Goal: Information Seeking & Learning: Check status

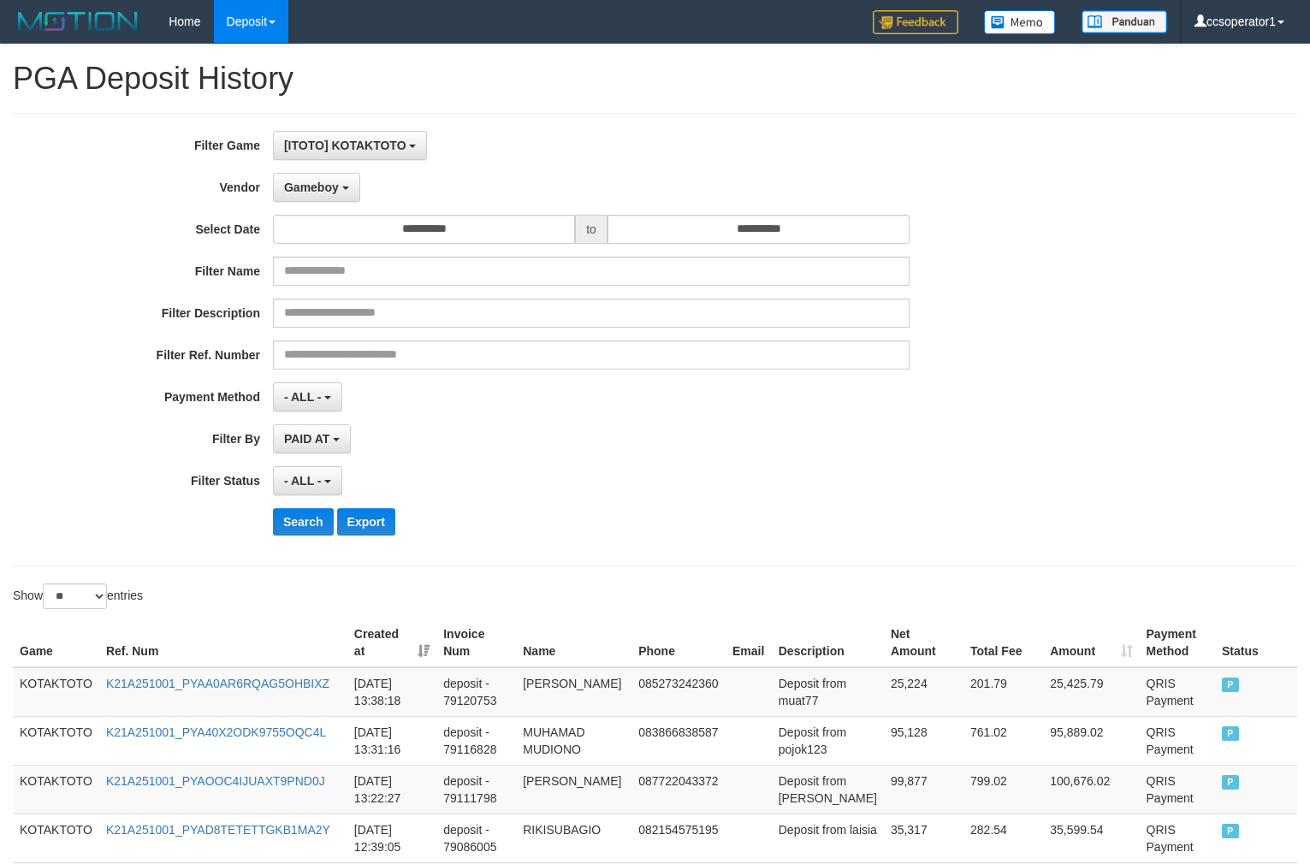
select select "**********"
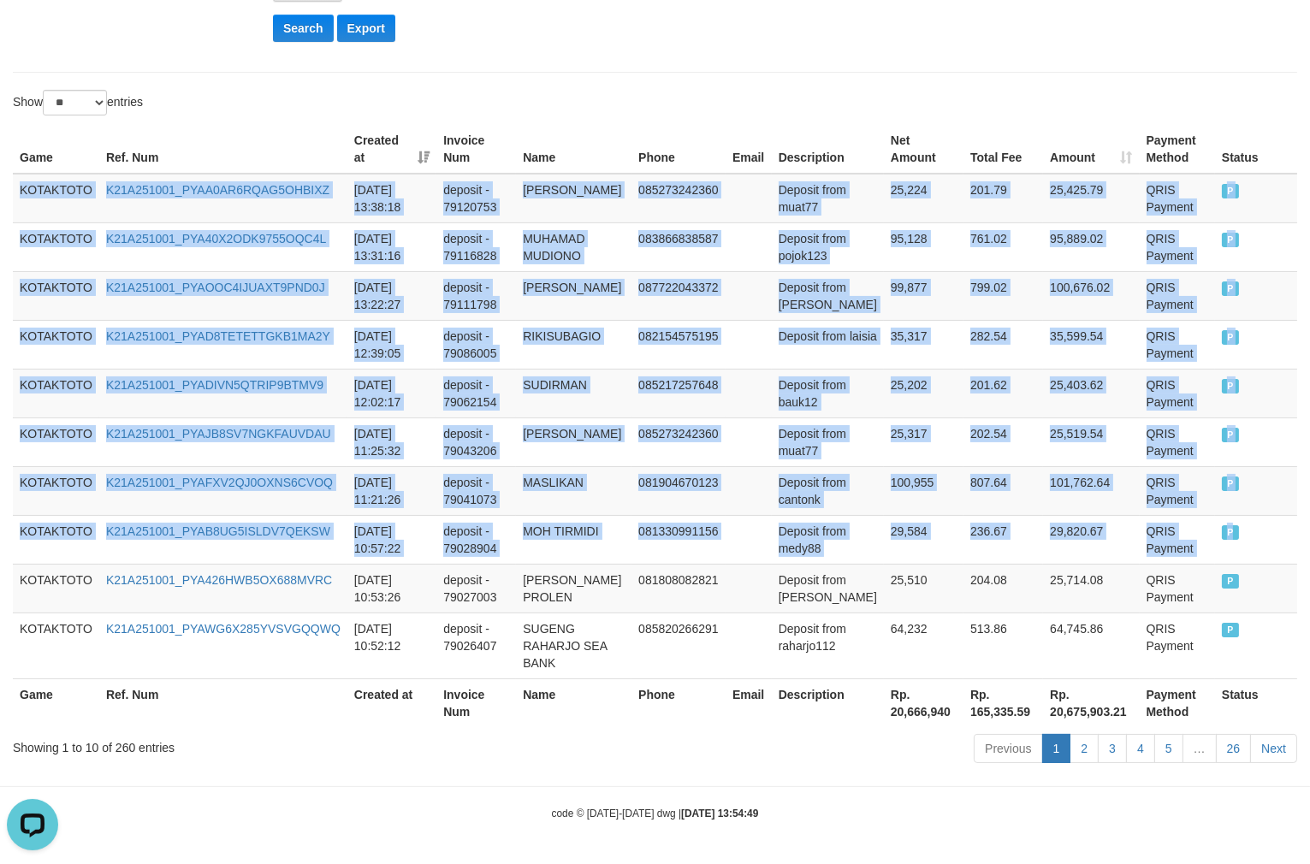
scroll to position [15, 0]
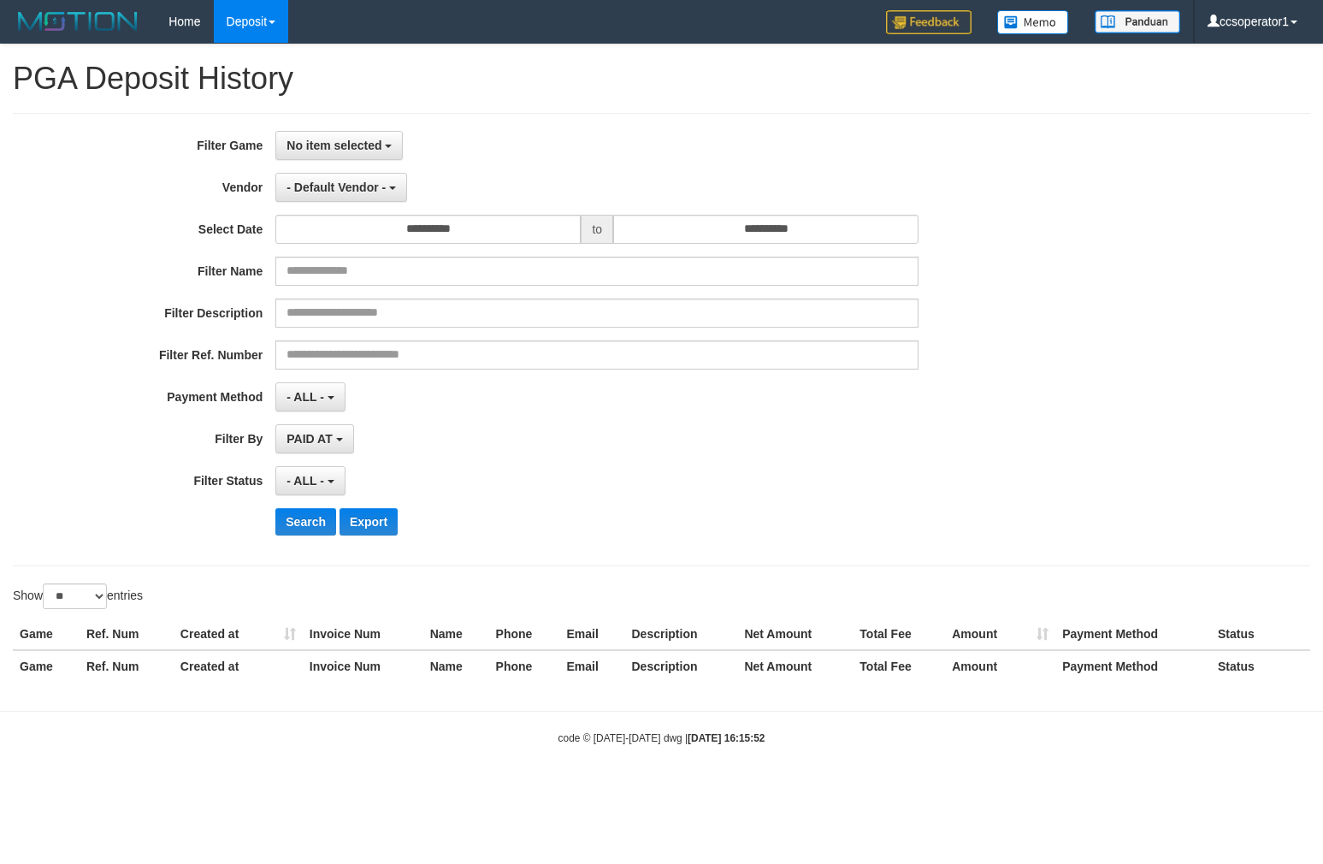
select select
select select "**"
click at [314, 131] on button "No item selected" at bounding box center [338, 145] width 127 height 29
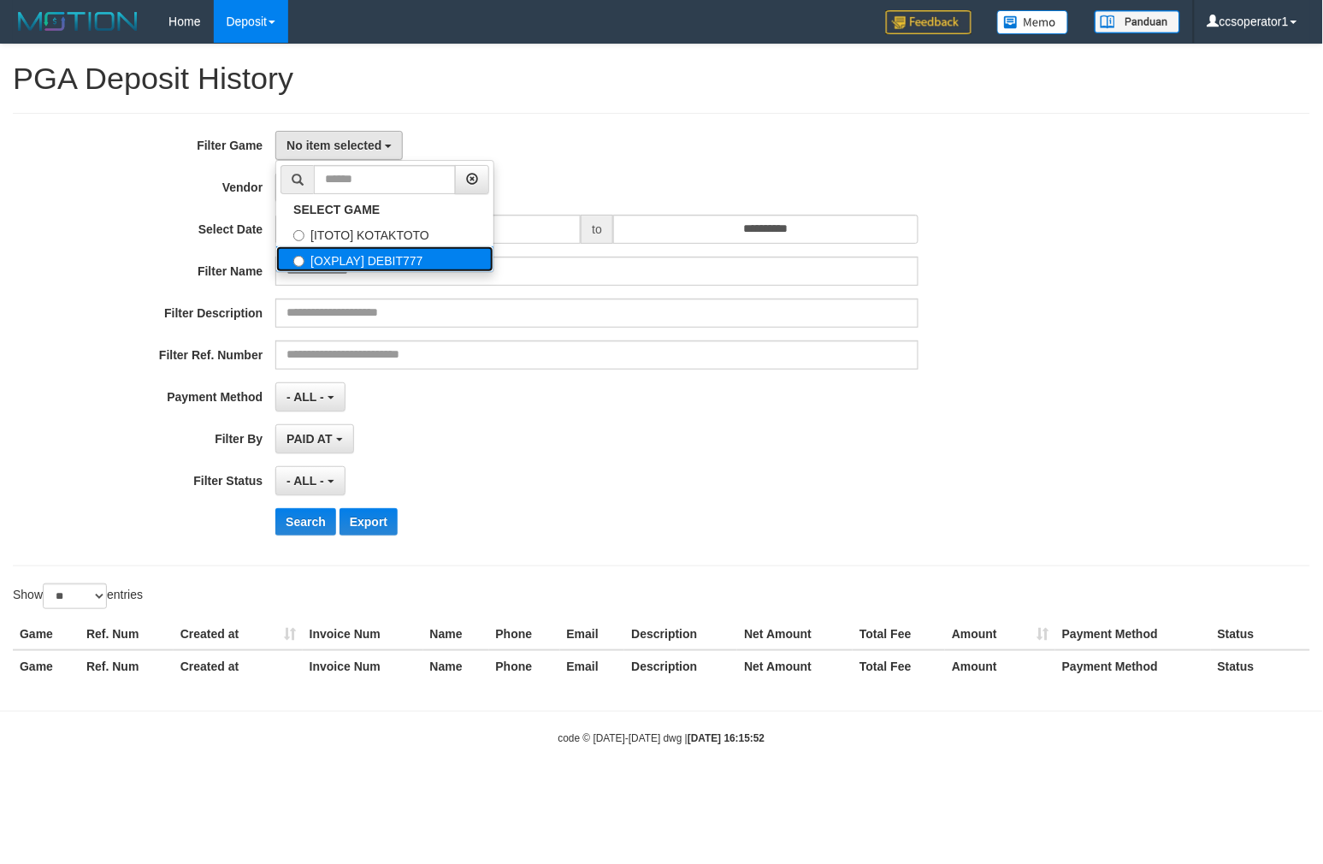
click at [398, 263] on label "[OXPLAY] DEBIT777" at bounding box center [384, 259] width 217 height 26
select select "****"
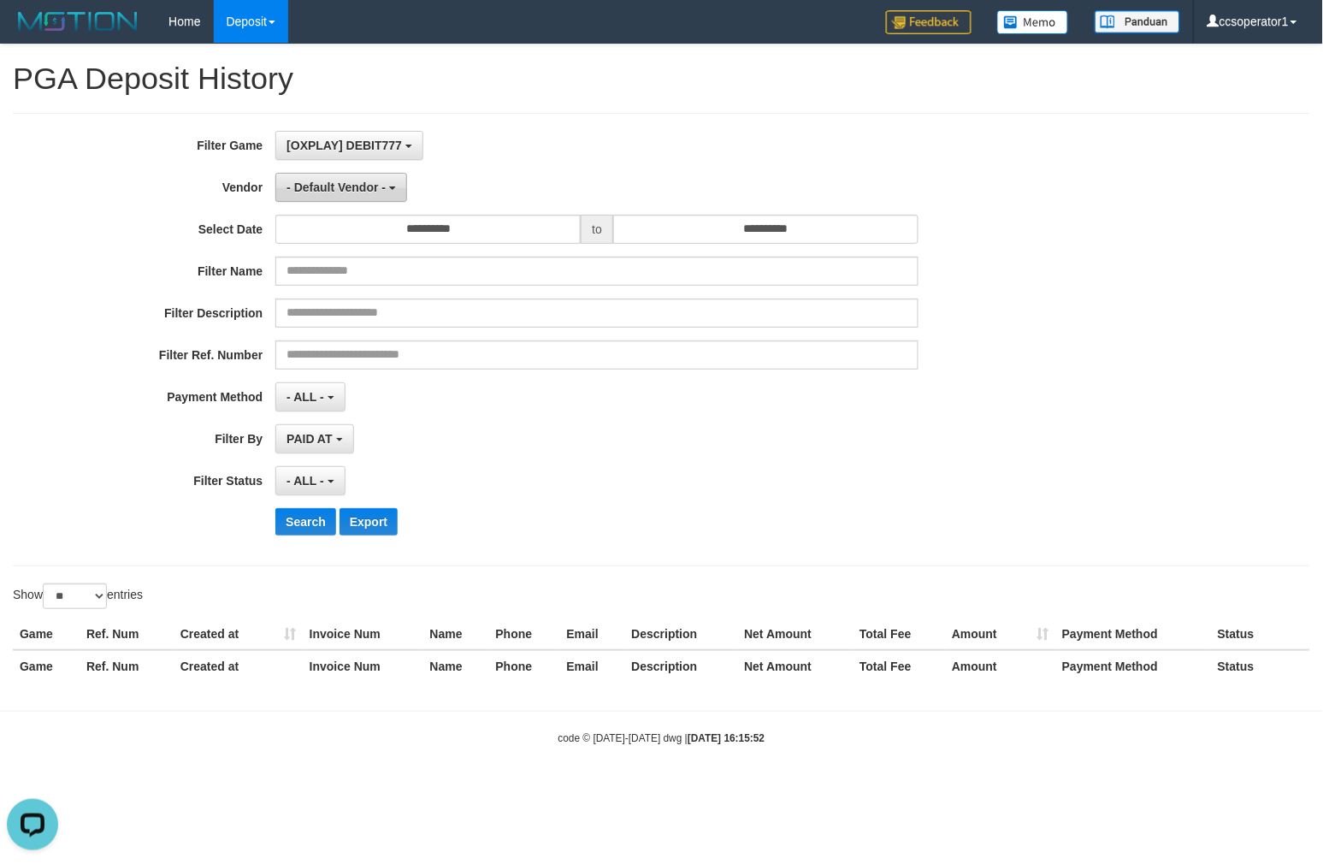
click at [374, 182] on span "- Default Vendor -" at bounding box center [336, 187] width 99 height 14
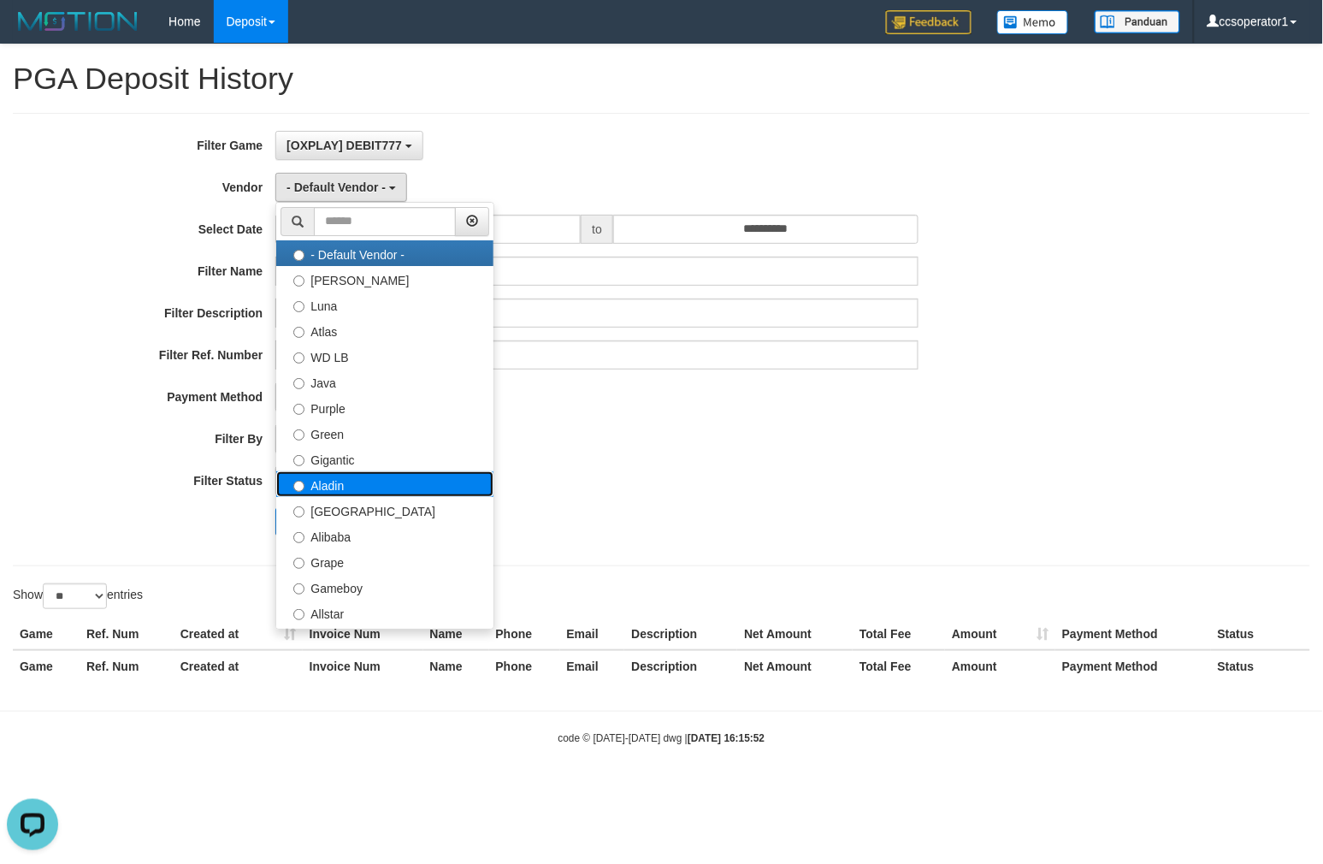
click at [371, 482] on label "Aladin" at bounding box center [384, 484] width 217 height 26
select select "**********"
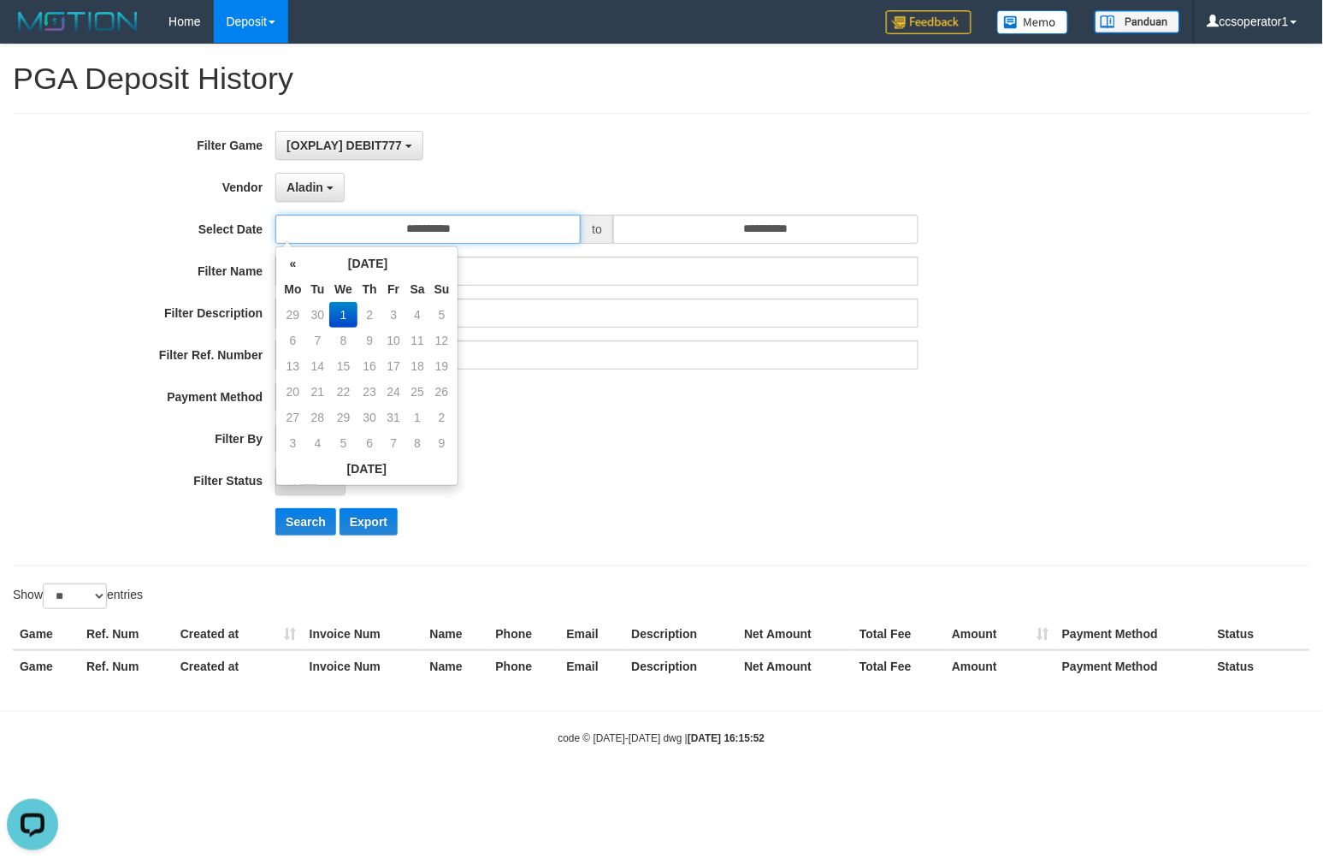
click at [441, 239] on input "**********" at bounding box center [427, 229] width 305 height 29
click at [294, 314] on td "29" at bounding box center [293, 315] width 26 height 26
type input "**********"
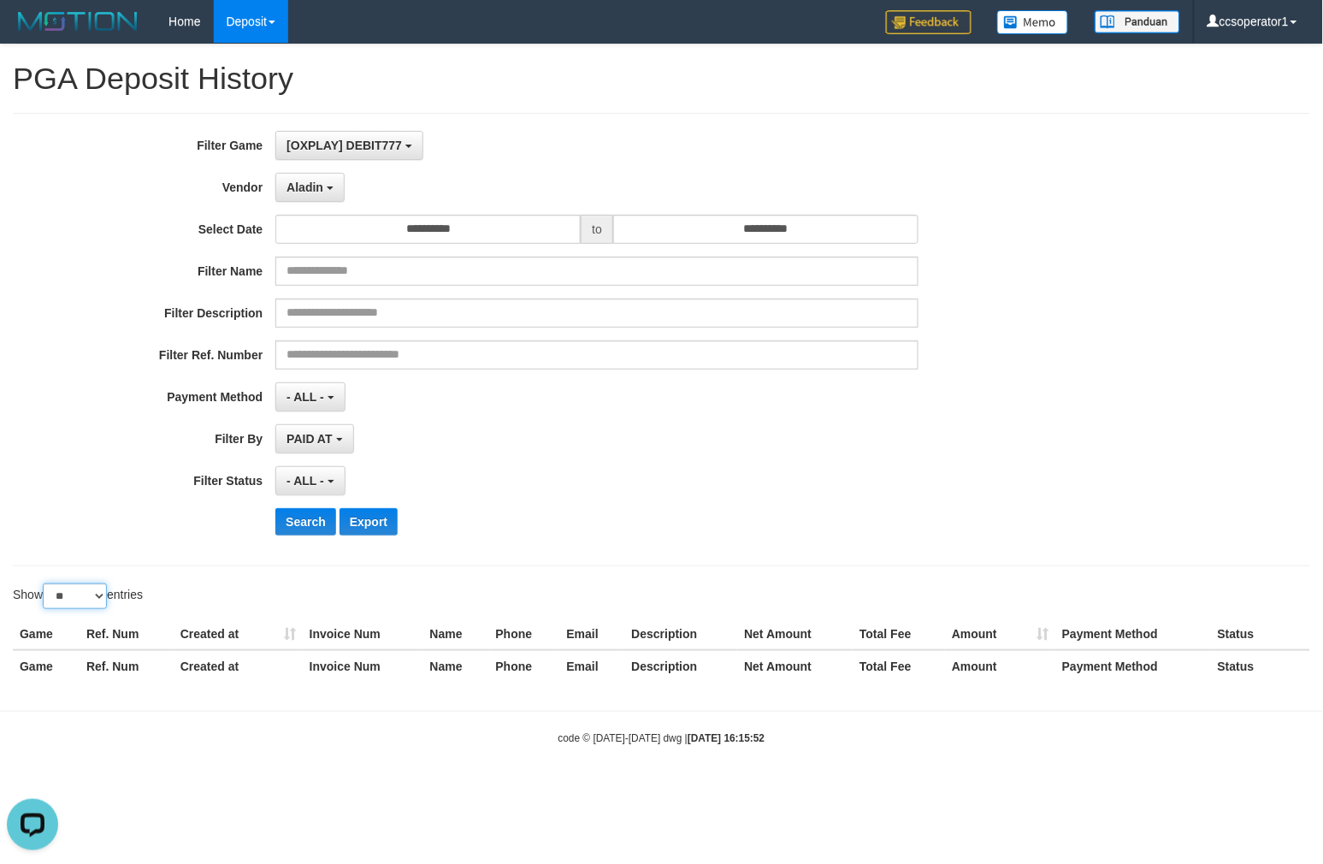
click at [95, 596] on select "** ** ** ***" at bounding box center [75, 596] width 64 height 26
select select "**"
click at [45, 584] on select "** ** ** ***" at bounding box center [75, 596] width 64 height 26
click at [278, 535] on div "Search Export" at bounding box center [551, 521] width 1103 height 27
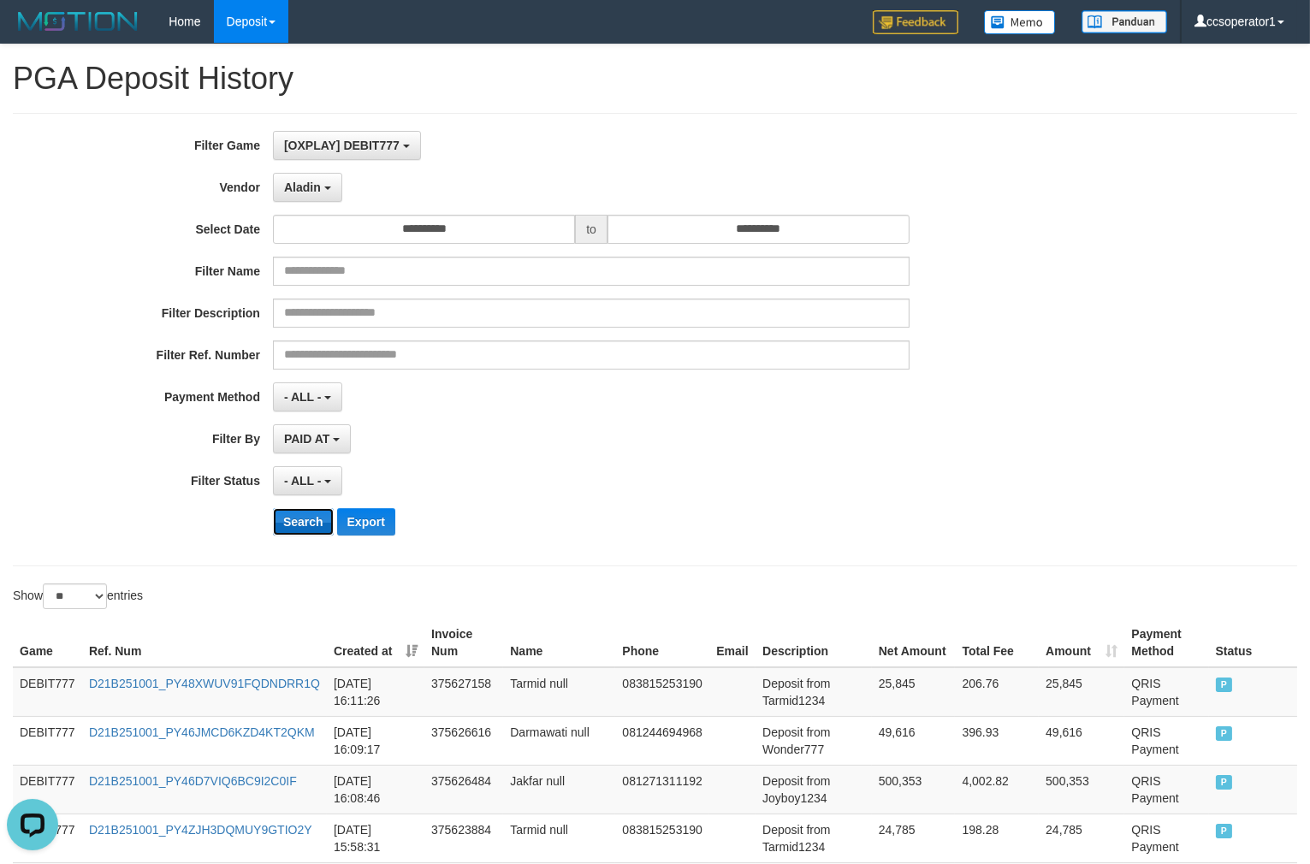
click at [289, 527] on button "Search" at bounding box center [303, 521] width 61 height 27
click at [292, 527] on button "Search" at bounding box center [303, 521] width 61 height 27
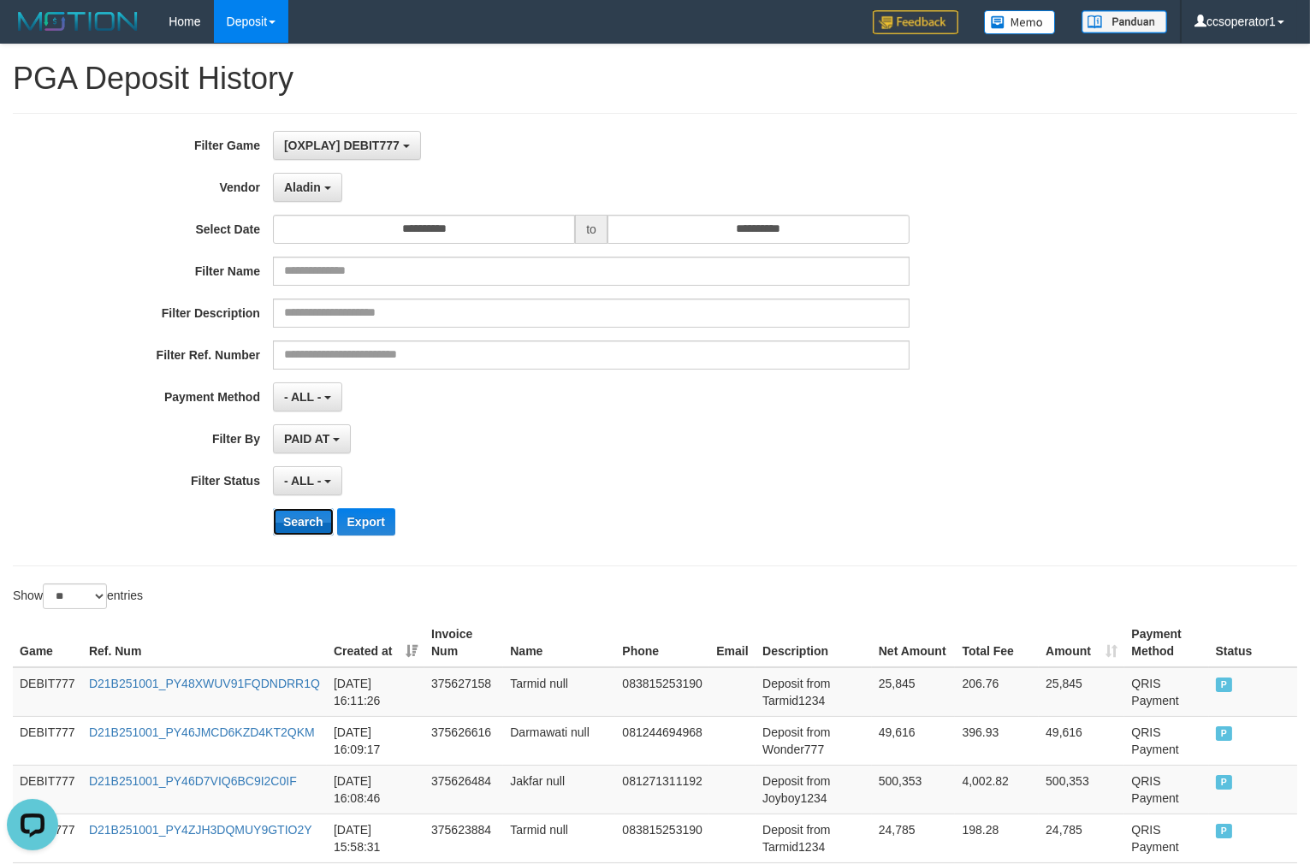
click at [292, 527] on button "Search" at bounding box center [303, 521] width 61 height 27
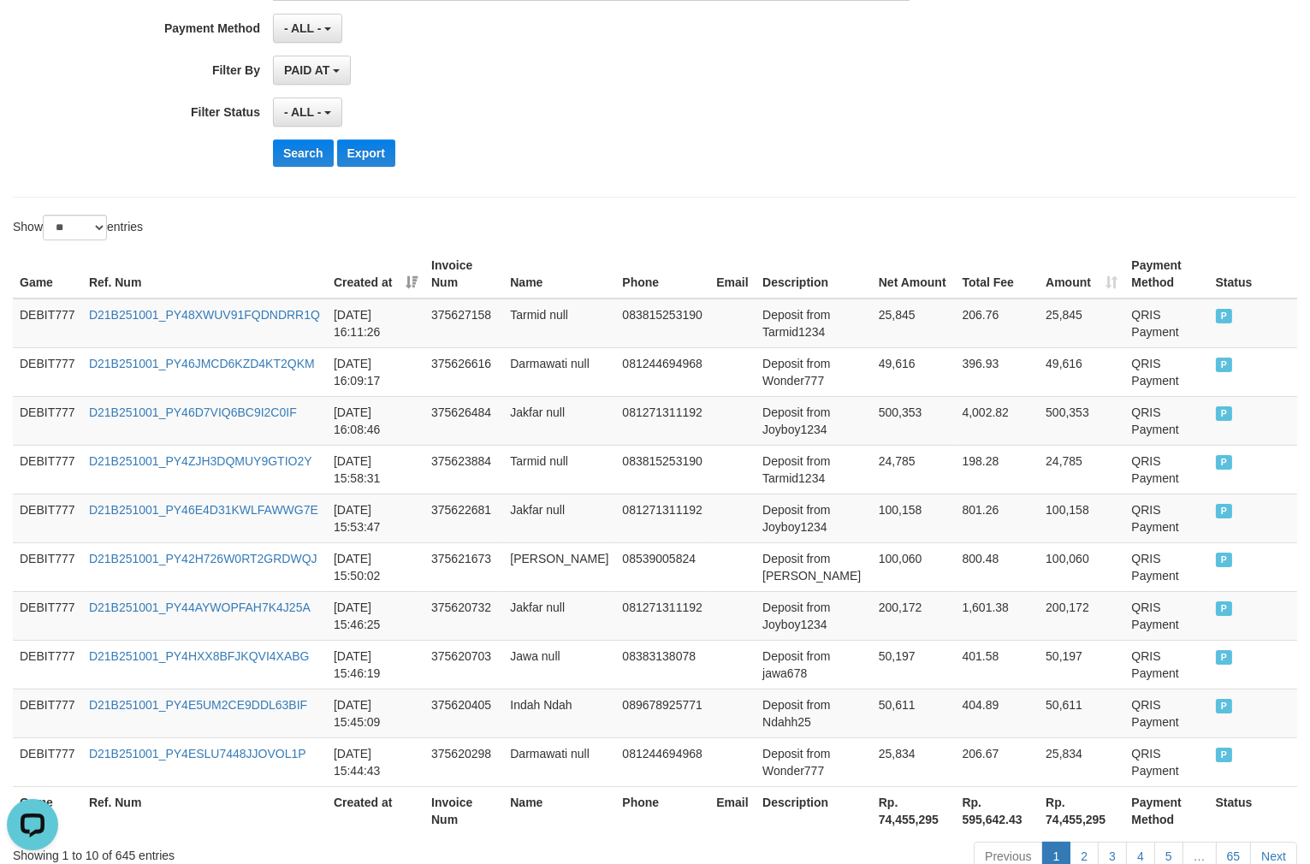
scroll to position [479, 0]
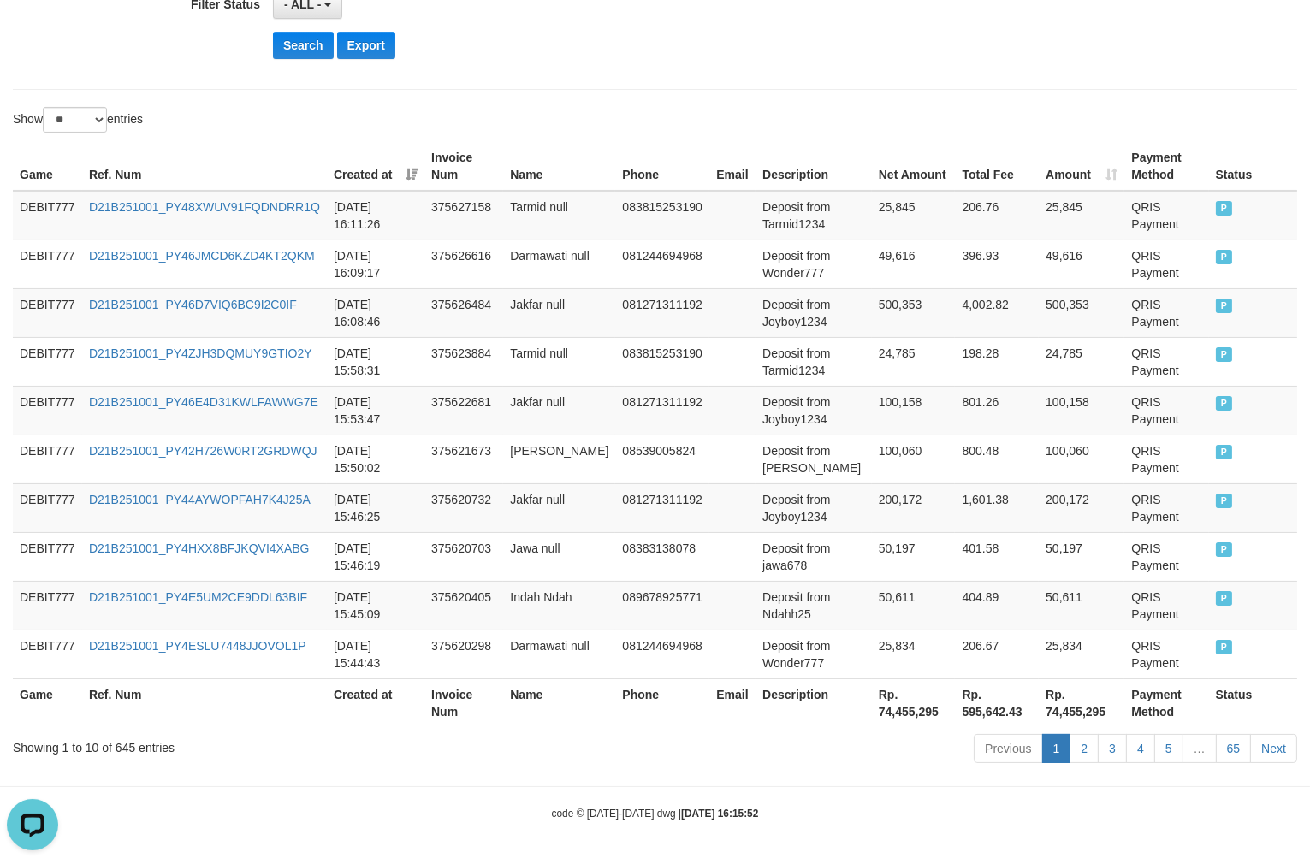
click at [872, 716] on th "Rp. 74,455,295" at bounding box center [914, 702] width 84 height 49
copy th "74,455,295"
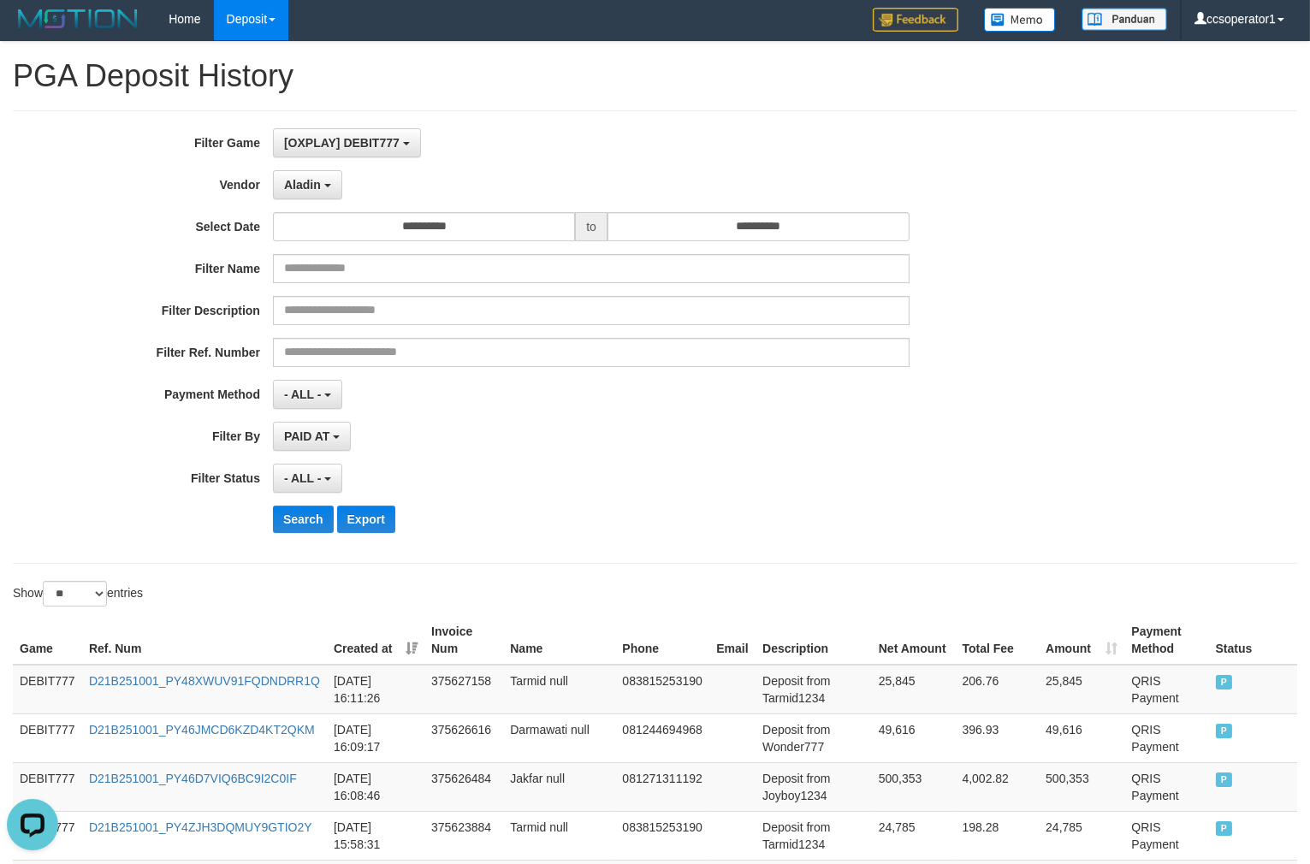
scroll to position [0, 0]
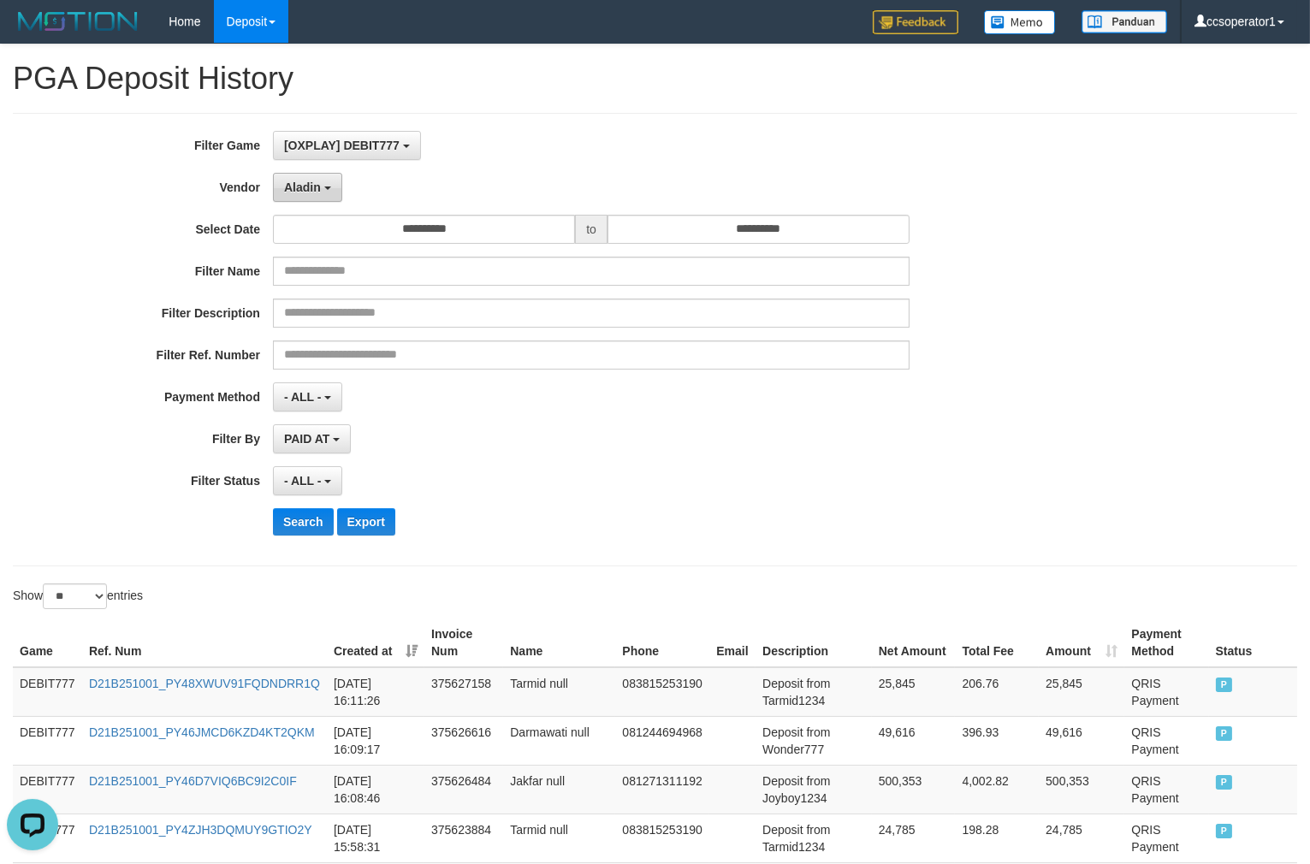
click at [313, 189] on span "Aladin" at bounding box center [302, 187] width 37 height 14
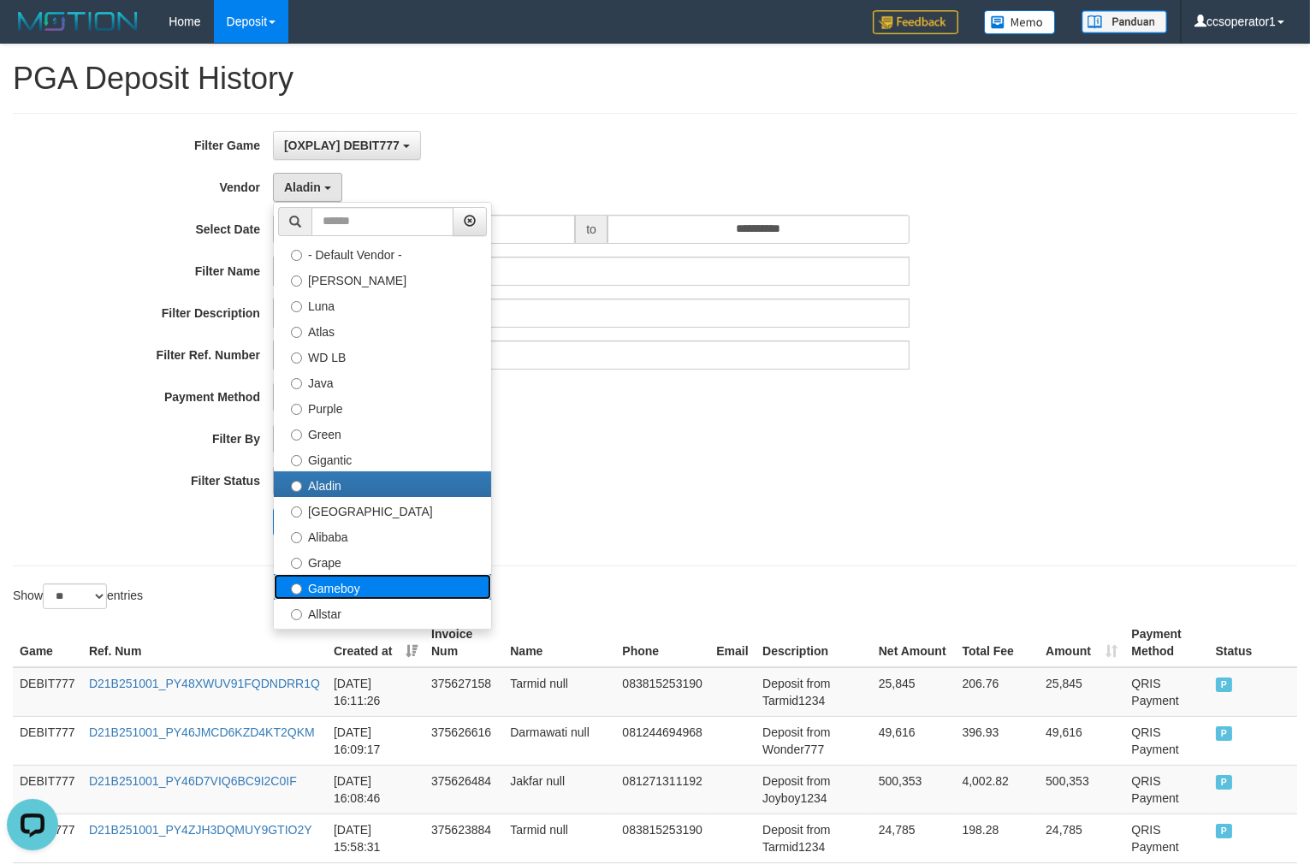
click at [362, 587] on label "Gameboy" at bounding box center [382, 587] width 217 height 26
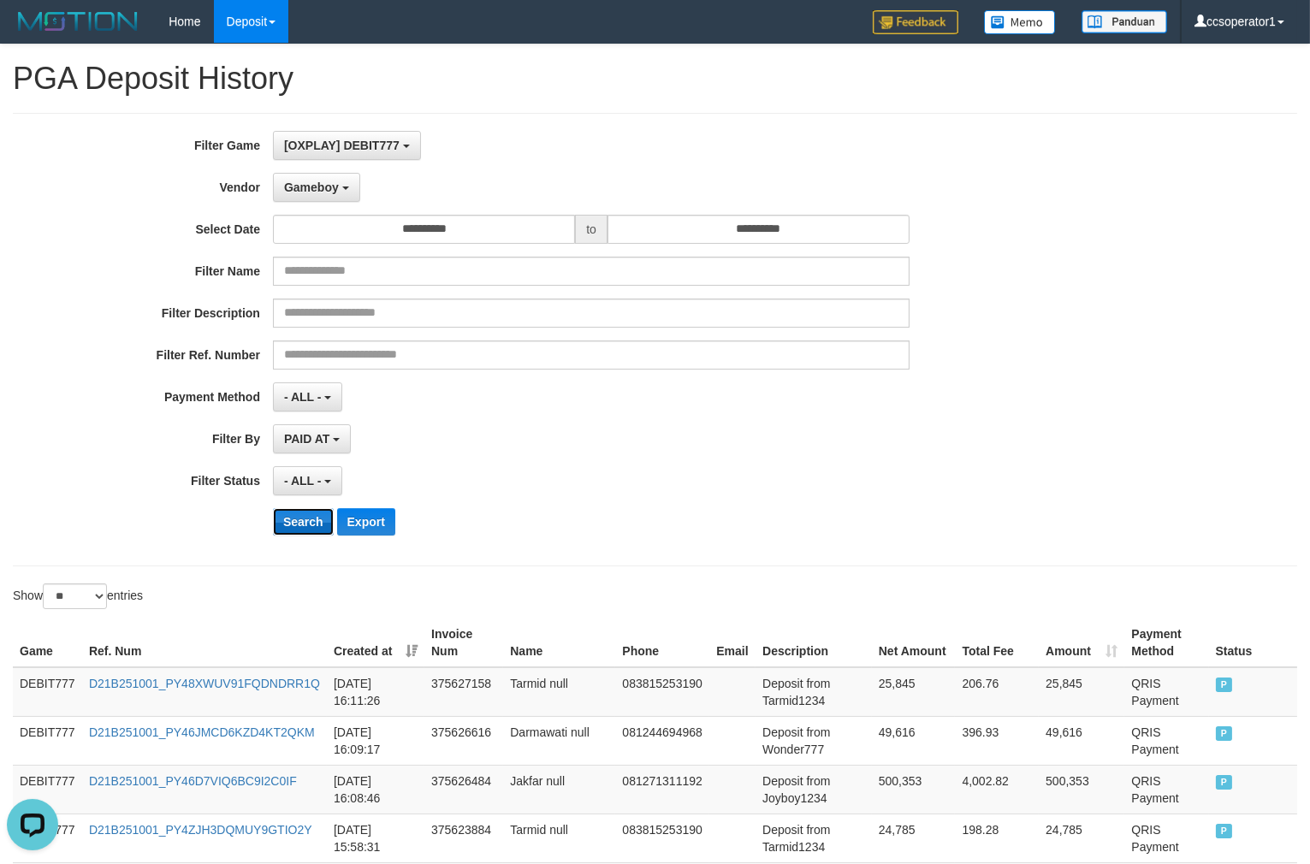
click at [304, 526] on button "Search" at bounding box center [303, 521] width 61 height 27
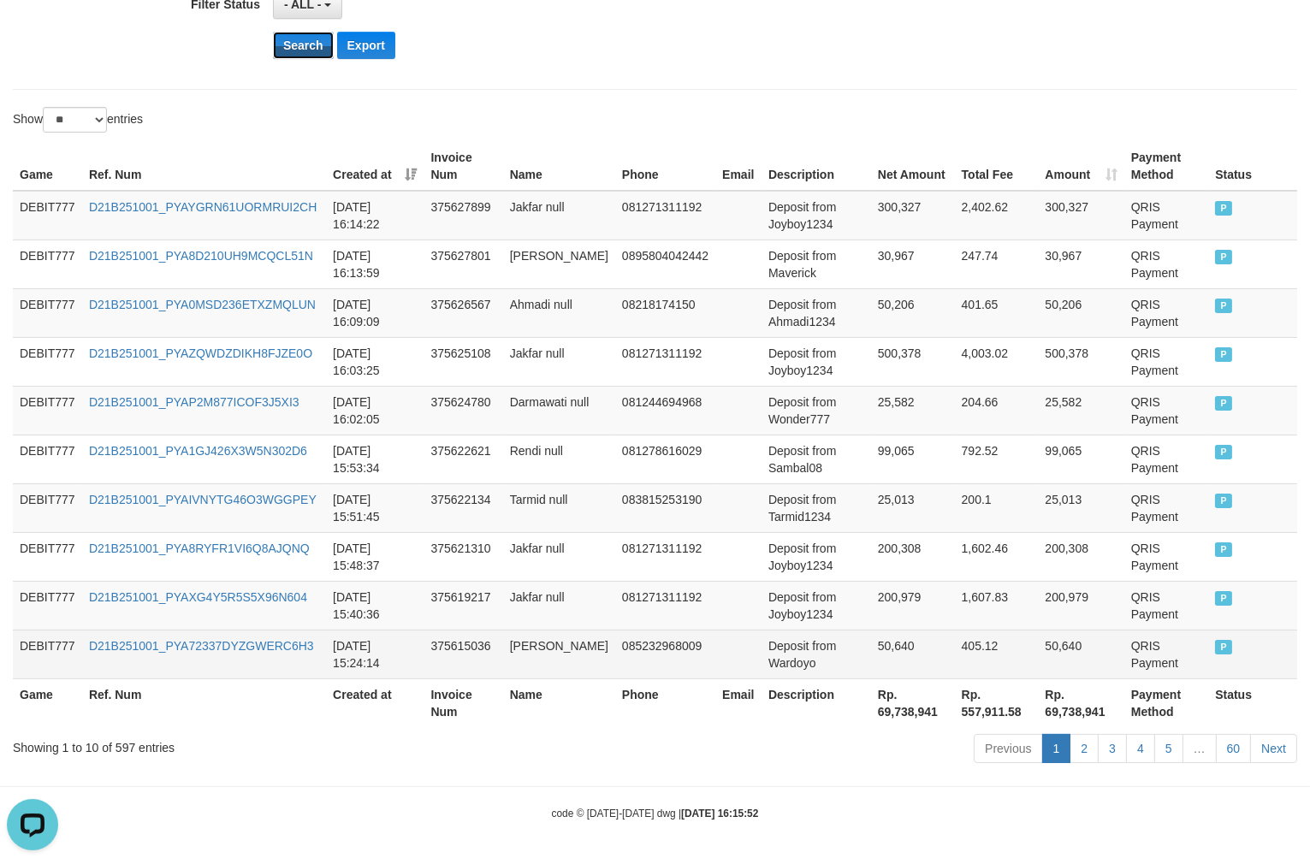
scroll to position [479, 0]
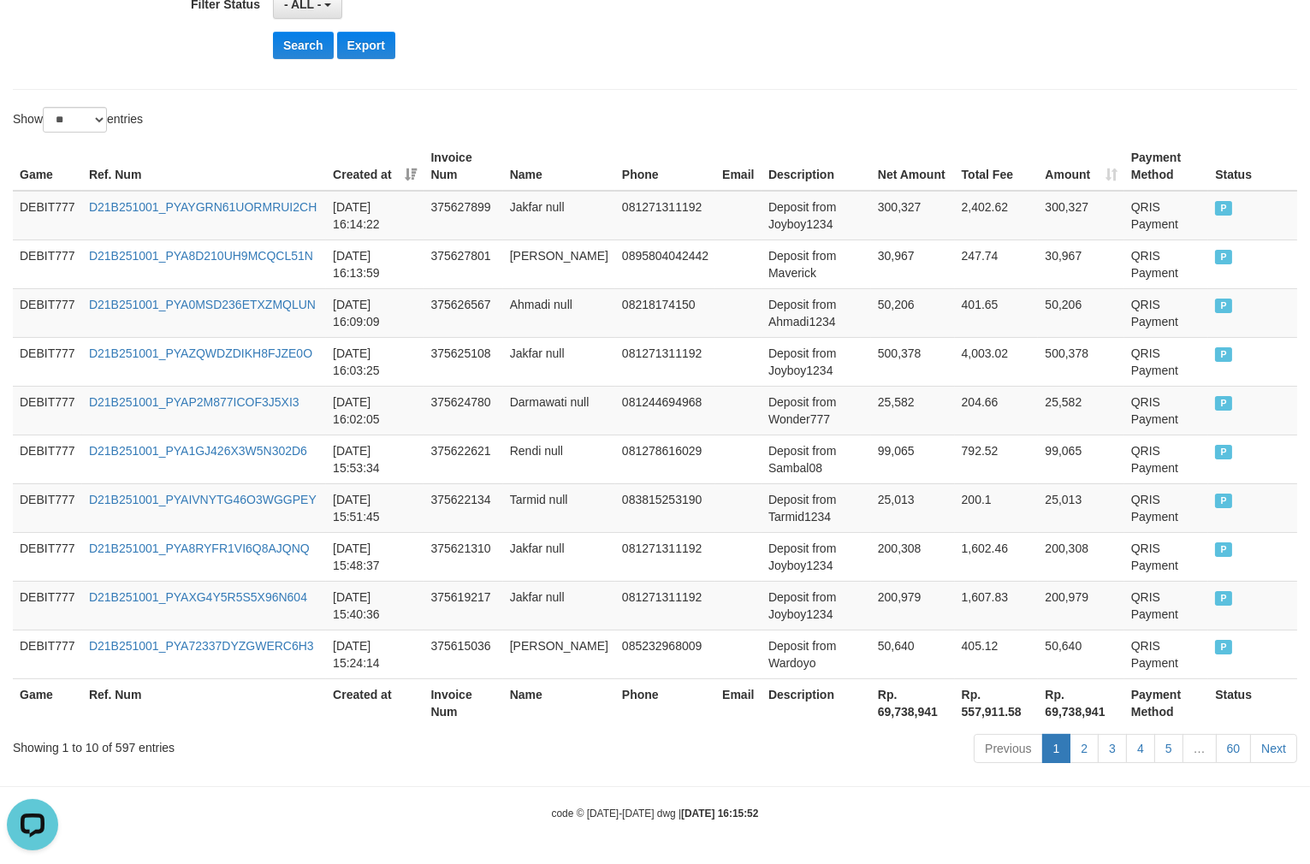
click at [878, 716] on th "Rp. 69,738,941" at bounding box center [913, 702] width 84 height 49
copy th "69,738,941"
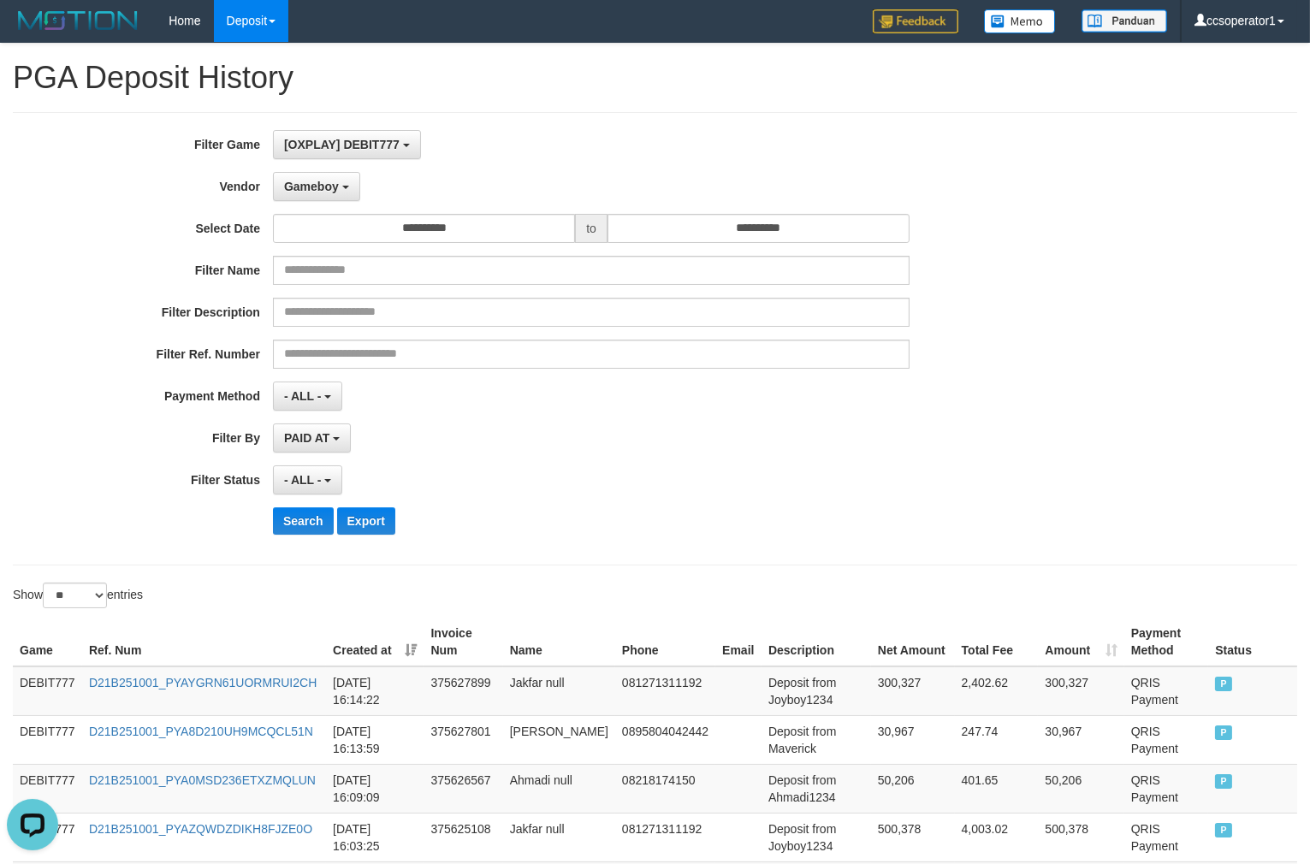
scroll to position [0, 0]
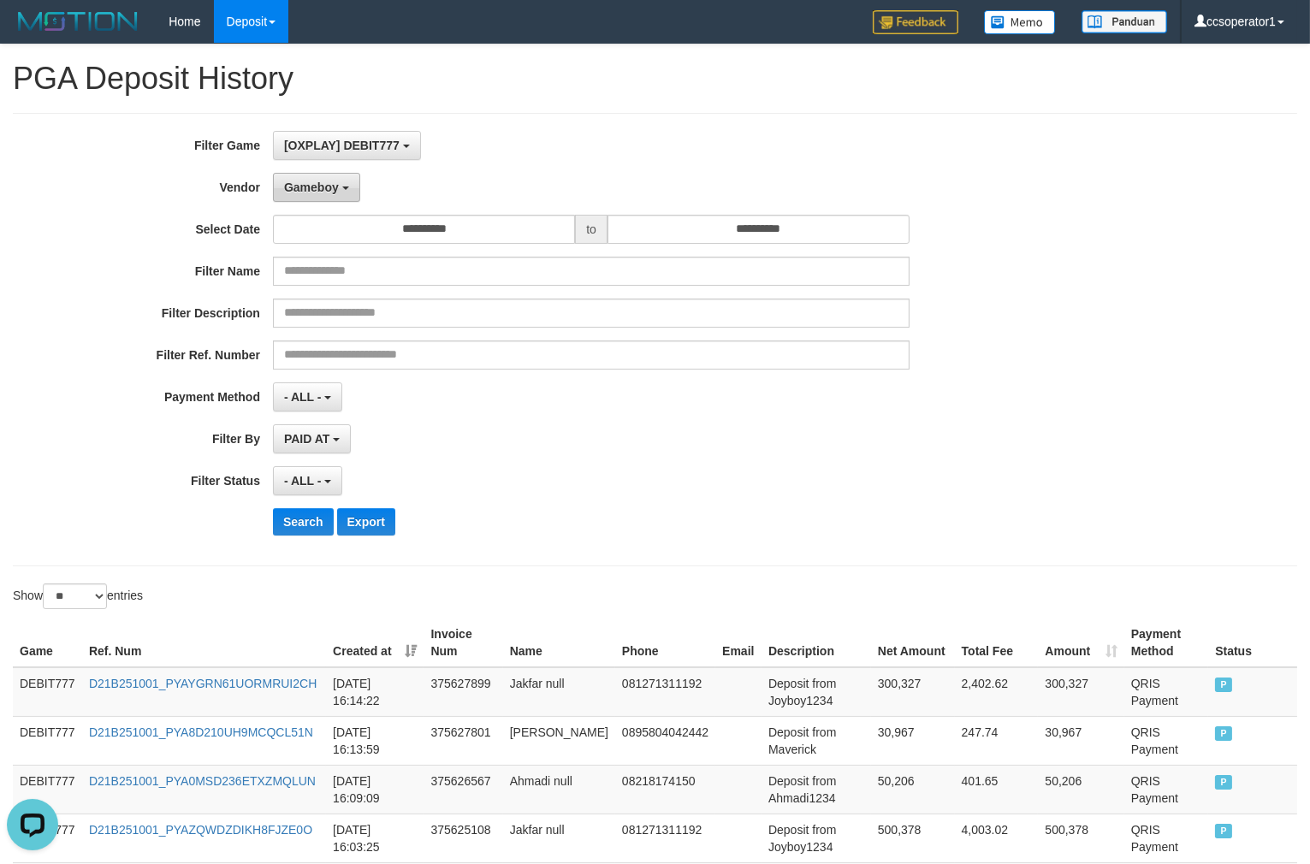
click at [346, 194] on button "Gameboy" at bounding box center [316, 187] width 87 height 29
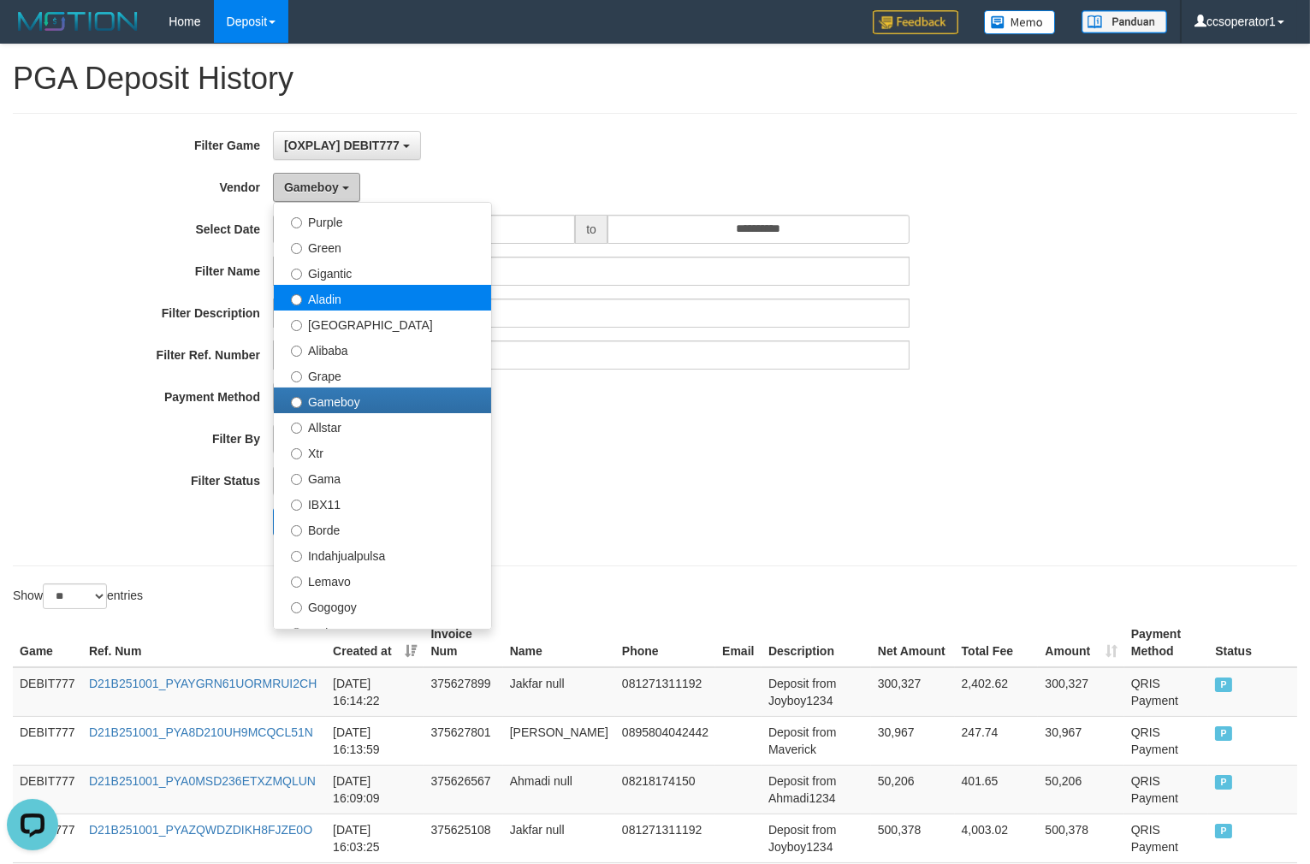
scroll to position [95, 0]
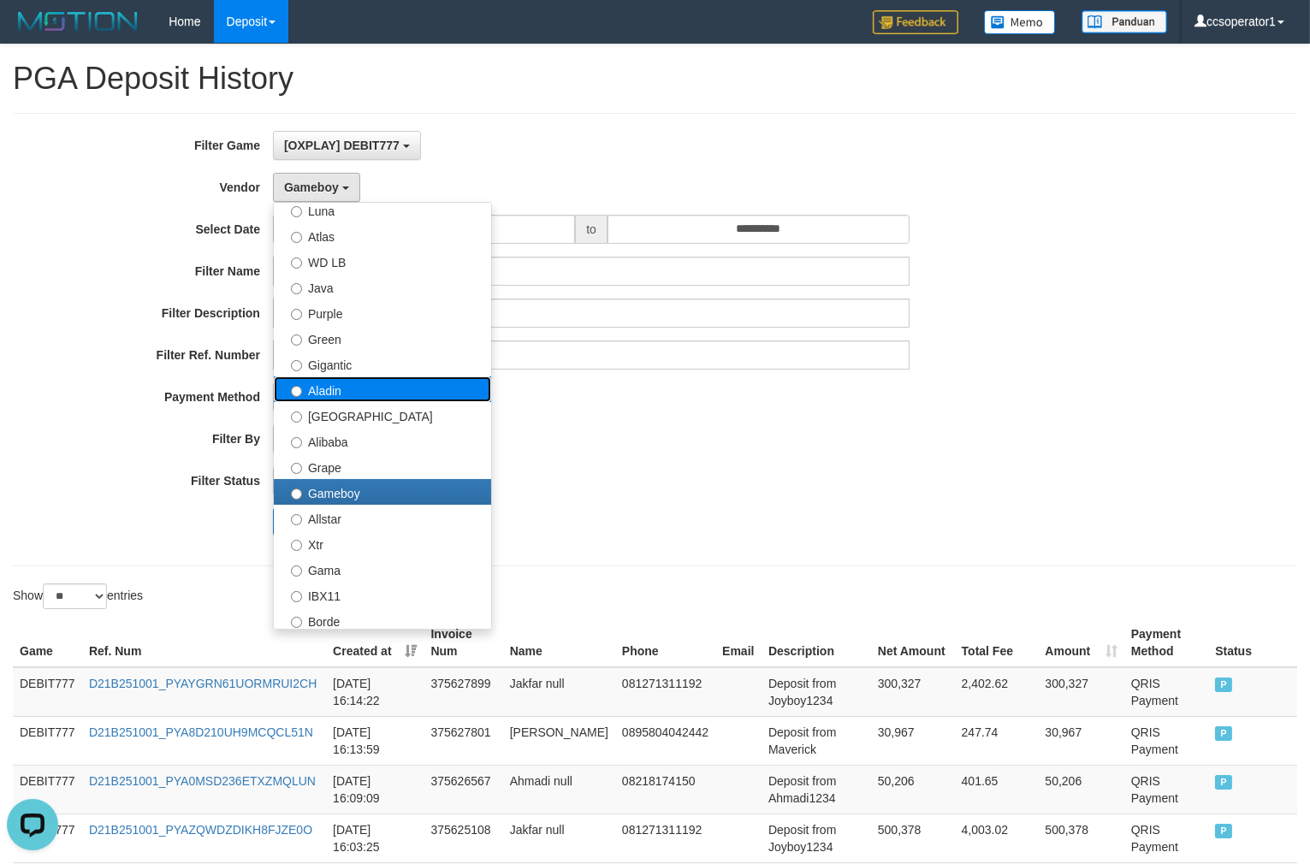
click at [390, 387] on label "Aladin" at bounding box center [382, 389] width 217 height 26
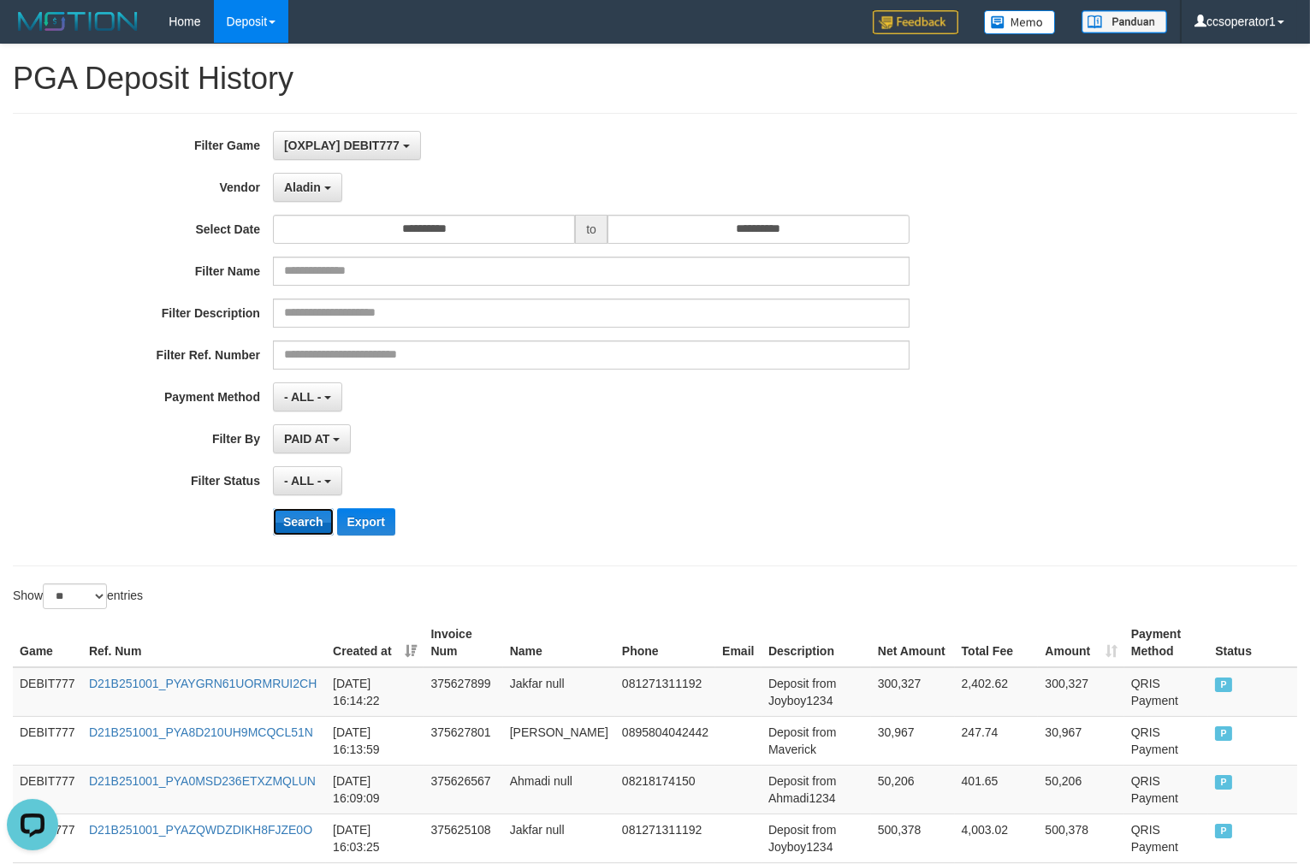
click at [306, 520] on button "Search" at bounding box center [303, 521] width 61 height 27
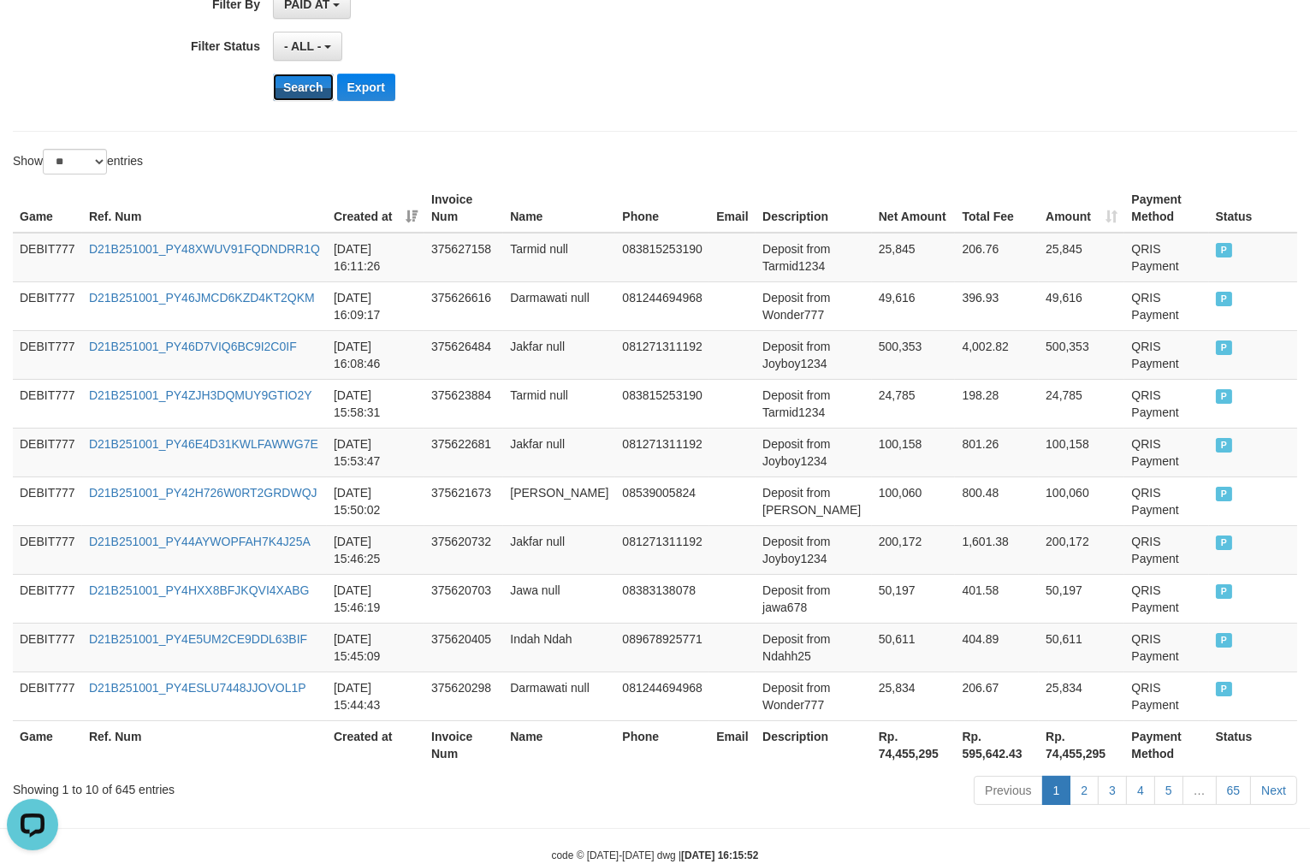
scroll to position [479, 0]
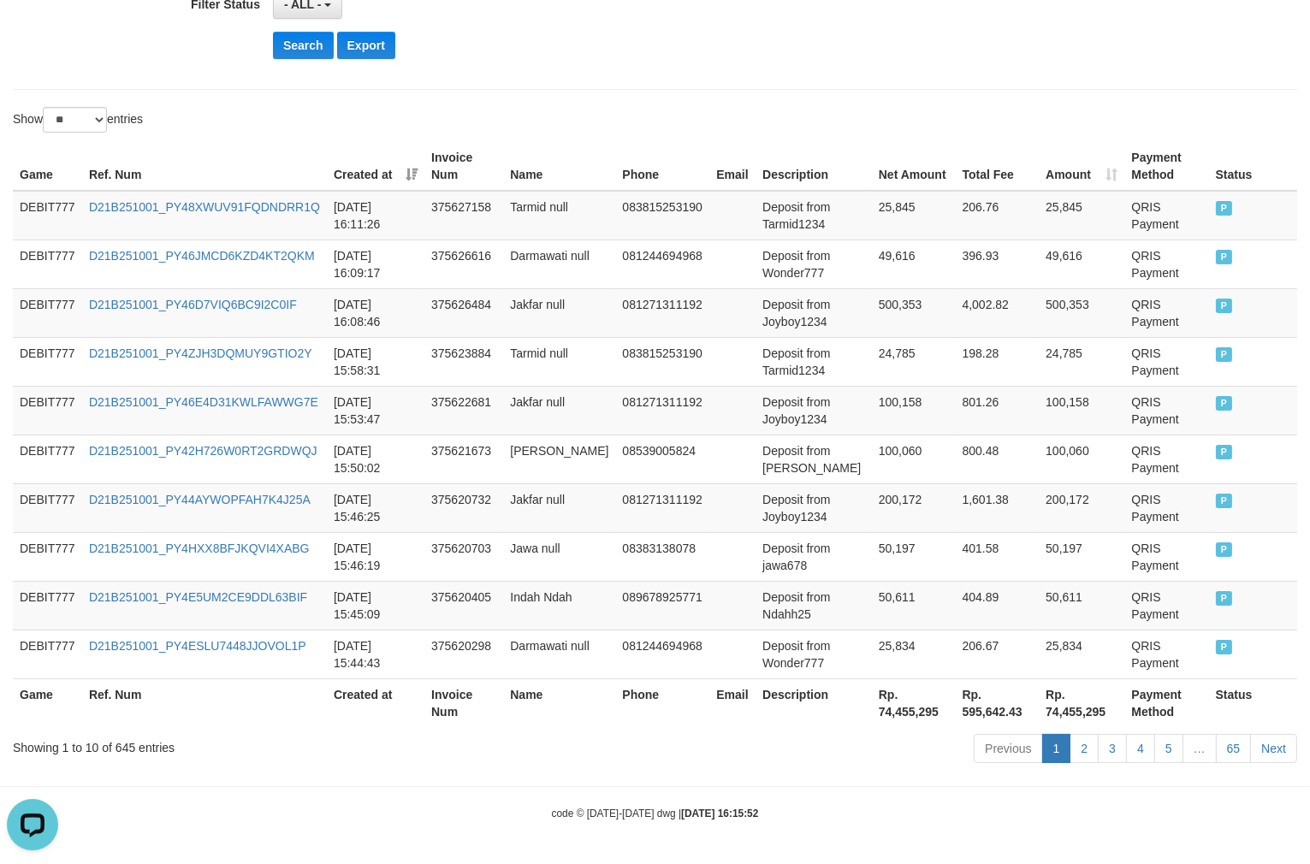
click at [888, 715] on th "Rp. 74,455,295" at bounding box center [914, 702] width 84 height 49
copy th "74,455,295"
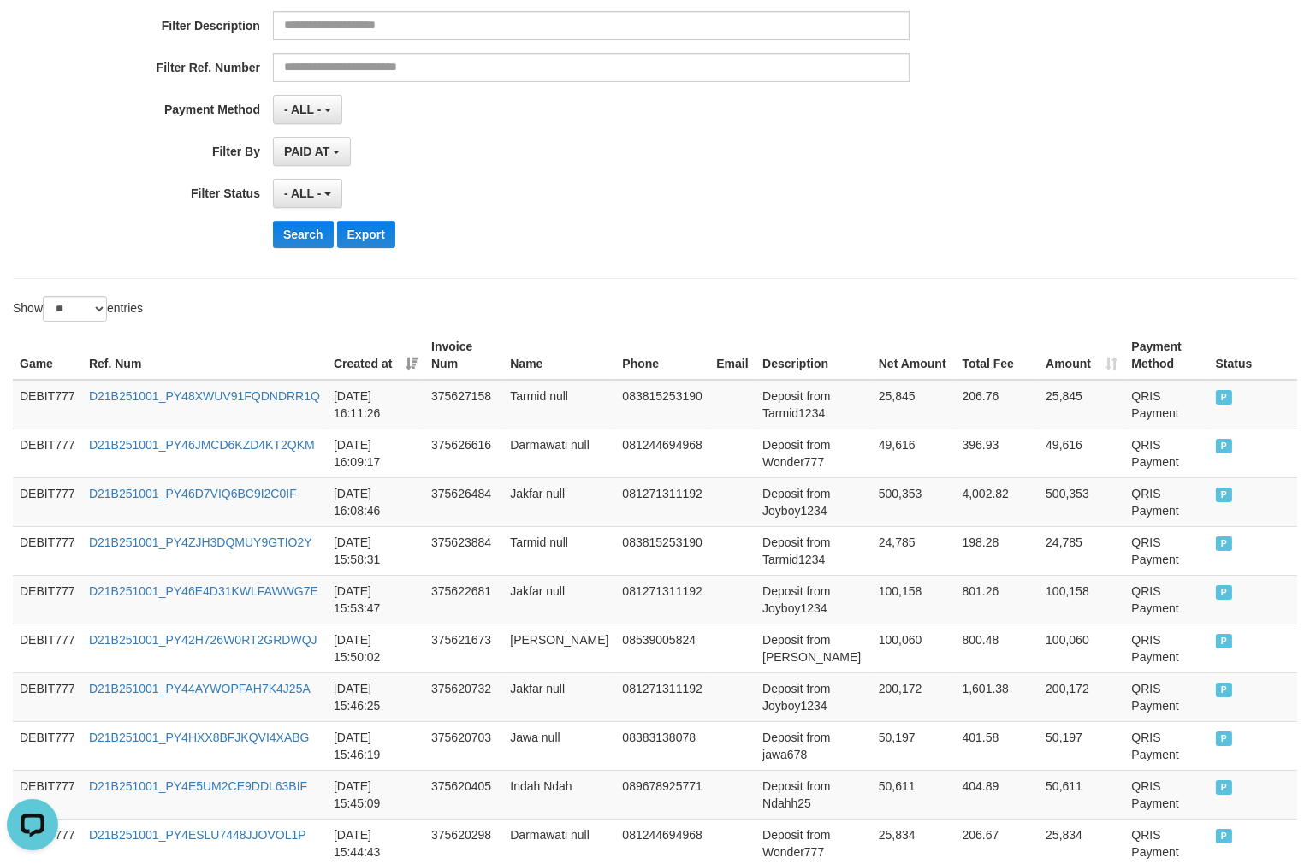
scroll to position [98, 0]
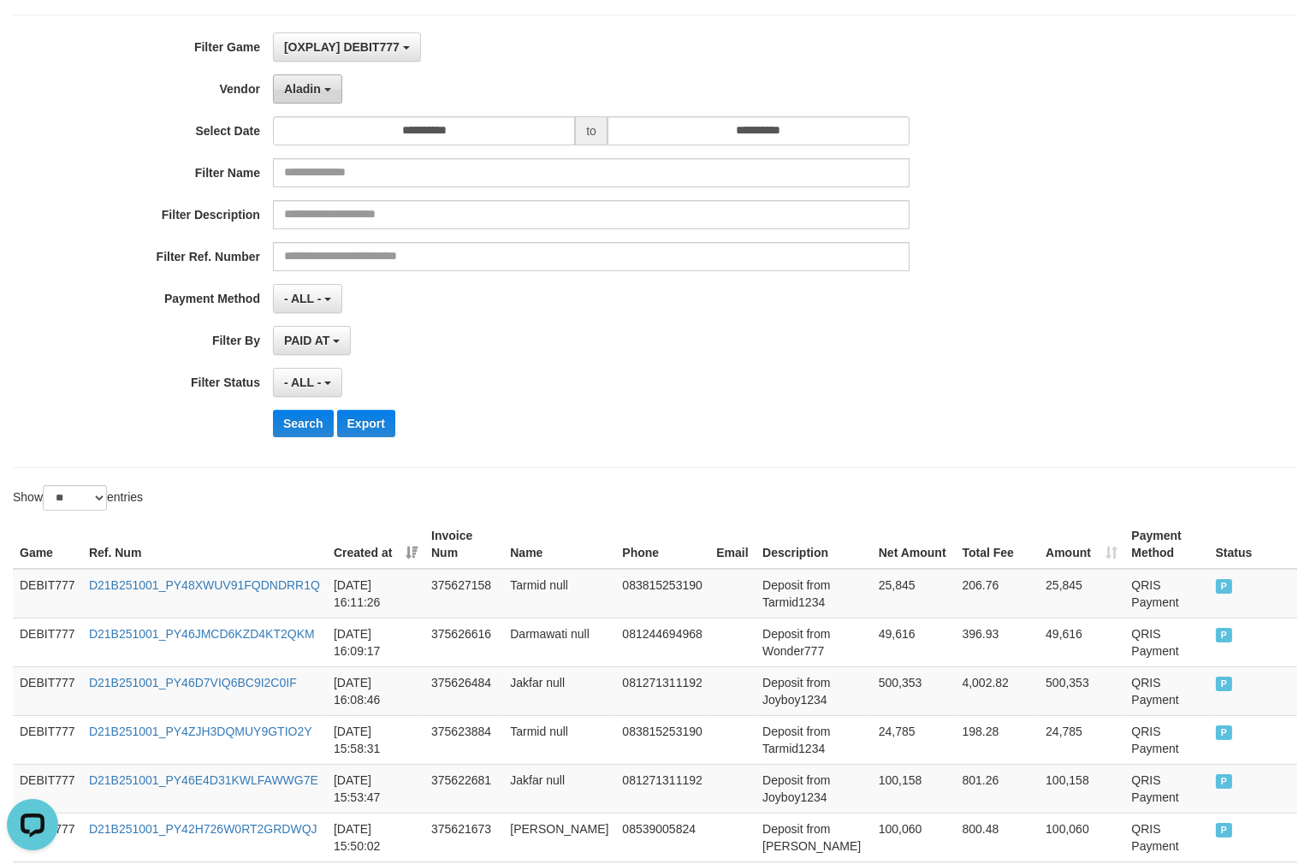
click at [301, 87] on span "Aladin" at bounding box center [302, 89] width 37 height 14
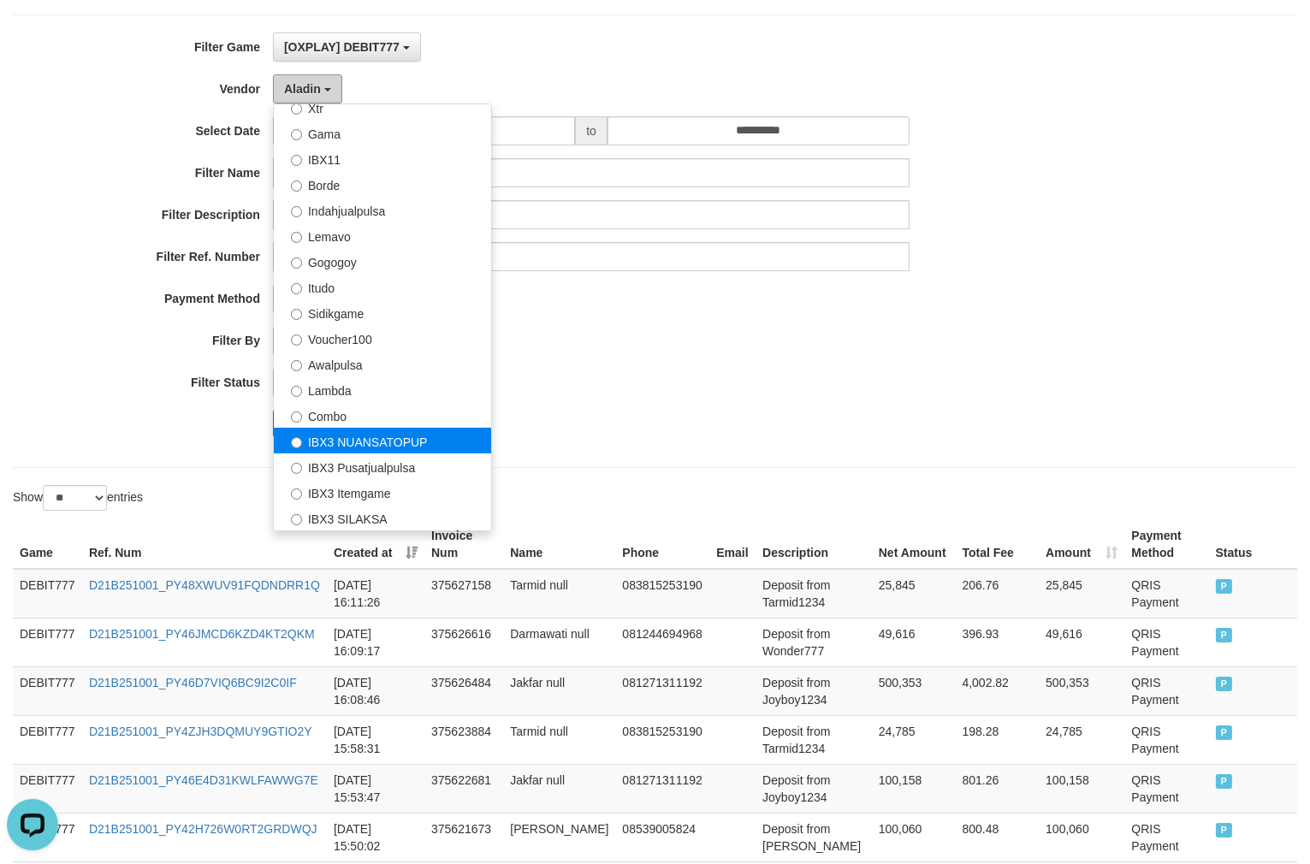
scroll to position [475, 0]
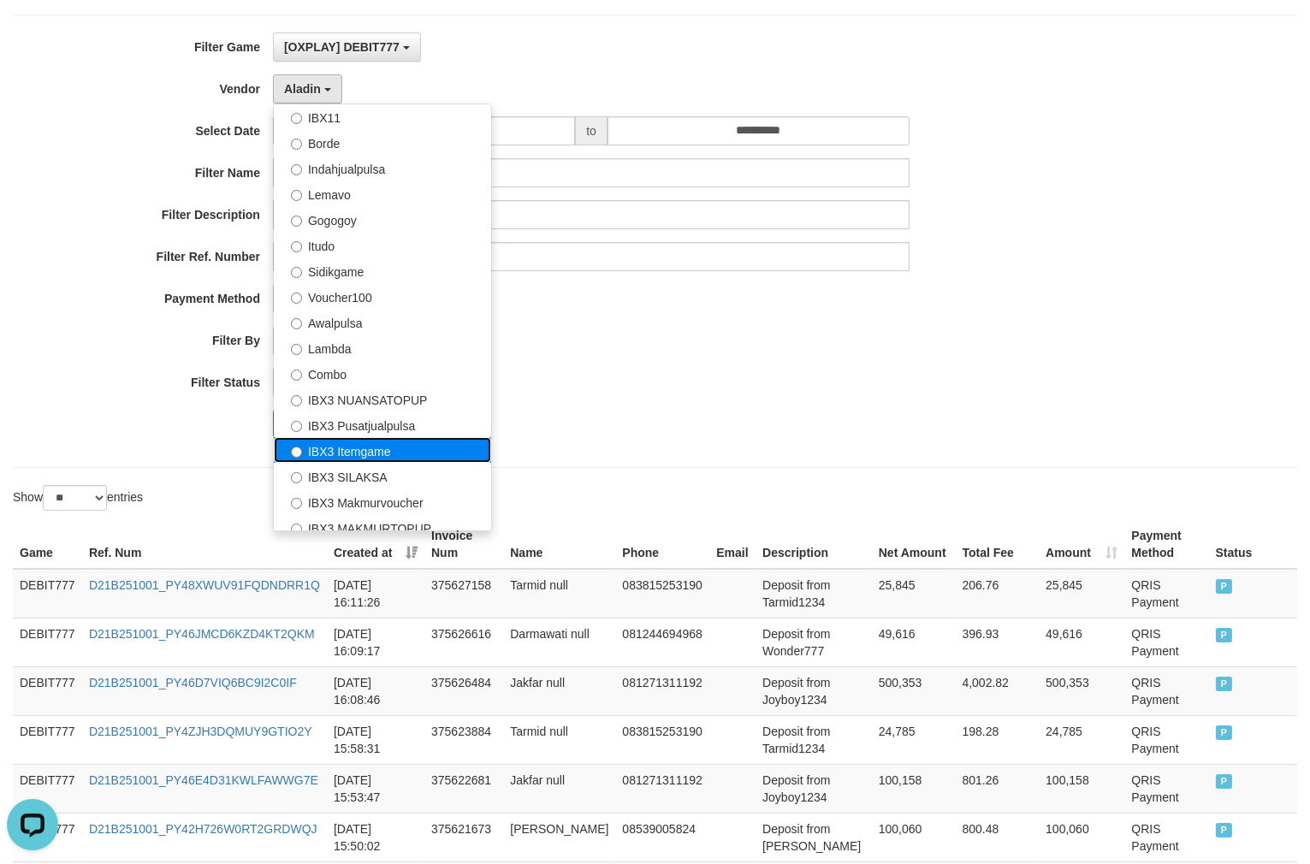
click at [388, 445] on label "IBX3 Itemgame" at bounding box center [382, 450] width 217 height 26
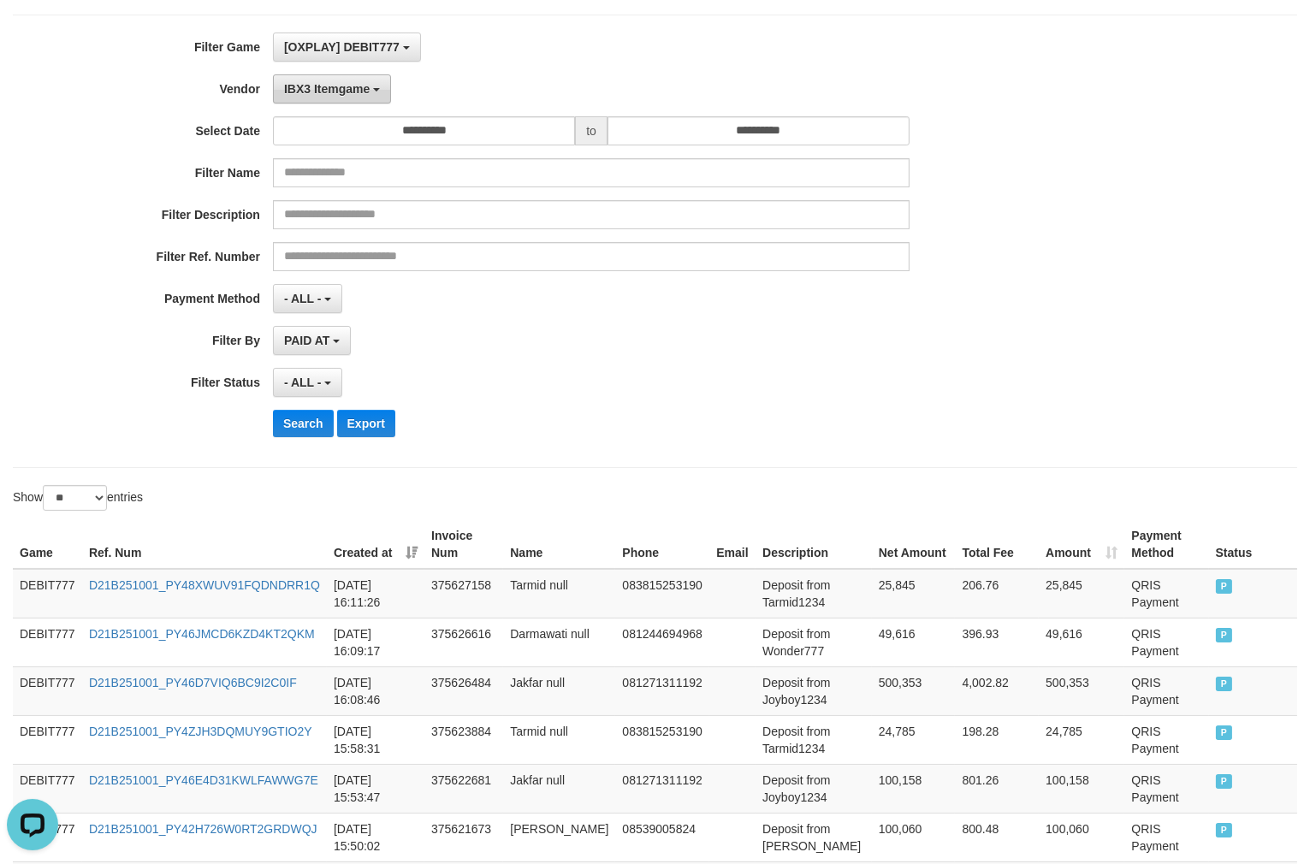
click at [349, 86] on span "IBX3 Itemgame" at bounding box center [327, 89] width 86 height 14
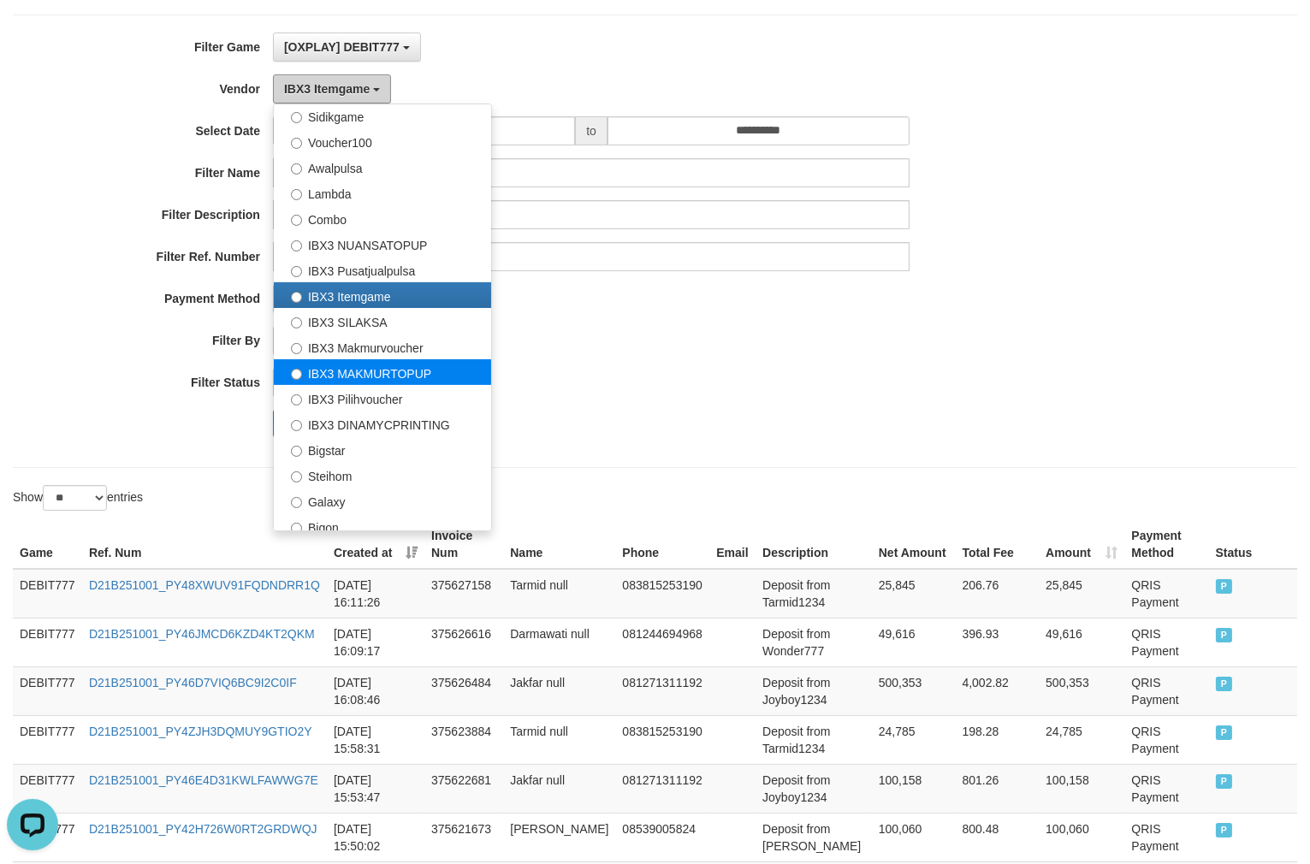
scroll to position [636, 0]
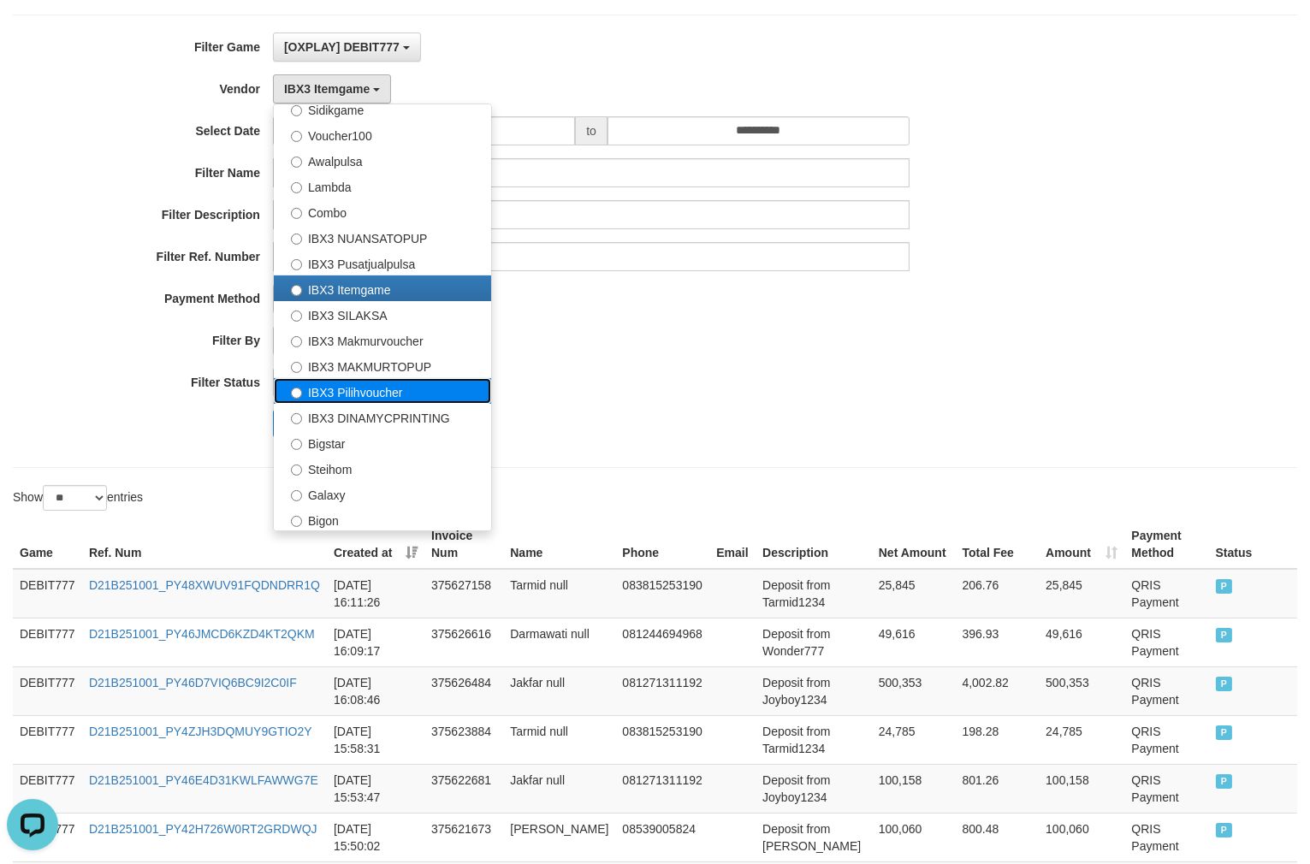
click at [416, 387] on label "IBX3 Pilihvoucher" at bounding box center [382, 391] width 217 height 26
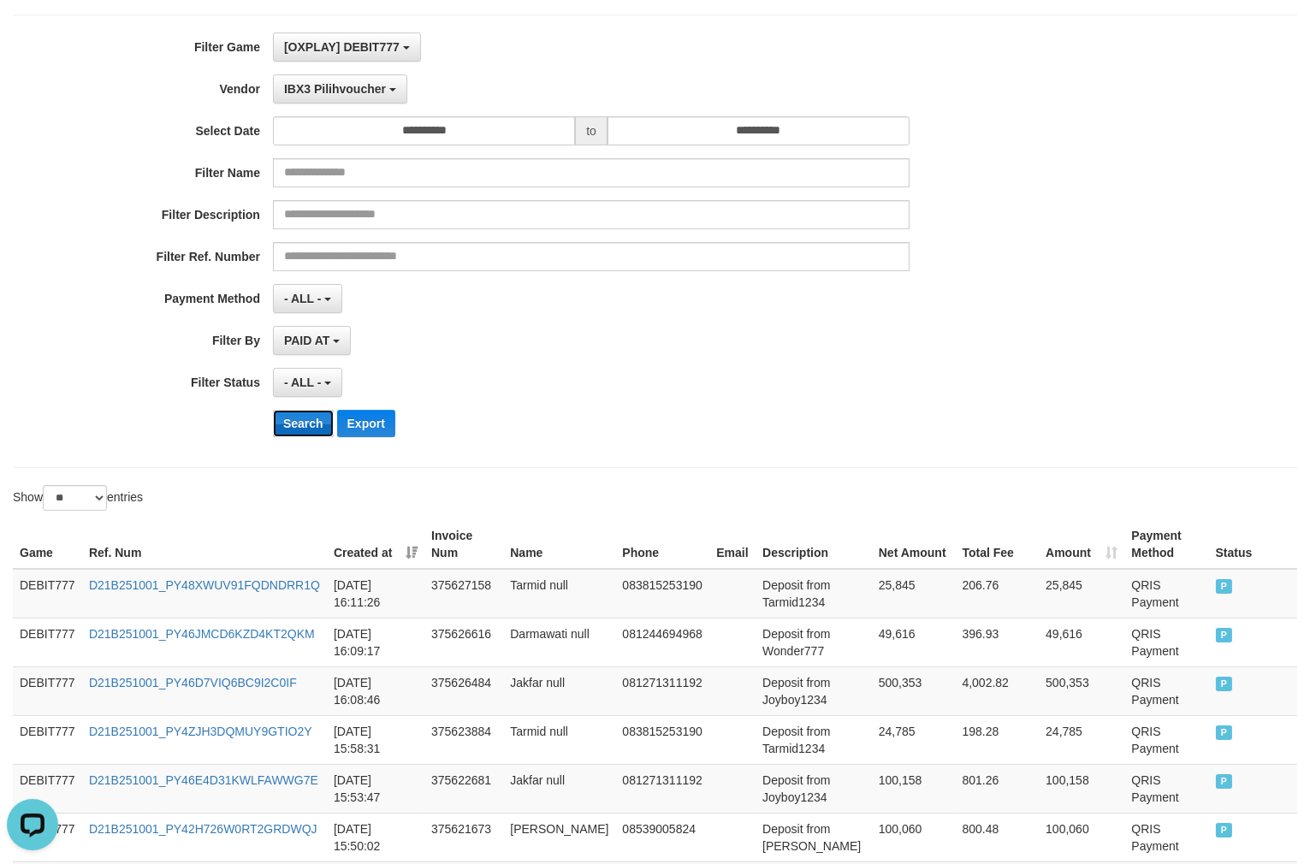
click at [306, 413] on button "Search" at bounding box center [303, 423] width 61 height 27
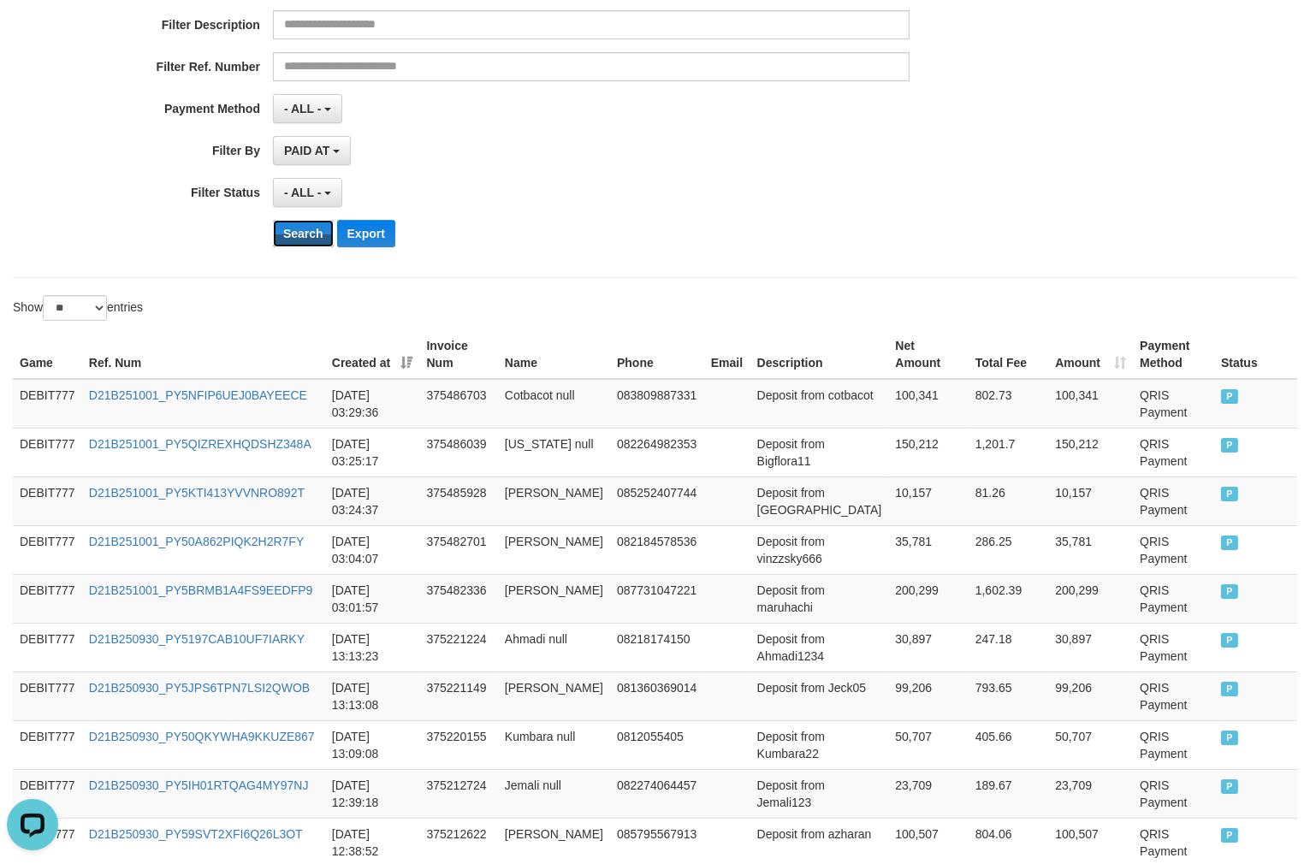
scroll to position [479, 0]
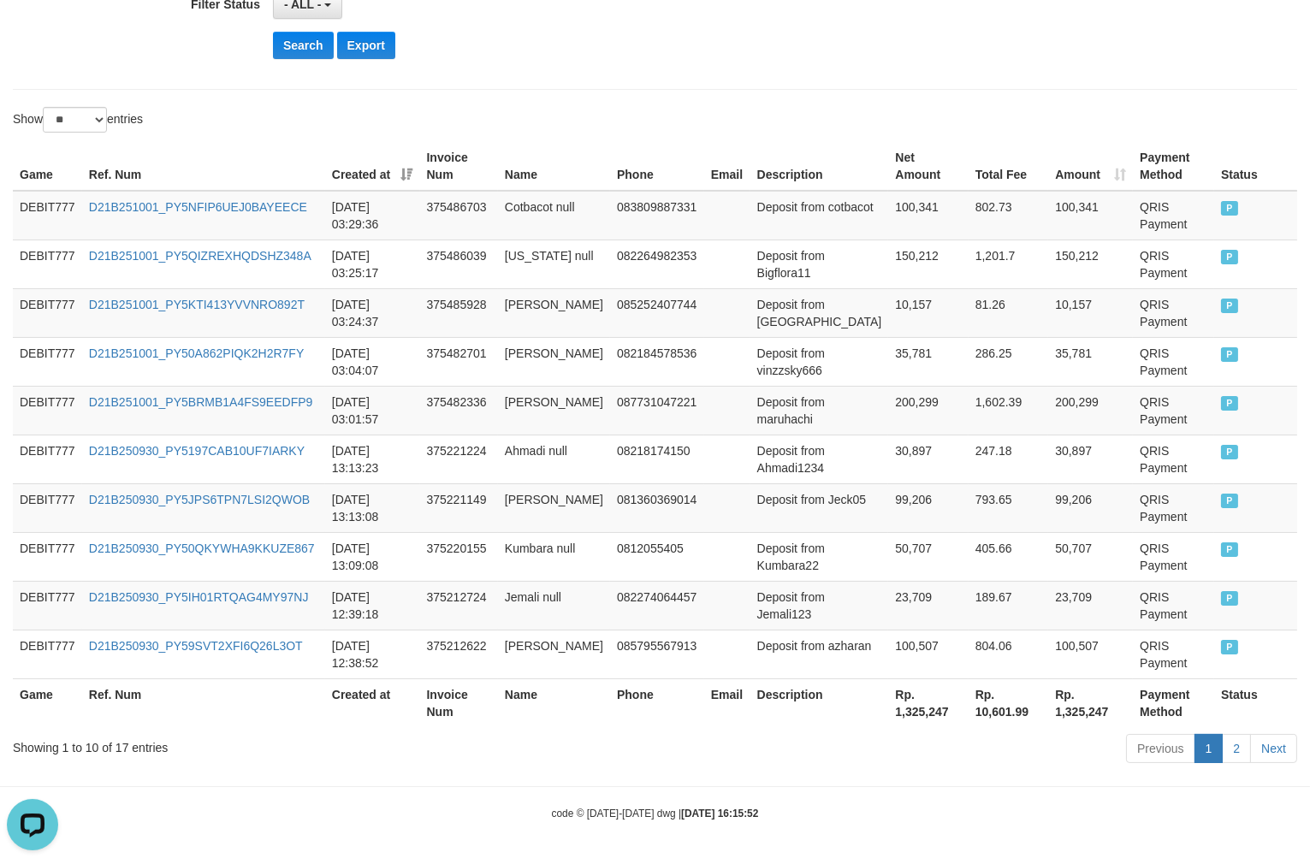
click at [888, 717] on th "Rp. 1,325,247" at bounding box center [928, 702] width 80 height 49
copy th "1,325,247"
click at [888, 717] on th "Rp. 1,325,247" at bounding box center [928, 702] width 80 height 49
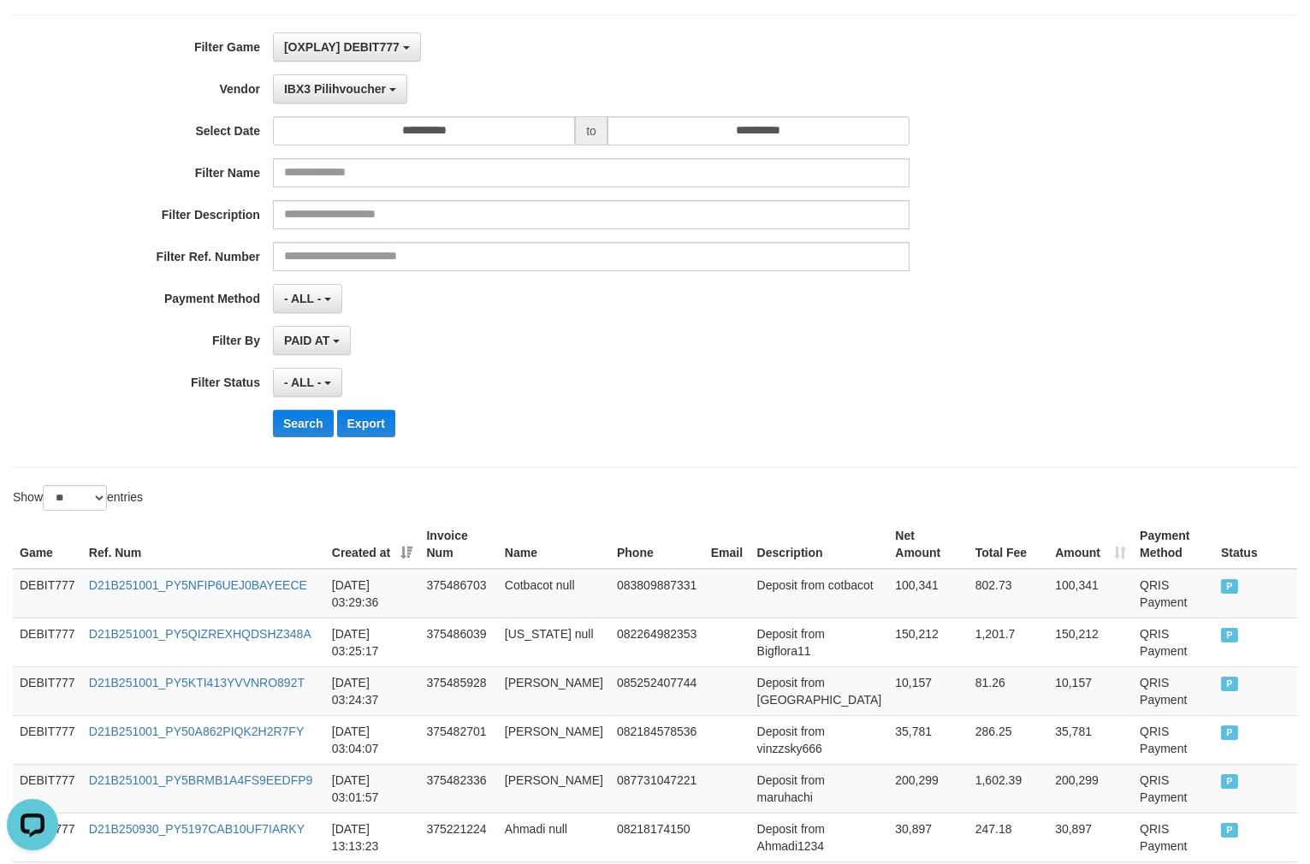
scroll to position [0, 0]
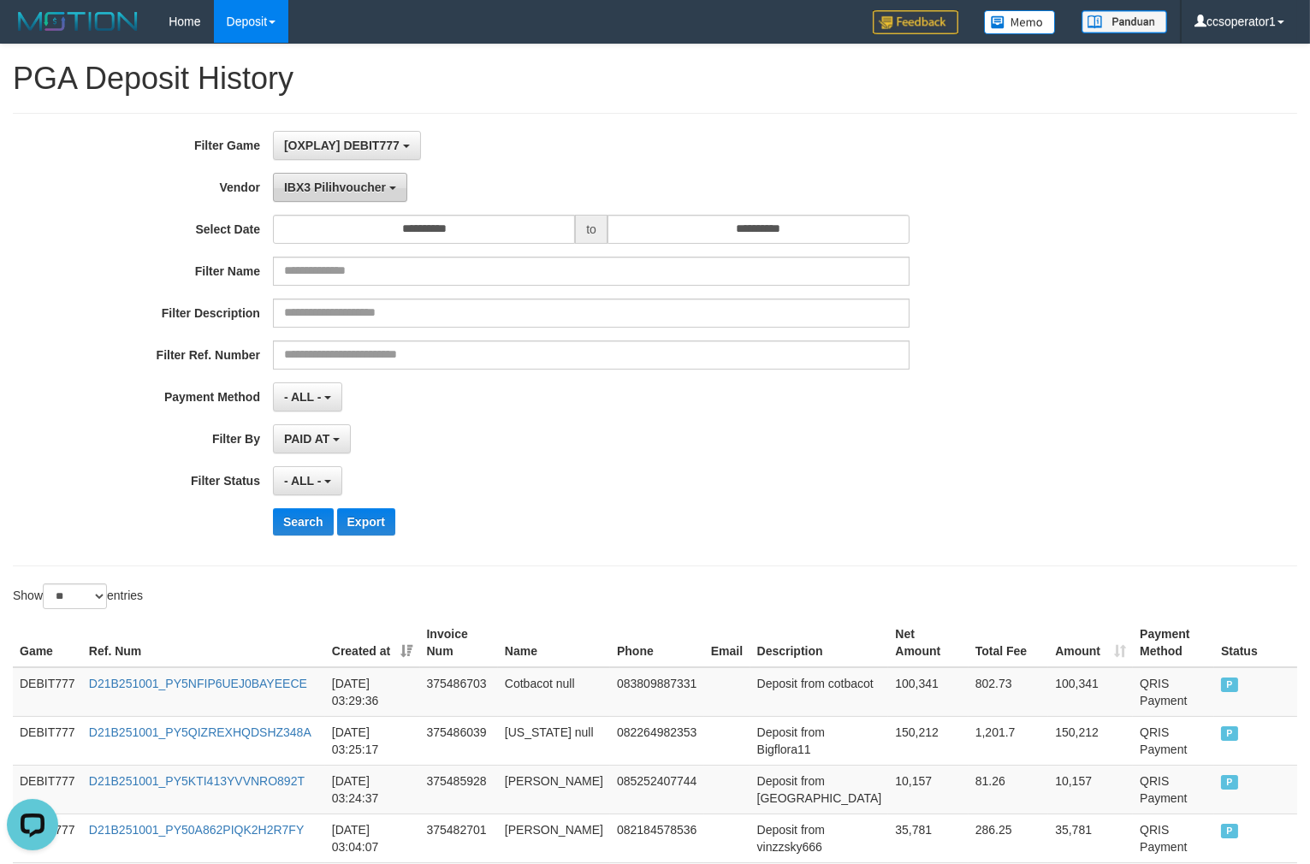
click at [356, 198] on button "IBX3 Pilihvoucher" at bounding box center [340, 187] width 134 height 29
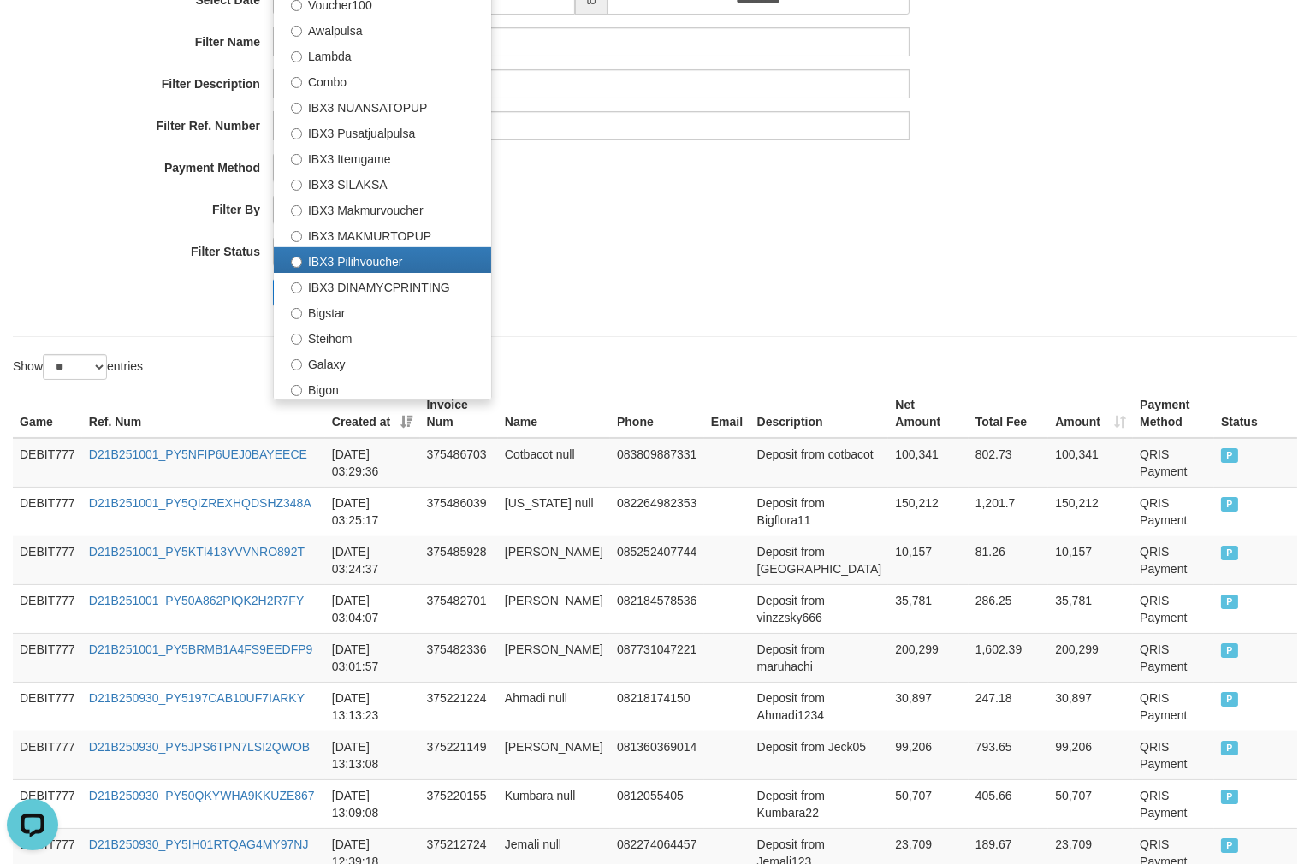
scroll to position [285, 0]
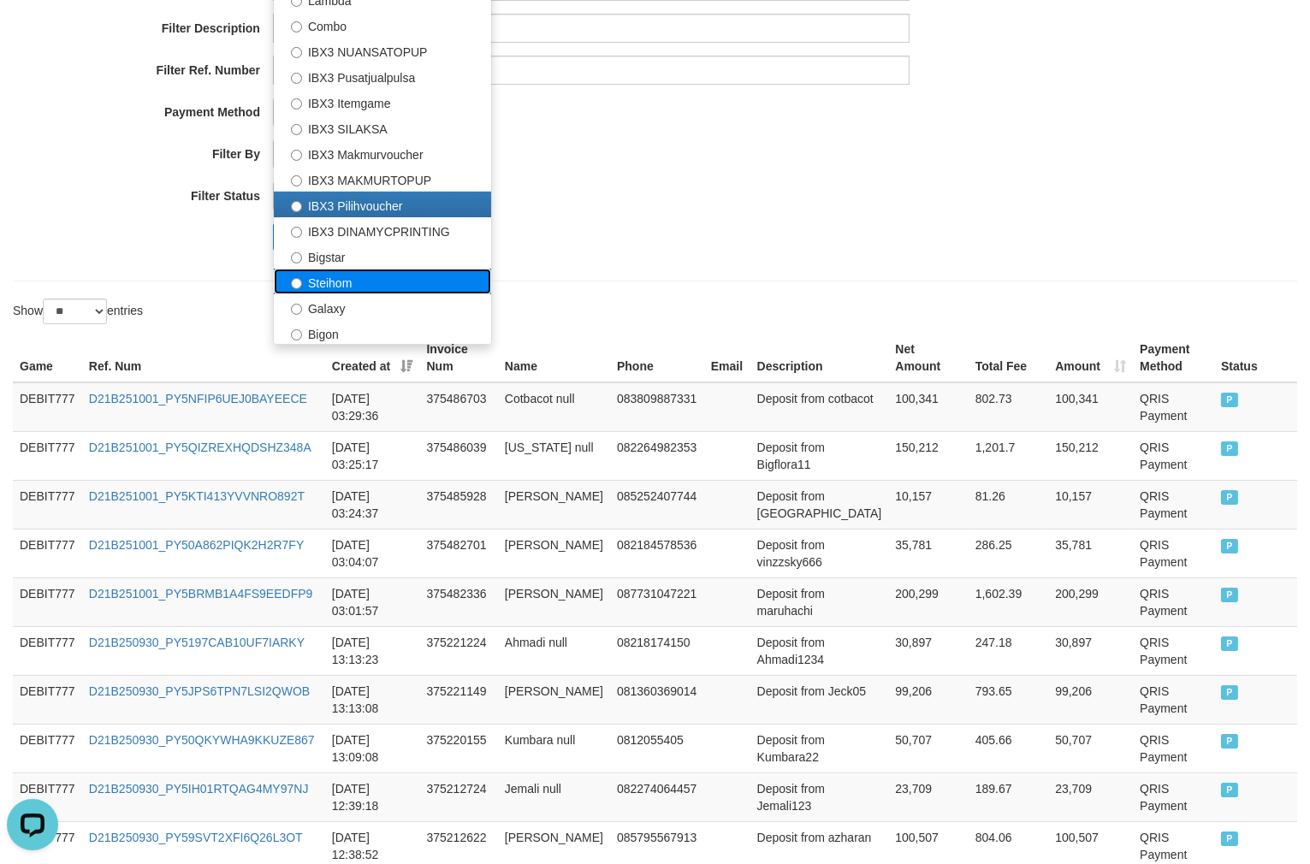
click at [361, 279] on label "Steihom" at bounding box center [382, 282] width 217 height 26
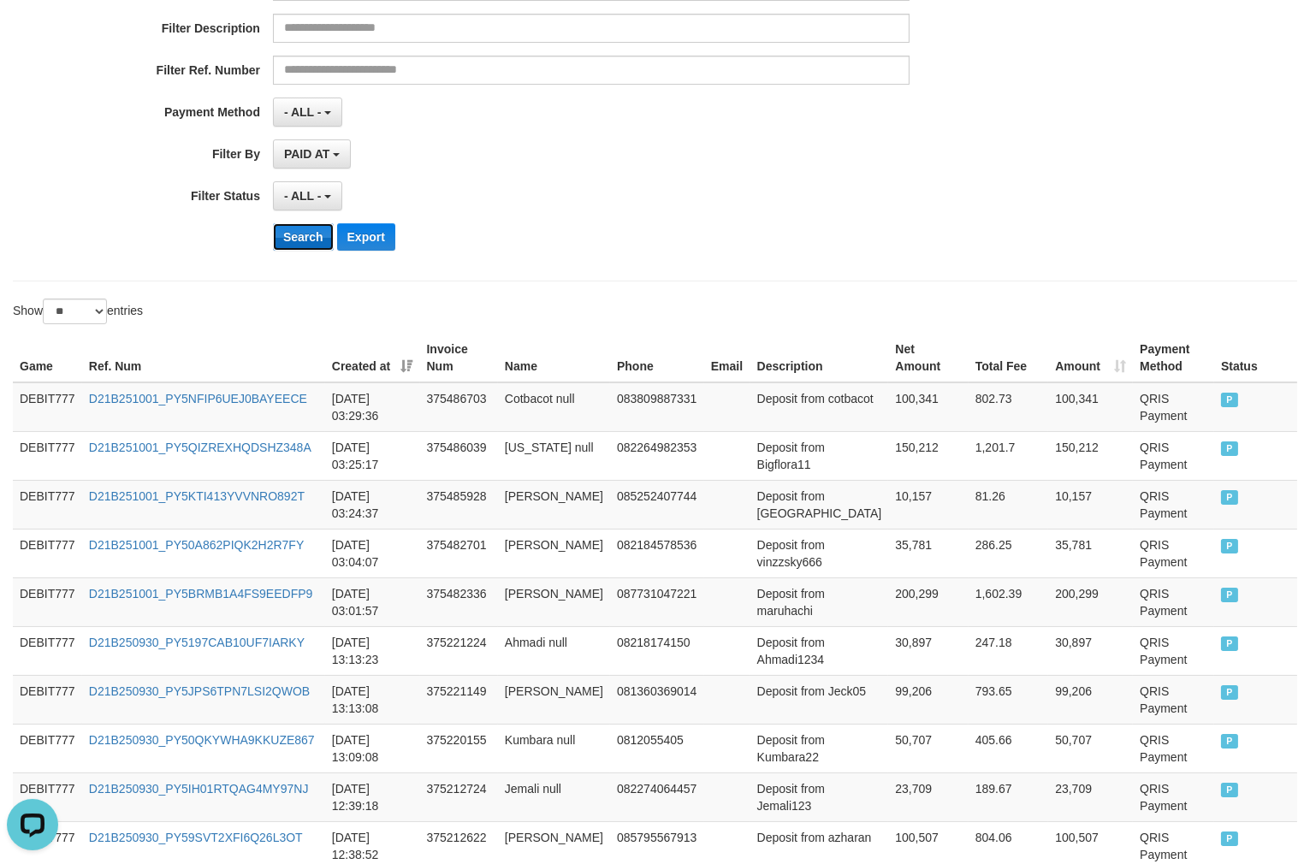
click at [311, 235] on button "Search" at bounding box center [303, 236] width 61 height 27
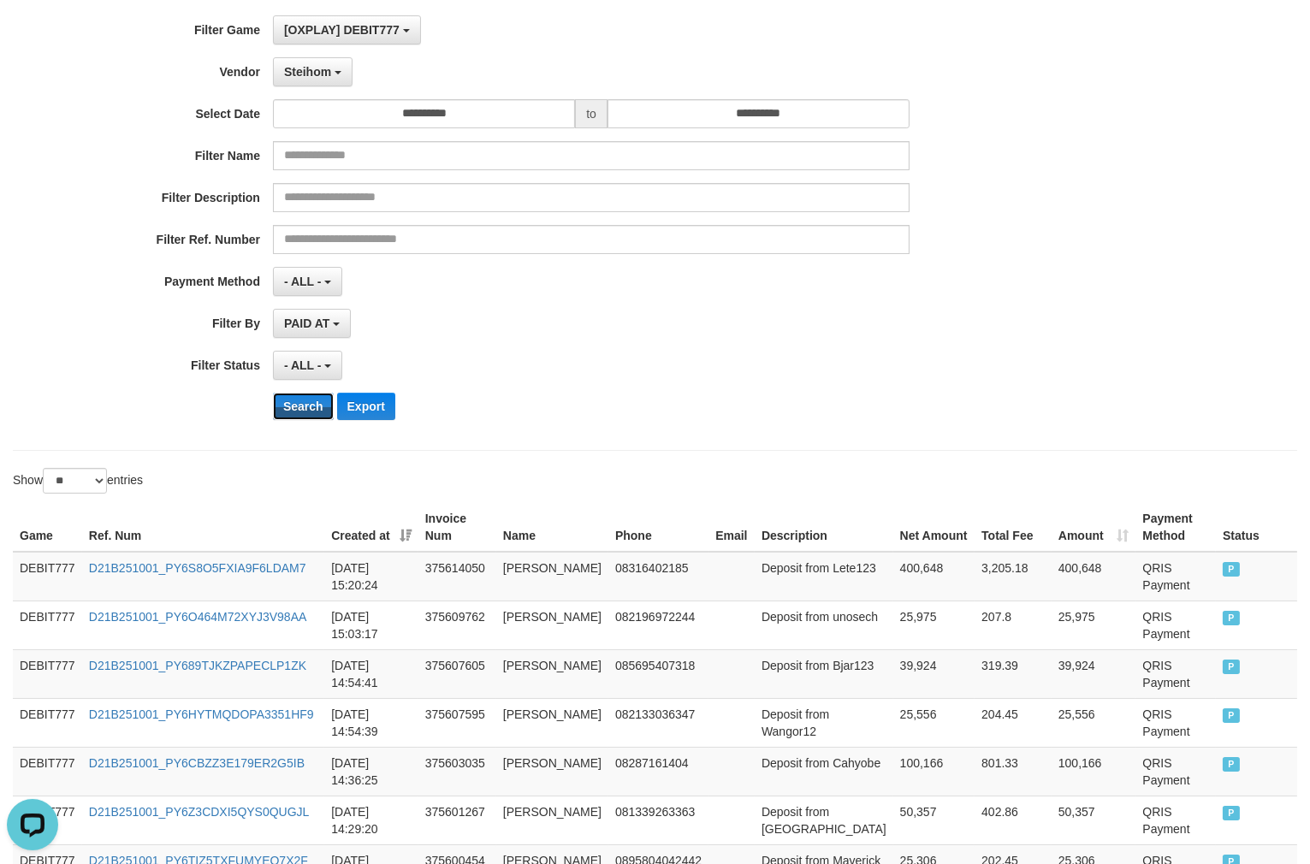
scroll to position [479, 0]
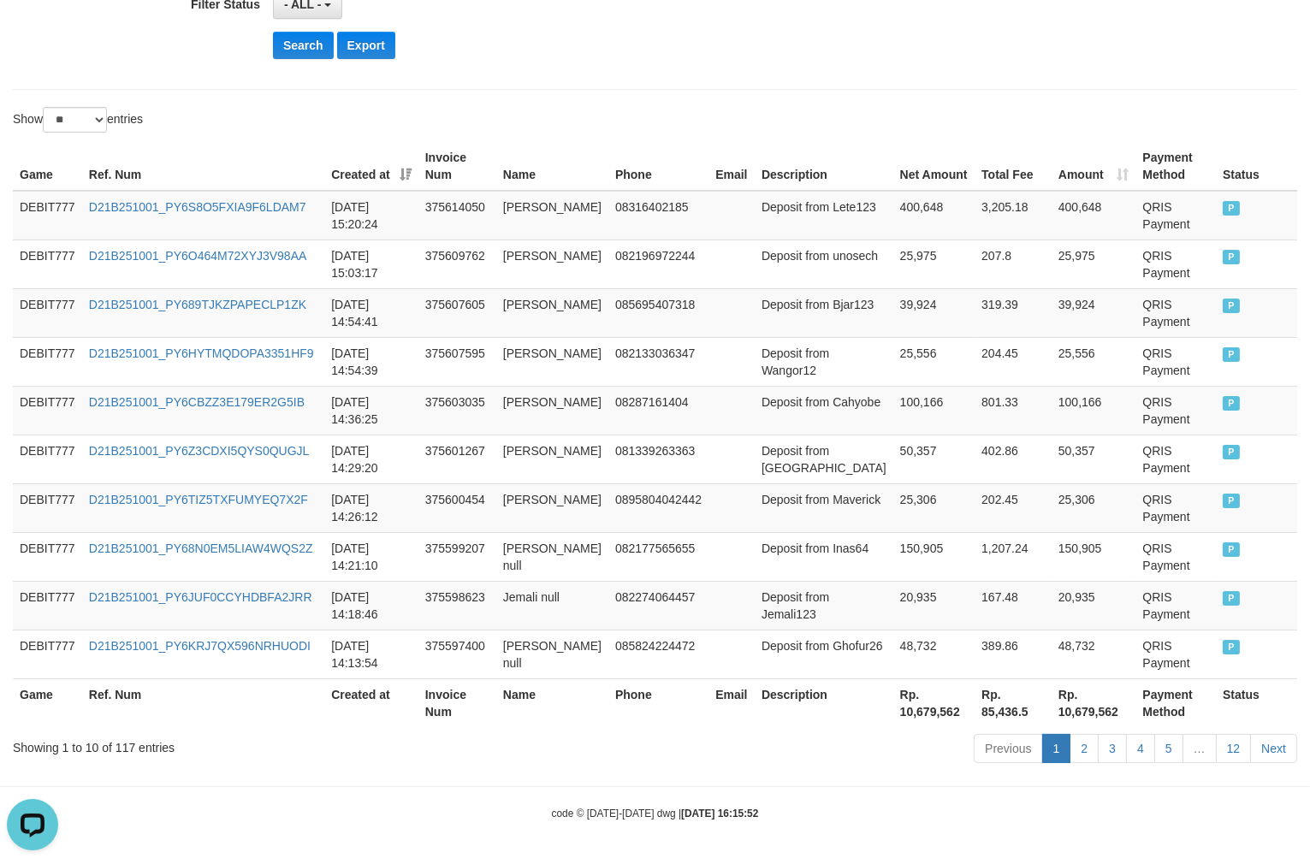
click at [907, 712] on th "Rp. 10,679,562" at bounding box center [933, 702] width 81 height 49
copy th "10,679,562"
click at [907, 712] on th "Rp. 10,679,562" at bounding box center [933, 702] width 81 height 49
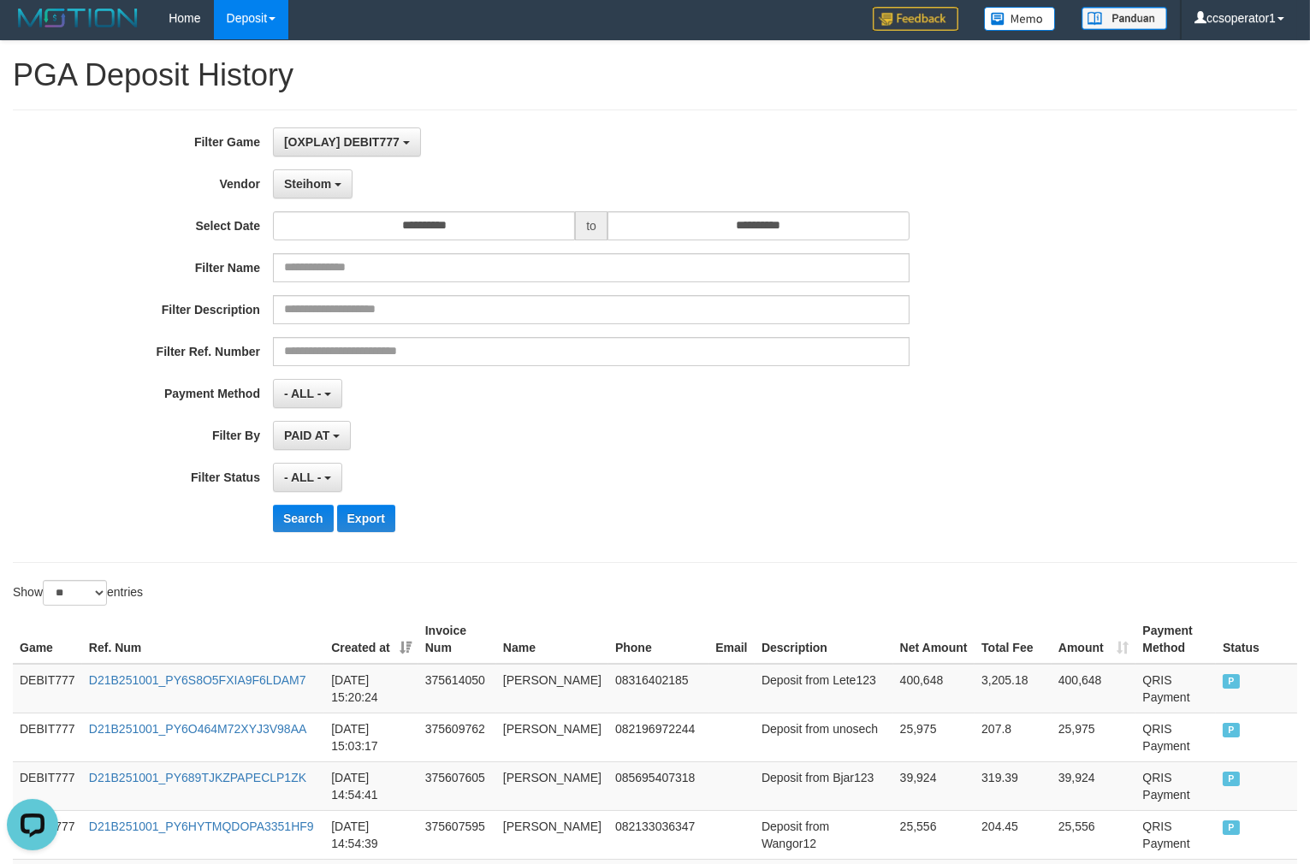
scroll to position [0, 0]
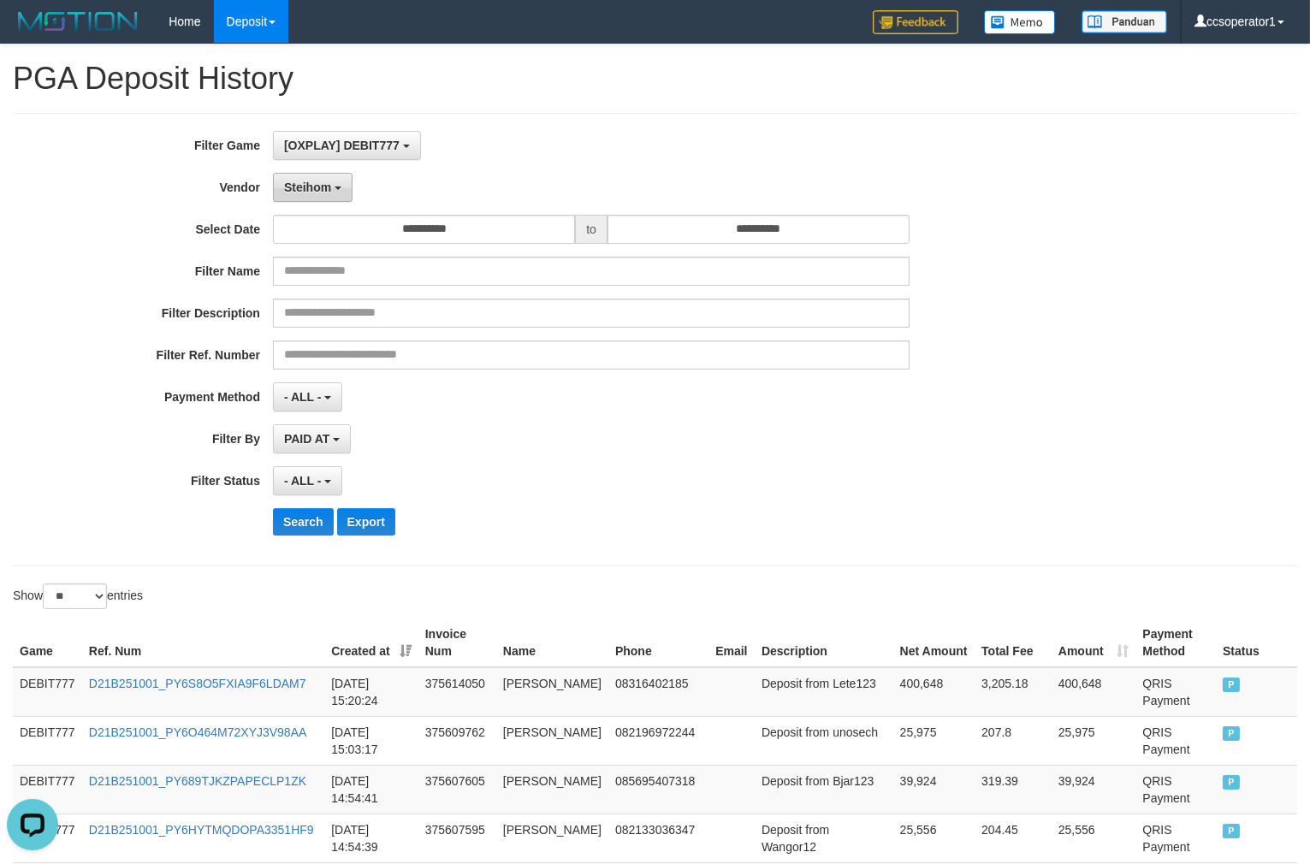
click at [321, 194] on button "Steihom" at bounding box center [313, 187] width 80 height 29
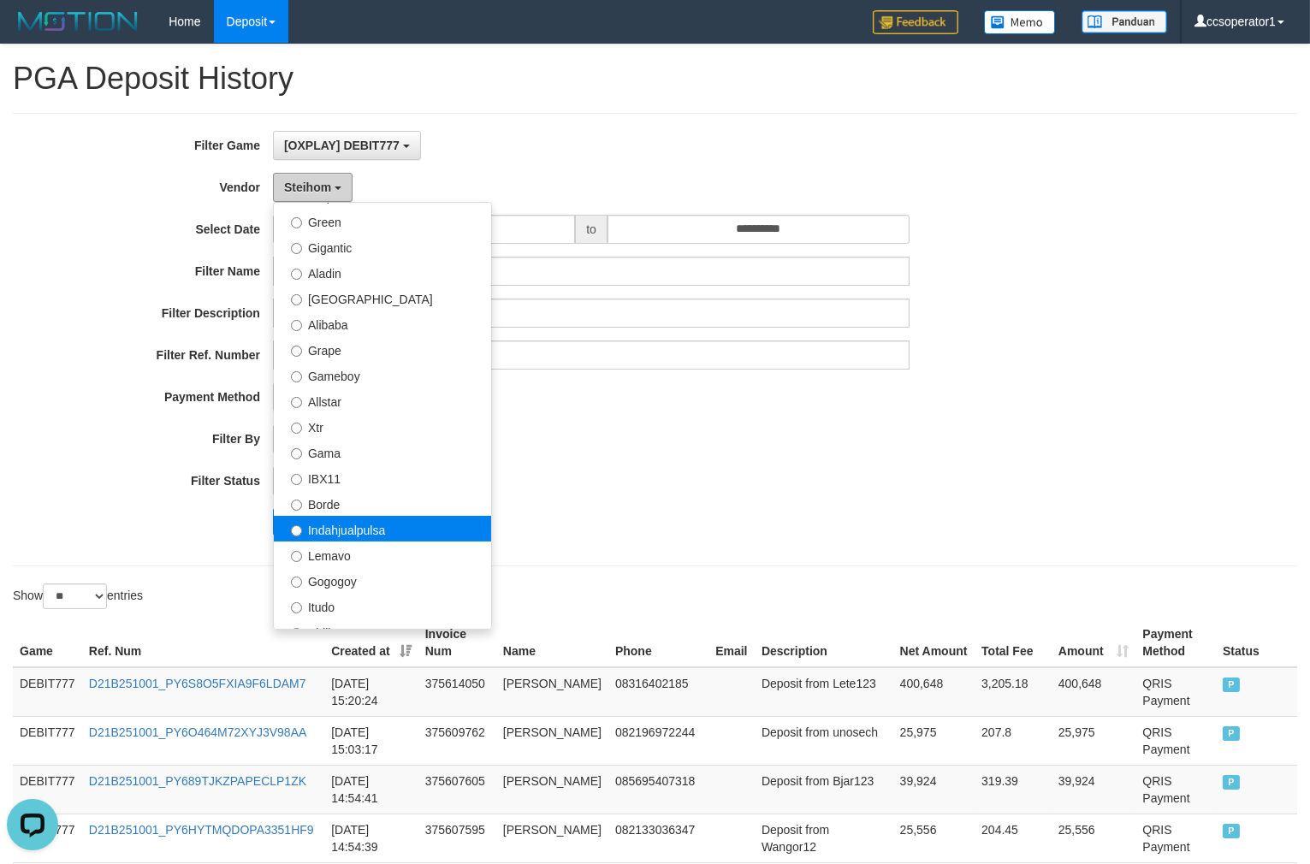
scroll to position [161, 0]
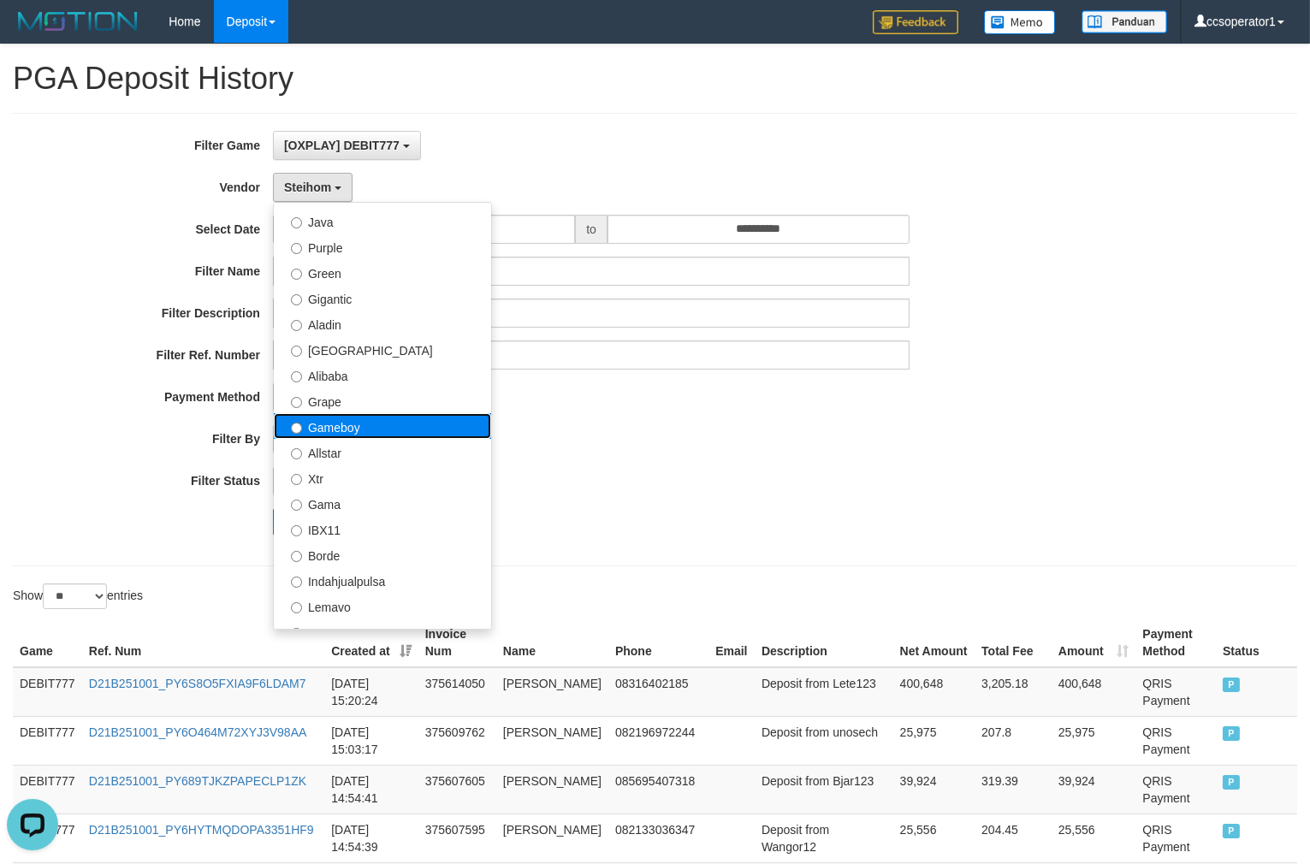
click at [403, 424] on label "Gameboy" at bounding box center [382, 426] width 217 height 26
select select "**********"
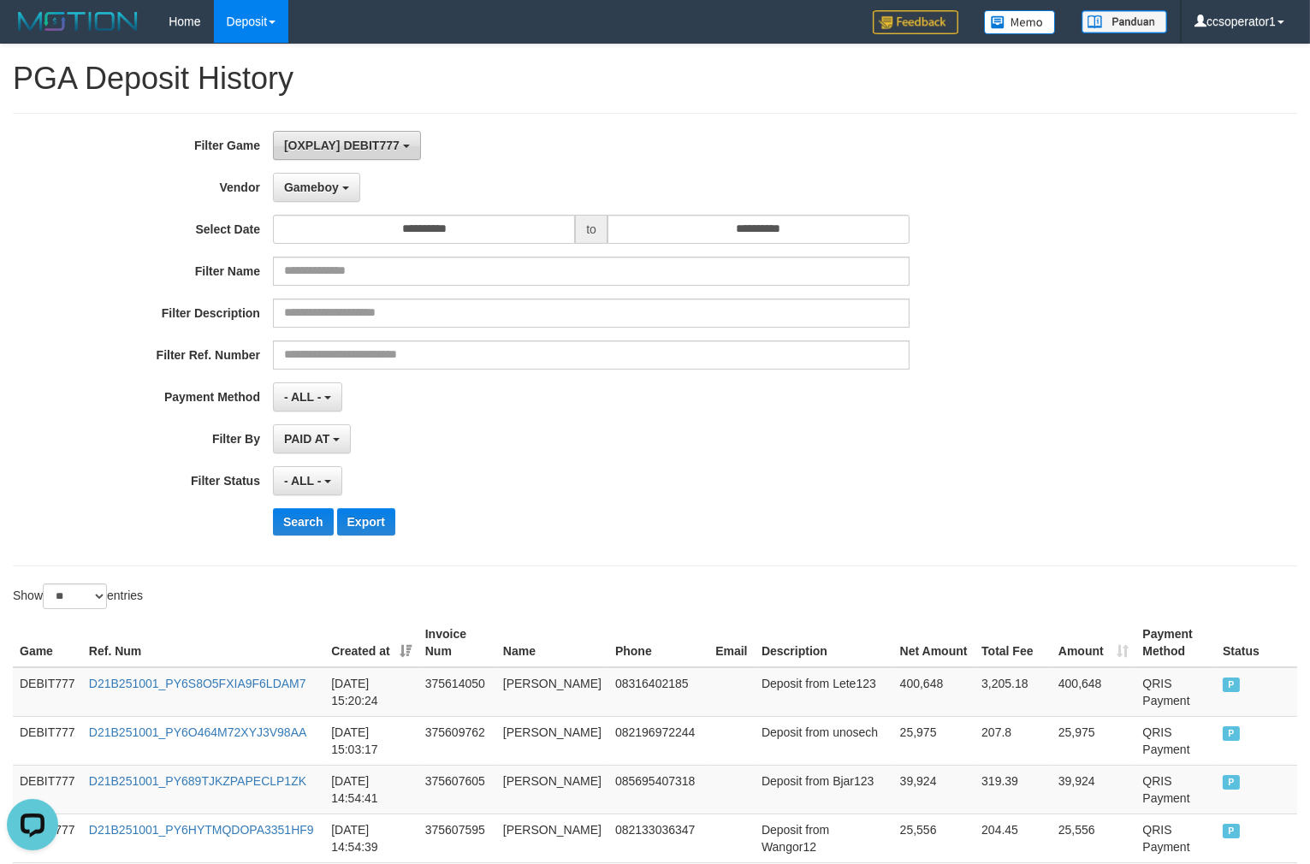
drag, startPoint x: 397, startPoint y: 138, endPoint x: 460, endPoint y: 235, distance: 116.2
click at [397, 137] on button "[OXPLAY] DEBIT777" at bounding box center [347, 145] width 148 height 29
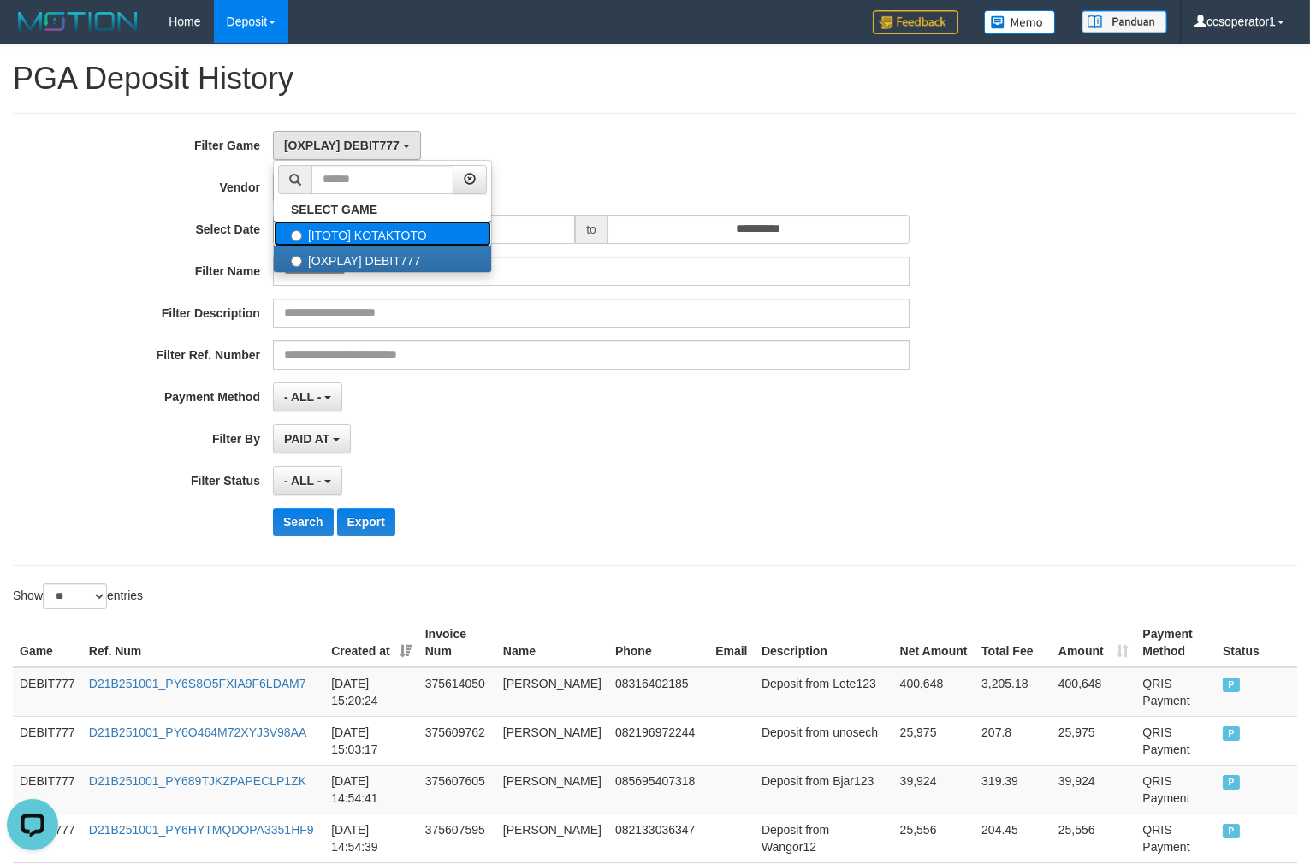
click at [466, 227] on label "[ITOTO] KOTAKTOTO" at bounding box center [382, 234] width 217 height 26
select select "****"
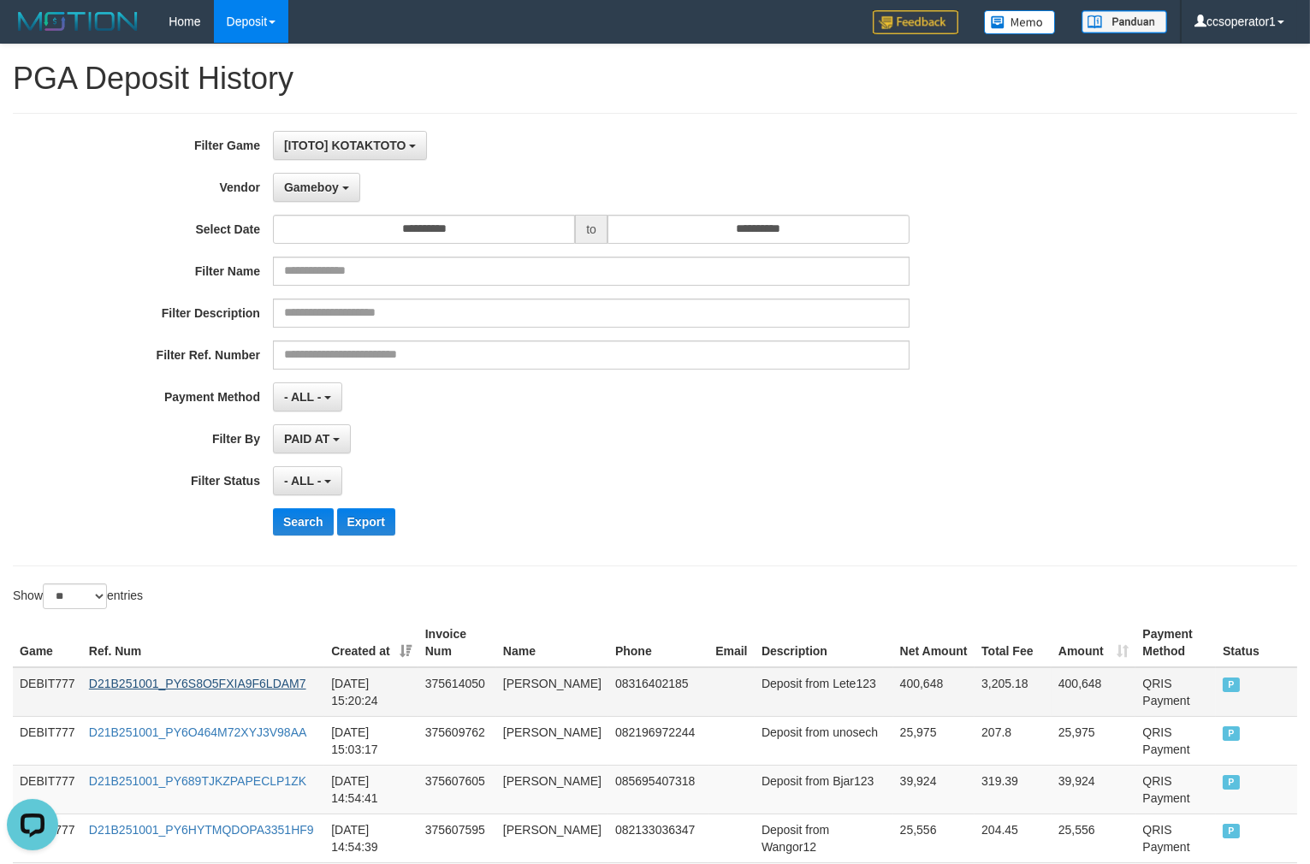
scroll to position [28, 0]
click at [91, 594] on select "** ** ** ***" at bounding box center [75, 596] width 64 height 26
select select "**"
click at [45, 584] on select "** ** ** ***" at bounding box center [75, 596] width 64 height 26
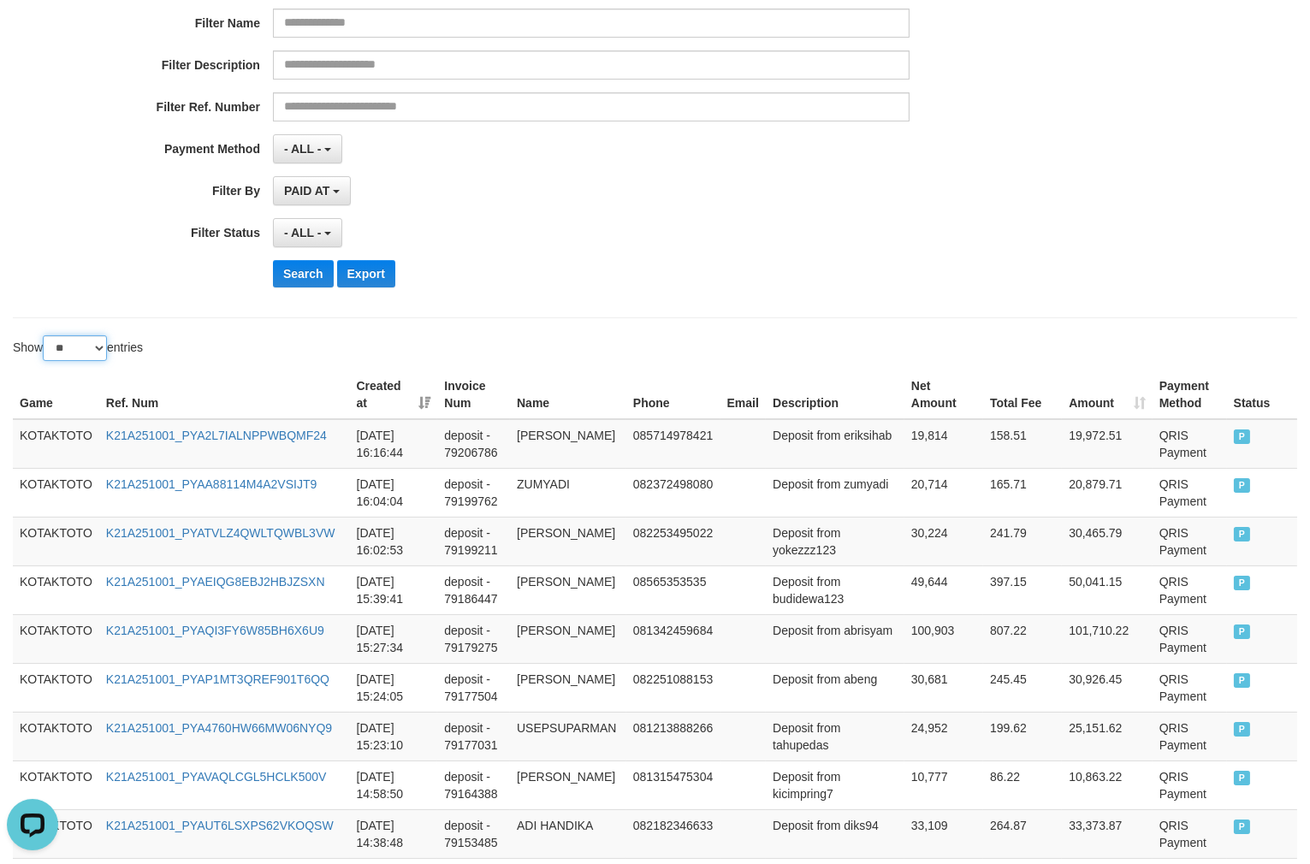
scroll to position [95, 0]
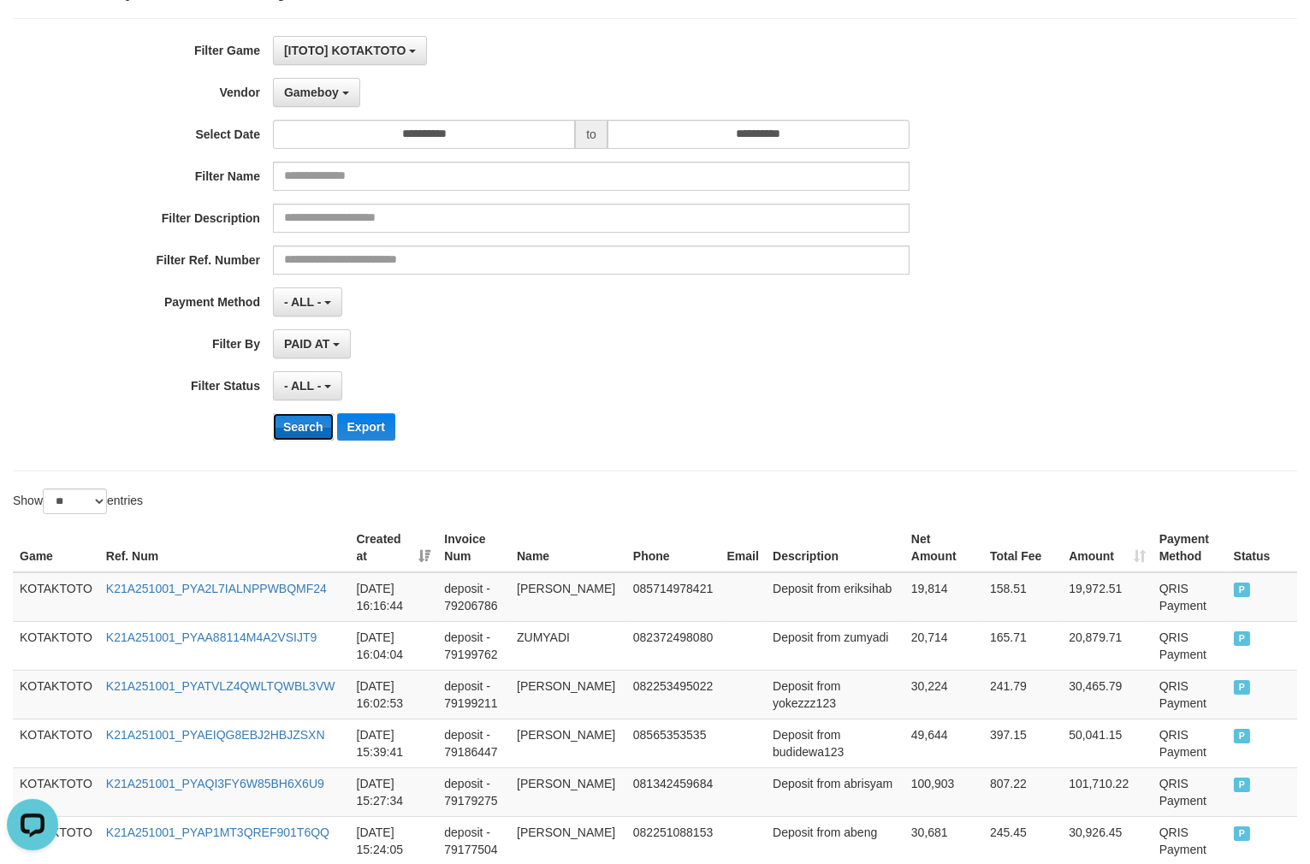
click at [289, 419] on button "Search" at bounding box center [303, 426] width 61 height 27
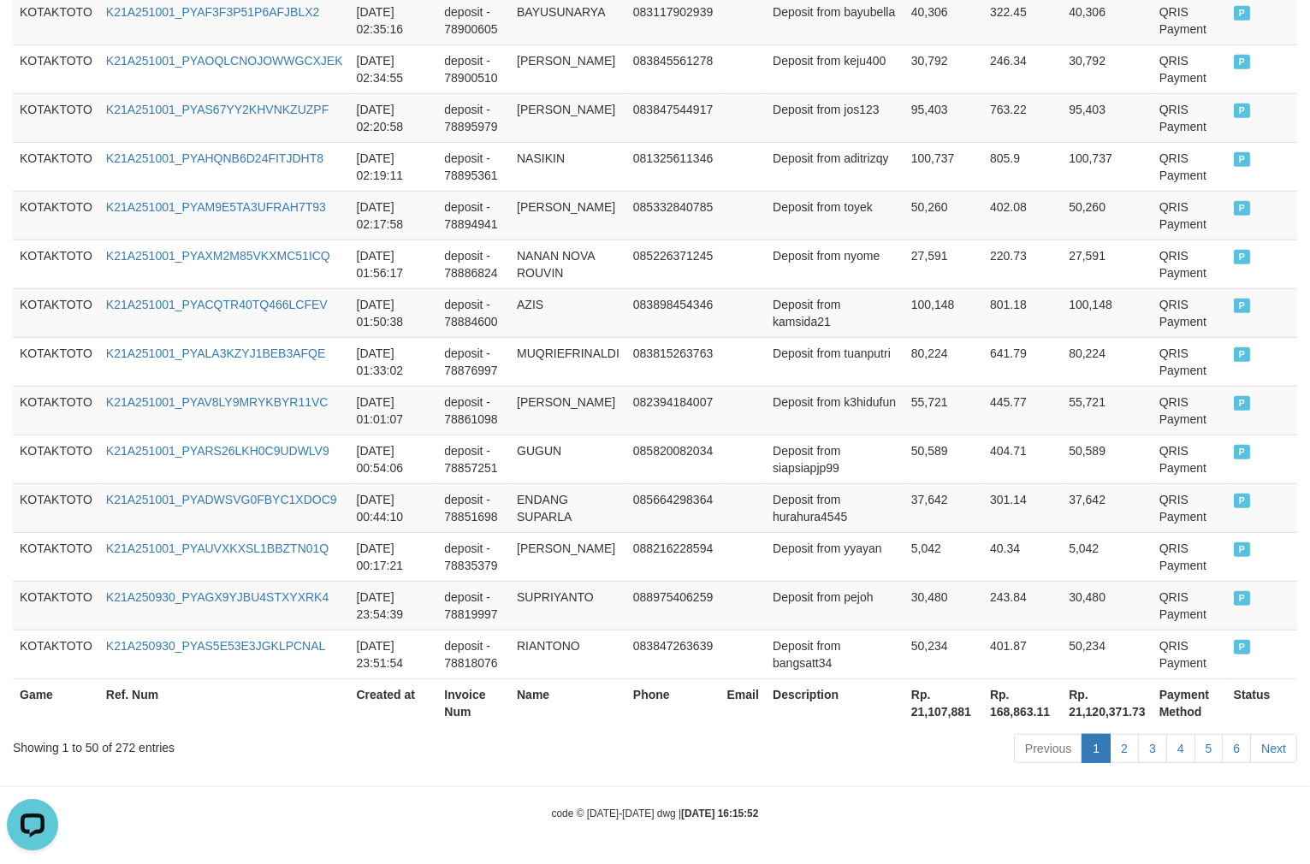
scroll to position [2464, 0]
click at [904, 714] on th "Rp. 21,107,881" at bounding box center [943, 702] width 79 height 49
copy th "21,107,881"
click at [904, 706] on th "Rp. 21,107,881" at bounding box center [943, 702] width 79 height 49
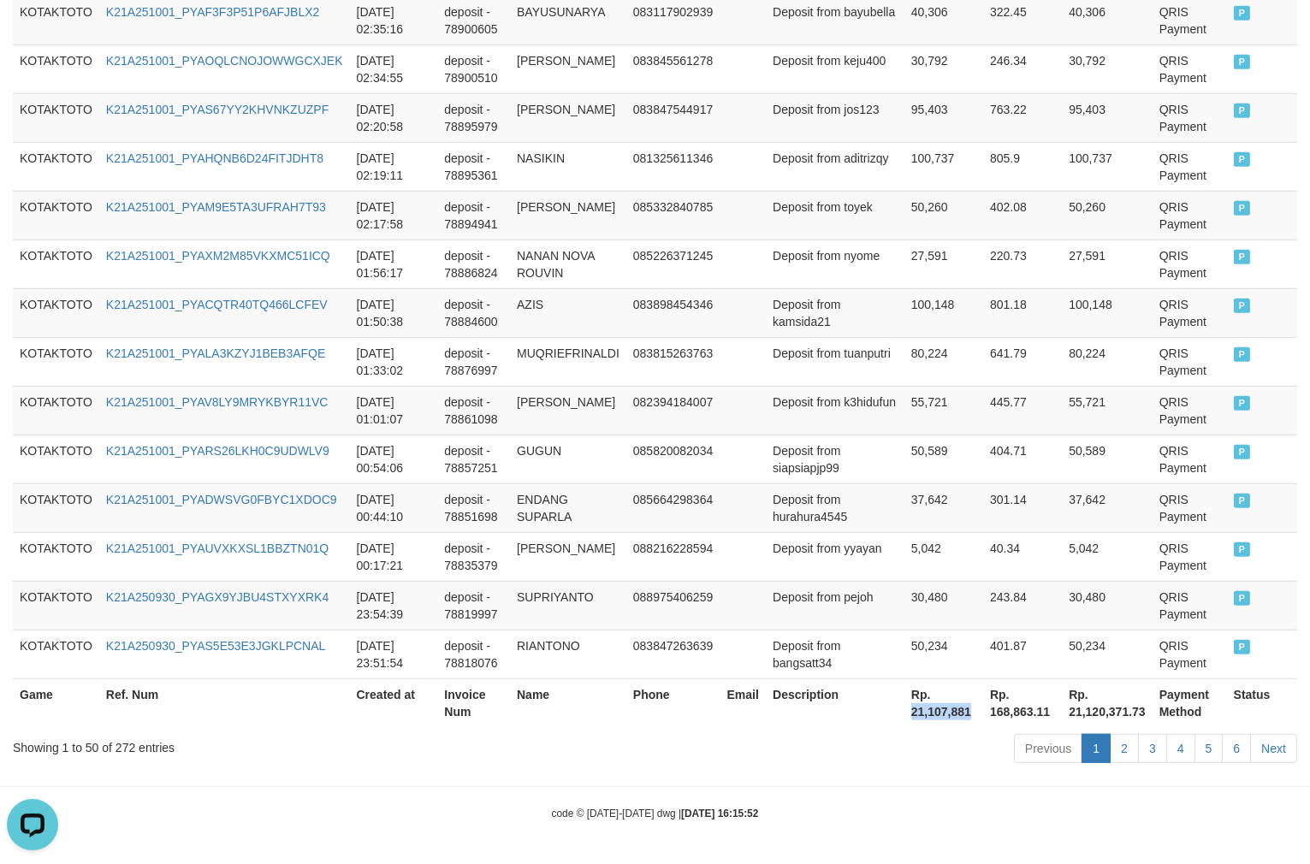
click at [904, 706] on th "Rp. 21,107,881" at bounding box center [943, 702] width 79 height 49
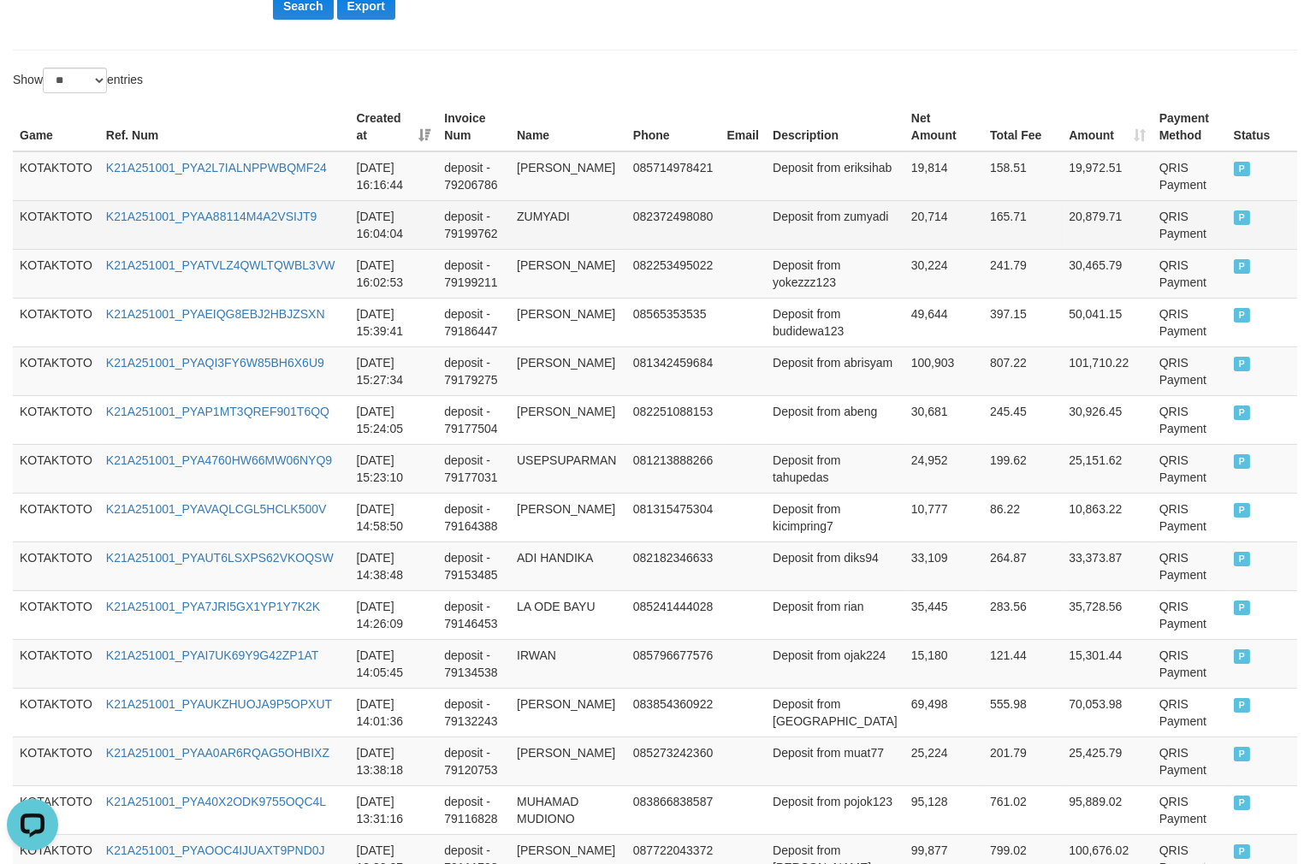
scroll to position [468, 0]
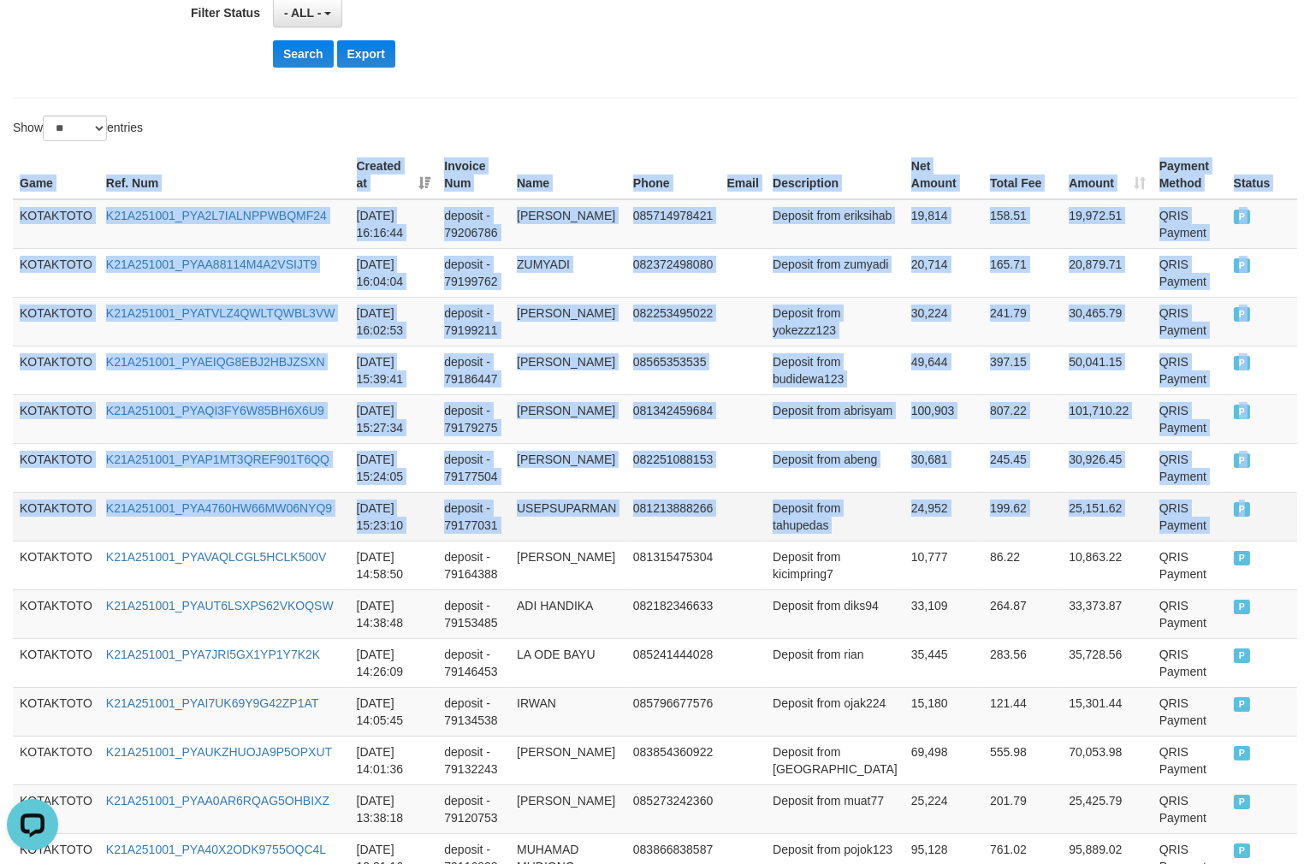
copy table "Game Ref. Num Created at Invoice Num Name Phone Email Description Net Amount To…"
drag, startPoint x: 19, startPoint y: 178, endPoint x: 1279, endPoint y: 502, distance: 1300.9
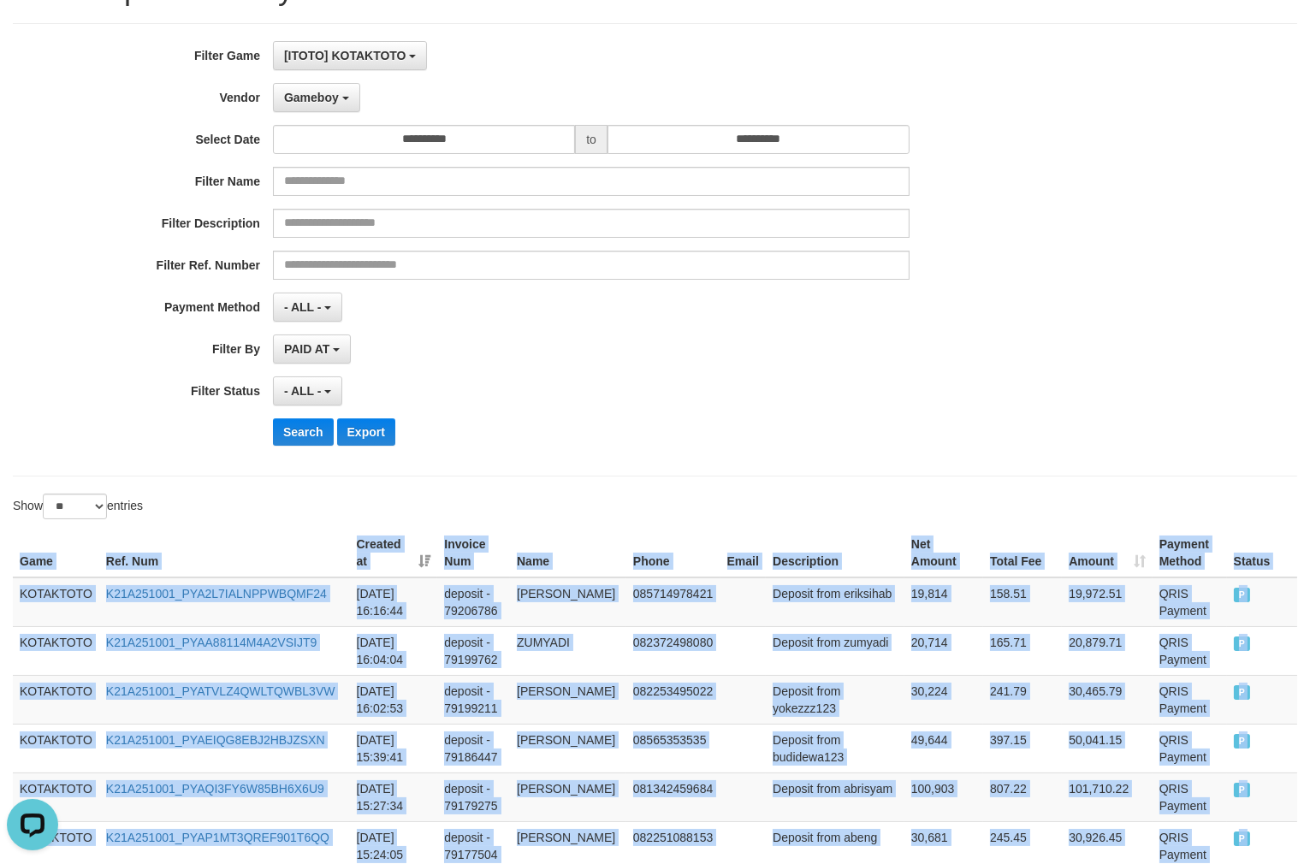
scroll to position [0, 0]
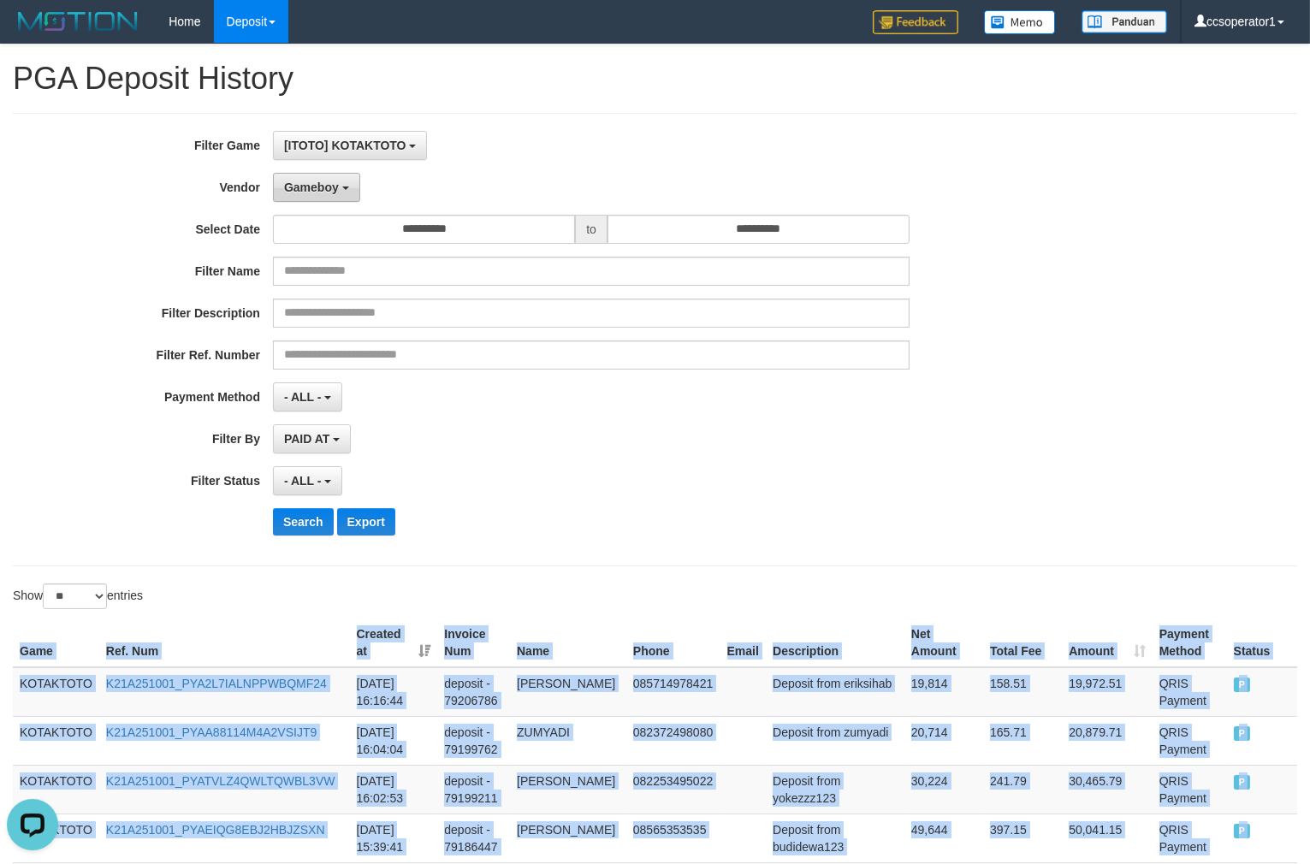
click at [345, 182] on button "Gameboy" at bounding box center [316, 187] width 87 height 29
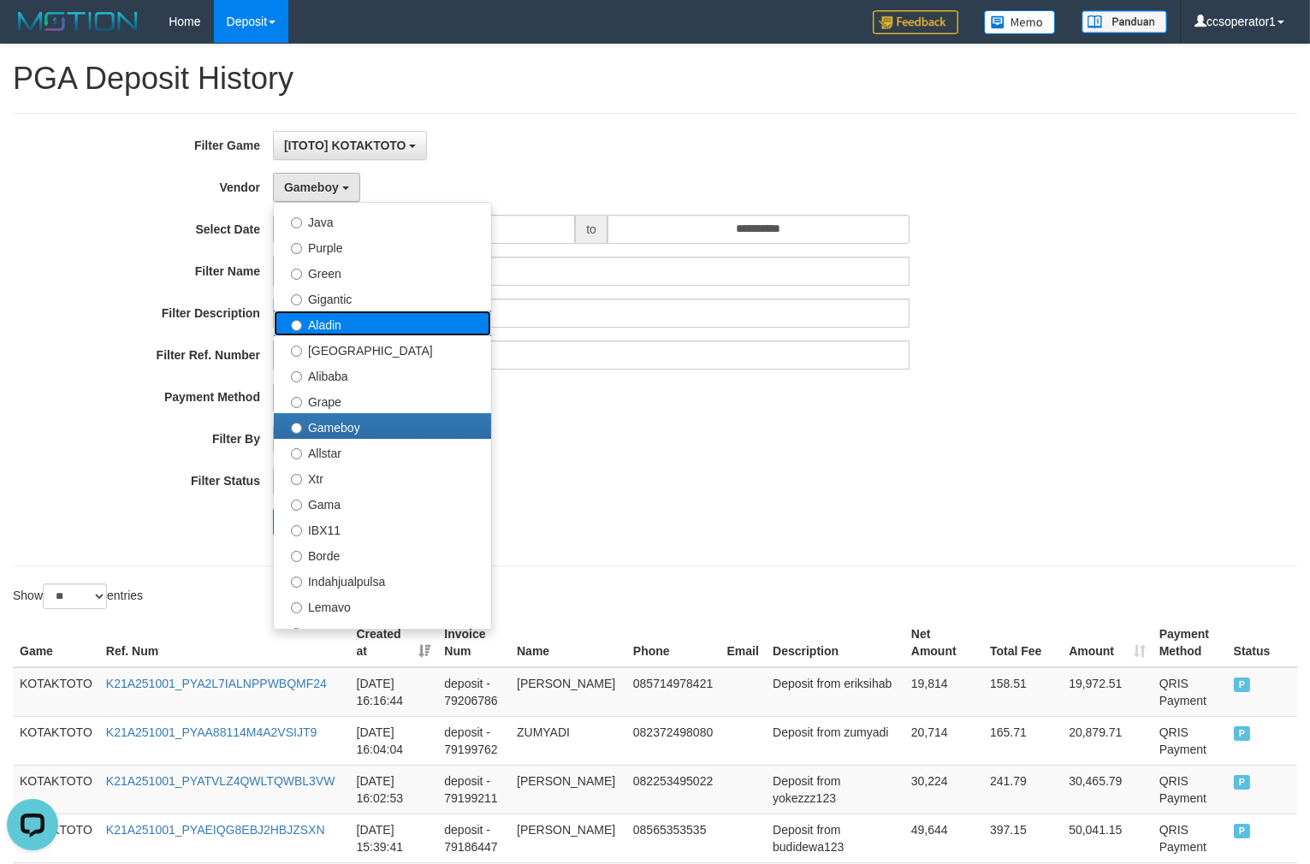
click at [378, 322] on label "Aladin" at bounding box center [382, 323] width 217 height 26
select select "**********"
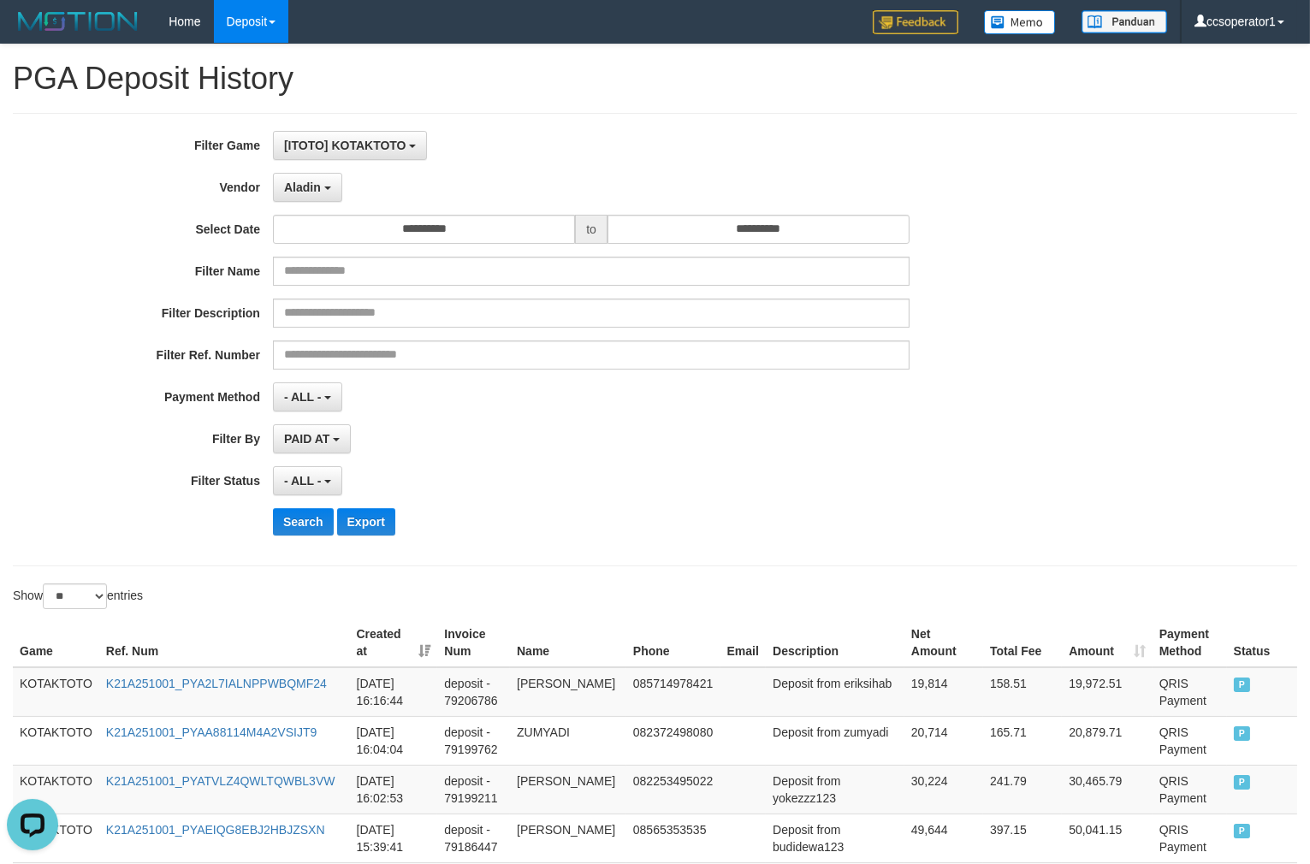
click at [758, 449] on div "PAID AT PAID AT CREATED AT" at bounding box center [591, 438] width 636 height 29
click at [280, 520] on button "Search" at bounding box center [303, 521] width 61 height 27
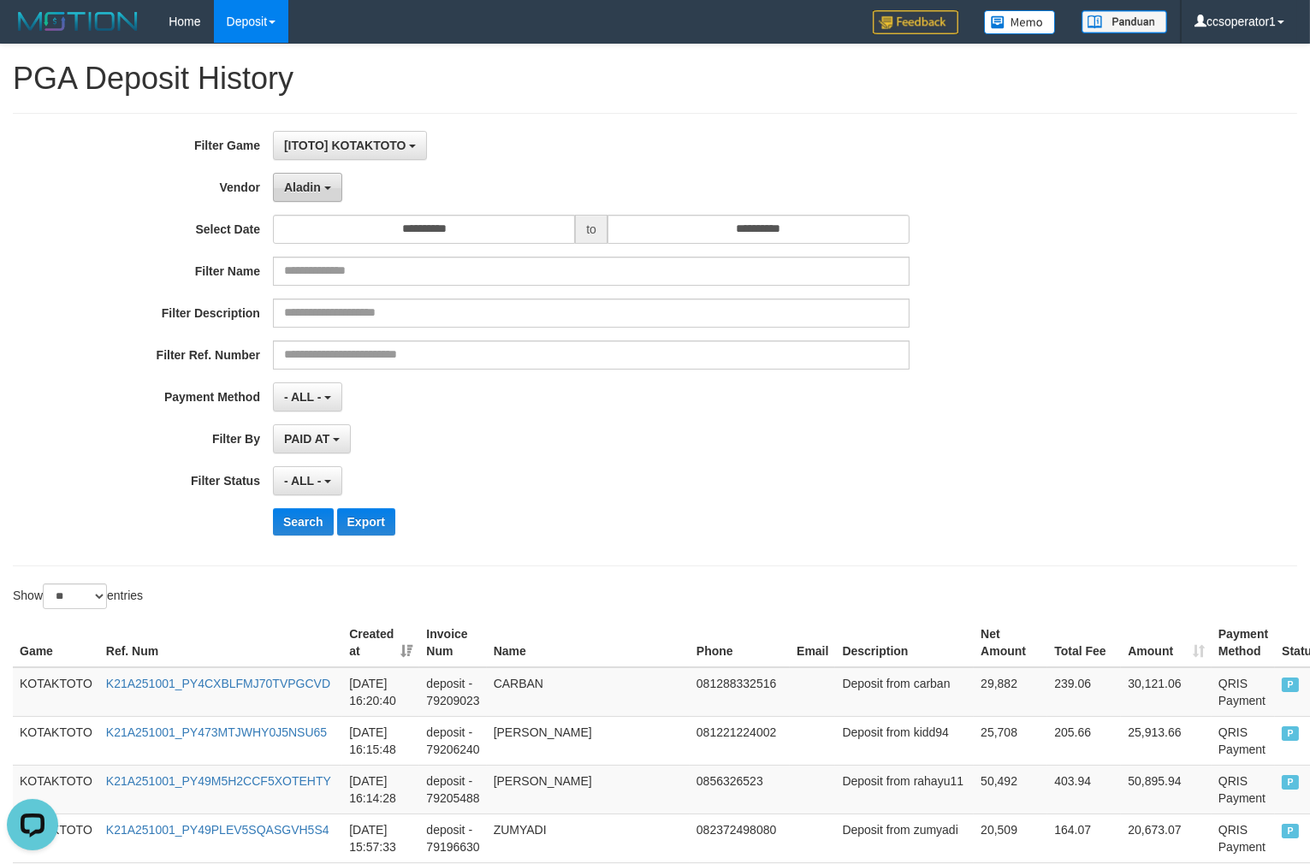
click at [322, 200] on button "Aladin" at bounding box center [307, 187] width 69 height 29
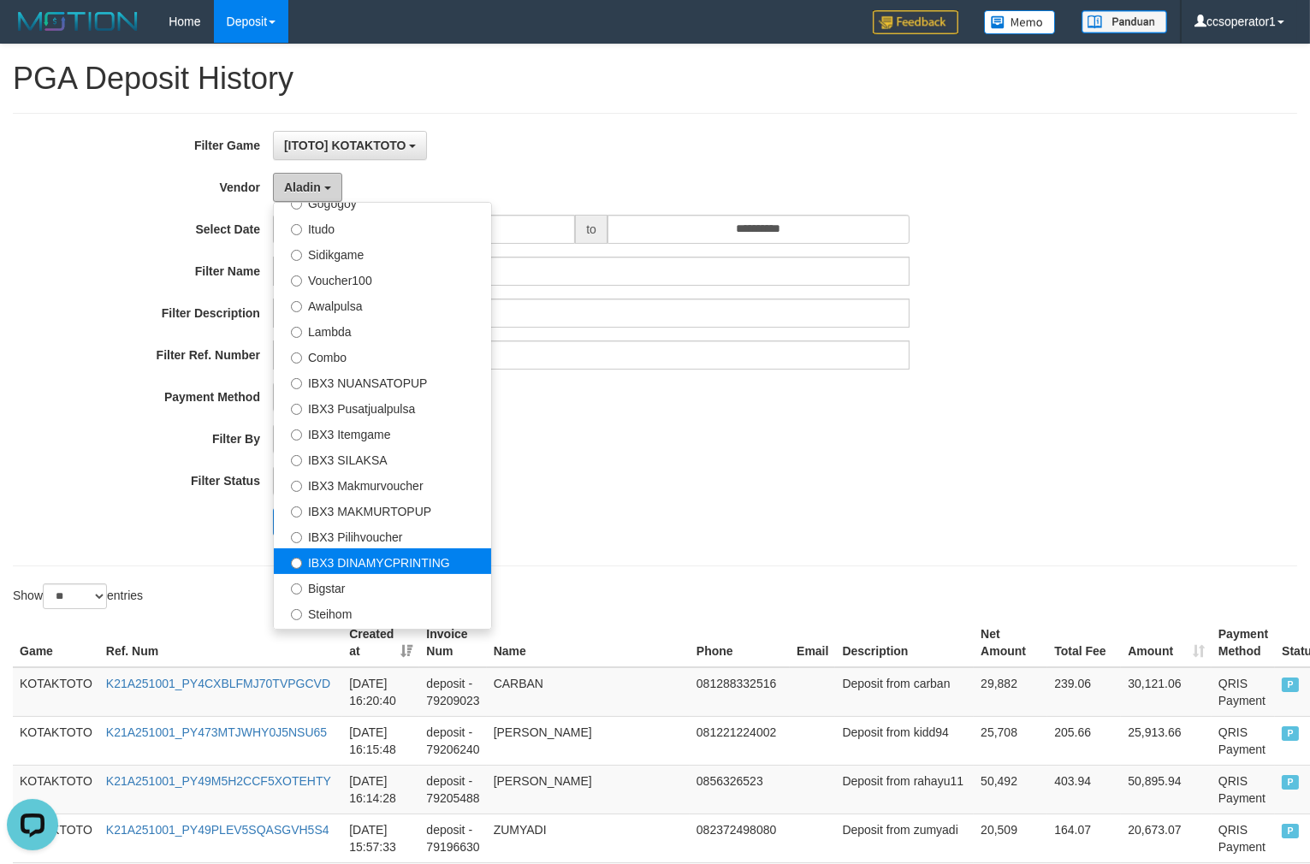
scroll to position [636, 0]
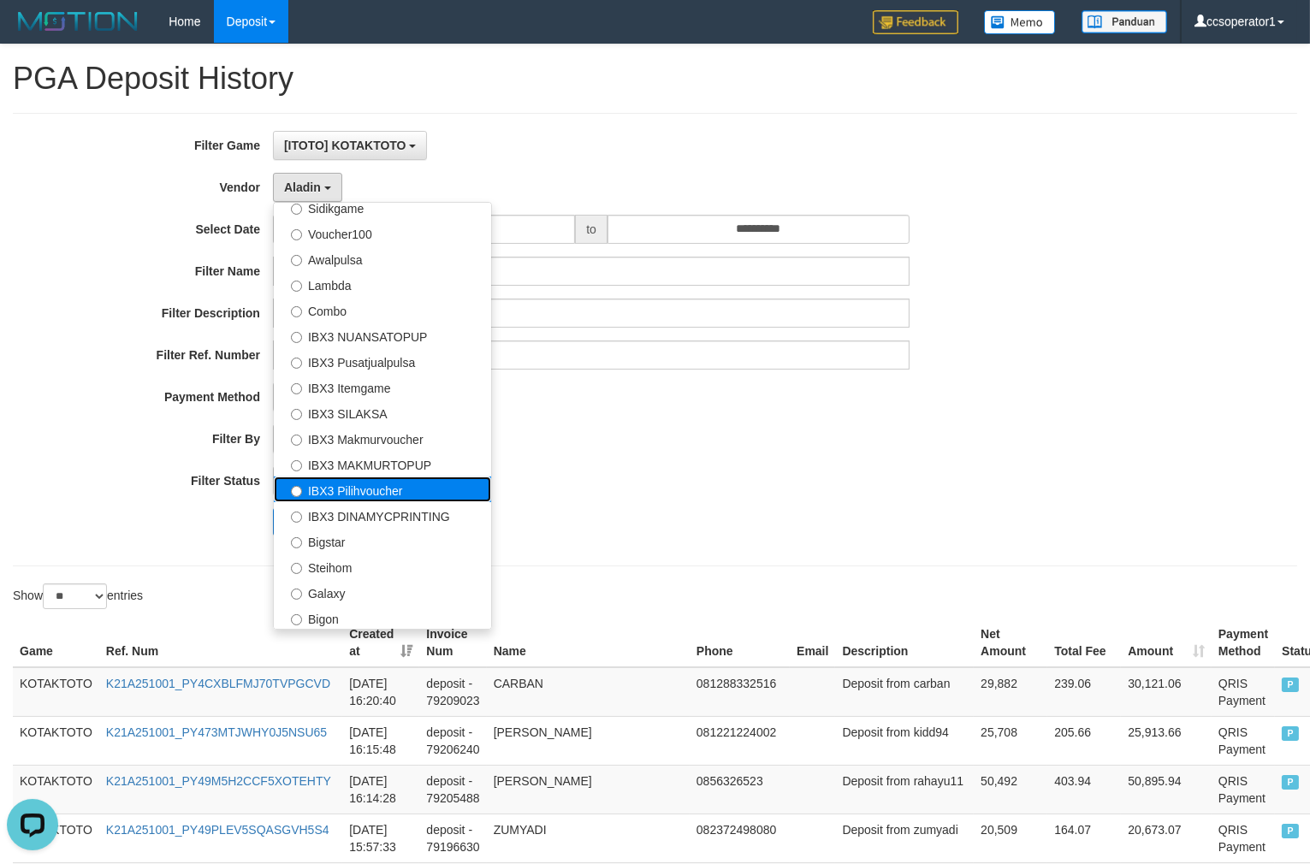
click at [417, 485] on label "IBX3 Pilihvoucher" at bounding box center [382, 489] width 217 height 26
select select "**********"
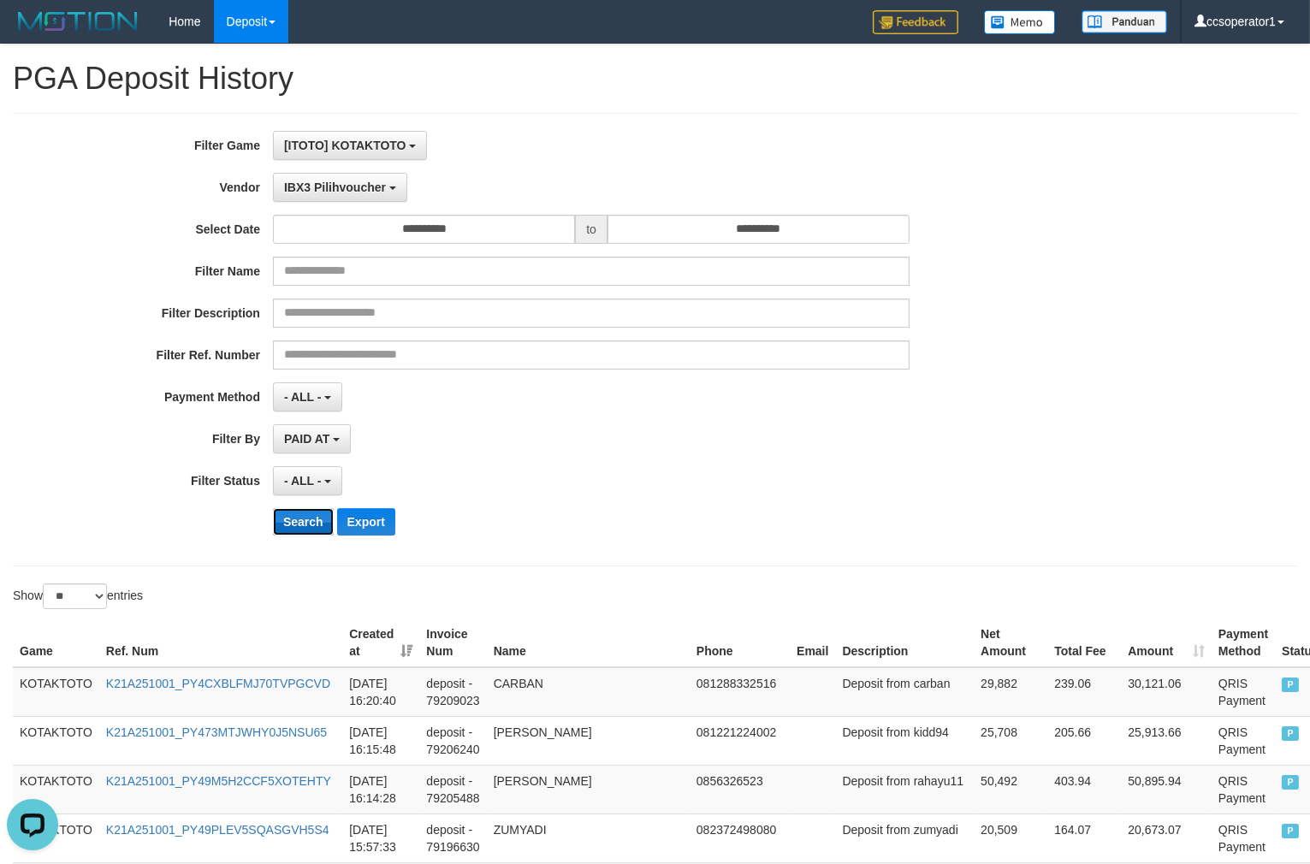
click at [294, 530] on button "Search" at bounding box center [303, 521] width 61 height 27
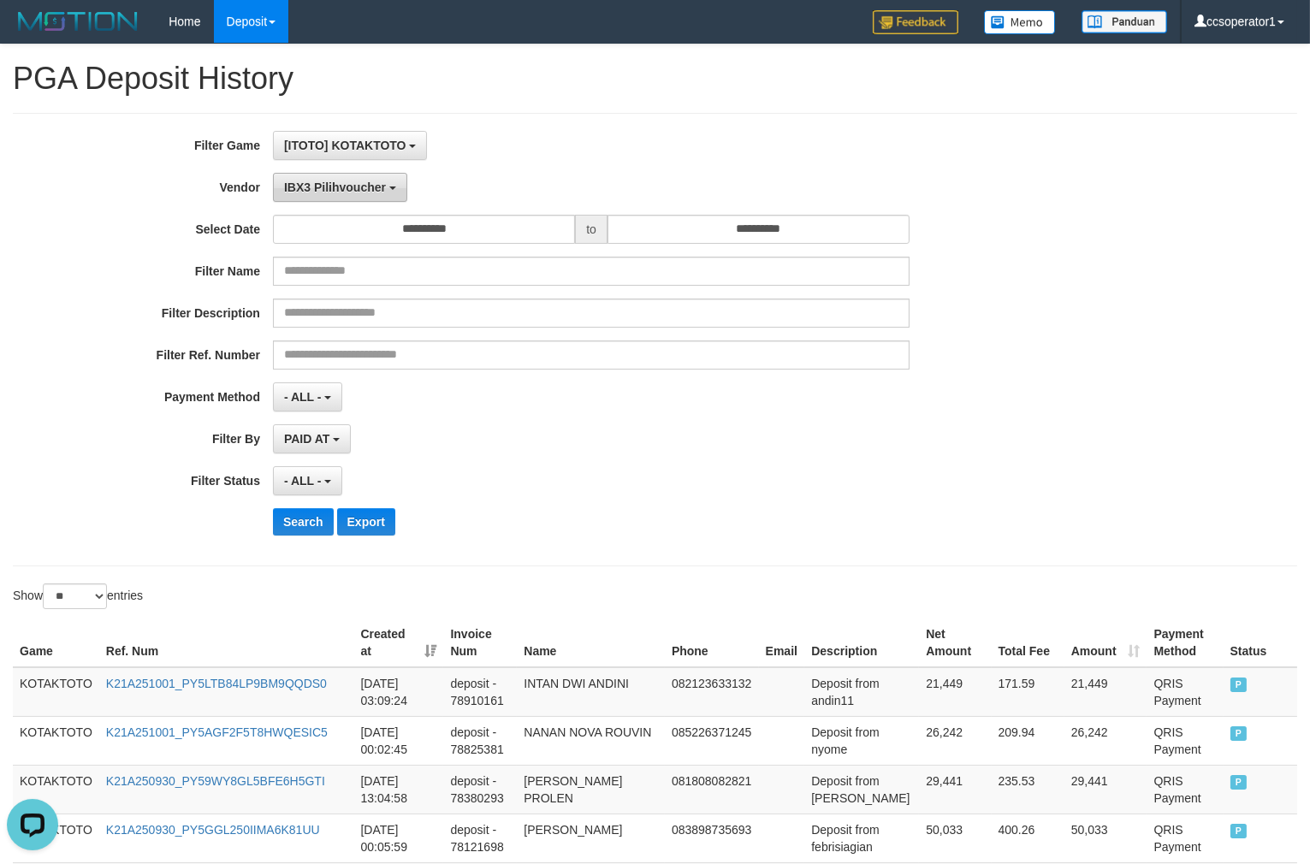
click at [330, 198] on button "IBX3 Pilihvoucher" at bounding box center [340, 187] width 134 height 29
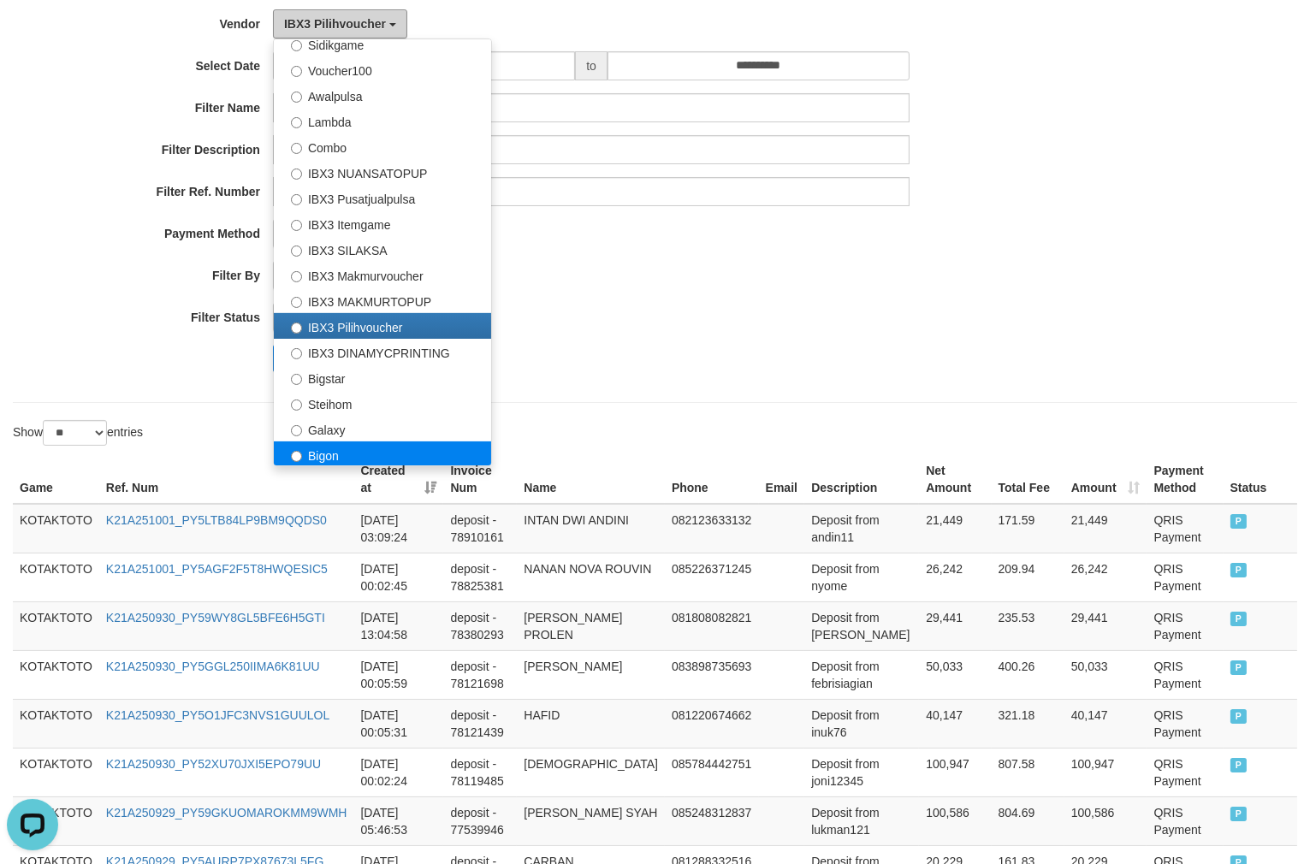
scroll to position [190, 0]
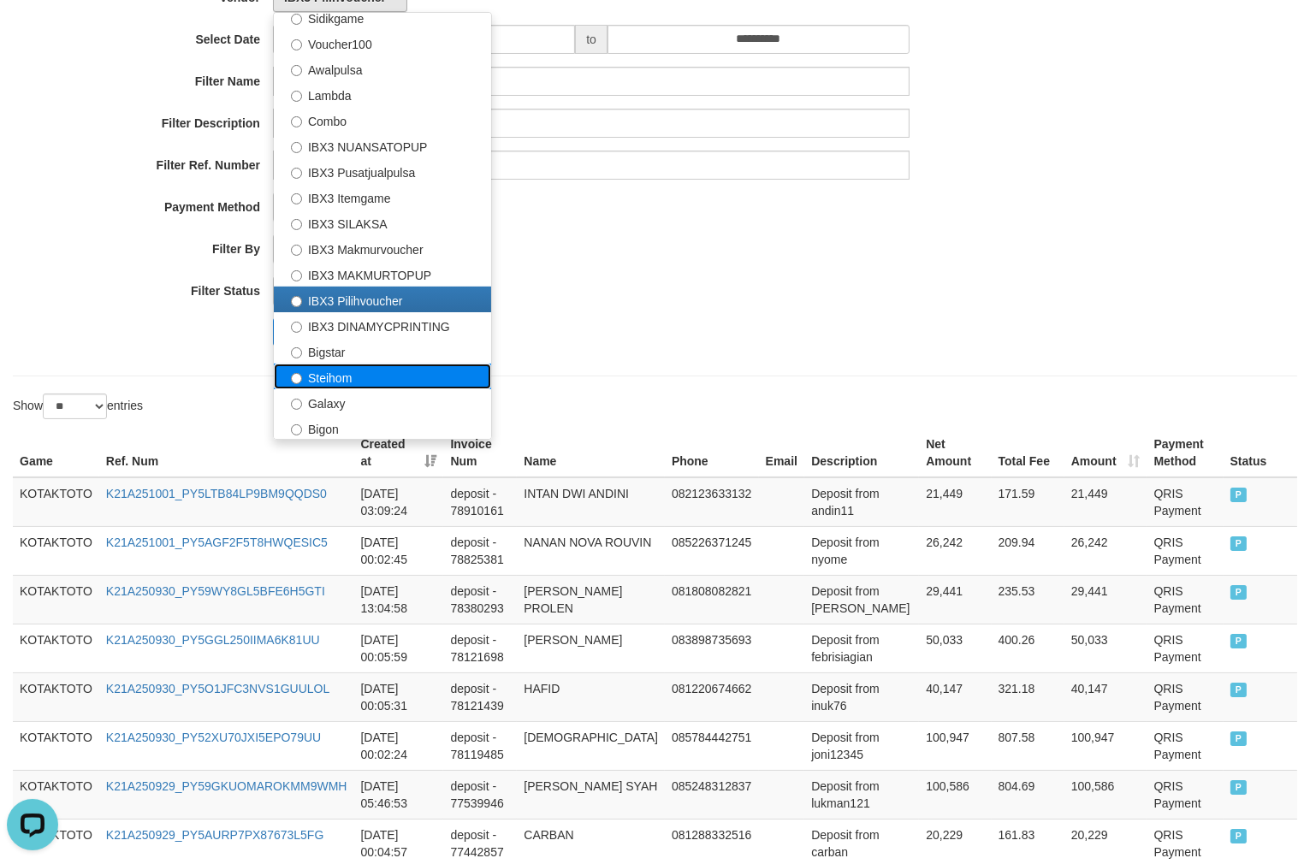
click at [381, 377] on label "Steihom" at bounding box center [382, 377] width 217 height 26
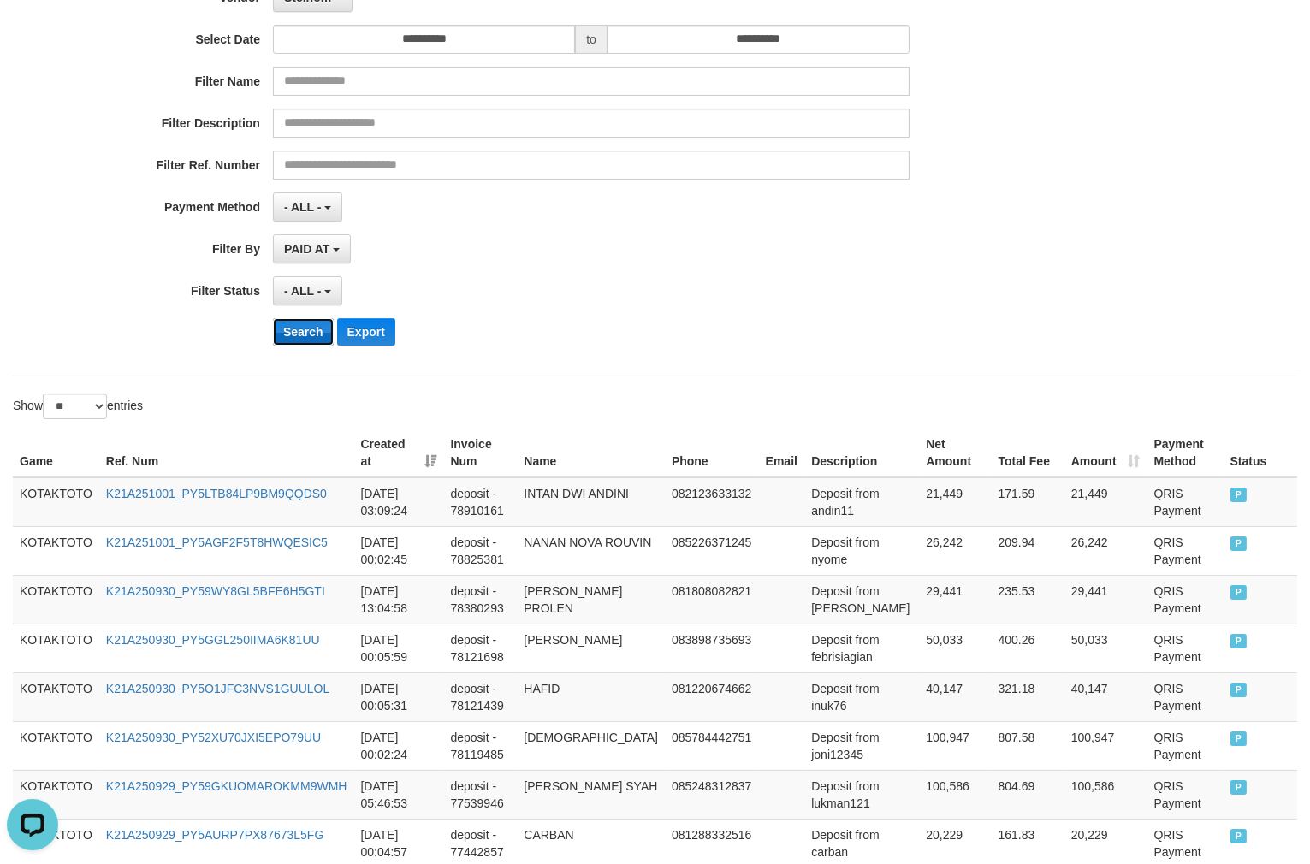
click at [304, 337] on button "Search" at bounding box center [303, 331] width 61 height 27
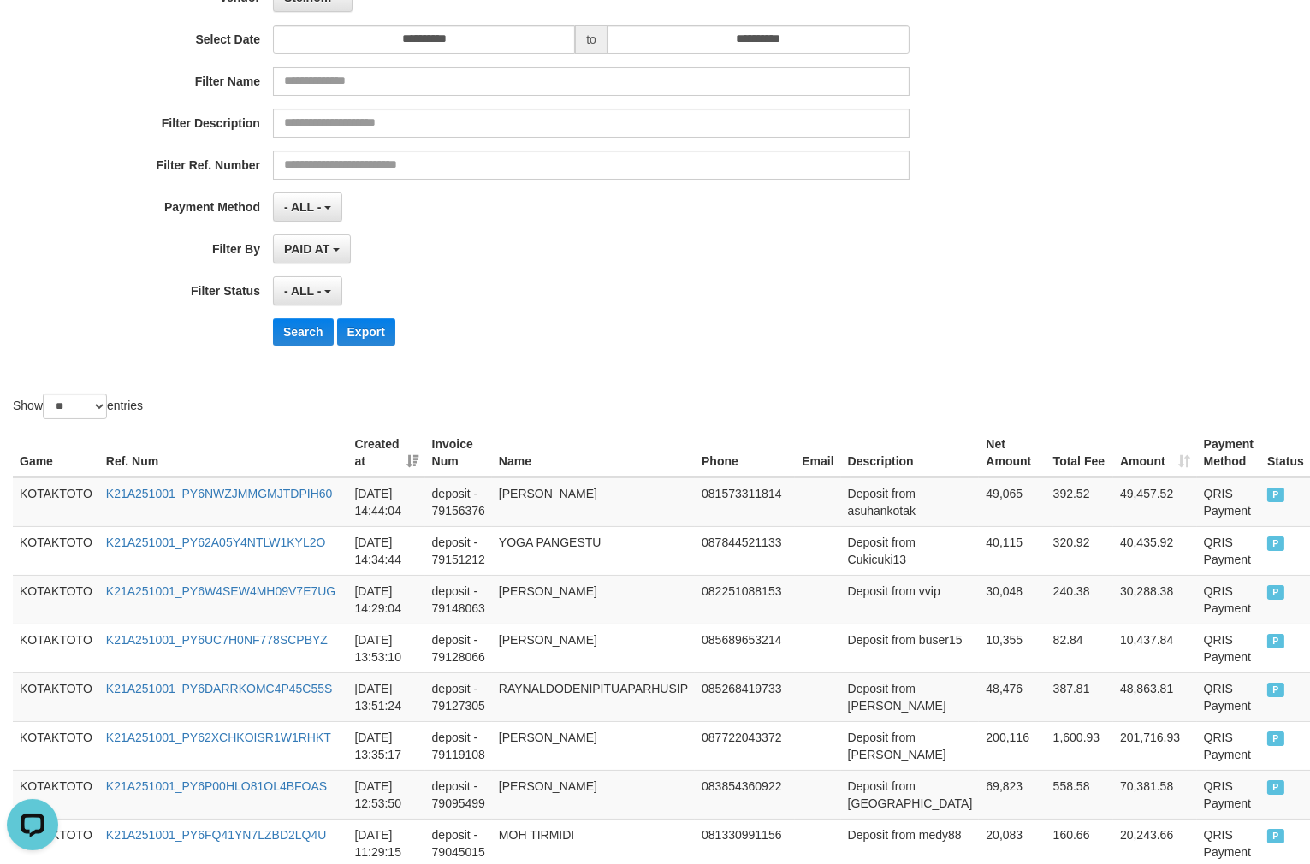
click at [995, 282] on div "**********" at bounding box center [545, 290] width 1091 height 29
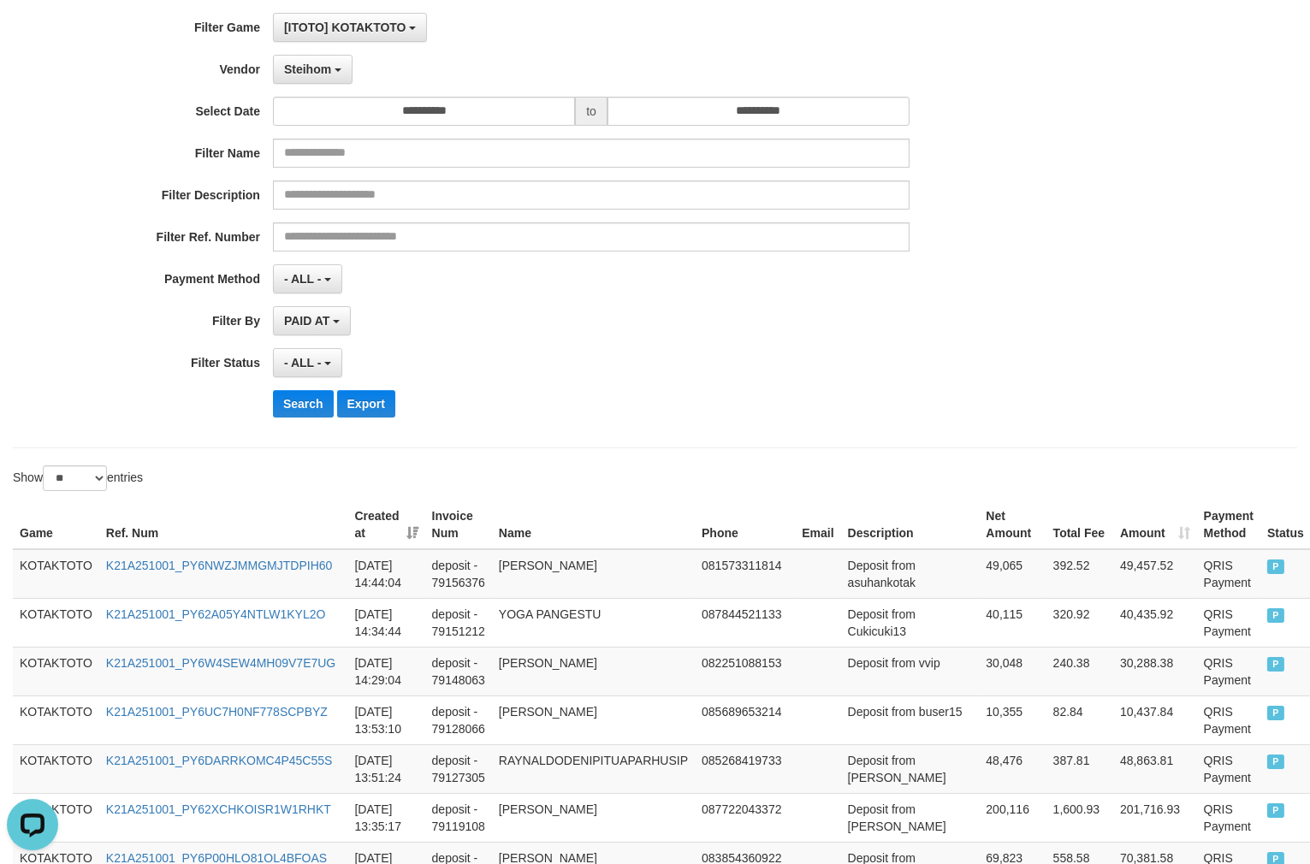
scroll to position [0, 0]
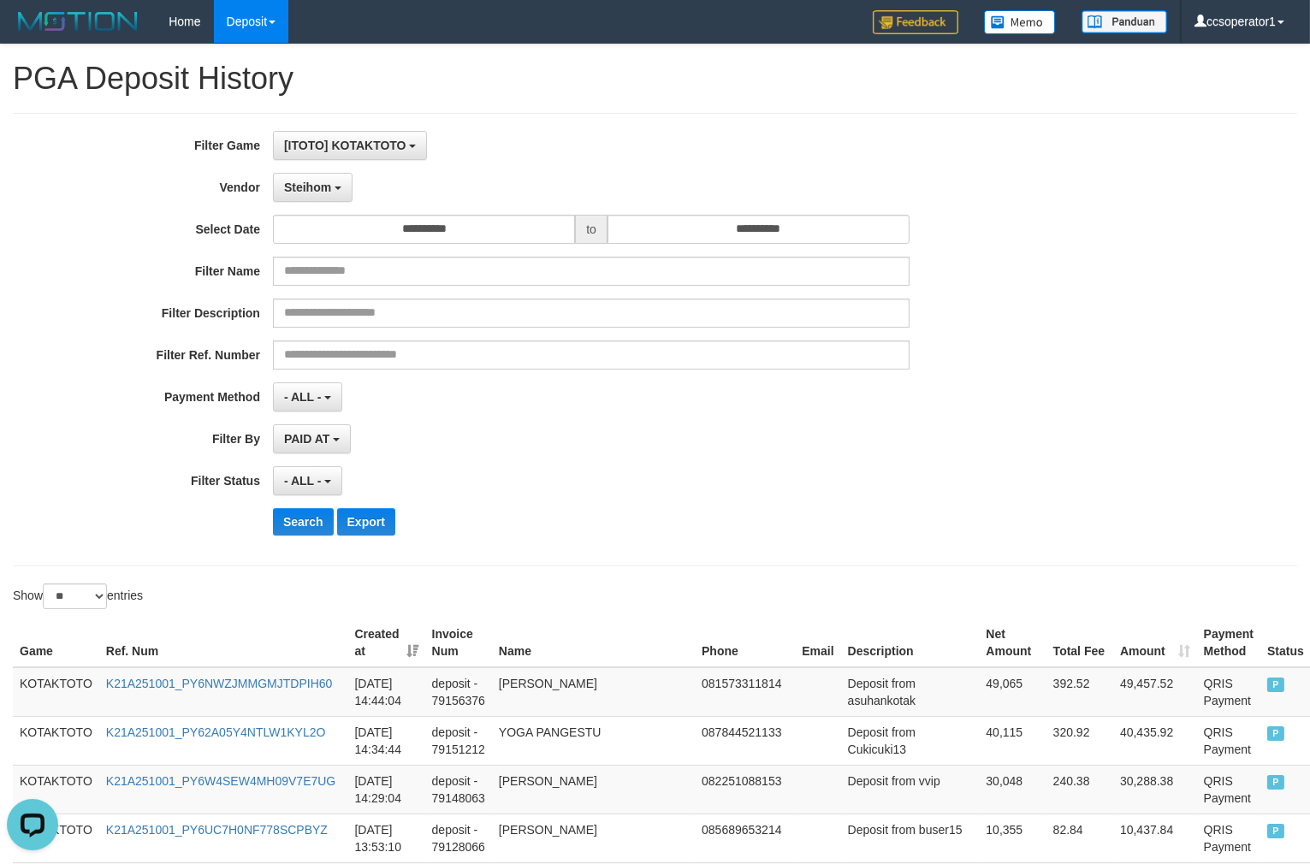
click at [795, 450] on div "PAID AT PAID AT CREATED AT" at bounding box center [591, 438] width 636 height 29
click at [421, 232] on input "**********" at bounding box center [424, 229] width 302 height 29
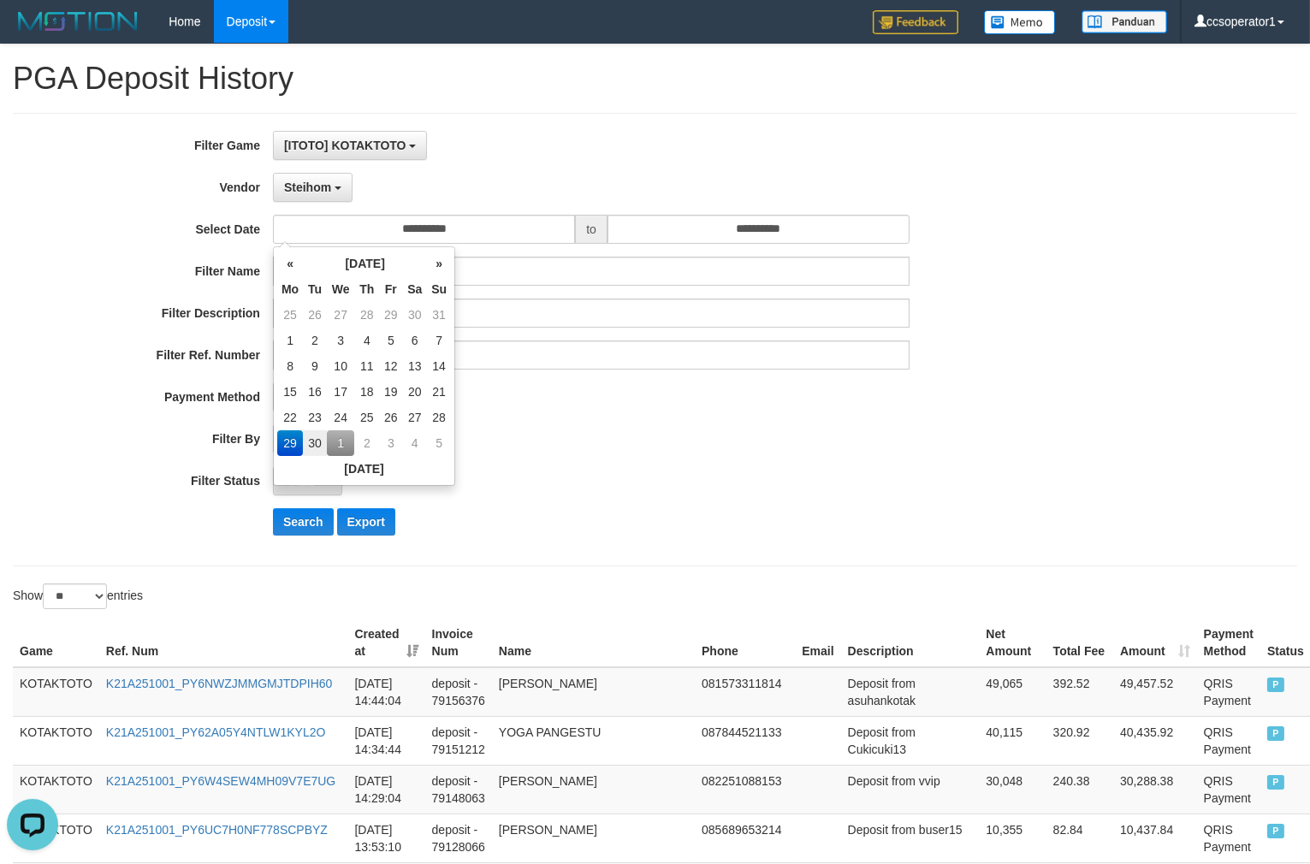
drag, startPoint x: 606, startPoint y: 437, endPoint x: 602, endPoint y: 447, distance: 10.8
click at [606, 440] on div "PAID AT PAID AT CREATED AT" at bounding box center [591, 438] width 636 height 29
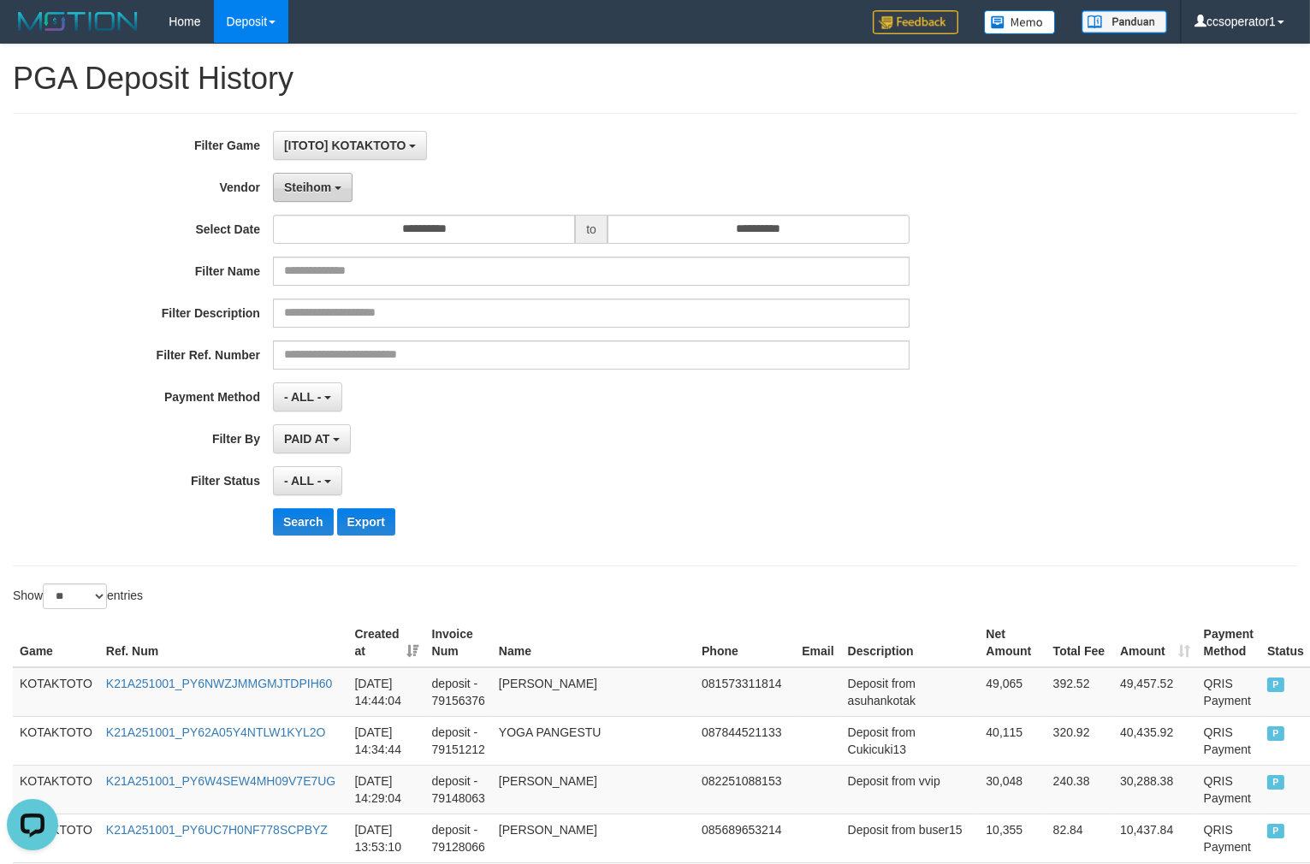
click at [332, 197] on button "Steihom" at bounding box center [313, 187] width 80 height 29
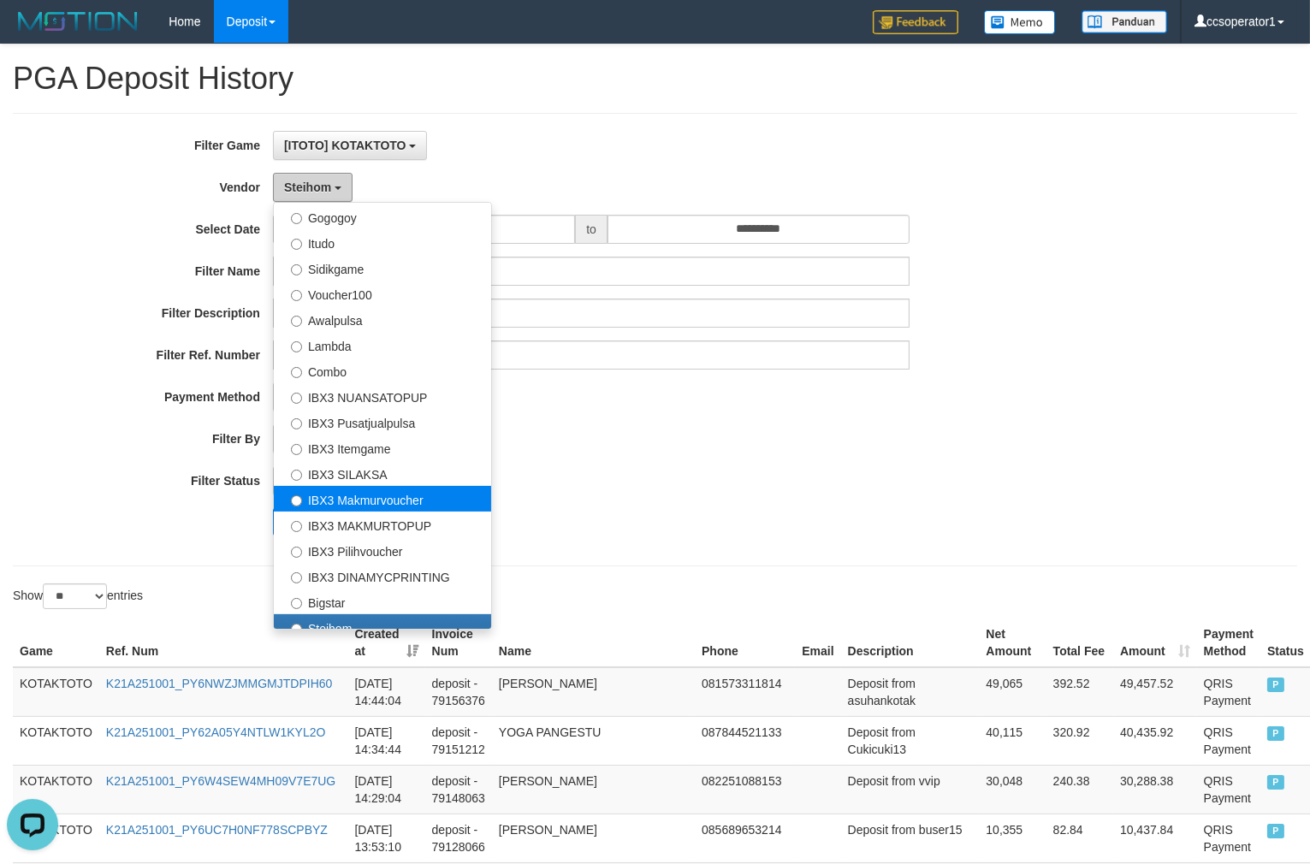
scroll to position [541, 0]
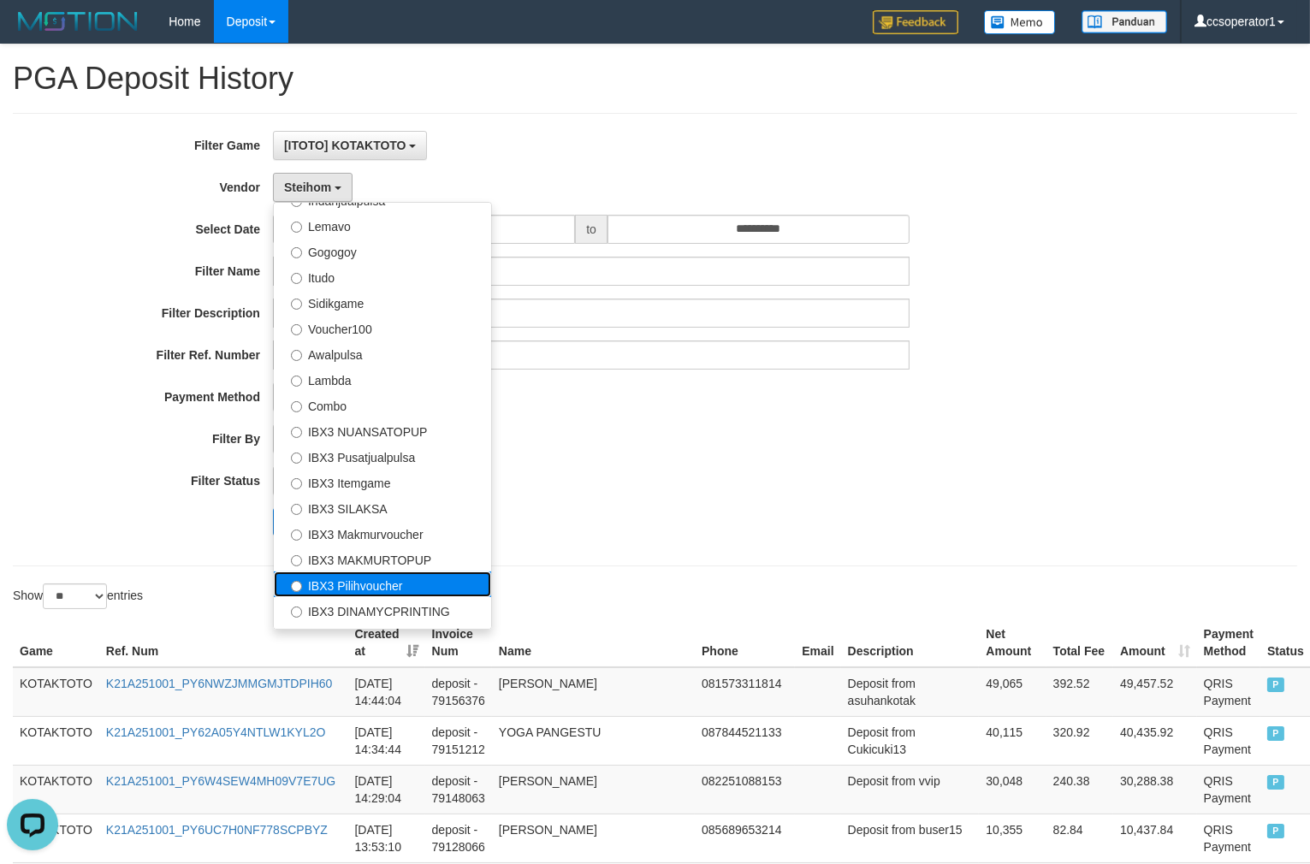
click at [398, 583] on label "IBX3 Pilihvoucher" at bounding box center [382, 584] width 217 height 26
select select "**********"
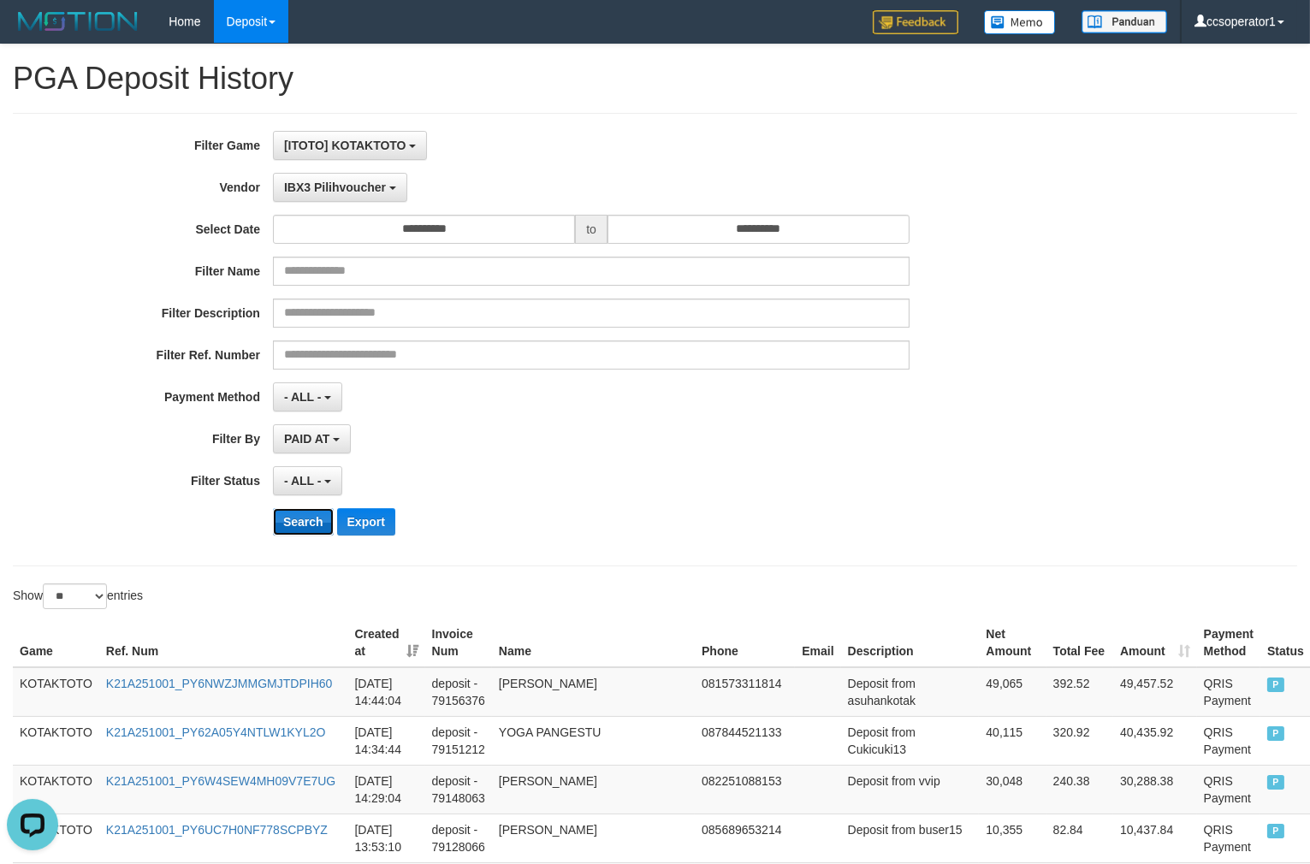
click at [306, 522] on button "Search" at bounding box center [303, 521] width 61 height 27
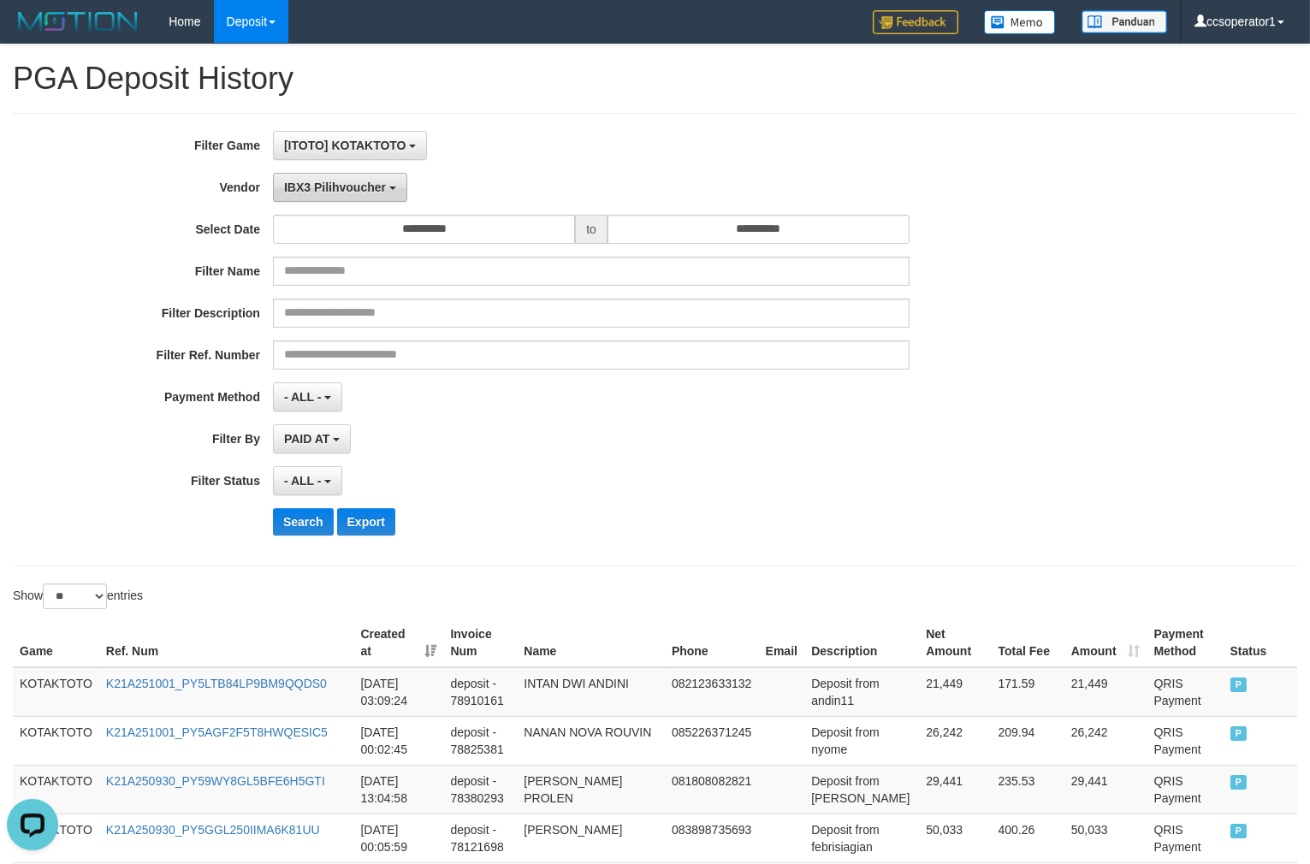
click at [364, 180] on span "IBX3 Pilihvoucher" at bounding box center [335, 187] width 102 height 14
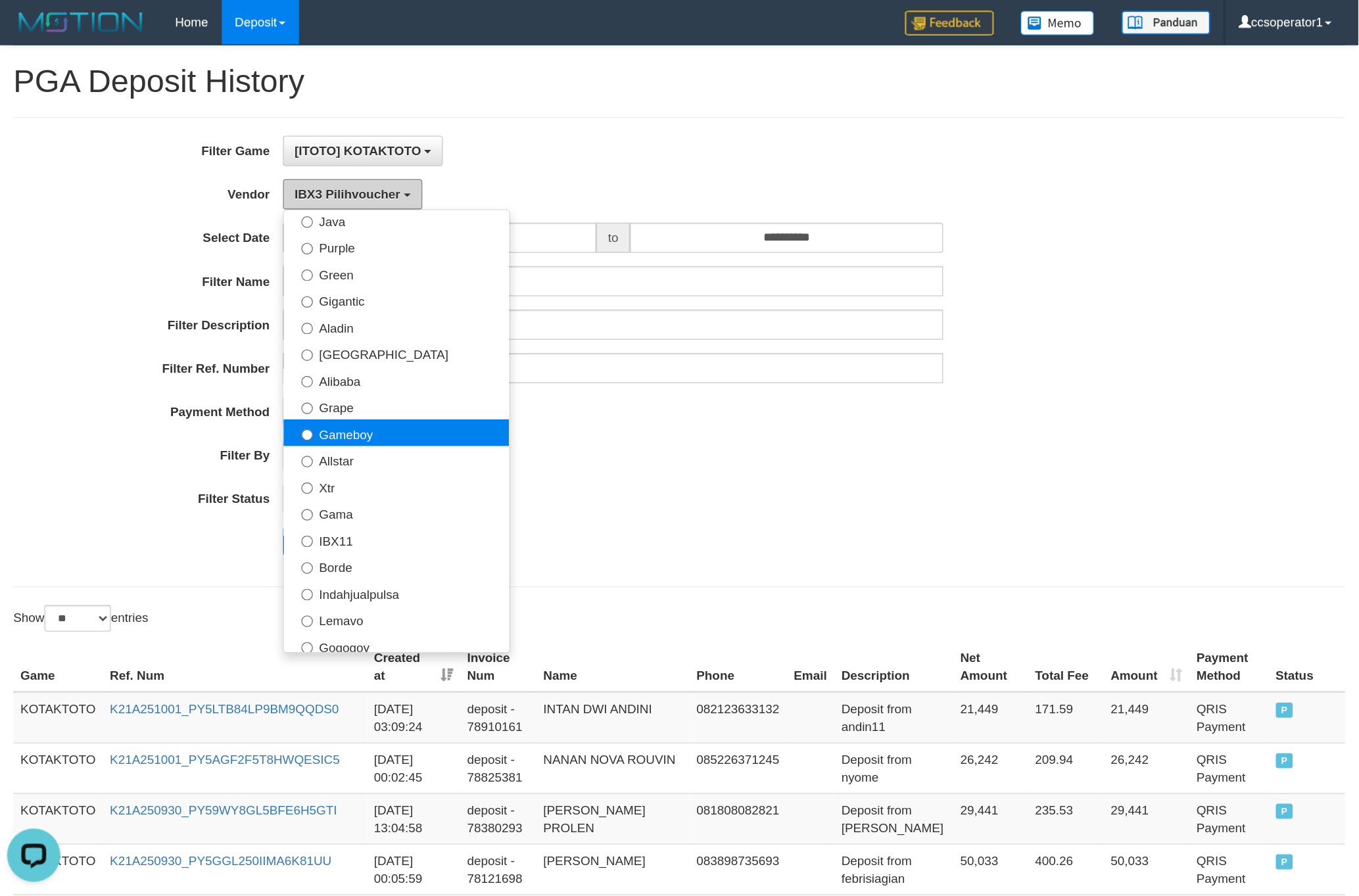
scroll to position [124, 0]
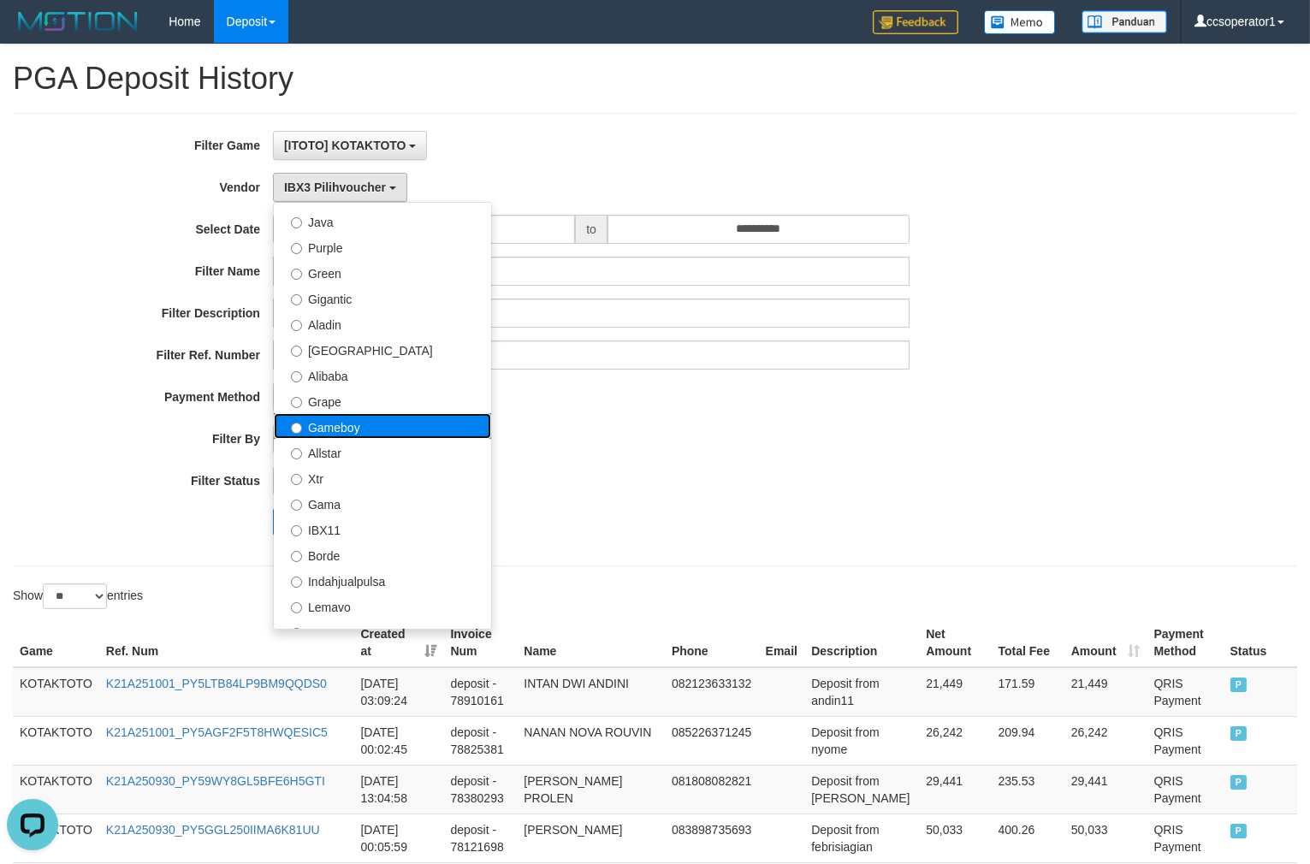
click at [363, 426] on label "Gameboy" at bounding box center [382, 426] width 217 height 26
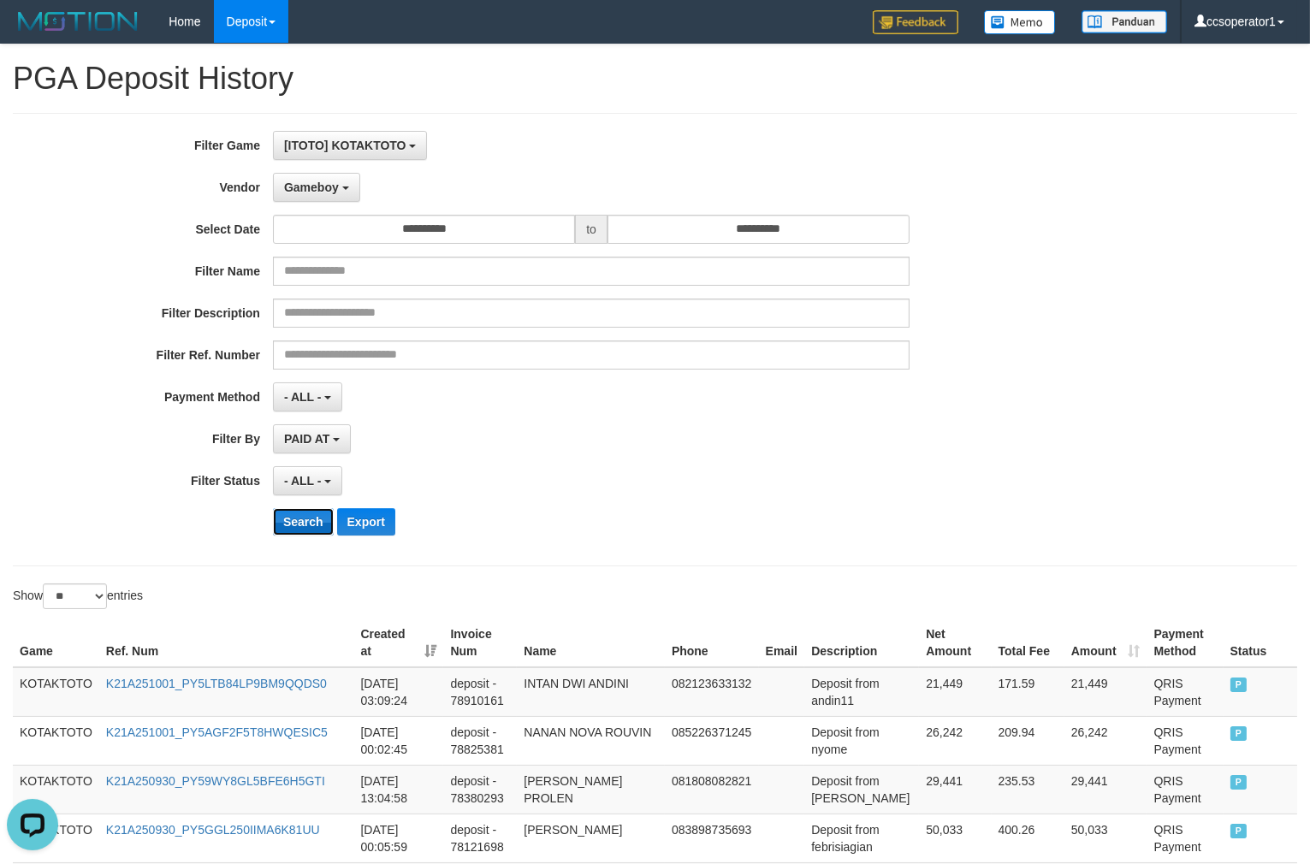
click at [304, 520] on button "Search" at bounding box center [303, 521] width 61 height 27
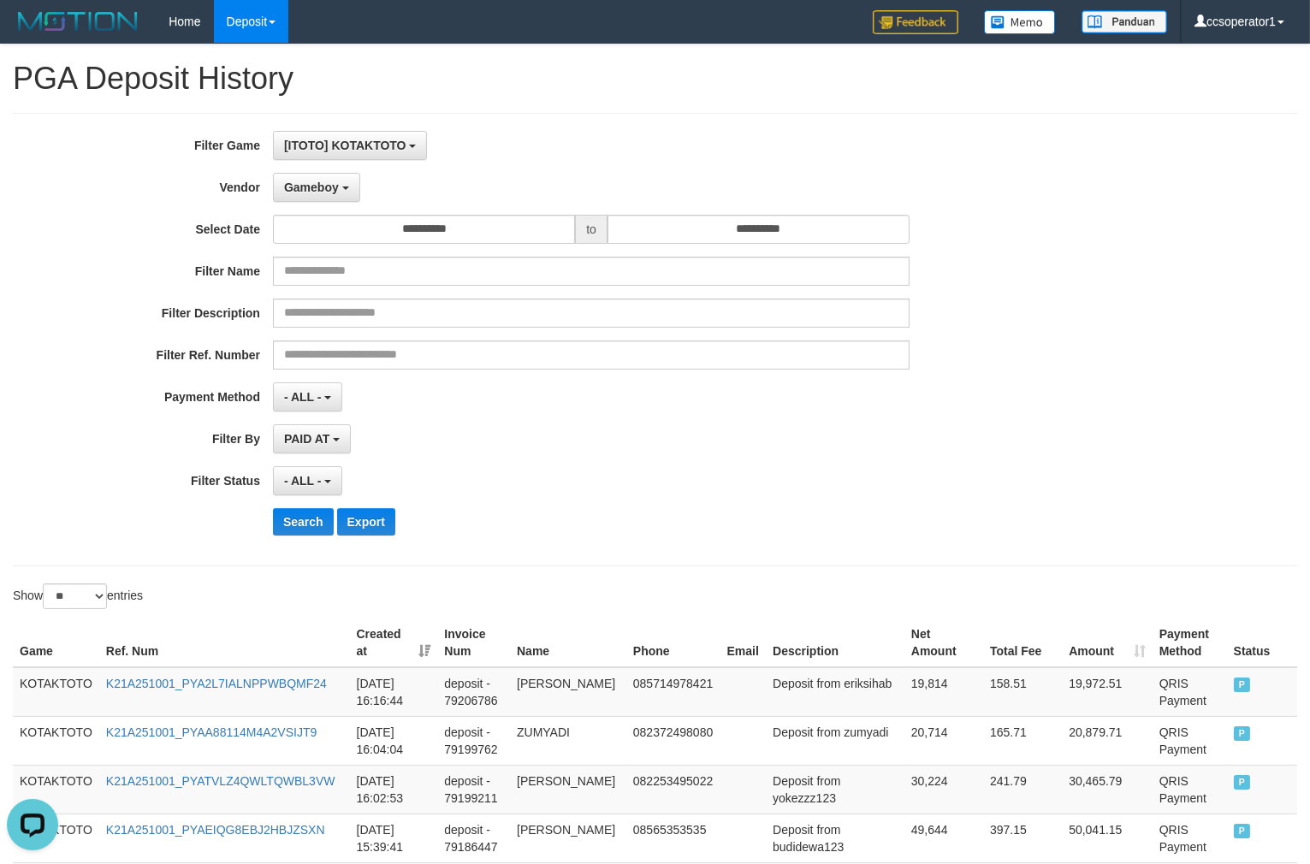
click at [955, 519] on div "Search Export" at bounding box center [682, 521] width 819 height 27
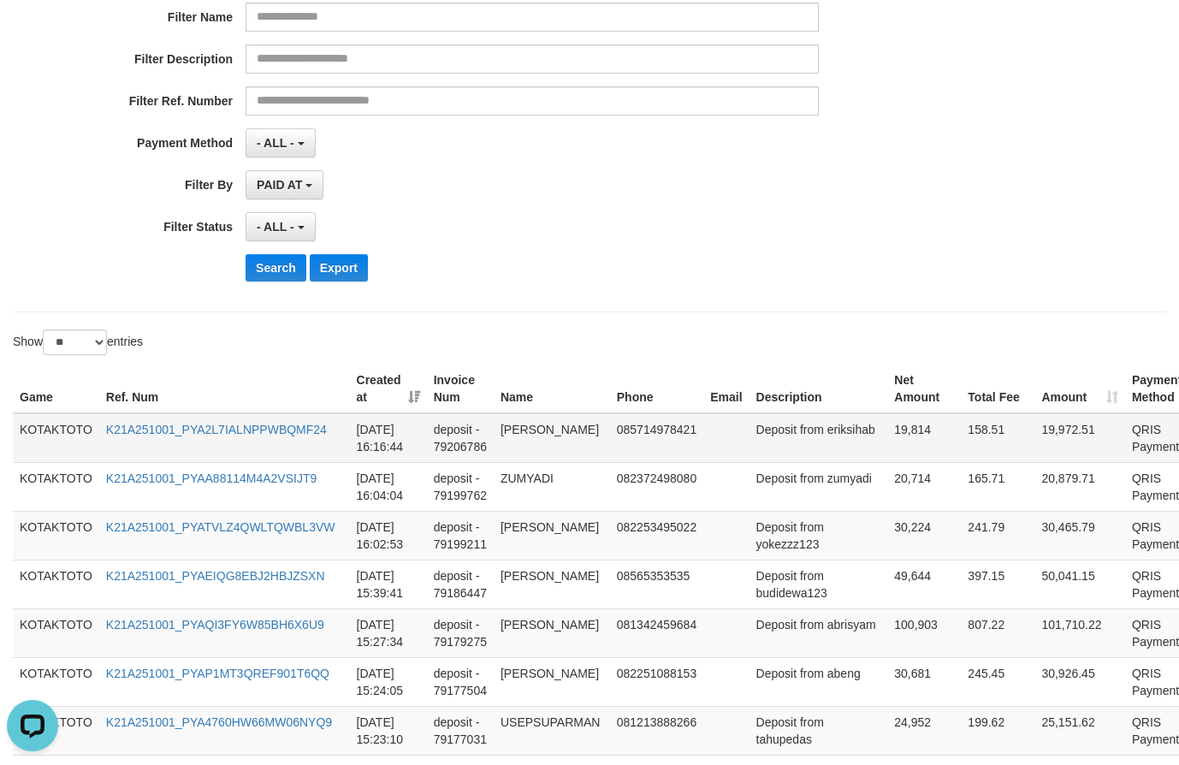
scroll to position [257, 0]
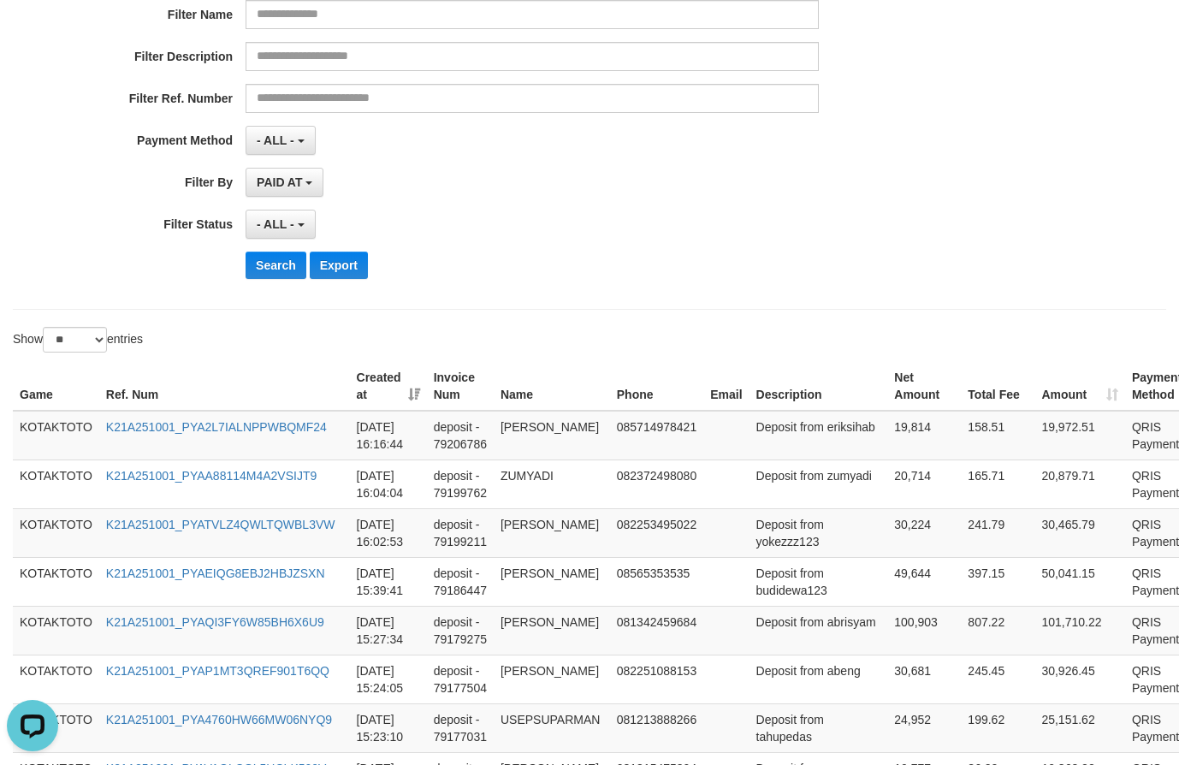
click at [689, 362] on th "Phone" at bounding box center [656, 386] width 93 height 49
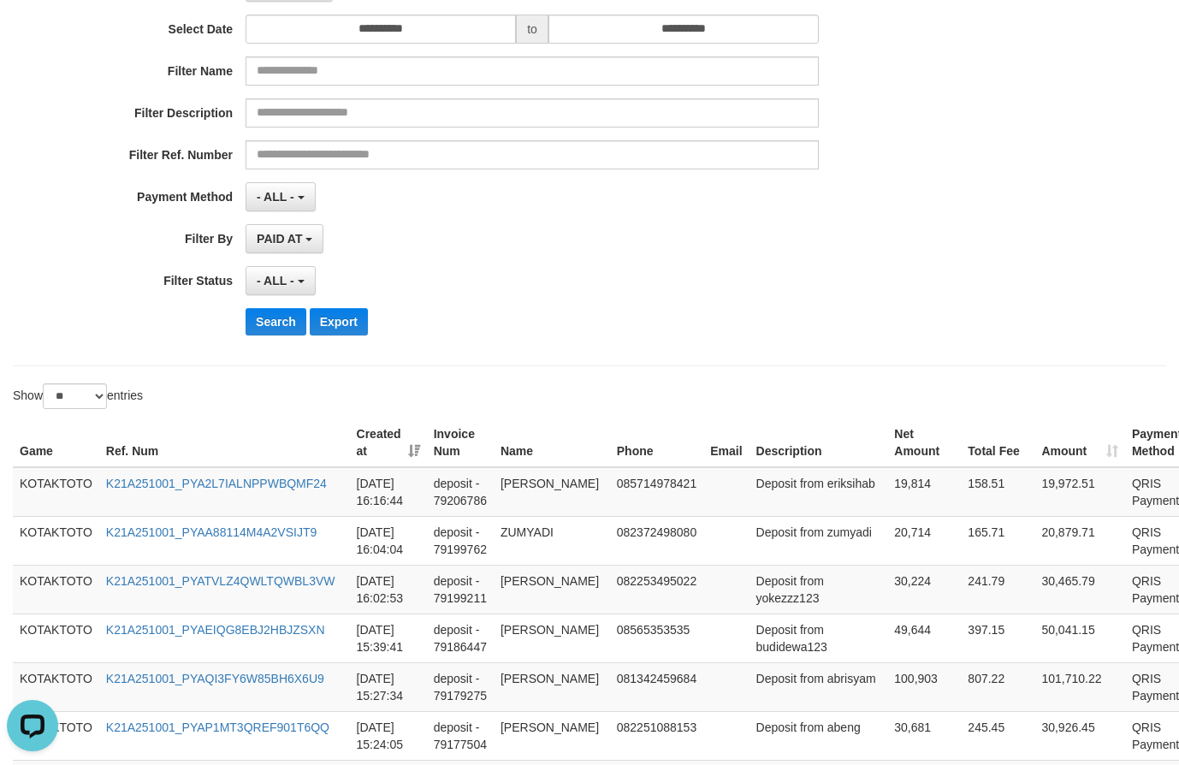
scroll to position [86, 0]
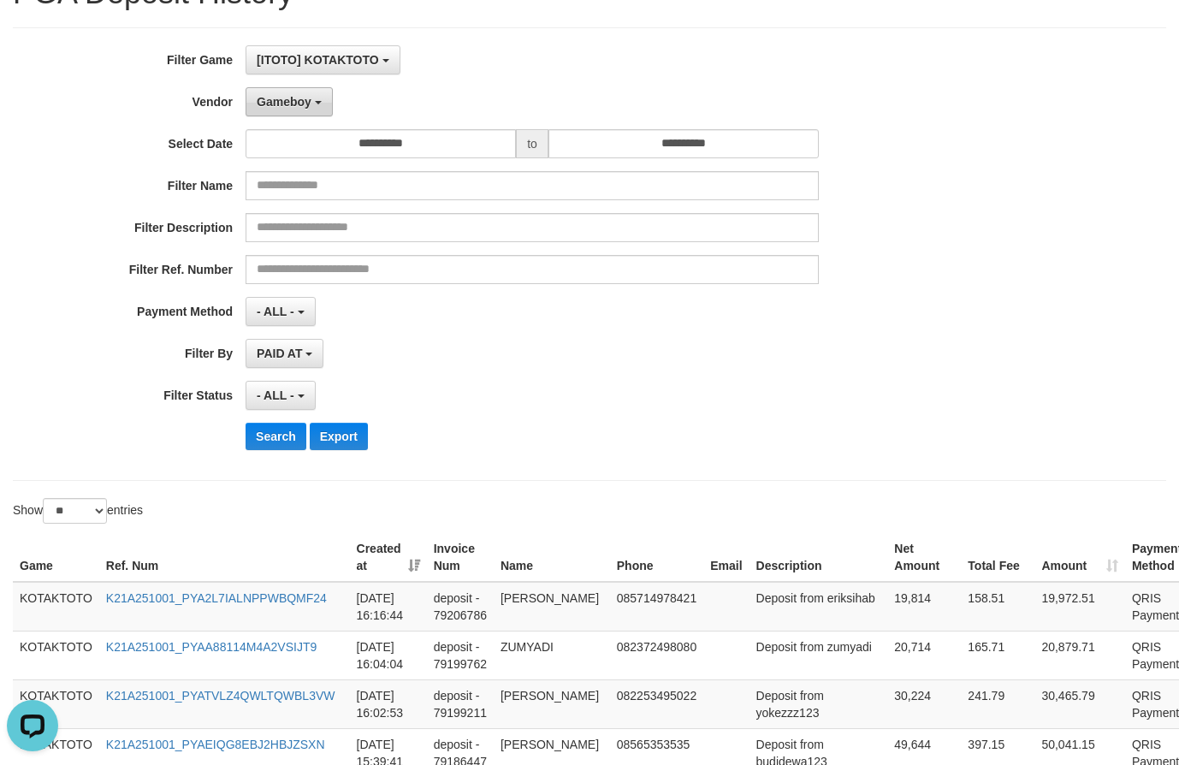
click at [293, 90] on button "Gameboy" at bounding box center [288, 101] width 87 height 29
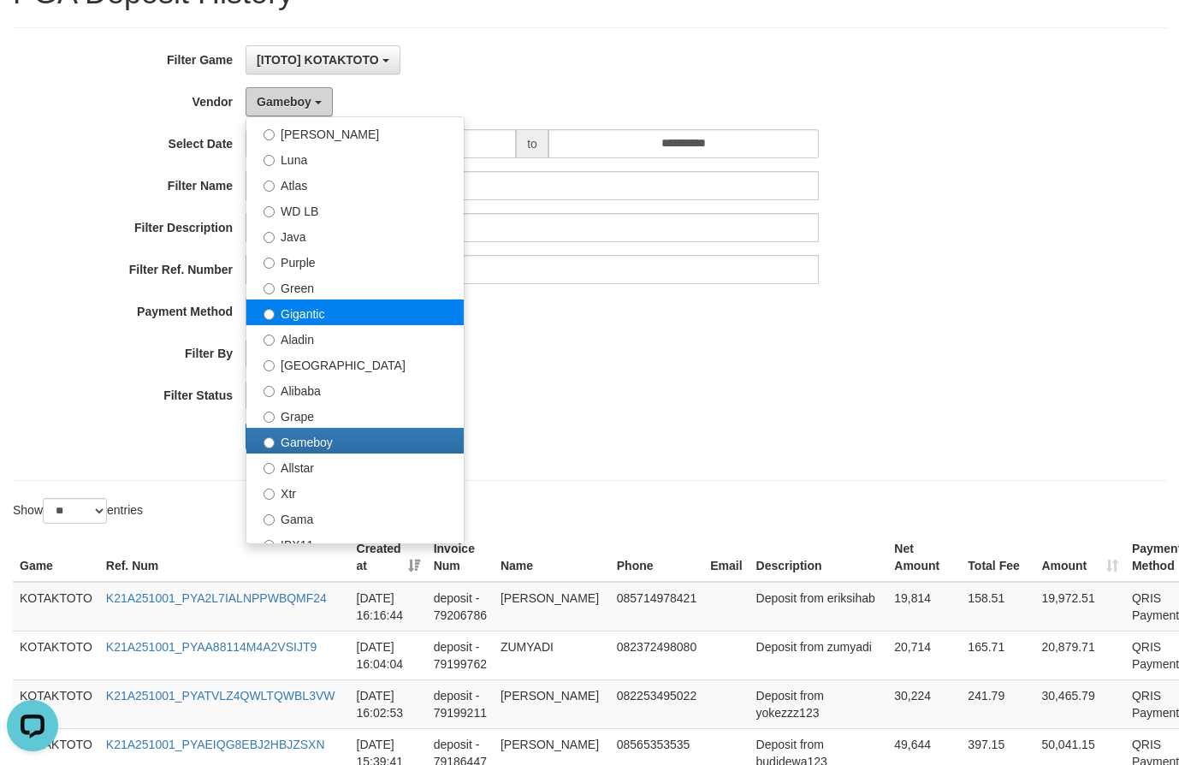
scroll to position [60, 0]
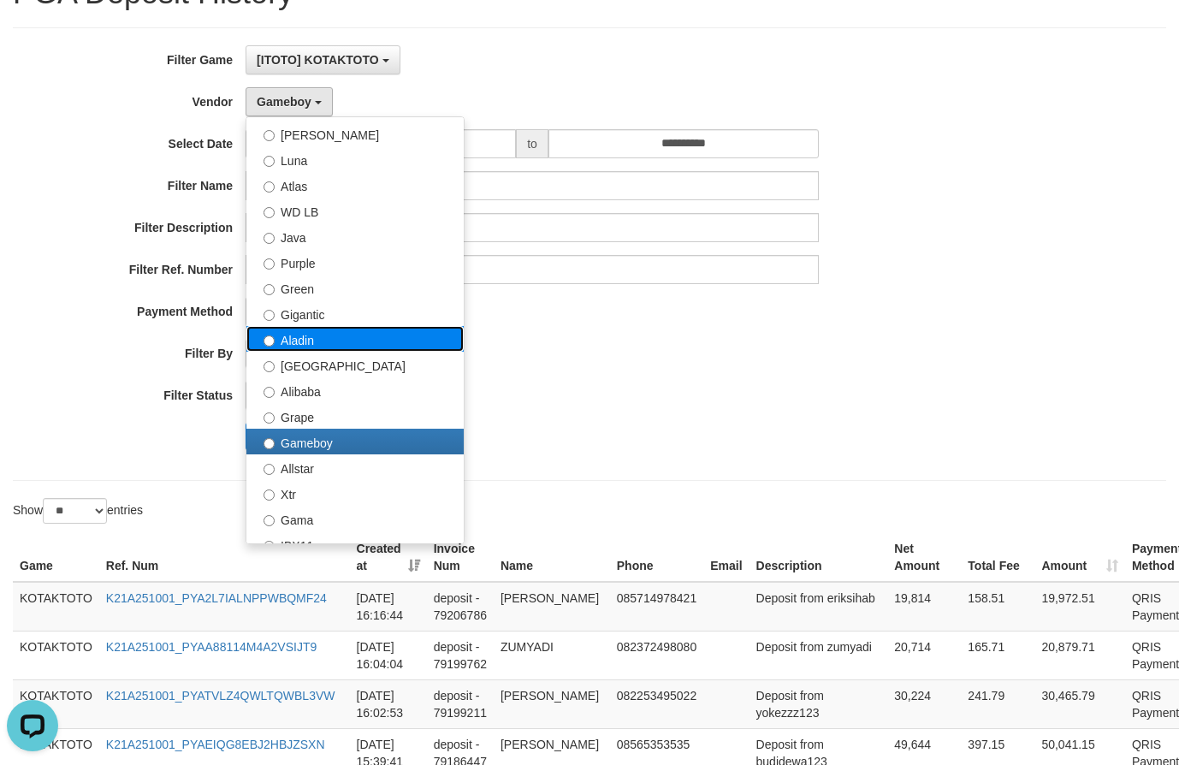
click at [328, 338] on label "Aladin" at bounding box center [354, 339] width 217 height 26
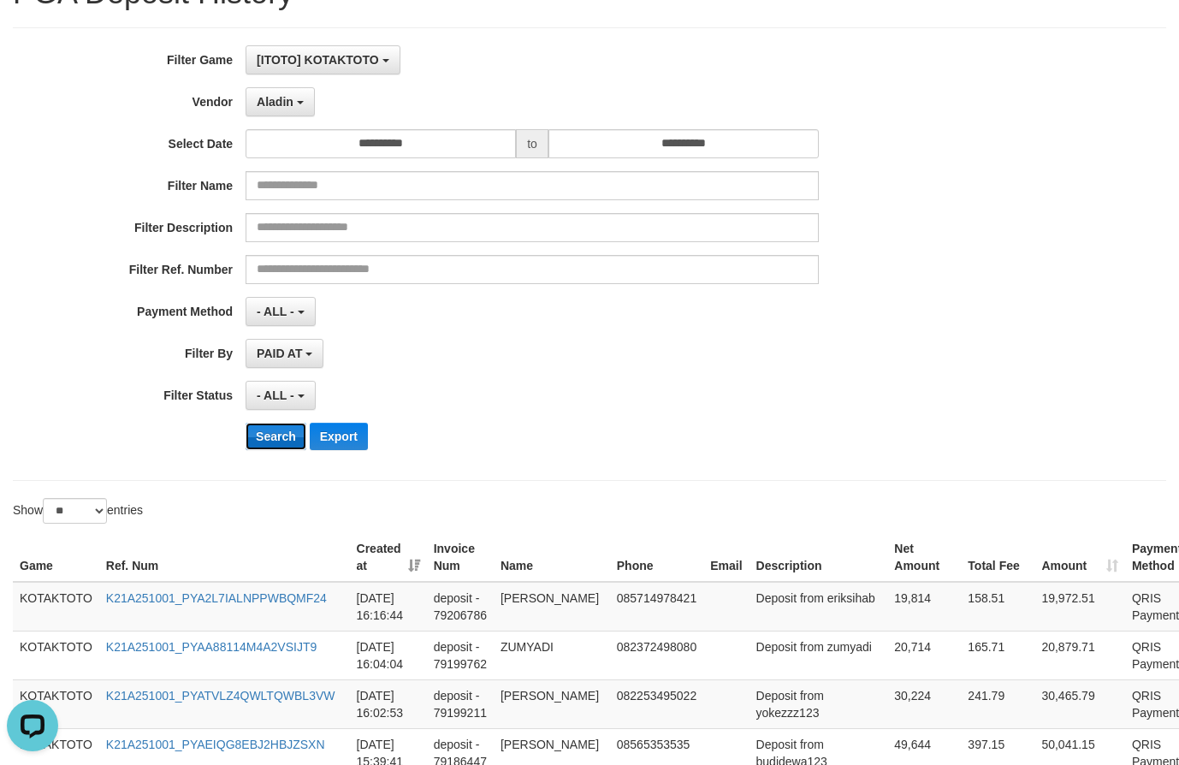
click at [281, 429] on button "Search" at bounding box center [275, 436] width 61 height 27
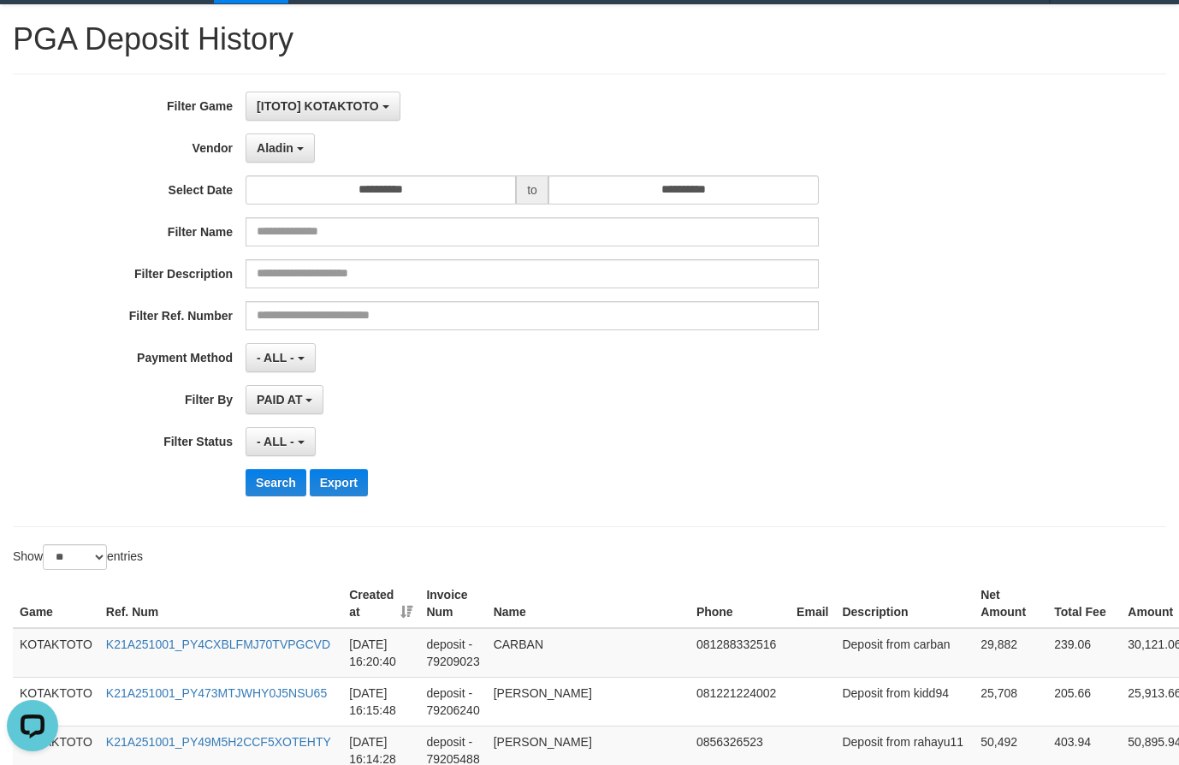
scroll to position [0, 0]
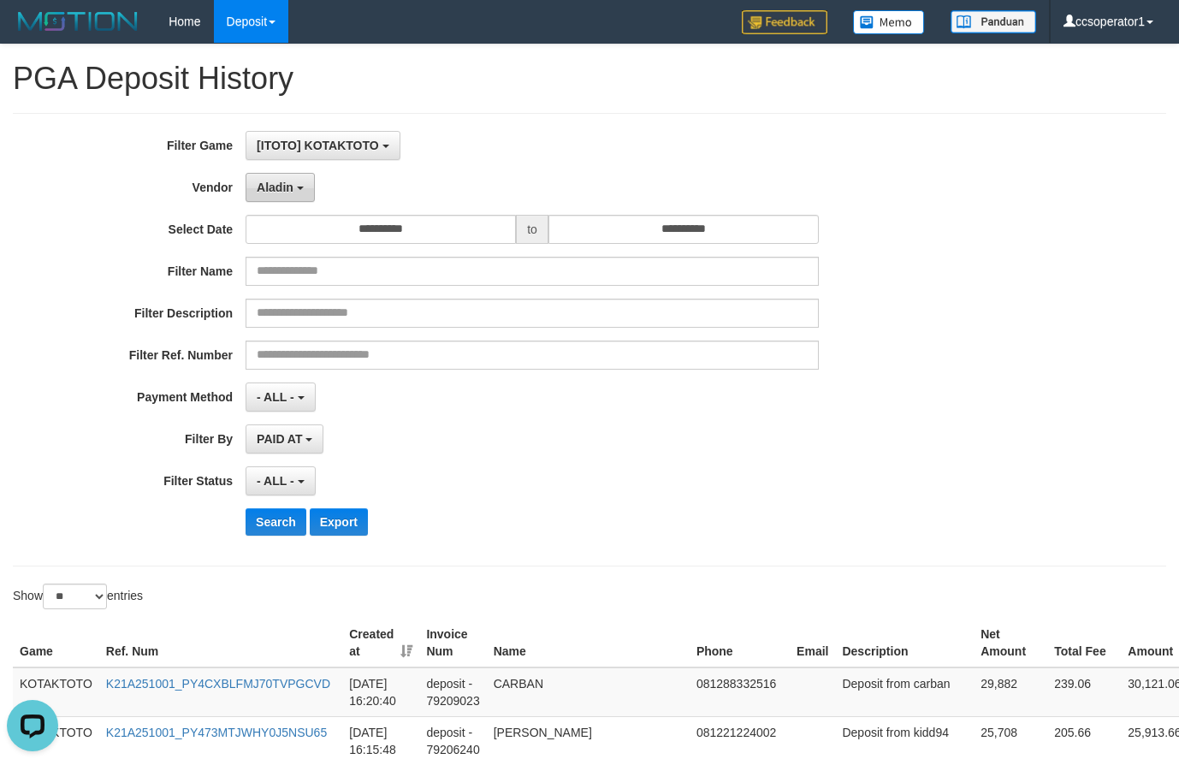
click at [297, 187] on b "button" at bounding box center [300, 187] width 7 height 3
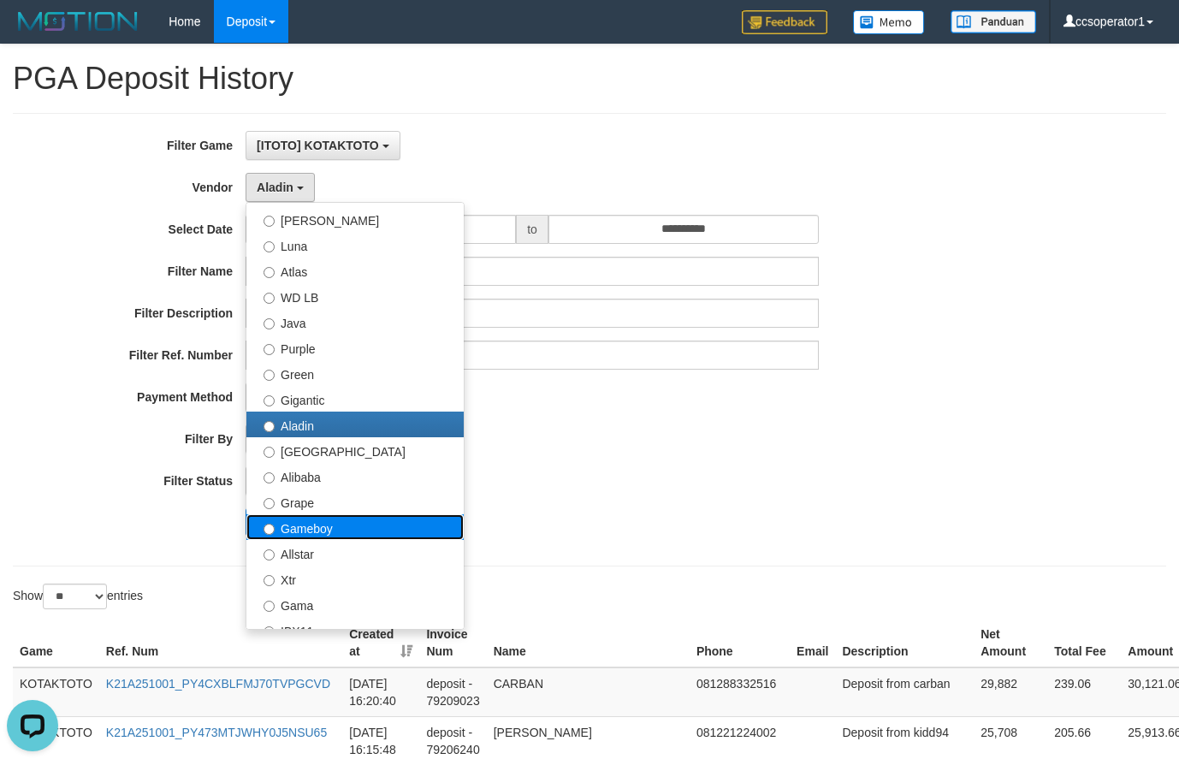
click at [347, 530] on label "Gameboy" at bounding box center [354, 527] width 217 height 26
select select "**********"
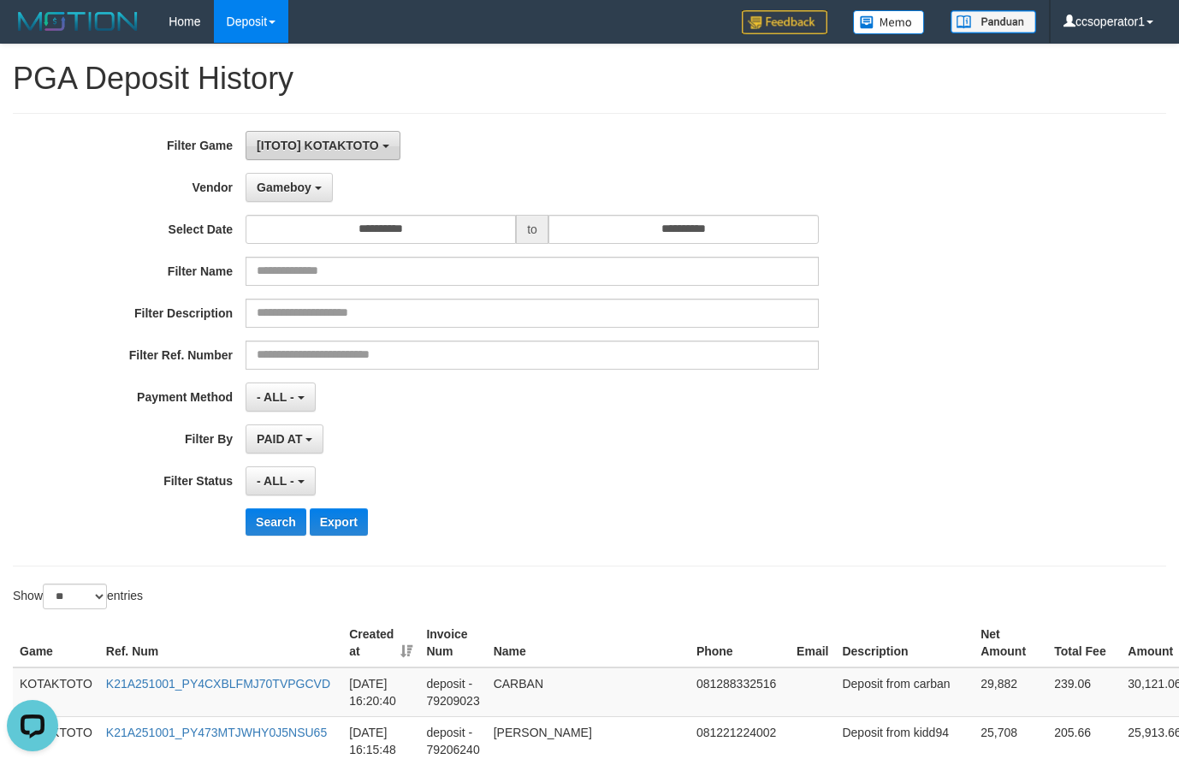
click at [381, 131] on button "[ITOTO] KOTAKTOTO" at bounding box center [322, 145] width 154 height 29
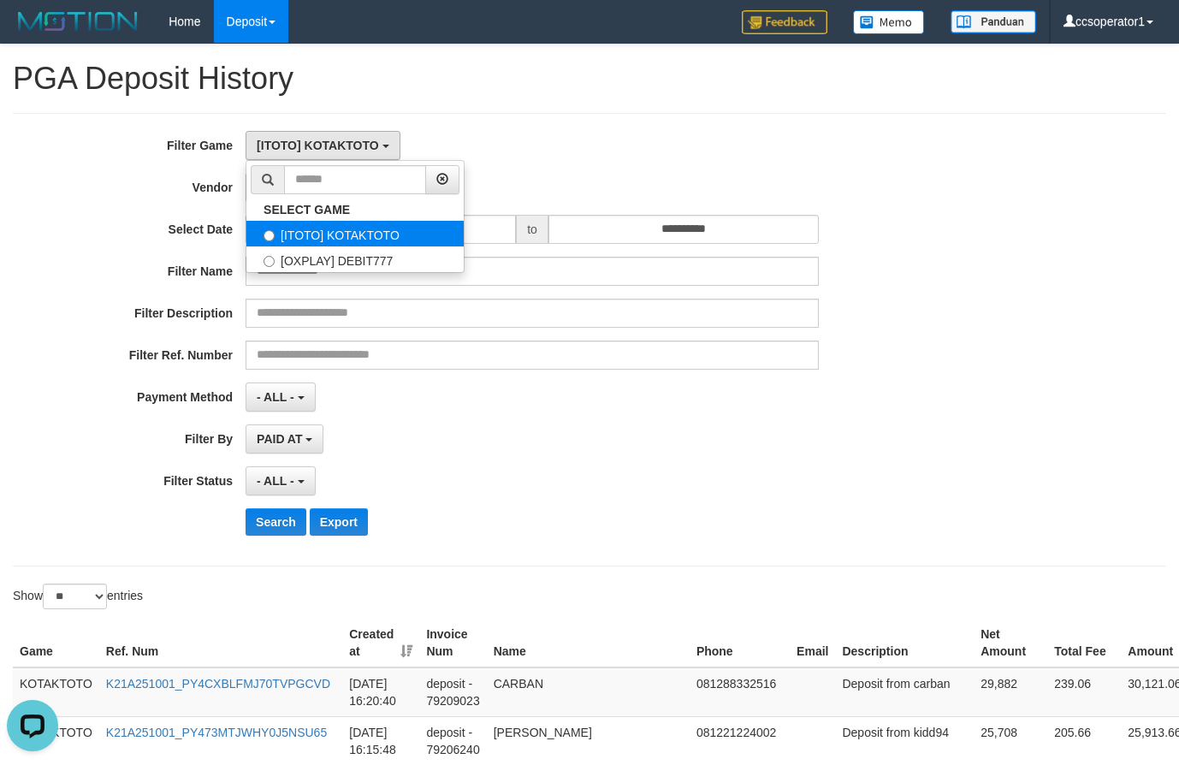
click at [386, 230] on label "[ITOTO] KOTAKTOTO" at bounding box center [354, 234] width 217 height 26
click at [269, 517] on button "Search" at bounding box center [275, 521] width 61 height 27
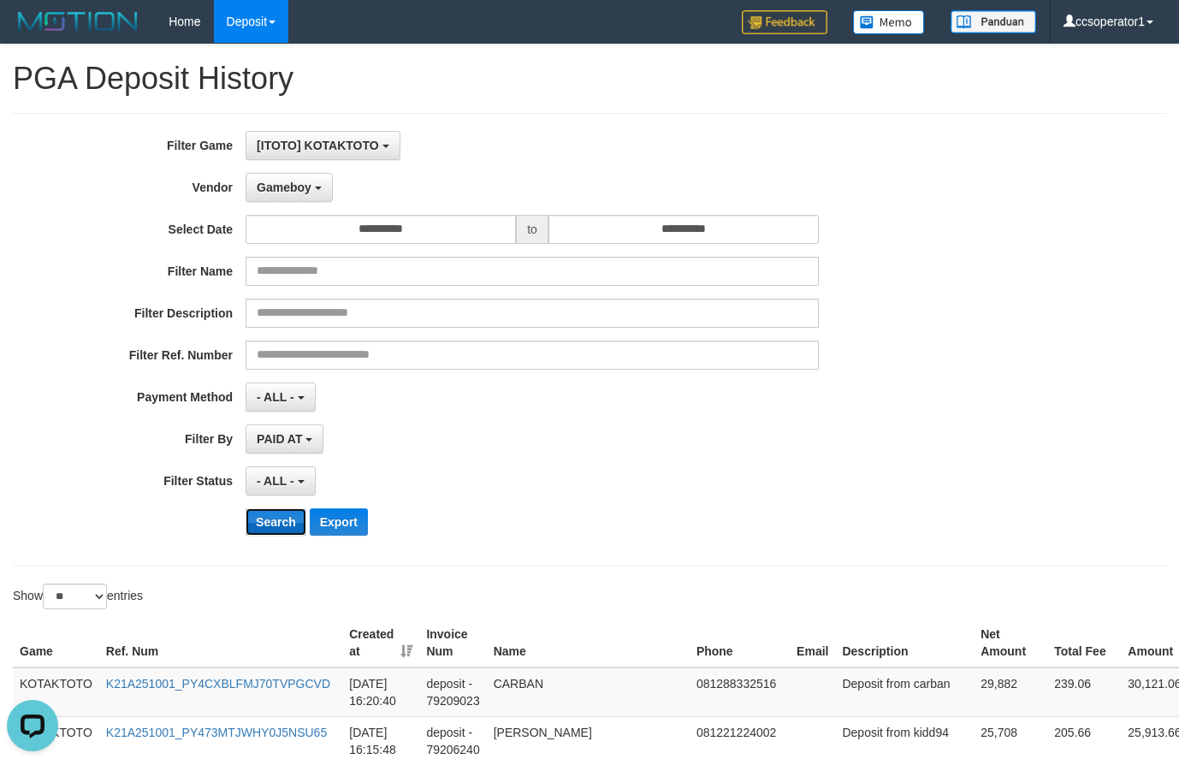
click at [269, 517] on button "Search" at bounding box center [275, 521] width 61 height 27
click at [269, 519] on button "Search" at bounding box center [275, 521] width 61 height 27
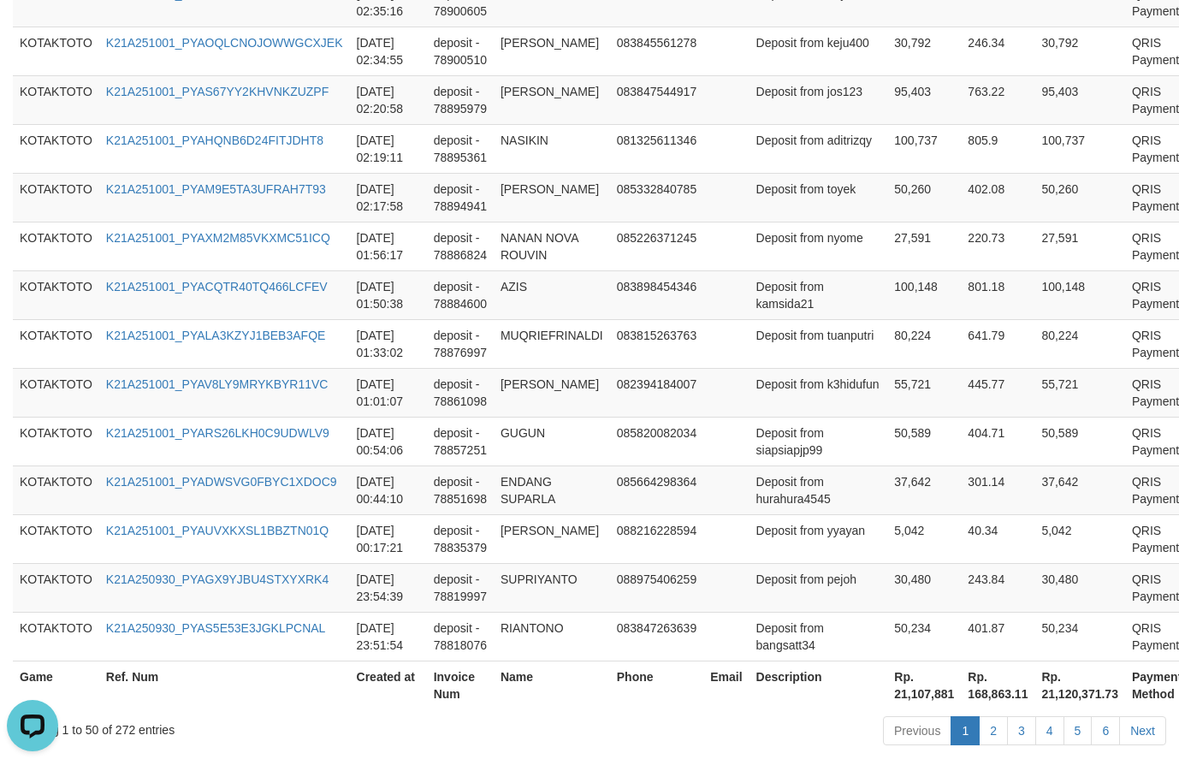
scroll to position [2560, 0]
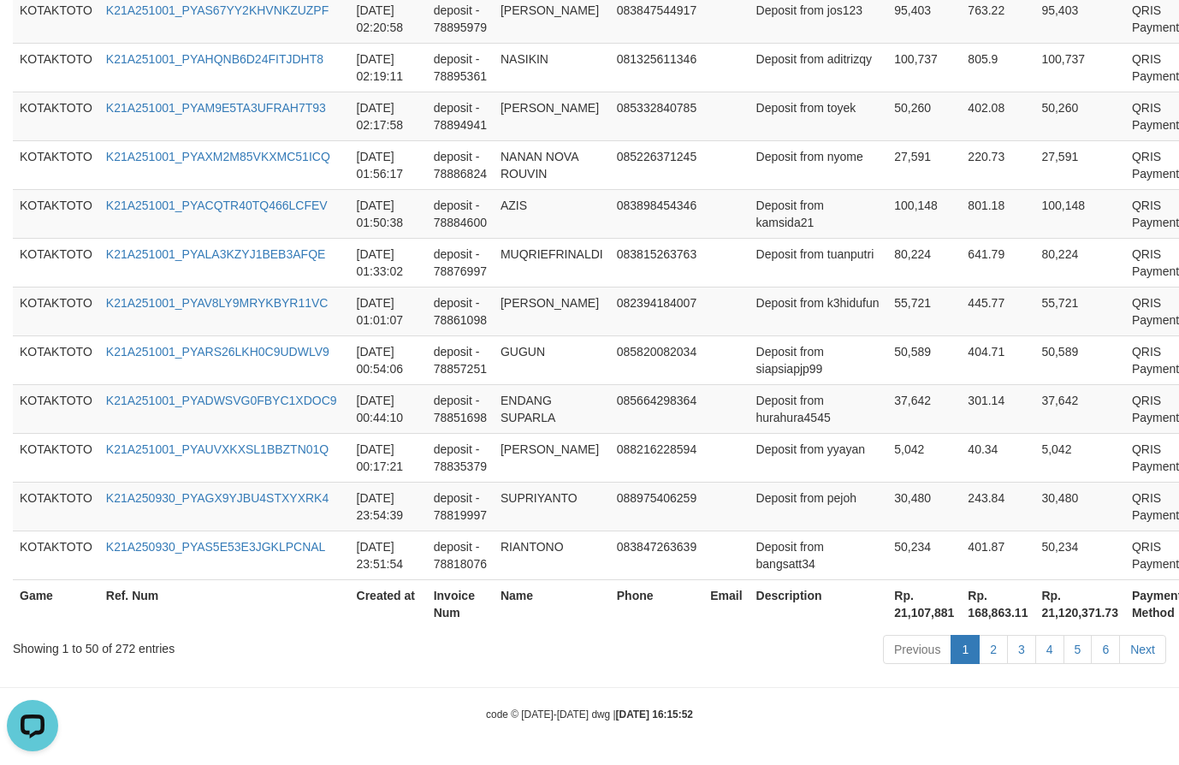
click at [887, 611] on th "Rp. 21,107,881" at bounding box center [924, 603] width 74 height 49
copy th "21,107,881"
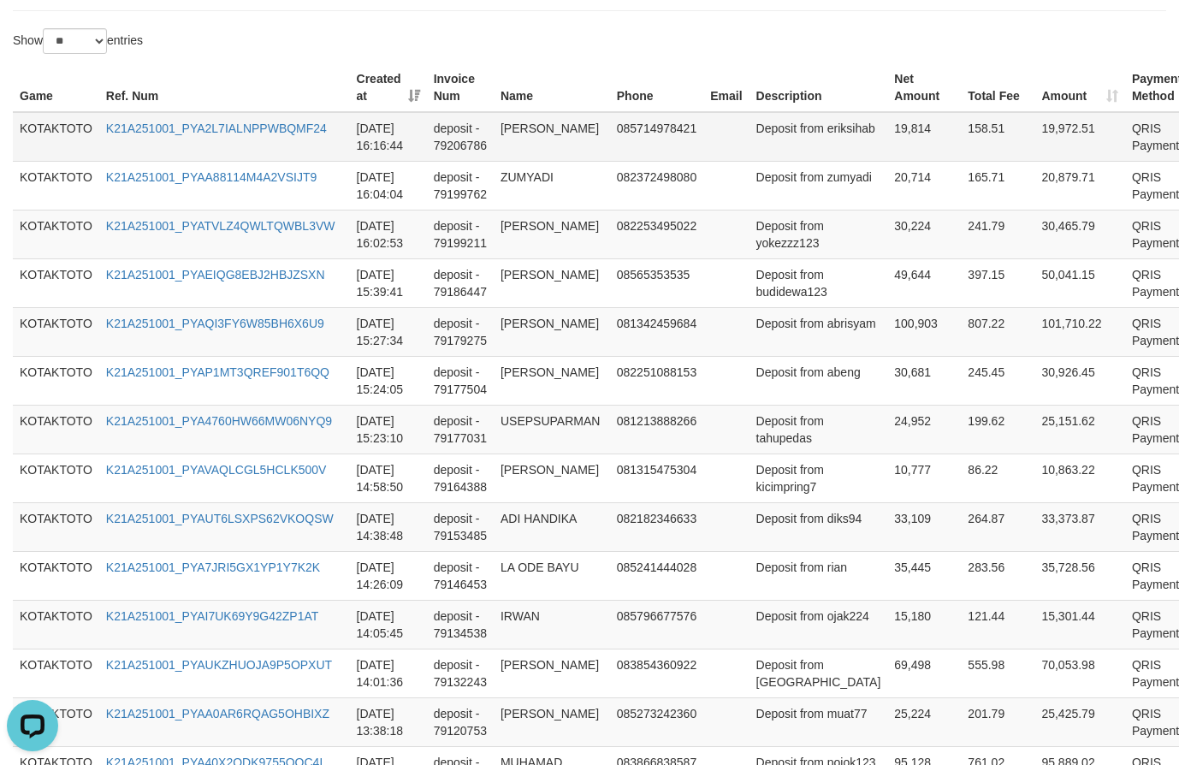
scroll to position [471, 0]
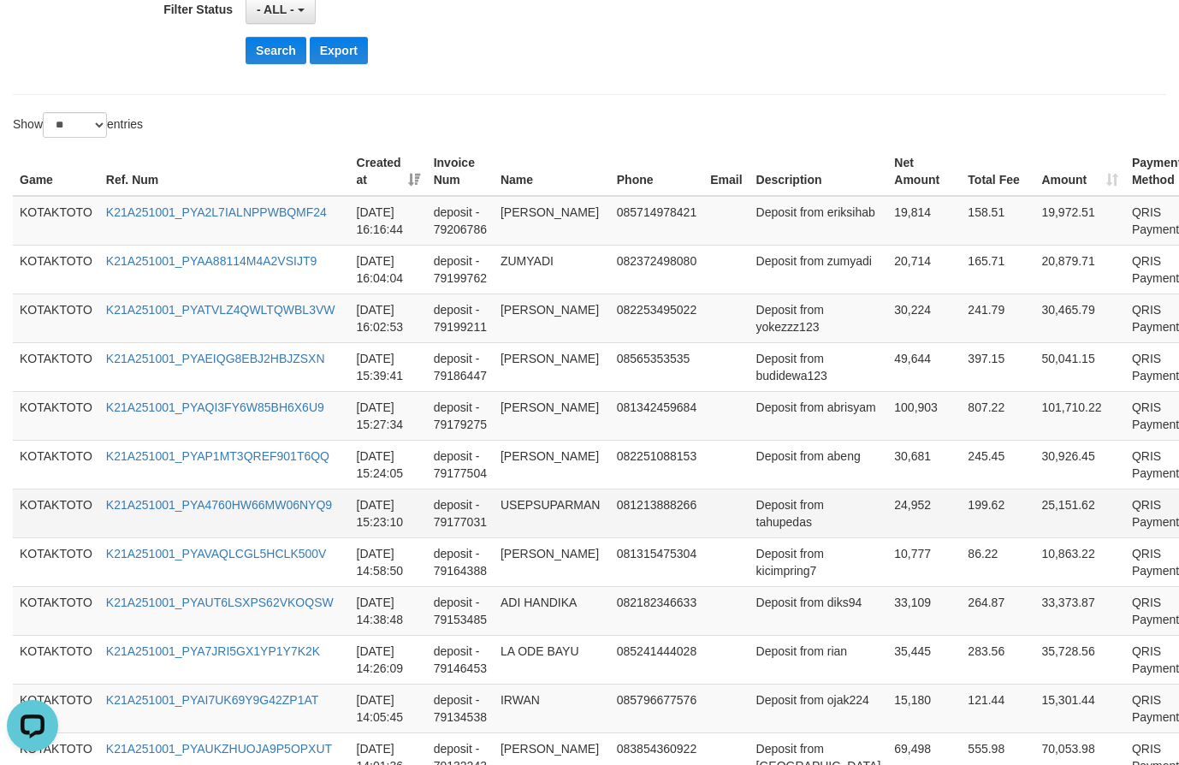
click at [887, 504] on td "24,952" at bounding box center [924, 512] width 74 height 49
copy td "24,952"
click at [887, 504] on td "24,952" at bounding box center [924, 512] width 74 height 49
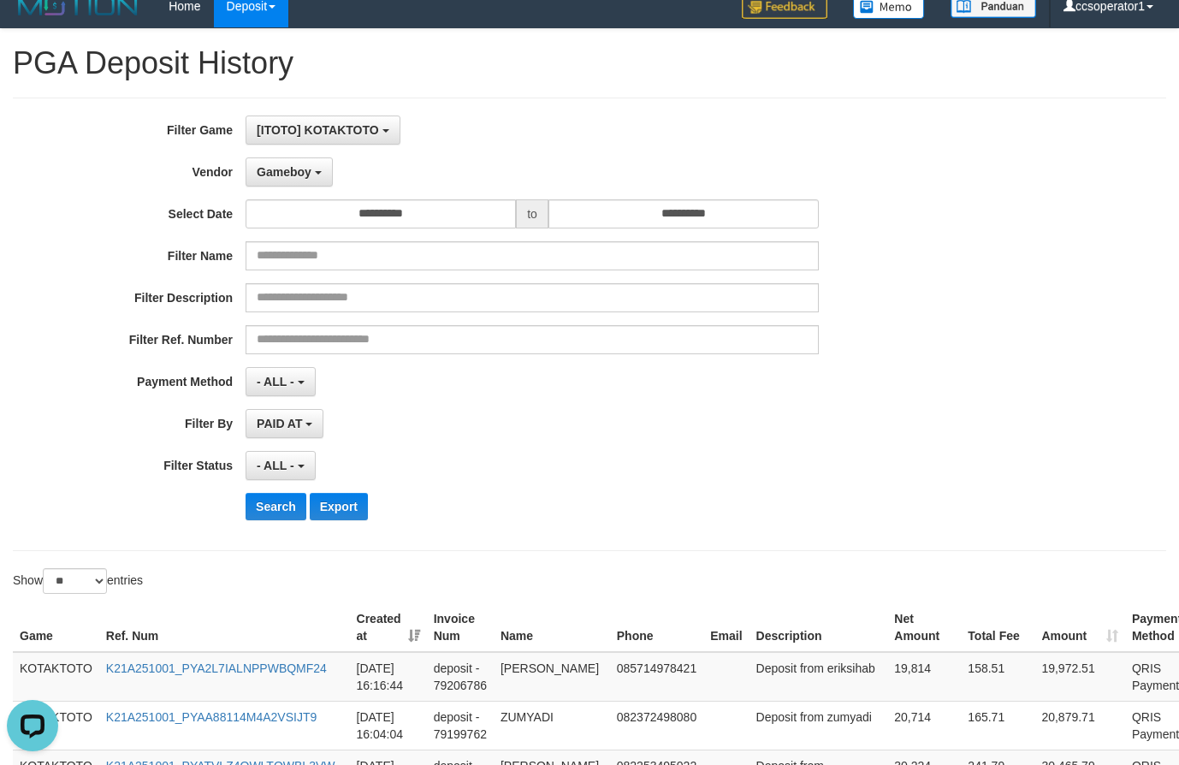
scroll to position [0, 0]
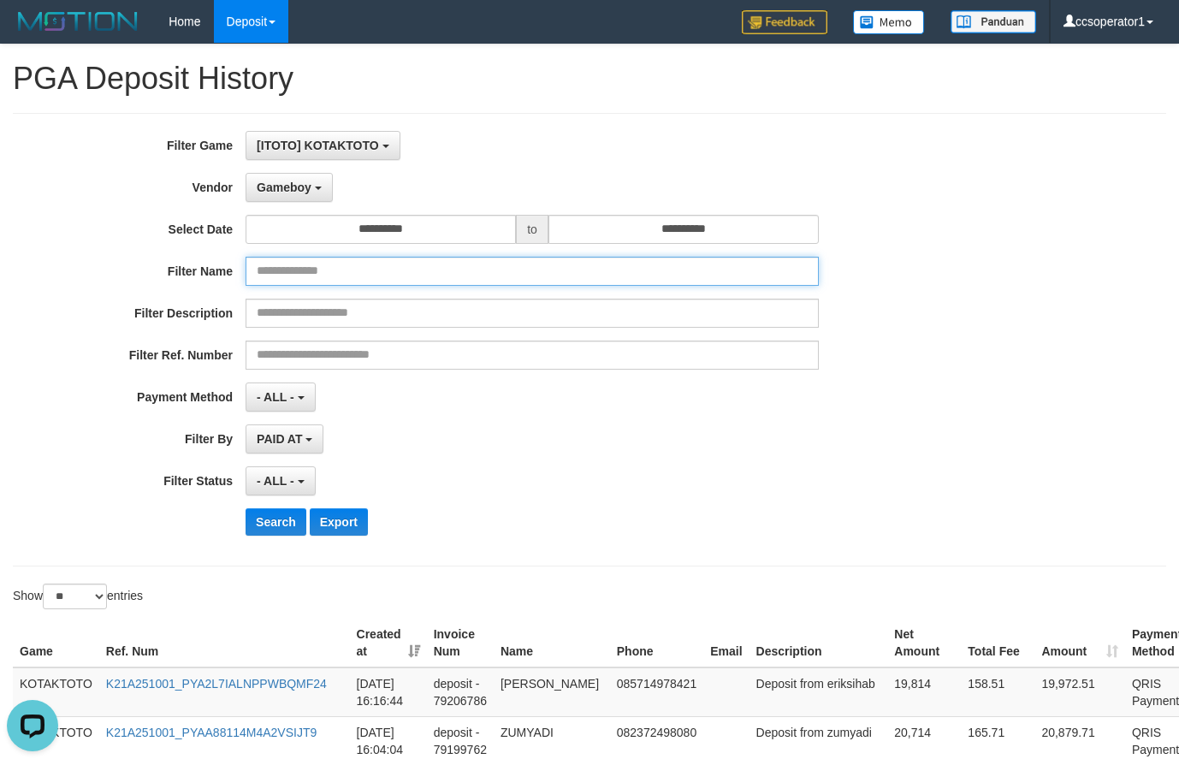
click at [526, 269] on input "text" at bounding box center [531, 271] width 573 height 29
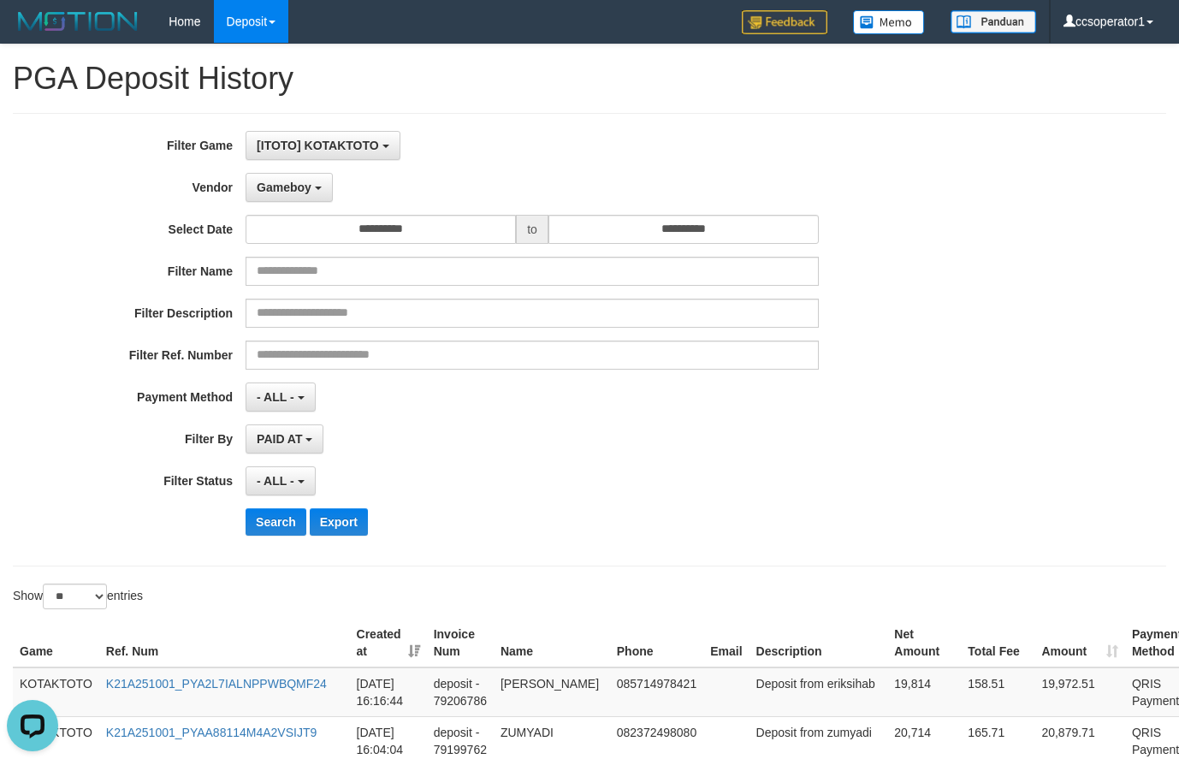
scroll to position [642, 0]
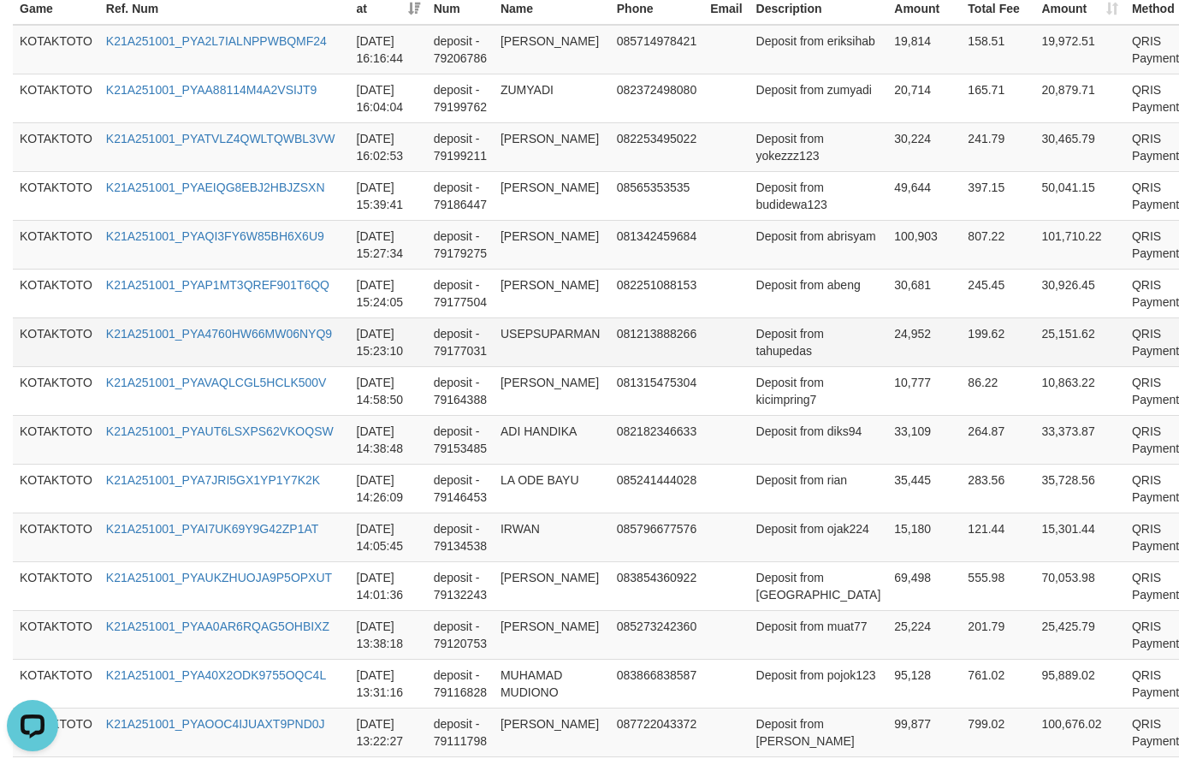
click at [887, 336] on td "24,952" at bounding box center [924, 341] width 74 height 49
copy td "24,952"
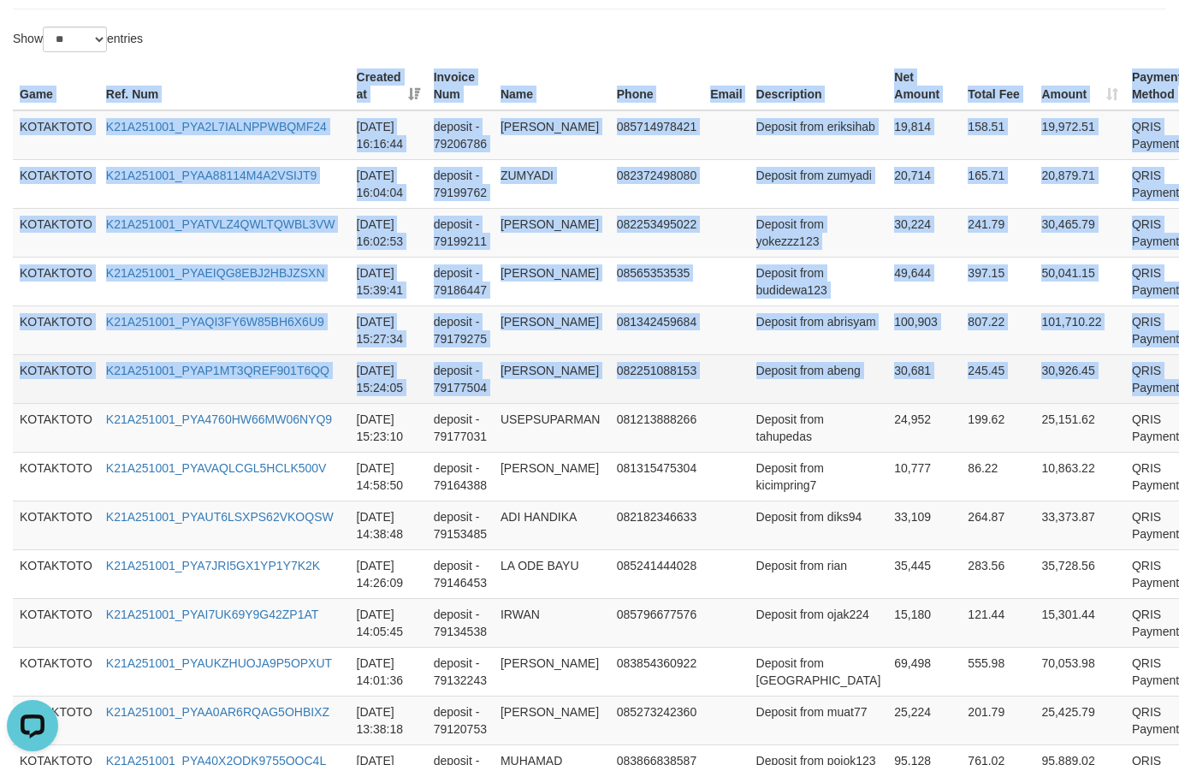
scroll to position [557, 9]
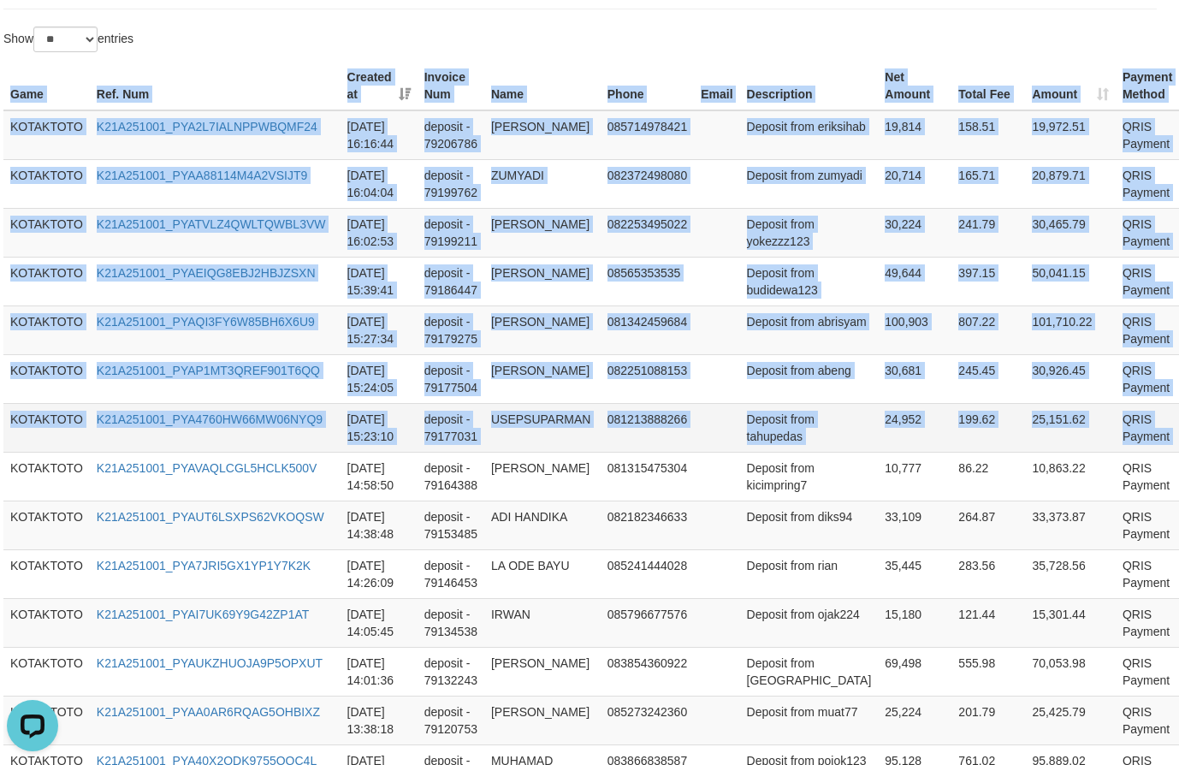
drag, startPoint x: 17, startPoint y: 92, endPoint x: 1178, endPoint y: 416, distance: 1205.1
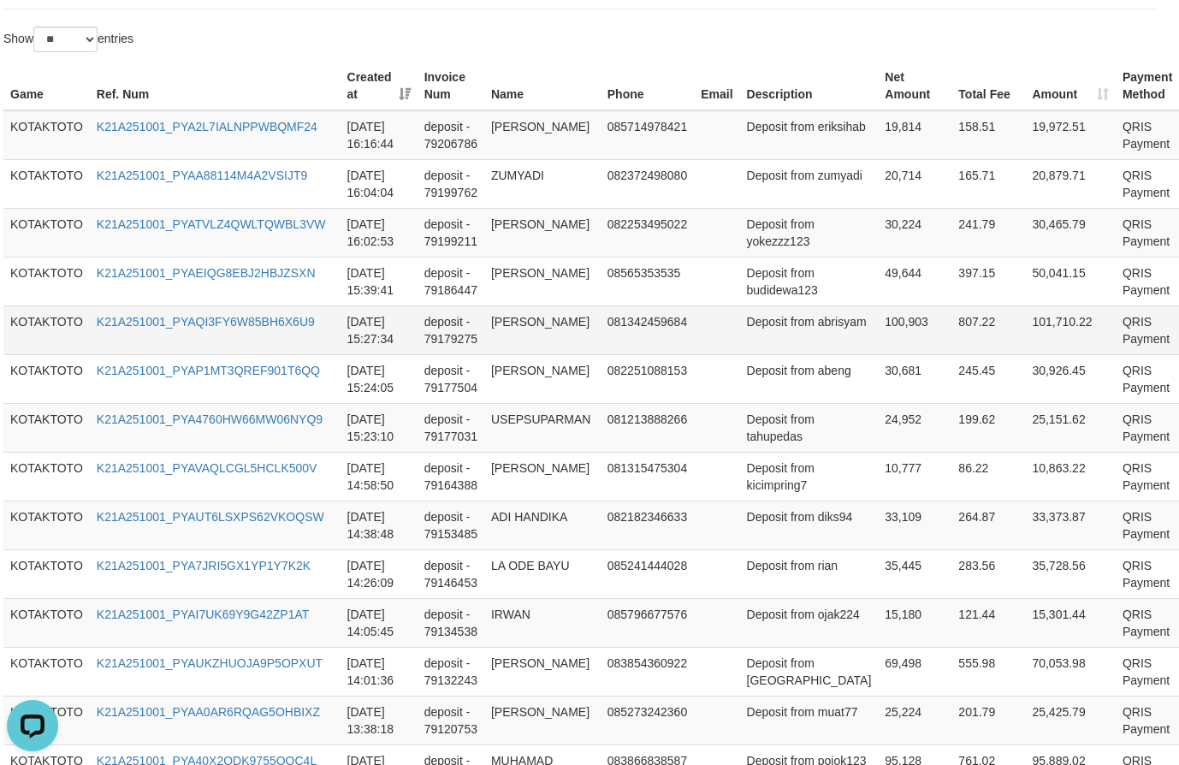
click at [878, 324] on td "100,903" at bounding box center [915, 329] width 74 height 49
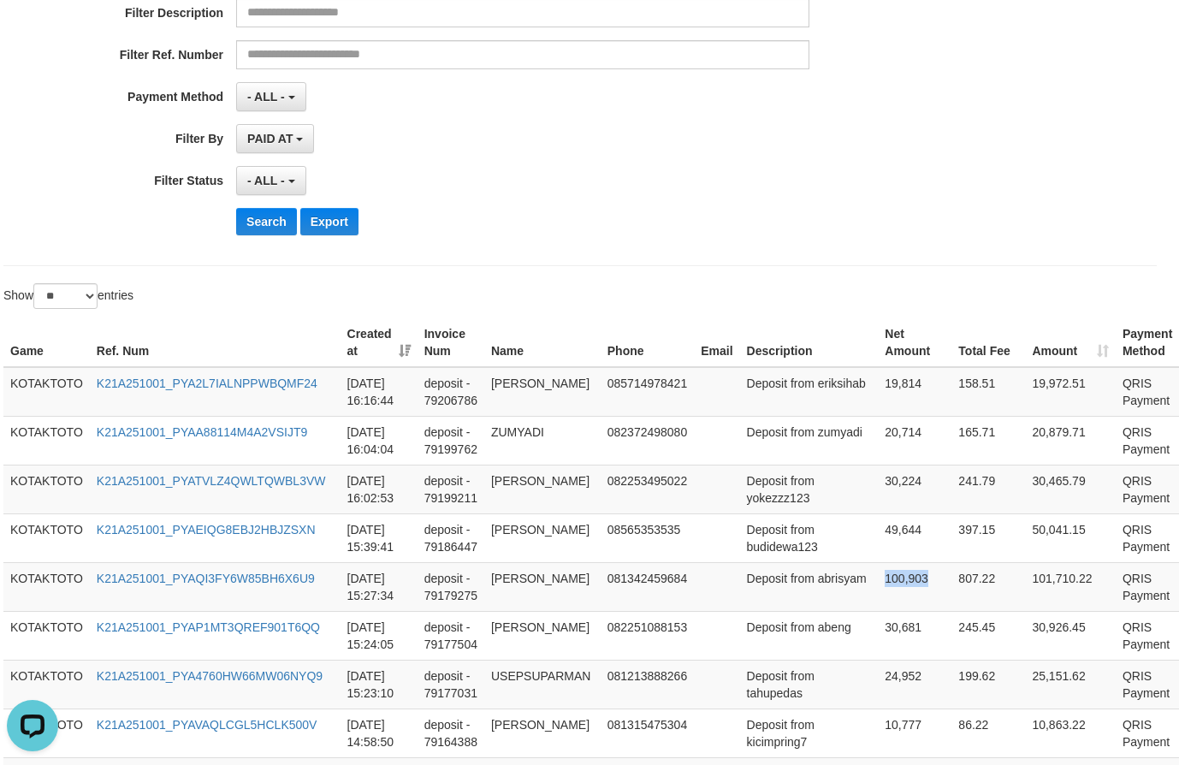
scroll to position [44, 9]
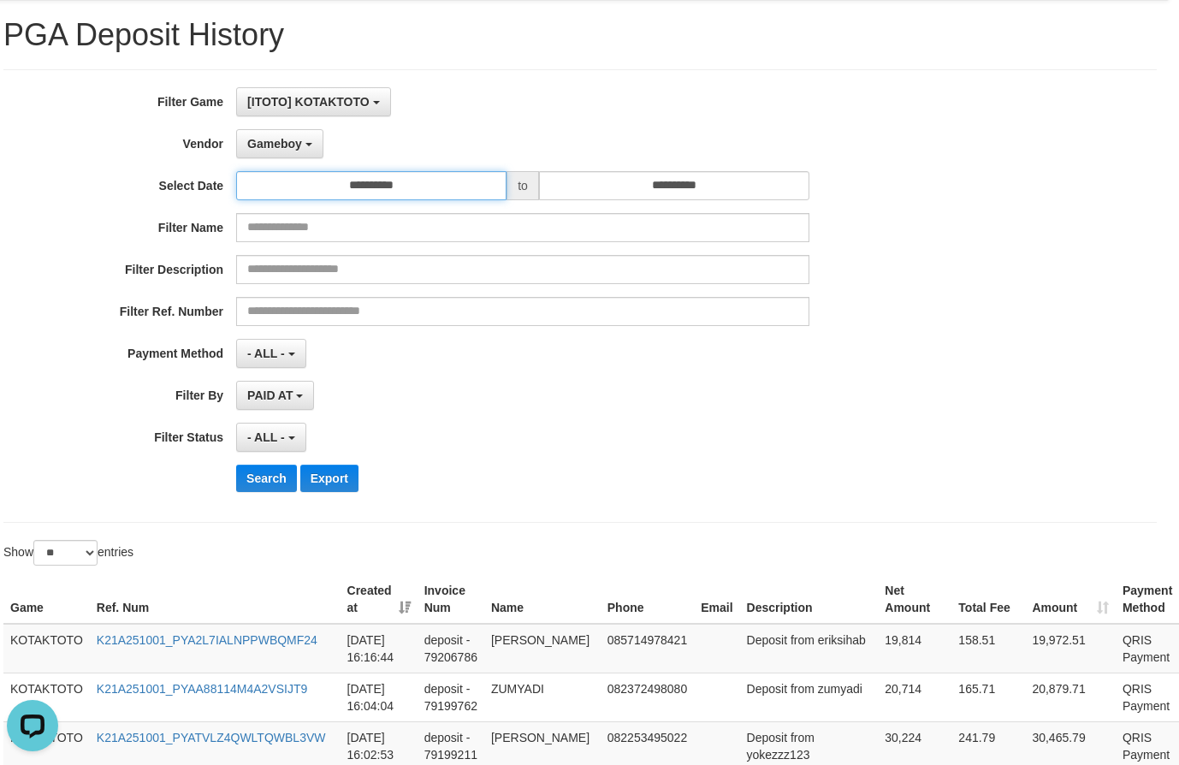
click at [425, 192] on input "**********" at bounding box center [371, 185] width 270 height 29
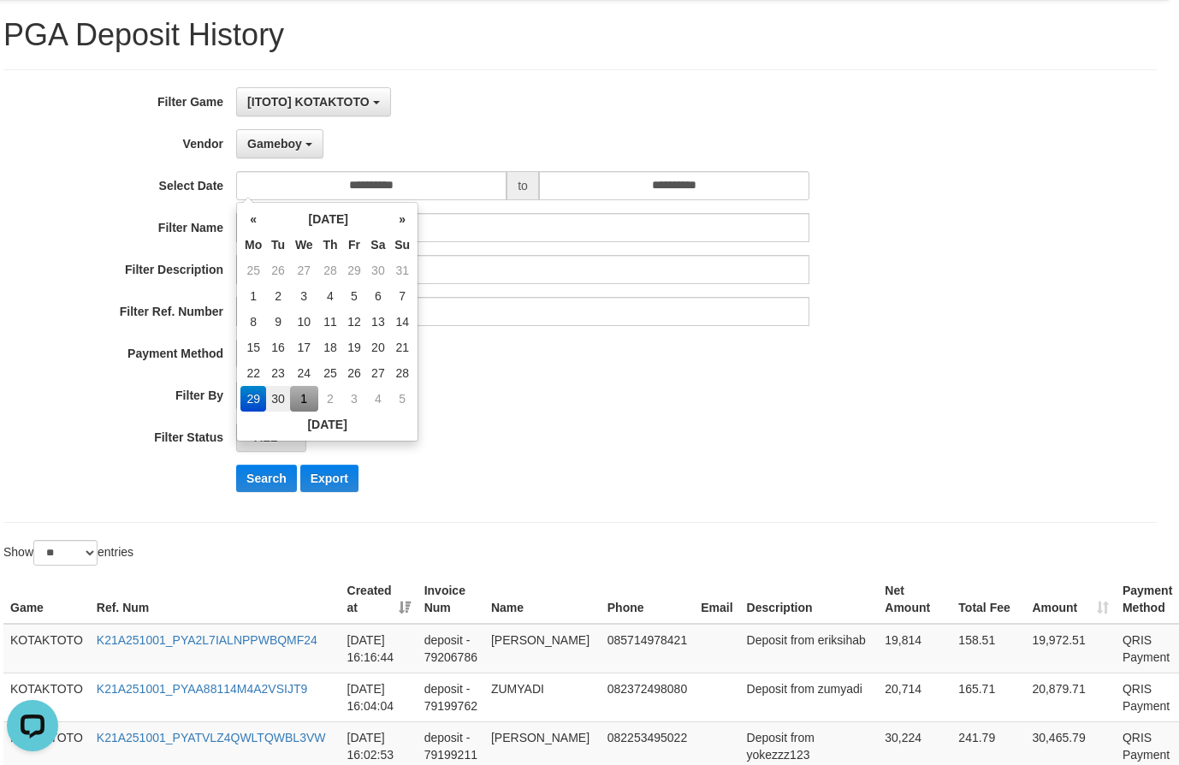
click at [303, 400] on td "1" at bounding box center [304, 399] width 28 height 26
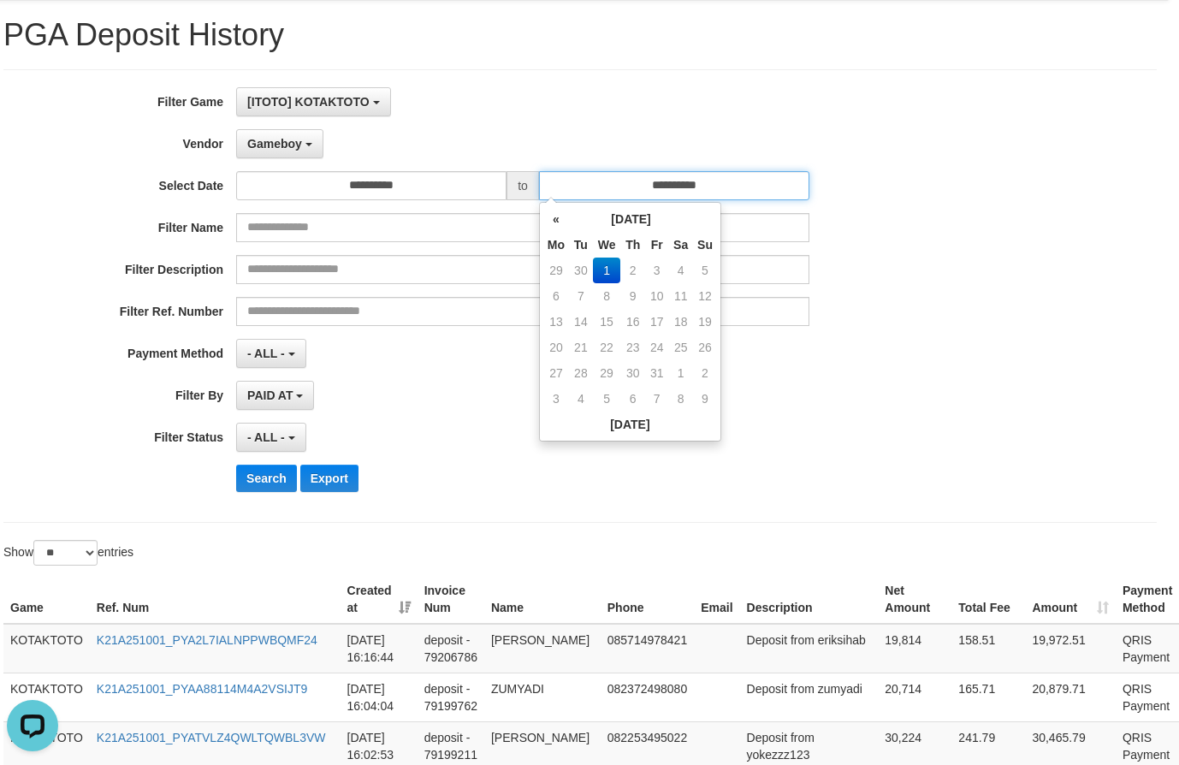
click at [658, 192] on input "**********" at bounding box center [674, 185] width 270 height 29
click at [598, 264] on td "1" at bounding box center [607, 270] width 28 height 26
drag, startPoint x: 251, startPoint y: 493, endPoint x: 269, endPoint y: 477, distance: 23.7
click at [263, 482] on div "**********" at bounding box center [482, 295] width 982 height 417
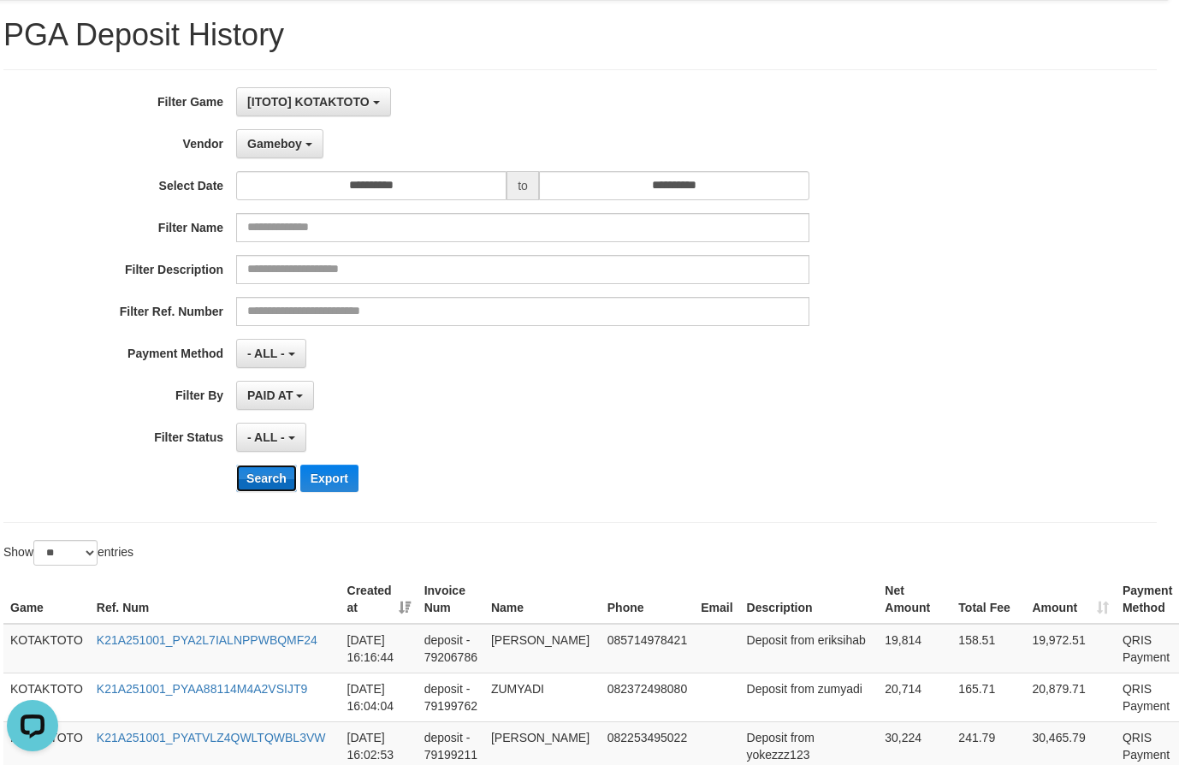
click at [269, 477] on button "Search" at bounding box center [266, 477] width 61 height 27
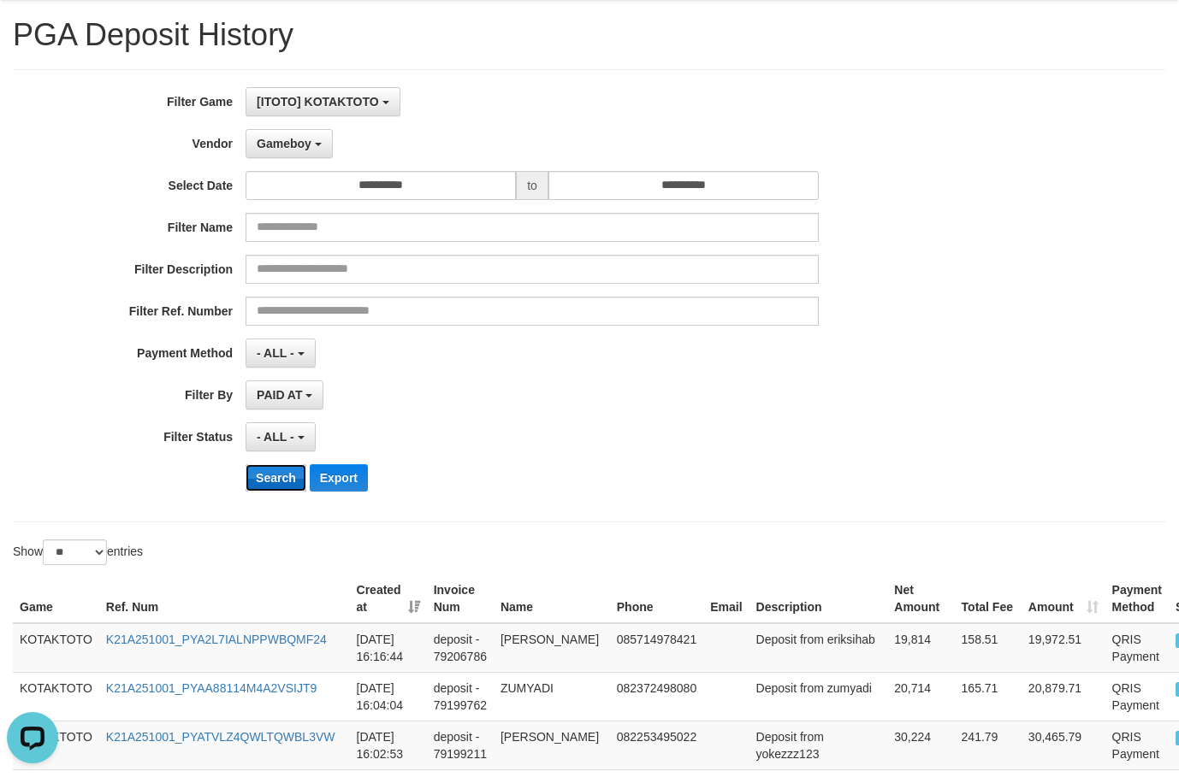
click at [269, 477] on button "Search" at bounding box center [275, 477] width 61 height 27
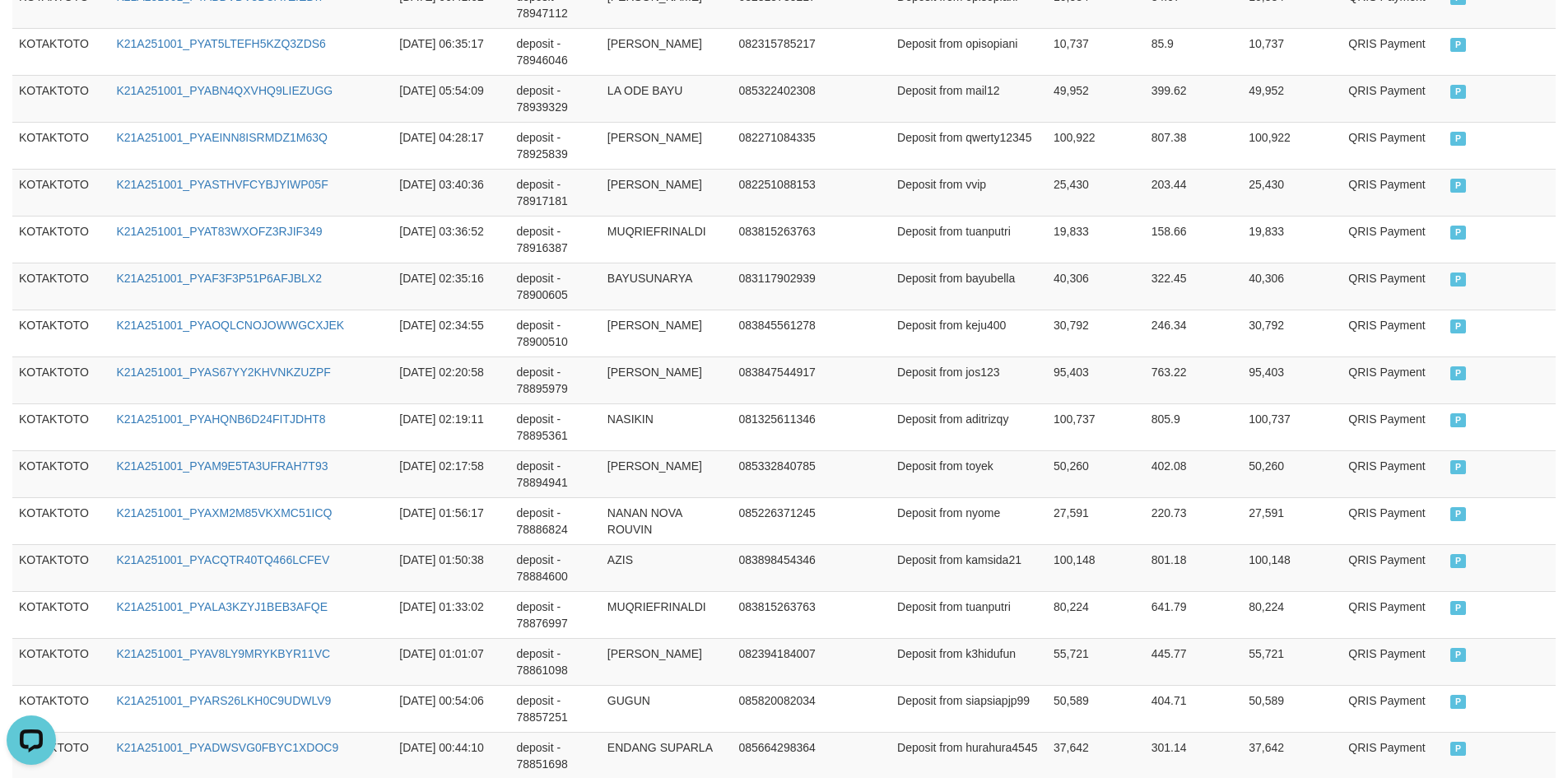
scroll to position [2296, 0]
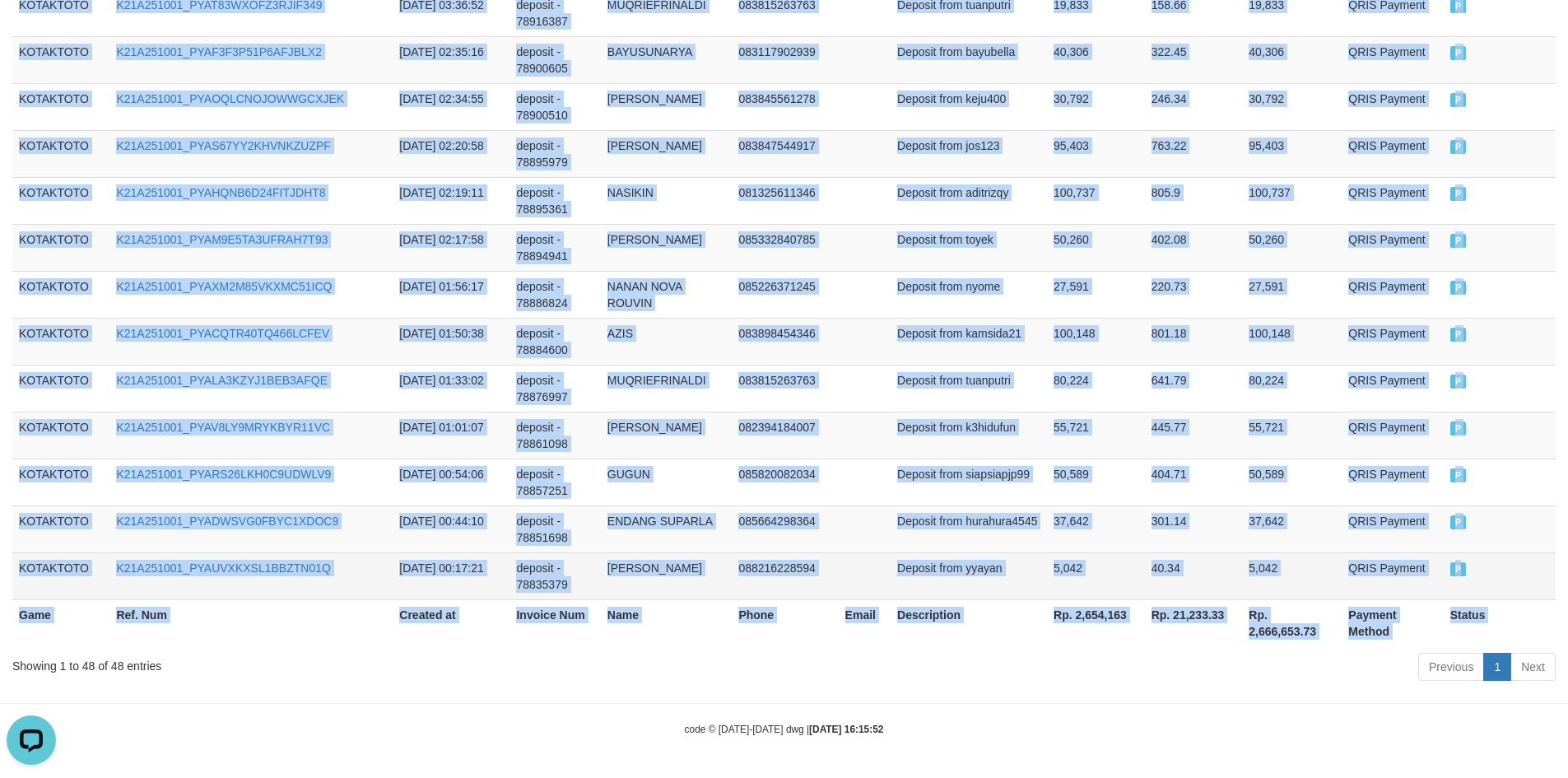
drag, startPoint x: 13, startPoint y: 333, endPoint x: 1476, endPoint y: 578, distance: 1483.4
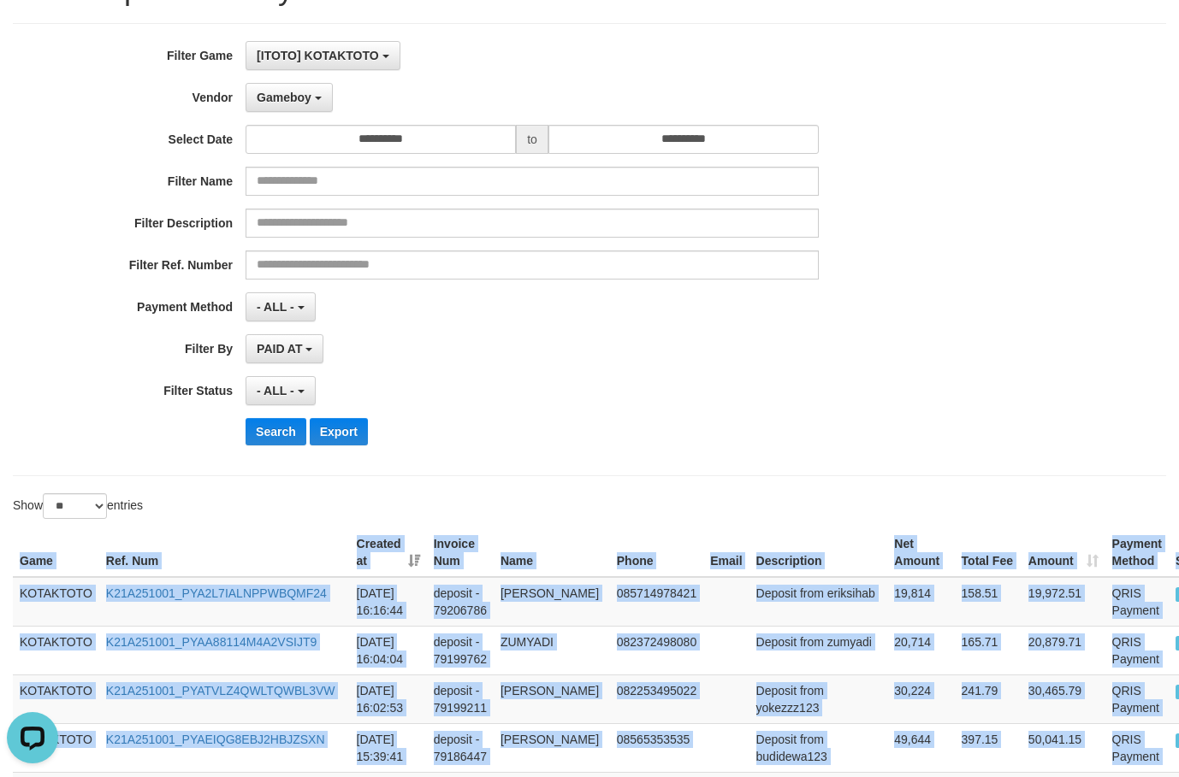
scroll to position [0, 0]
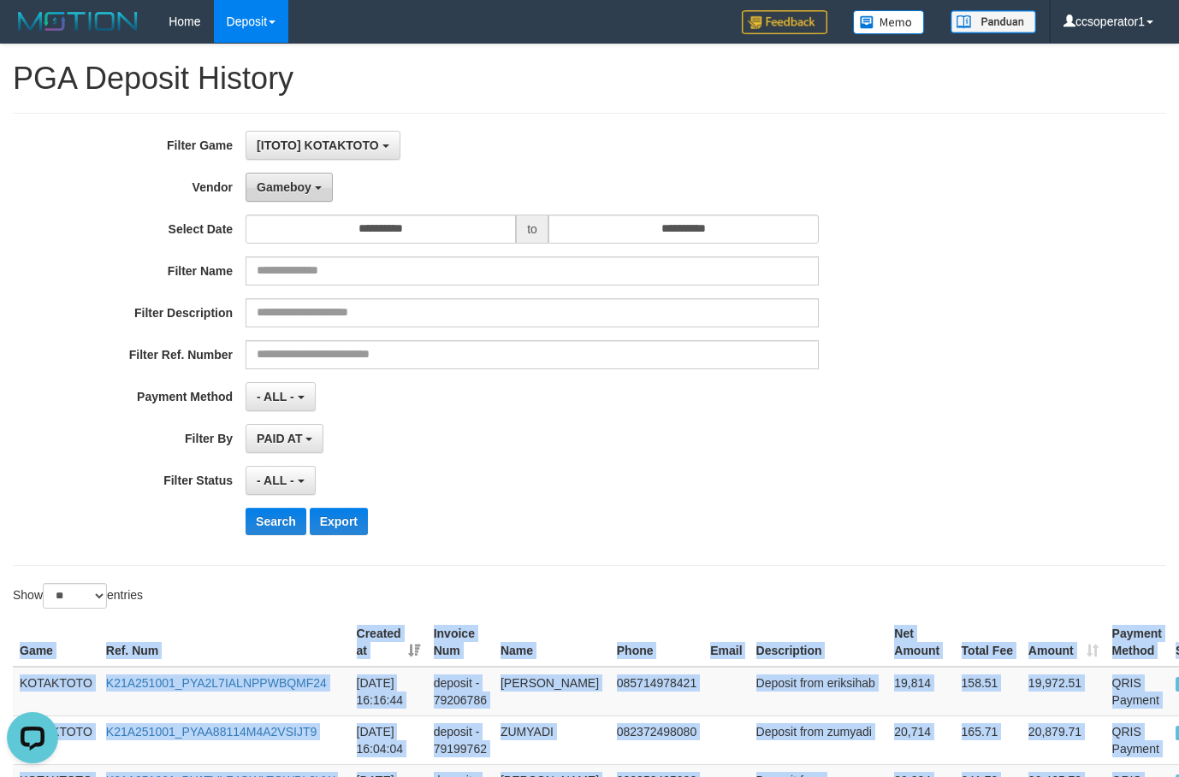
click at [314, 186] on button "Gameboy" at bounding box center [288, 187] width 87 height 29
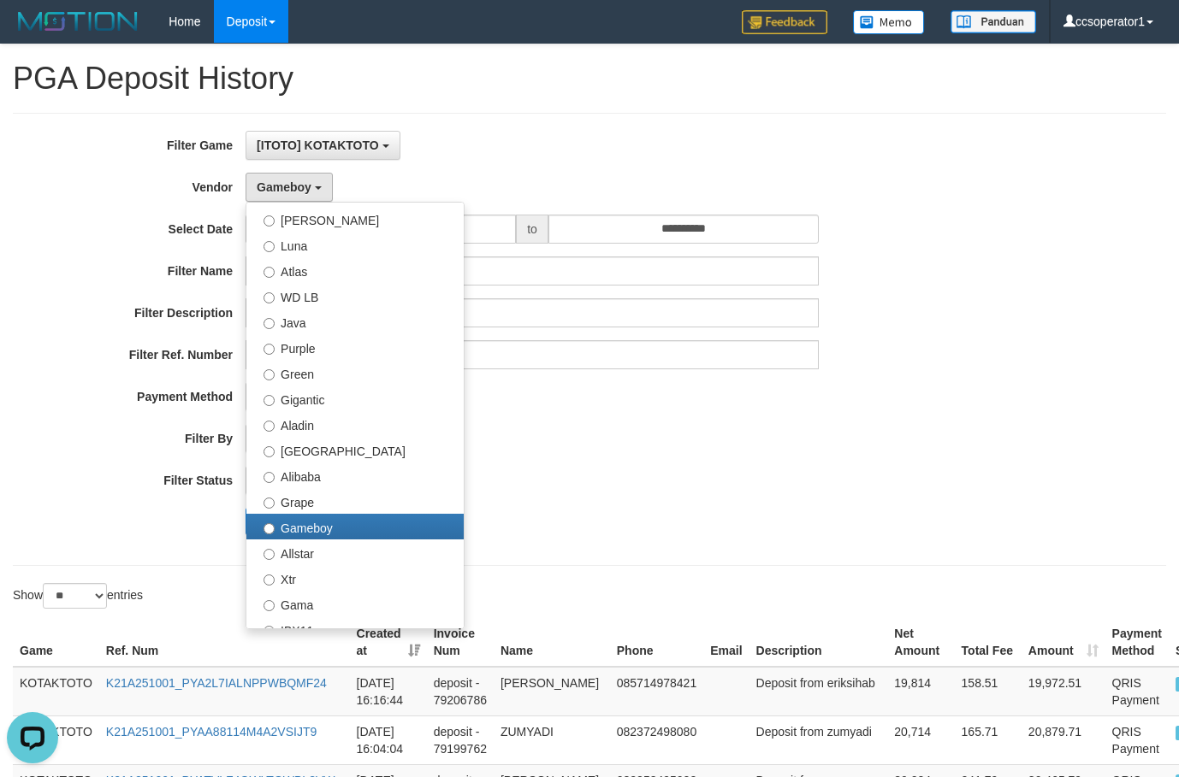
click at [481, 157] on div "[ITOTO] KOTAKTOTO SELECT GAME [ITOTO] KOTAKTOTO [OXPLAY] DEBIT777" at bounding box center [531, 145] width 573 height 29
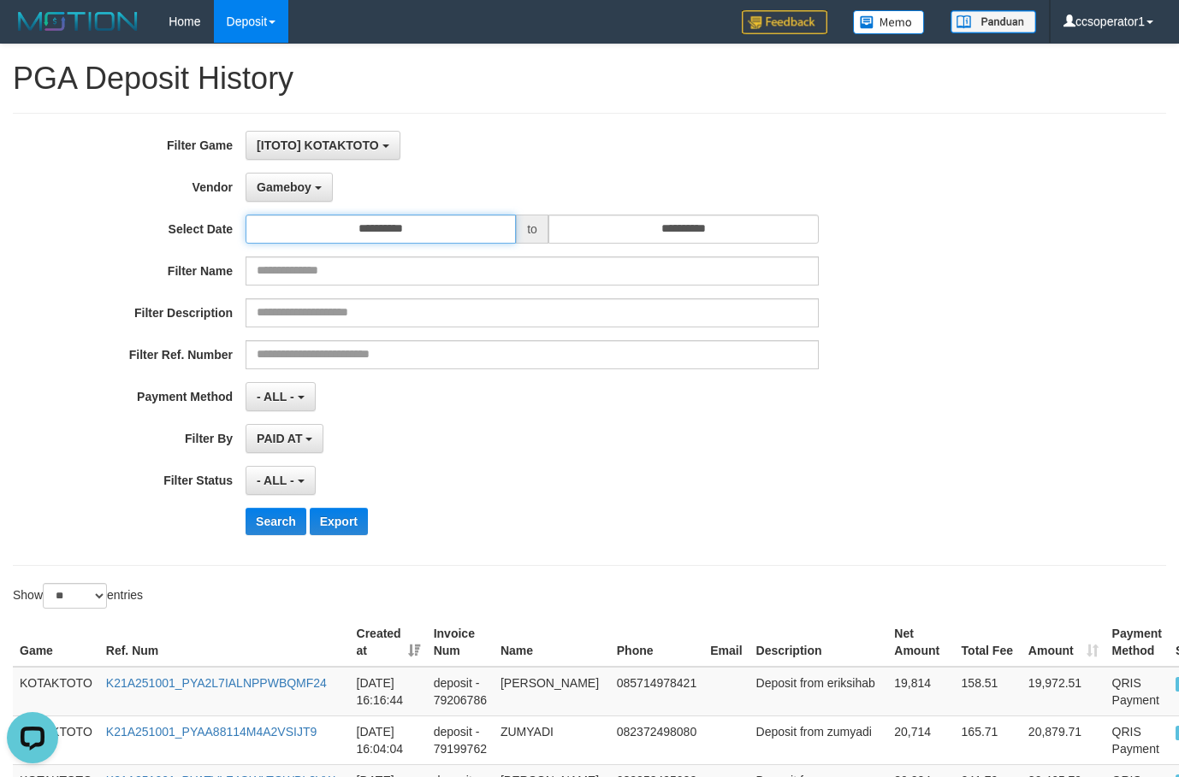
click at [384, 240] on input "**********" at bounding box center [380, 229] width 270 height 29
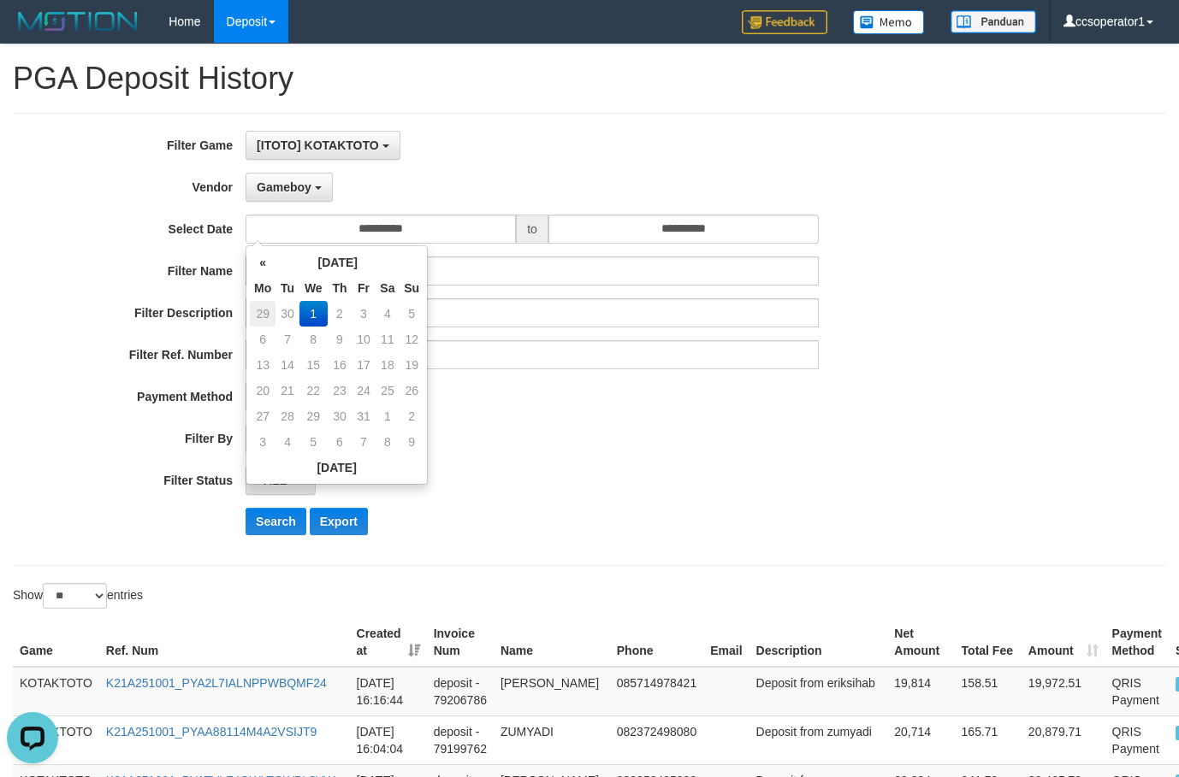
click at [268, 306] on td "29" at bounding box center [263, 314] width 26 height 26
type input "**********"
click at [96, 599] on select "** ** ** ***" at bounding box center [75, 596] width 64 height 26
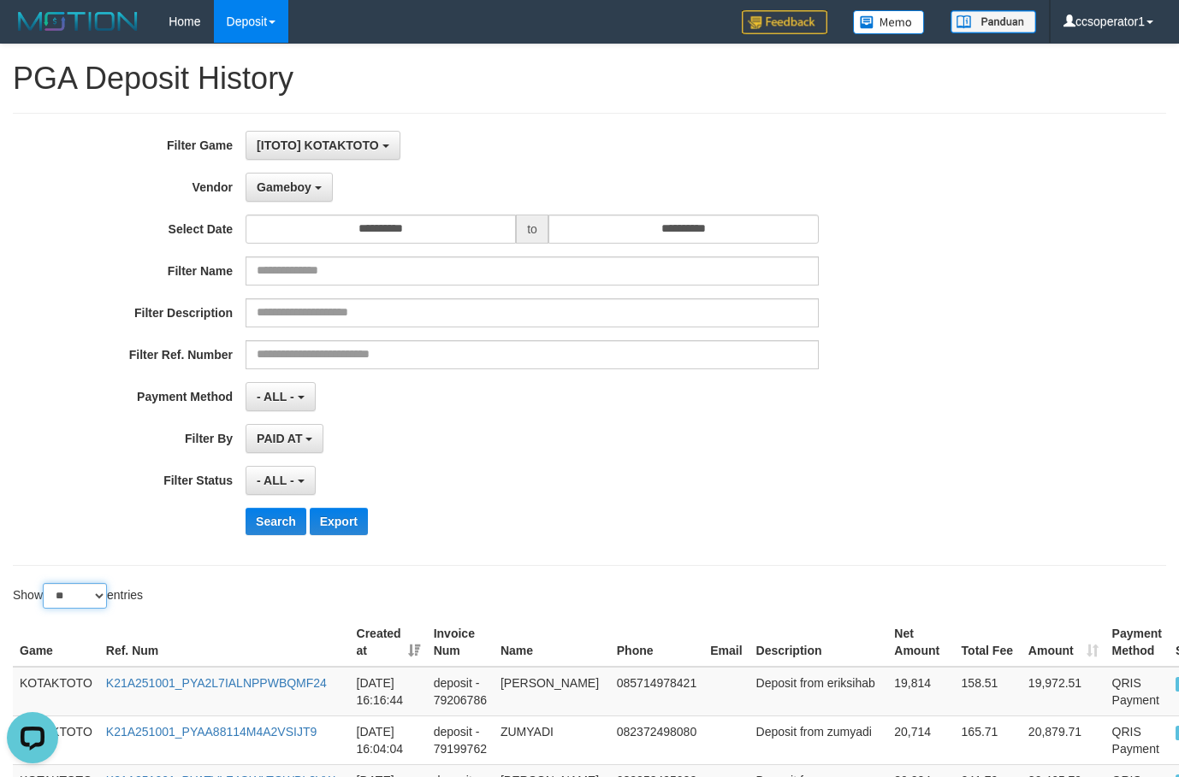
select select "**"
click at [45, 583] on select "** ** ** ***" at bounding box center [75, 596] width 64 height 26
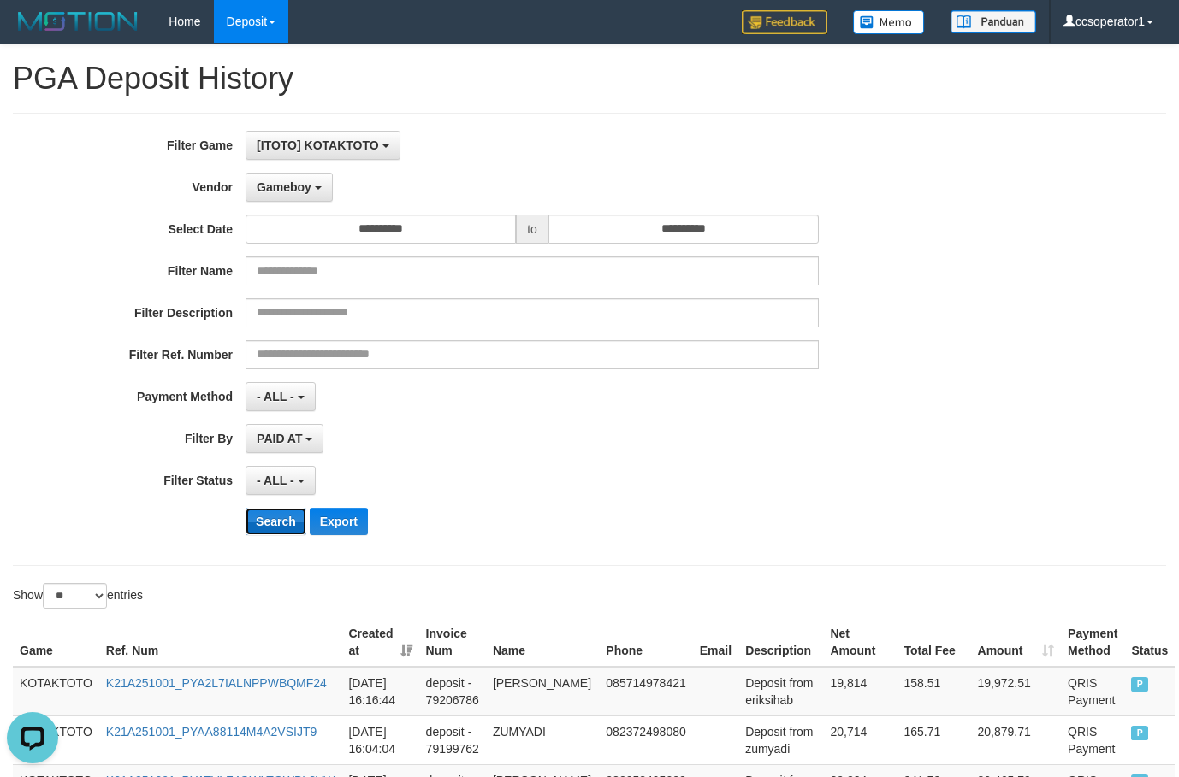
click at [269, 524] on button "Search" at bounding box center [275, 521] width 61 height 27
click at [269, 525] on button "Search" at bounding box center [275, 521] width 61 height 27
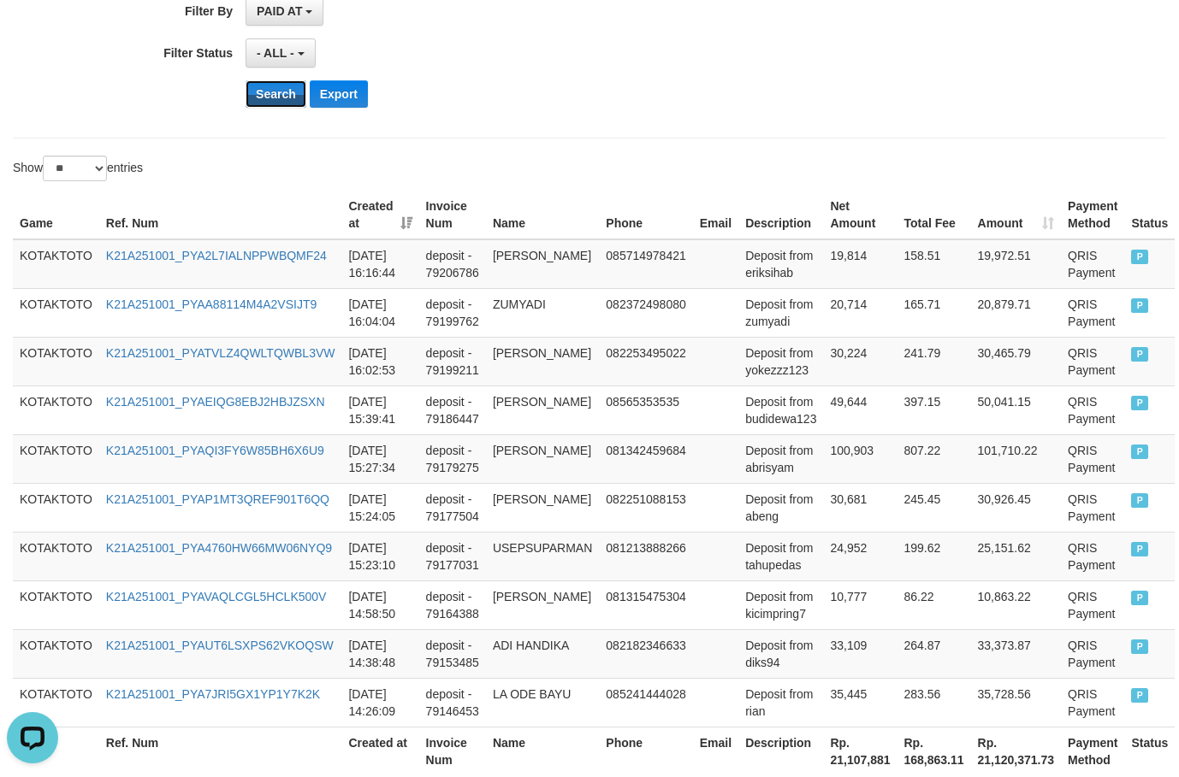
scroll to position [563, 0]
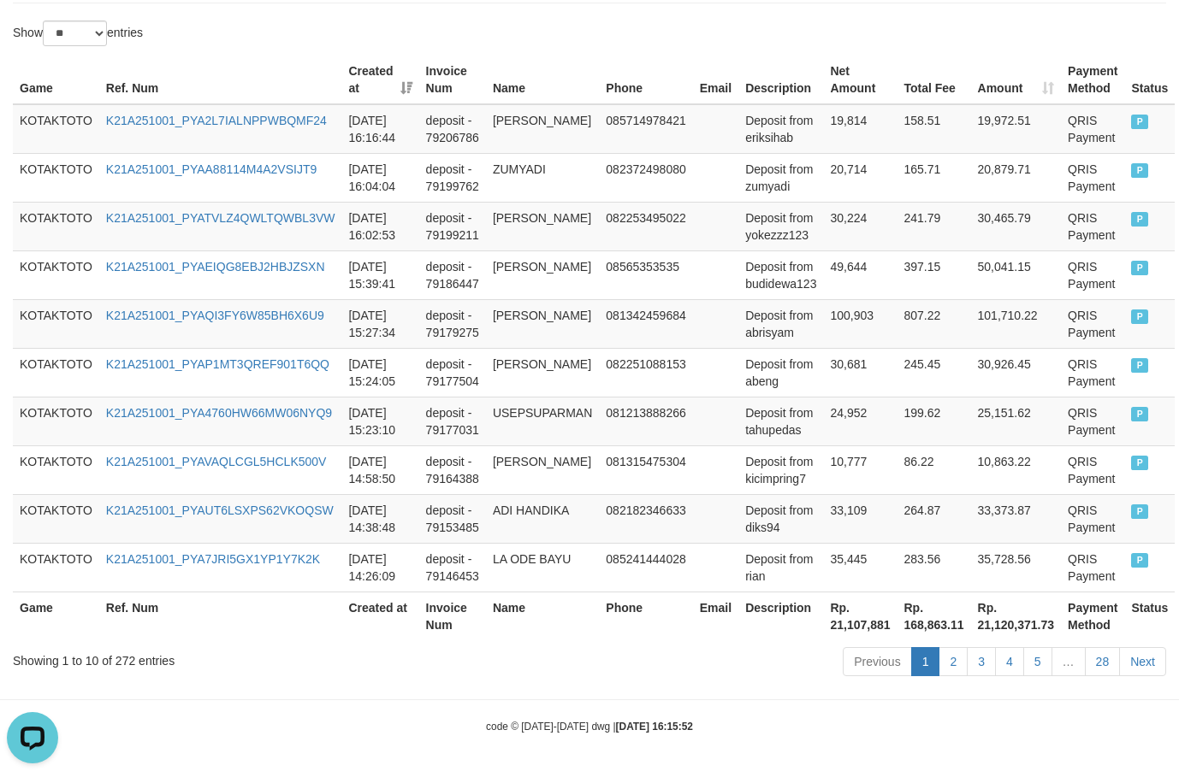
click at [867, 624] on th "Rp. 21,107,881" at bounding box center [860, 616] width 74 height 49
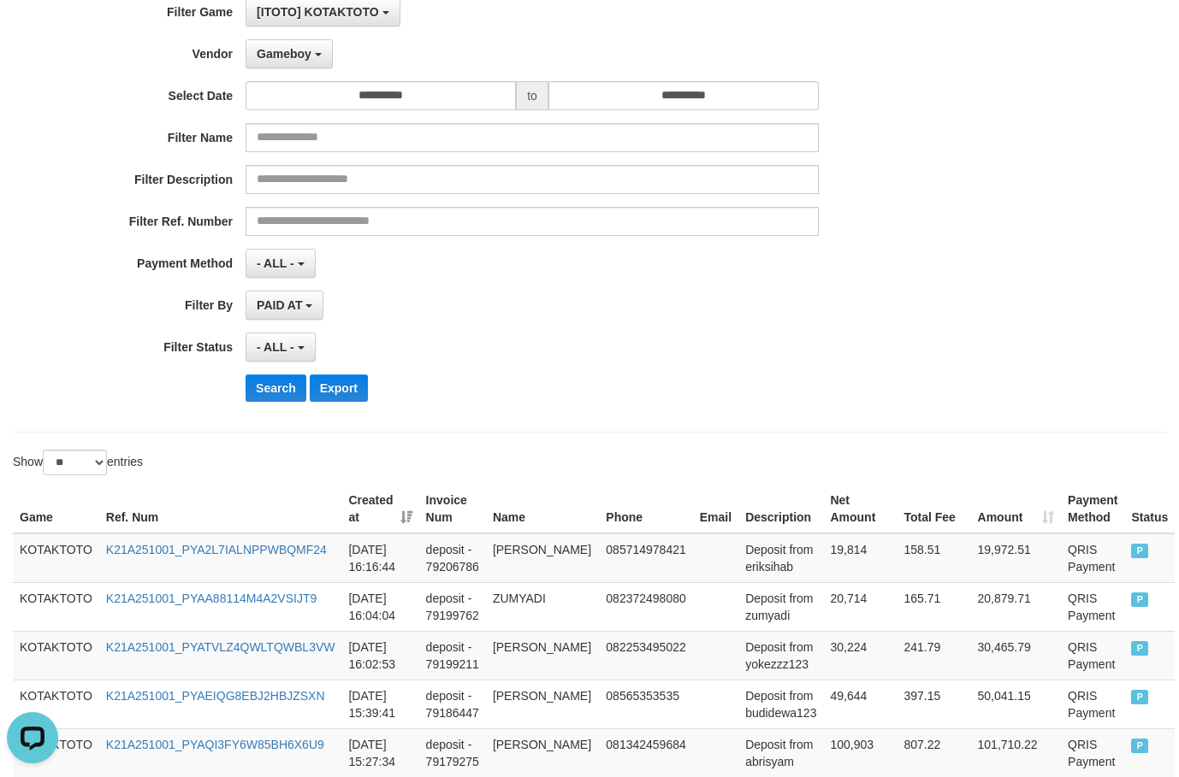
scroll to position [50, 0]
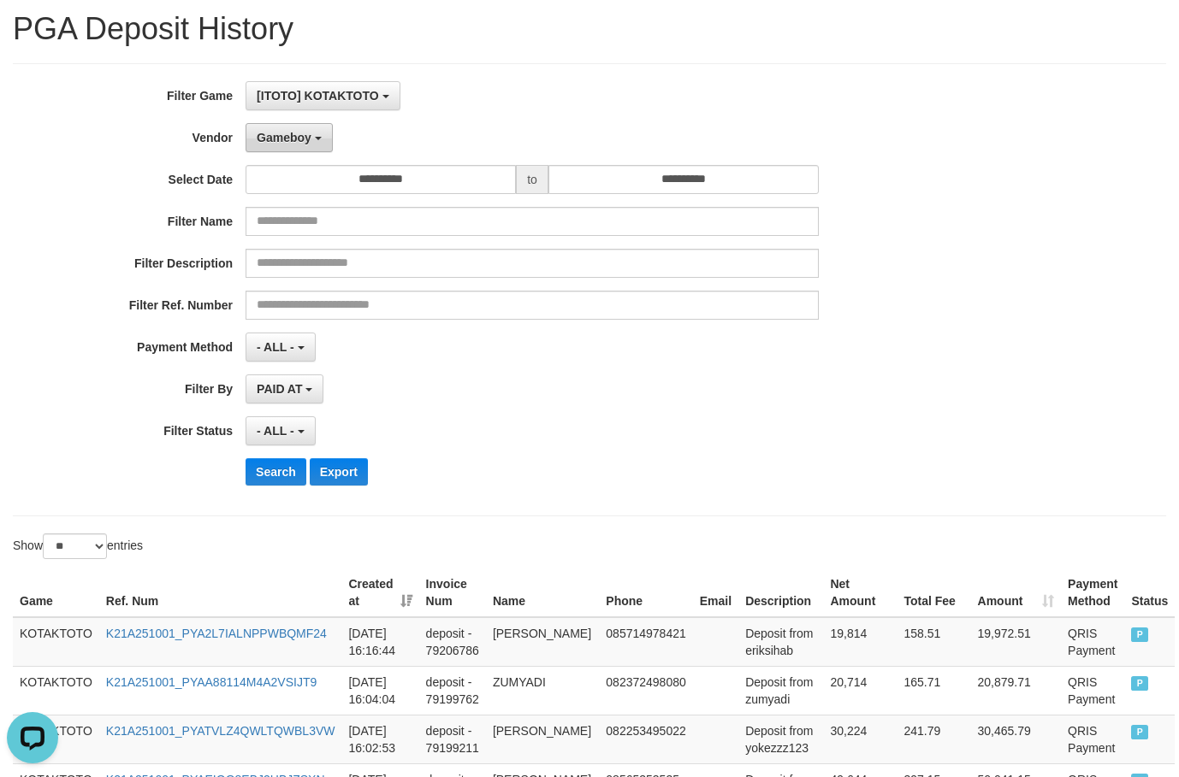
click at [299, 148] on button "Gameboy" at bounding box center [288, 137] width 87 height 29
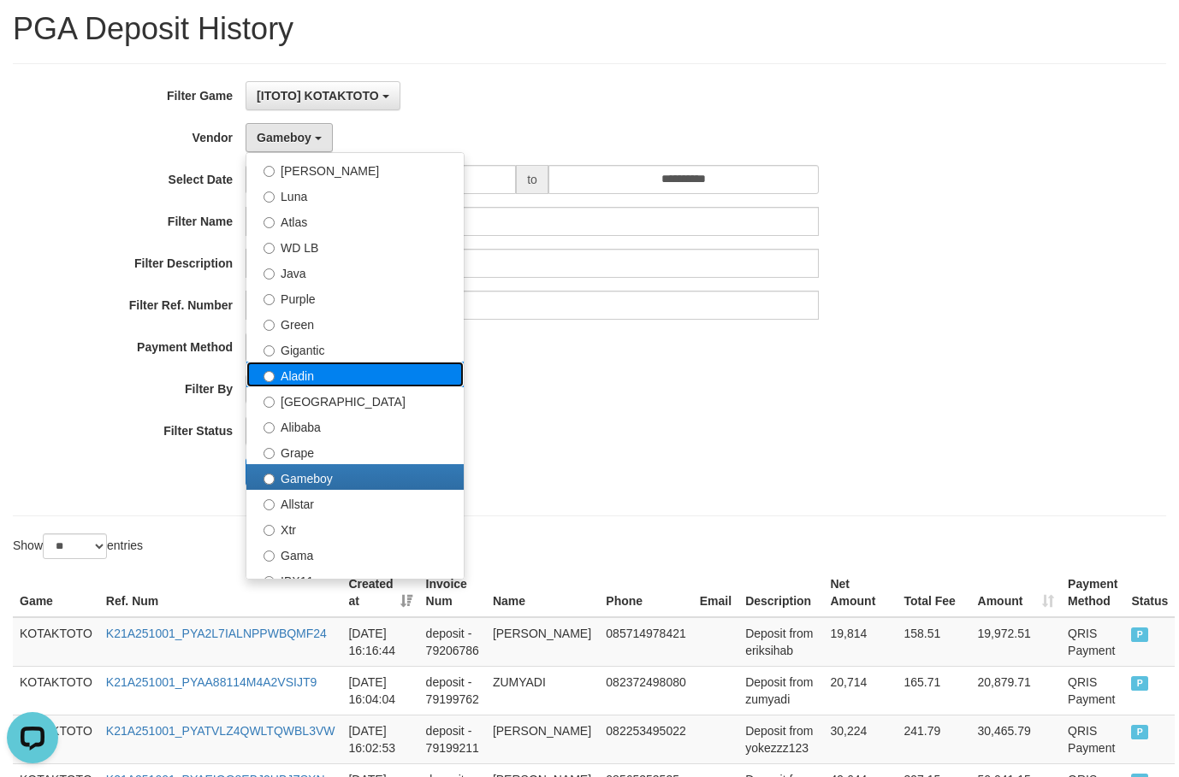
click at [330, 370] on label "Aladin" at bounding box center [354, 375] width 217 height 26
select select "**********"
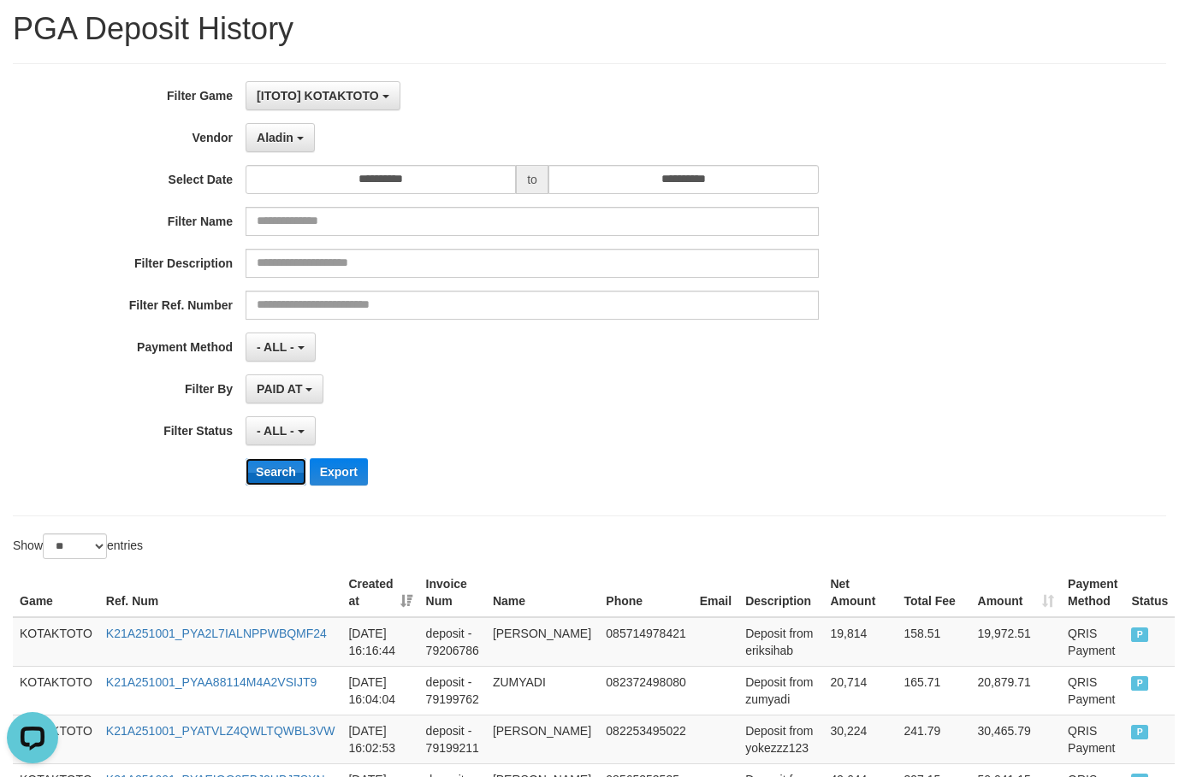
click at [282, 475] on button "Search" at bounding box center [275, 471] width 61 height 27
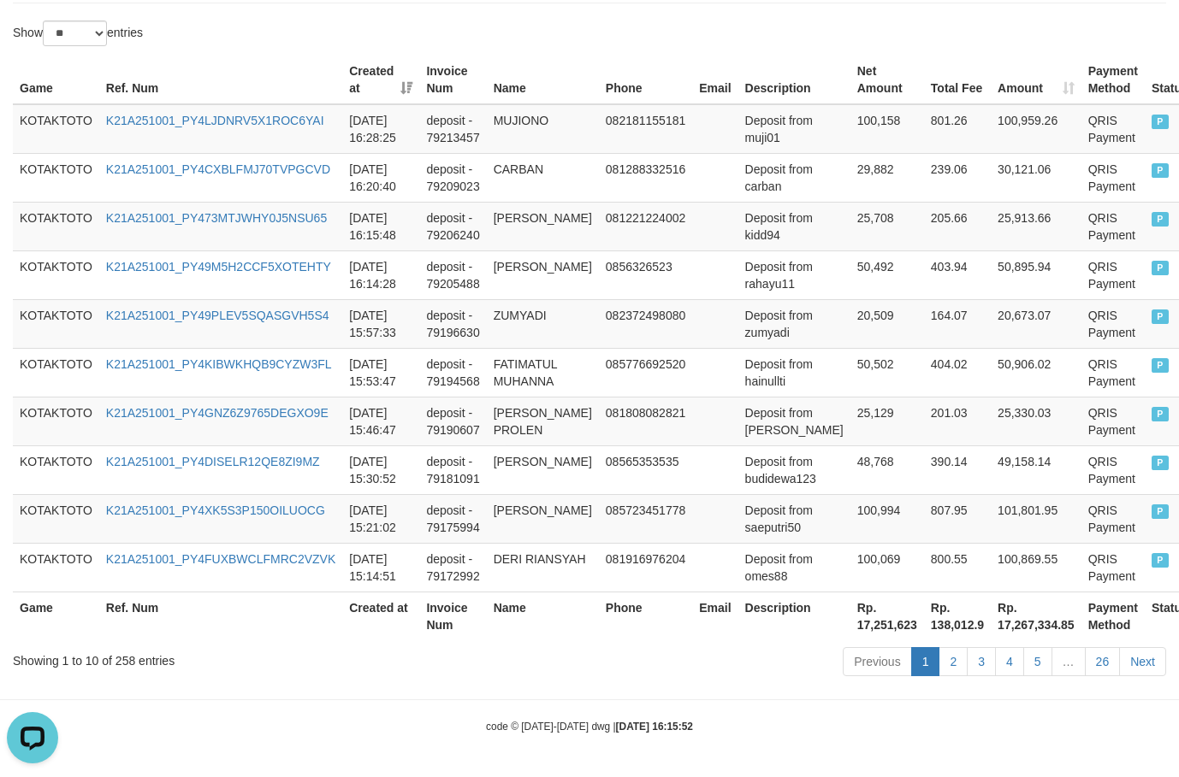
scroll to position [580, 0]
click at [850, 628] on th "Rp. 17,251,623" at bounding box center [887, 616] width 74 height 49
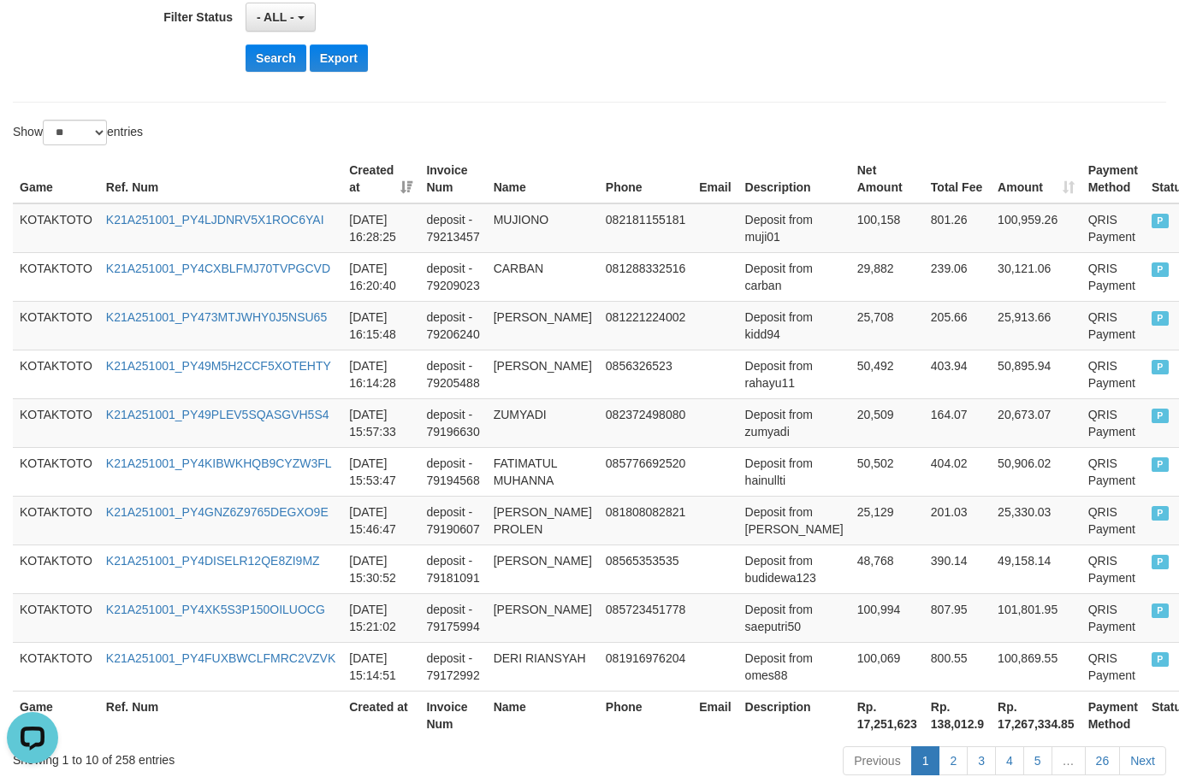
scroll to position [238, 0]
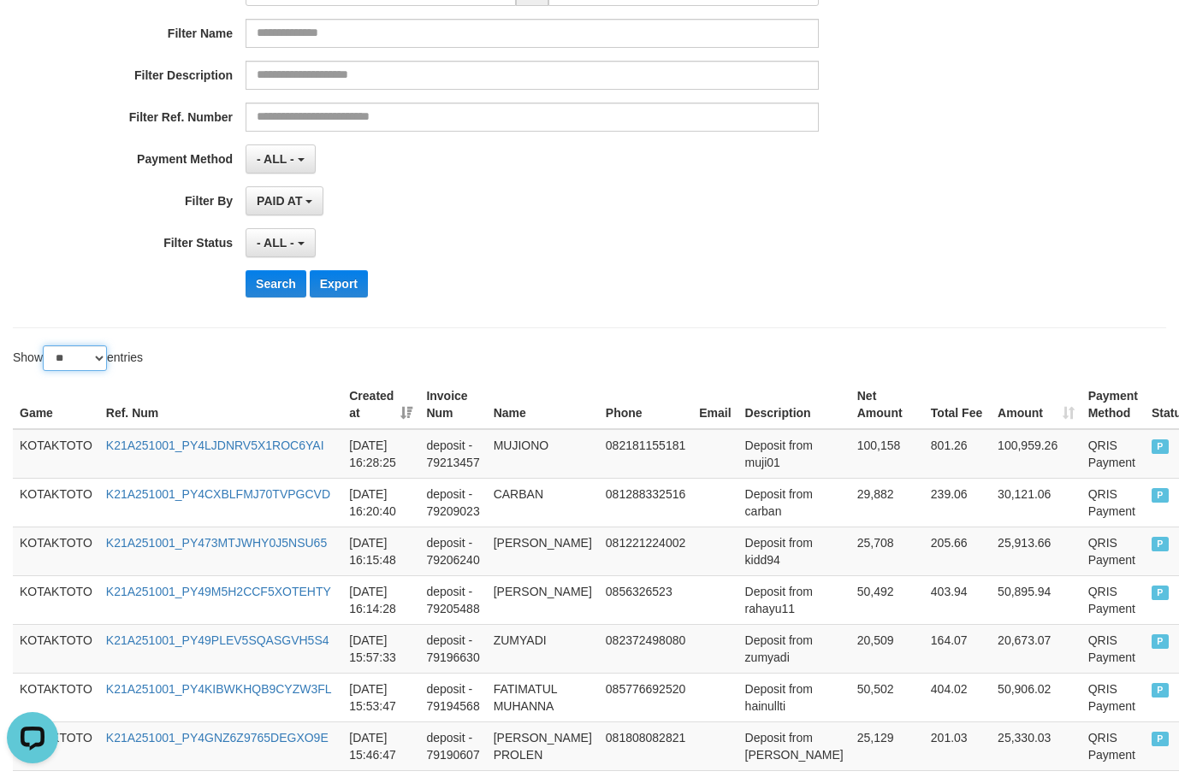
click at [98, 362] on select "** ** ** ***" at bounding box center [75, 359] width 64 height 26
select select "***"
click at [45, 346] on select "** ** ** ***" at bounding box center [75, 359] width 64 height 26
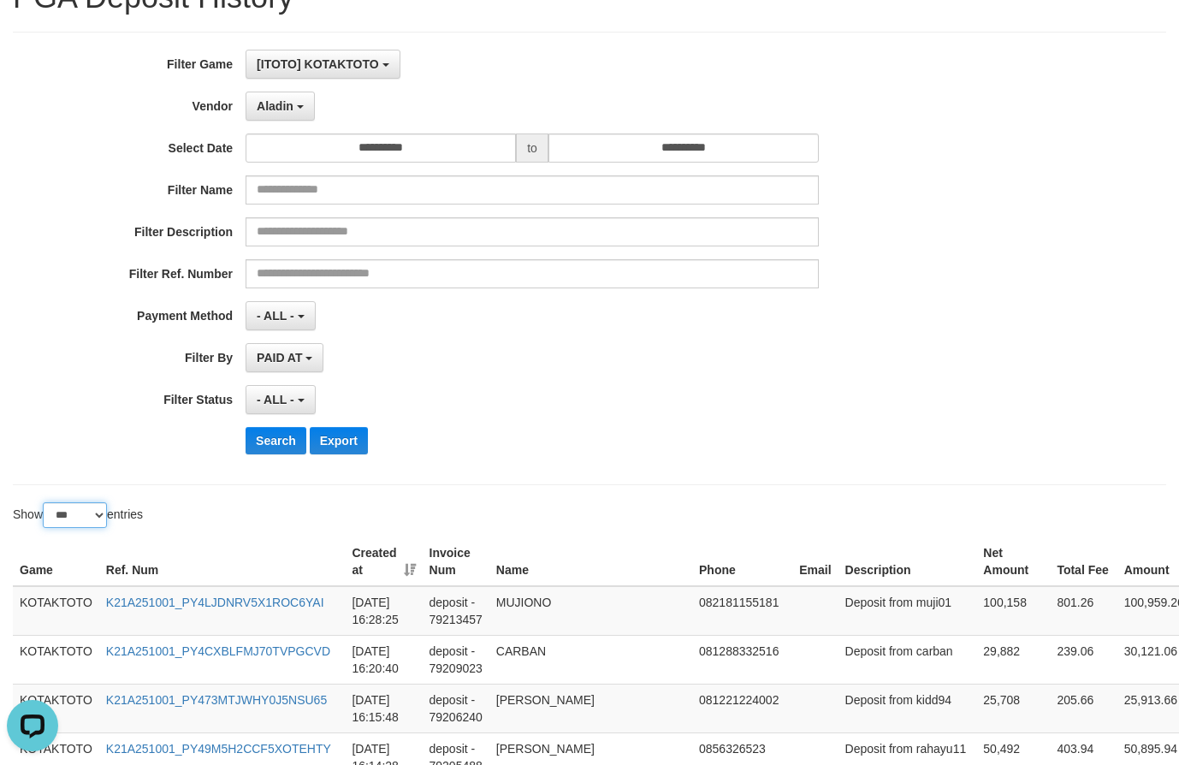
scroll to position [0, 0]
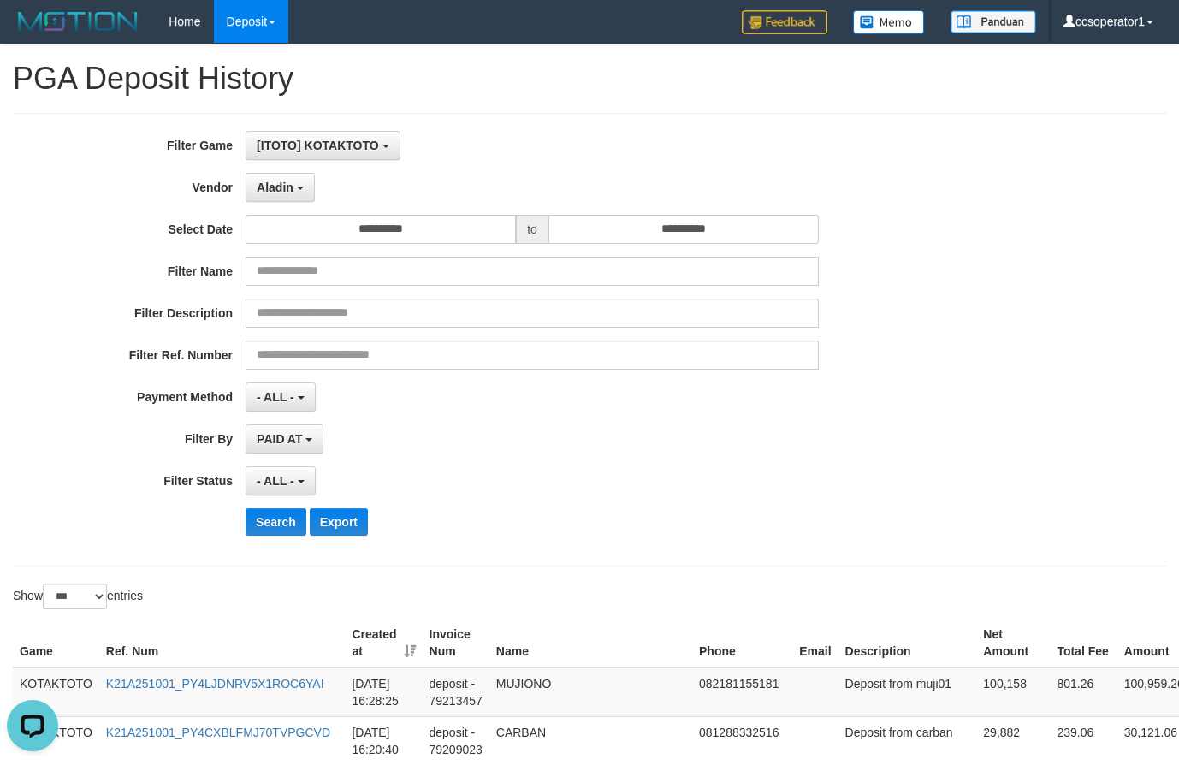
click at [659, 377] on div "**********" at bounding box center [491, 339] width 982 height 417
click at [291, 179] on button "Aladin" at bounding box center [279, 187] width 69 height 29
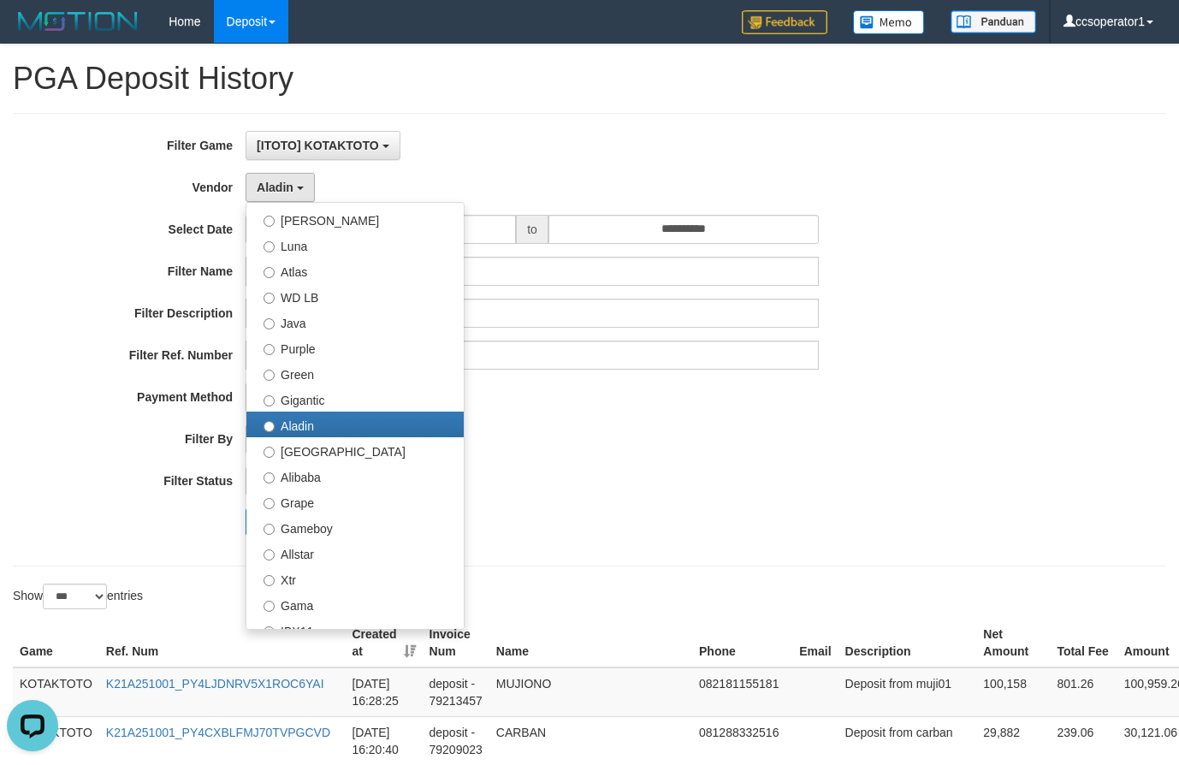
click at [477, 196] on div "Aladin - Default Vendor - [PERSON_NAME] Atlas WD LB Java Purple Green Gigantic …" at bounding box center [531, 187] width 573 height 29
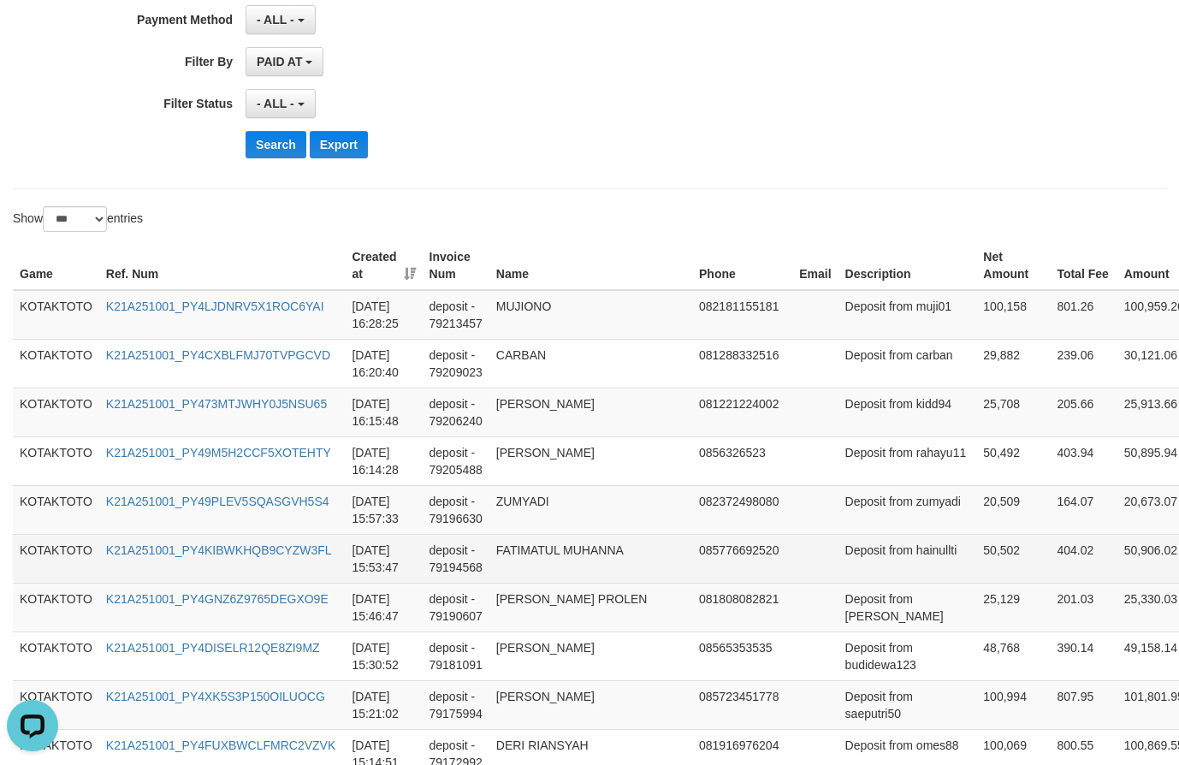
scroll to position [428, 0]
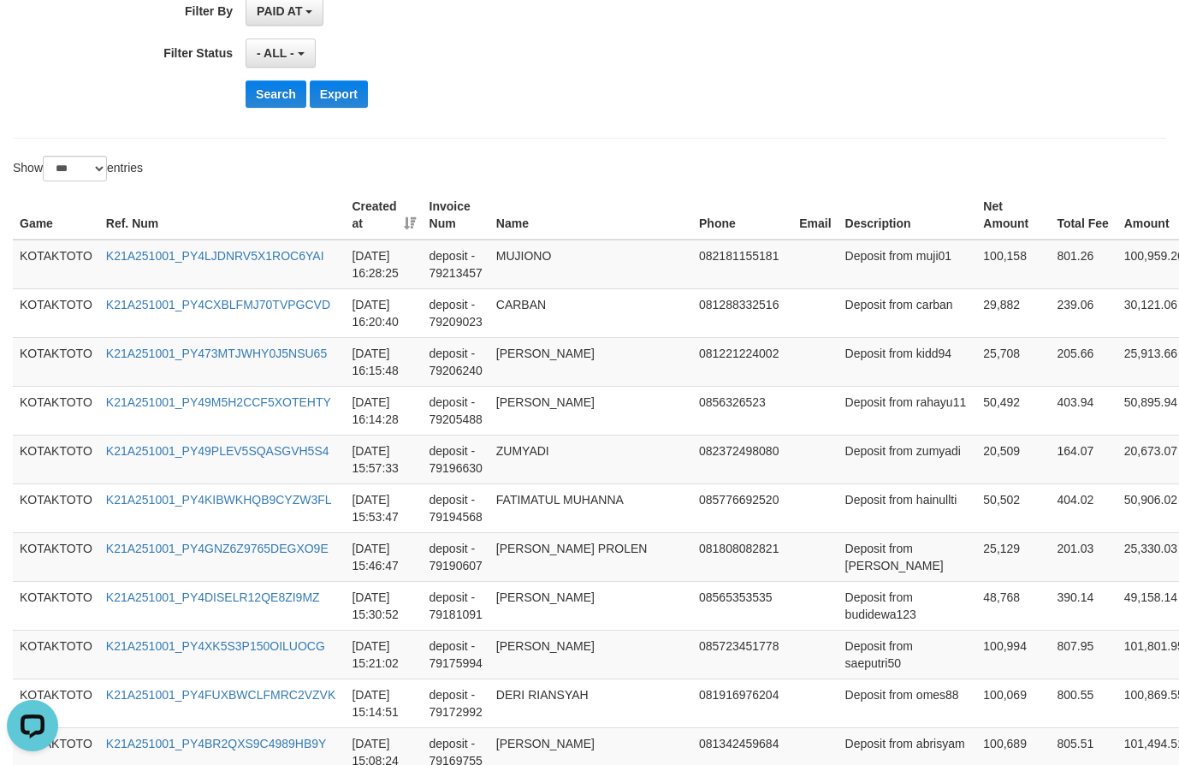
click at [564, 95] on div "Search Export" at bounding box center [613, 93] width 736 height 27
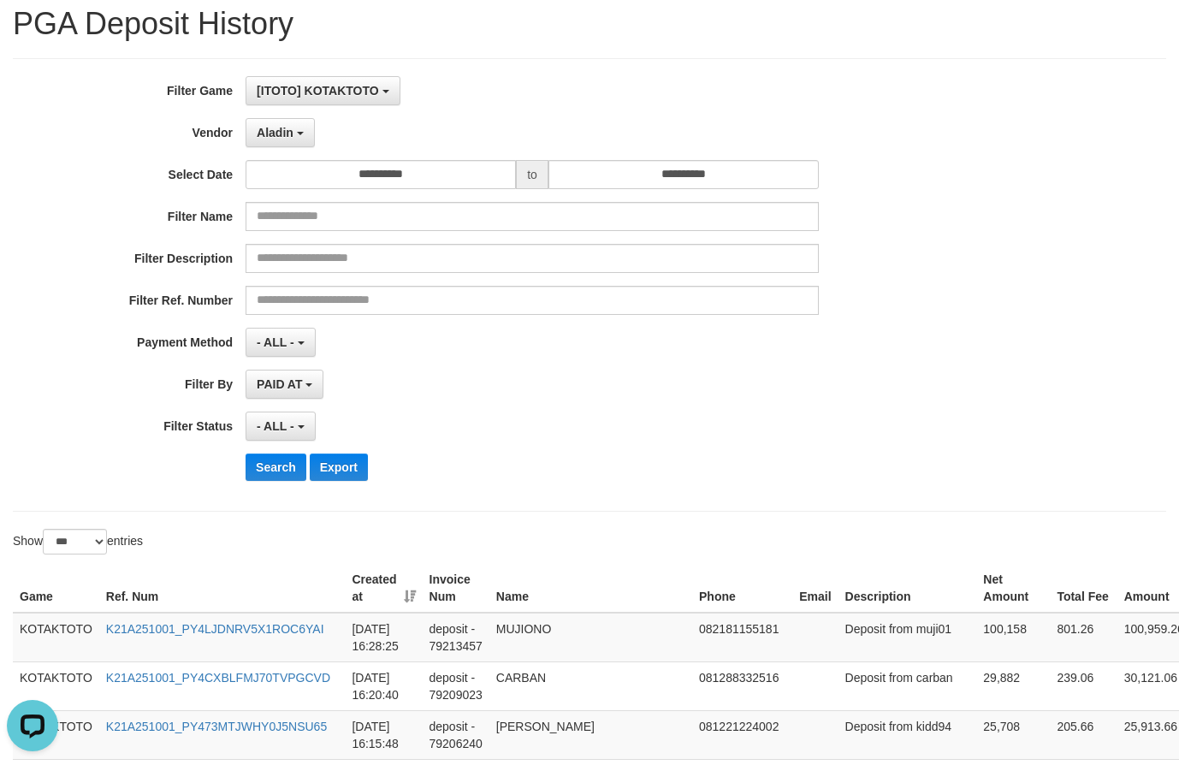
scroll to position [0, 0]
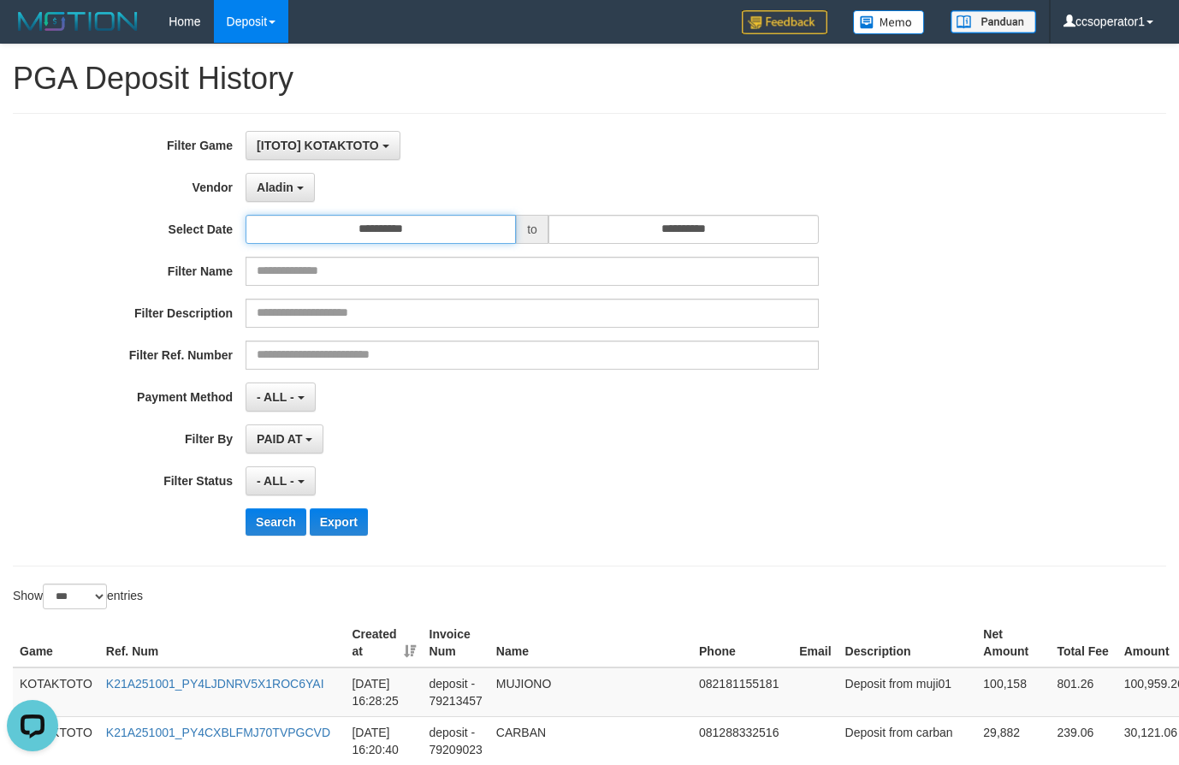
click at [344, 229] on input "**********" at bounding box center [380, 229] width 270 height 29
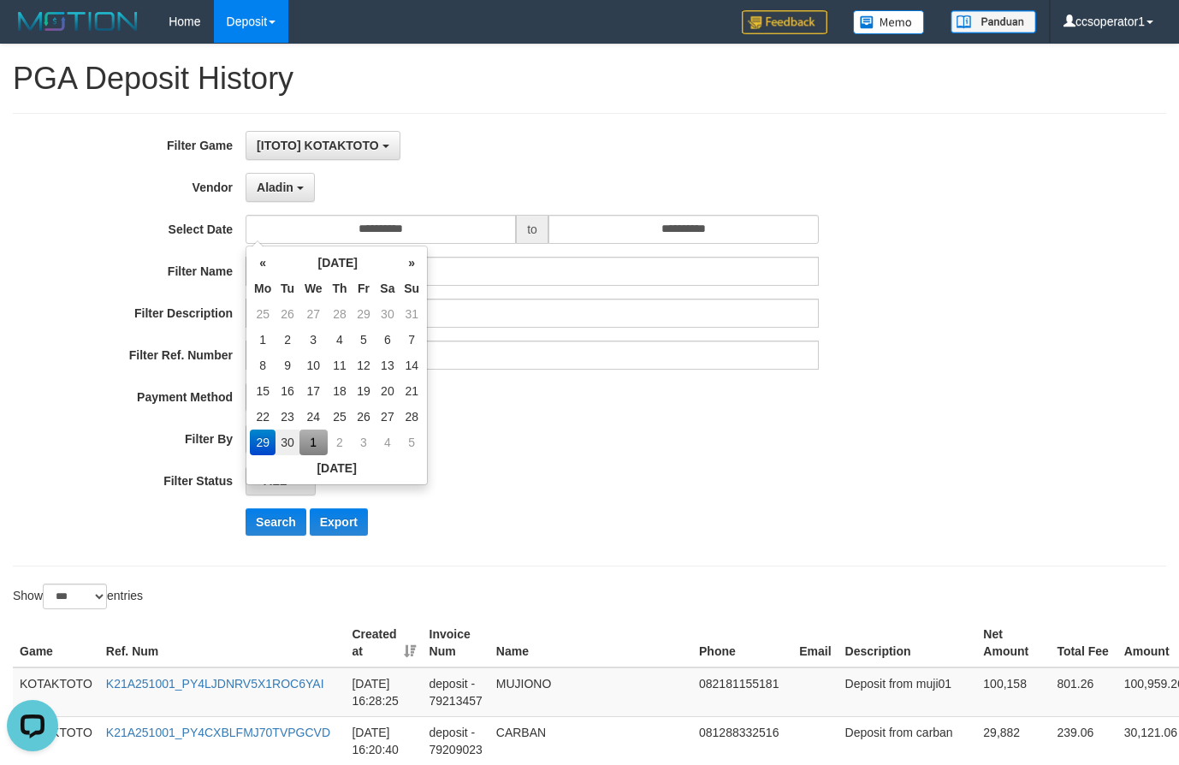
click at [319, 446] on td "1" at bounding box center [313, 442] width 28 height 26
type input "**********"
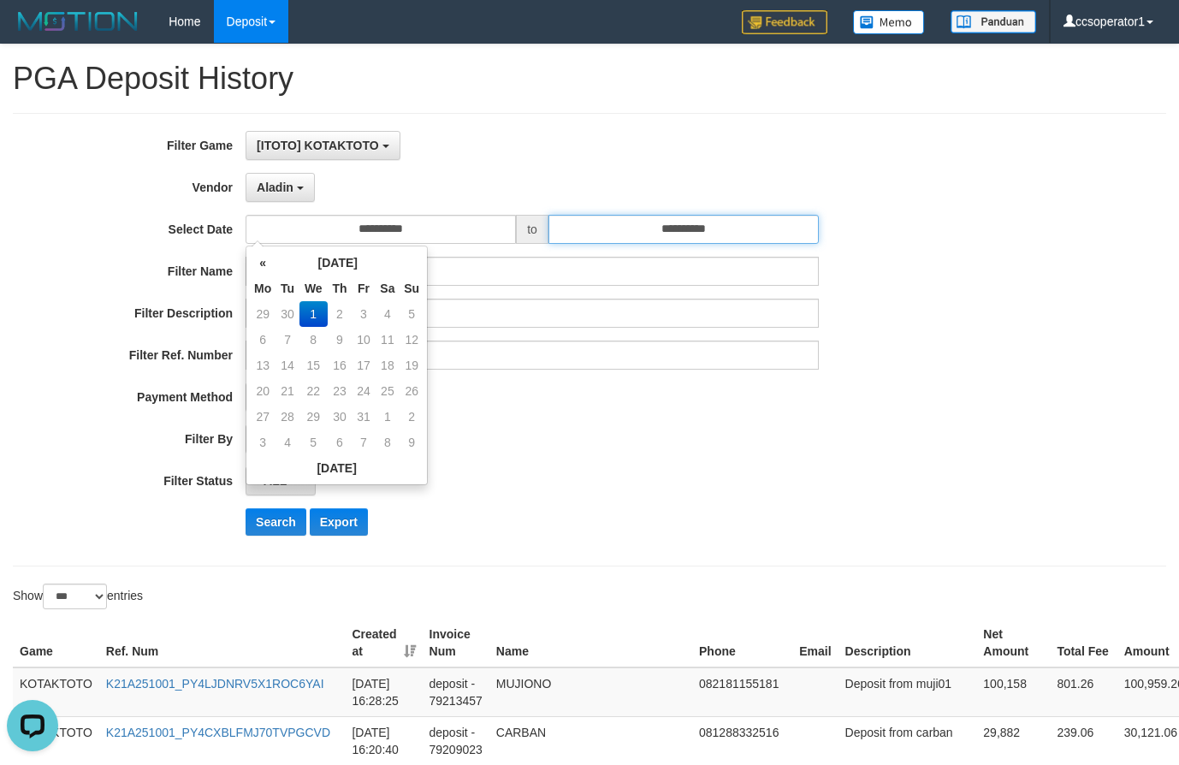
click at [713, 217] on input "**********" at bounding box center [683, 229] width 270 height 29
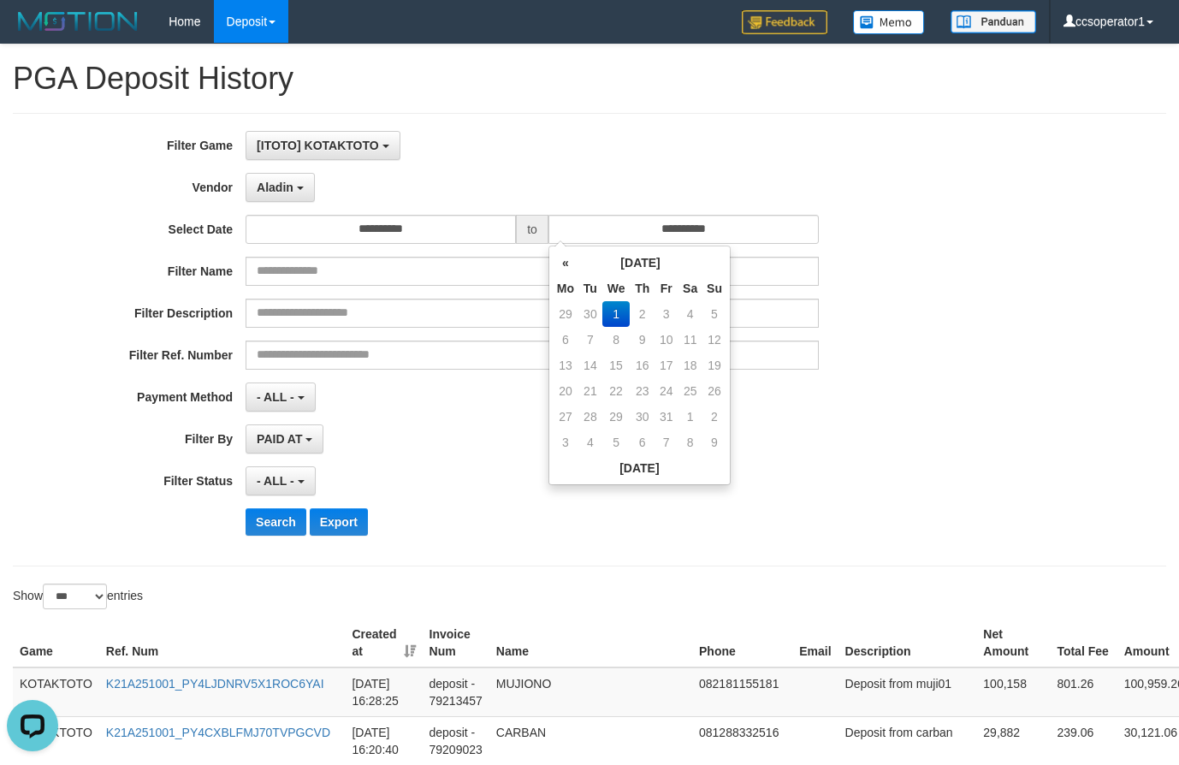
click at [616, 307] on td "1" at bounding box center [616, 314] width 28 height 26
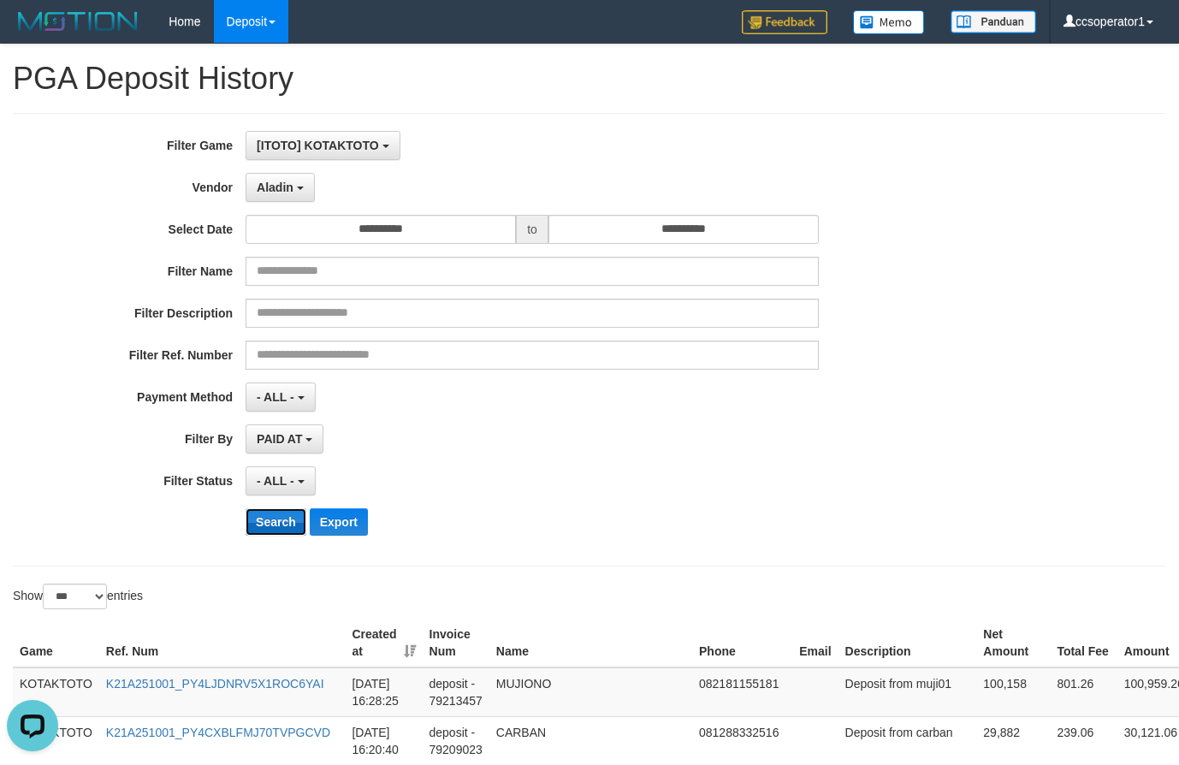
click at [264, 527] on button "Search" at bounding box center [275, 521] width 61 height 27
click at [265, 527] on button "Search" at bounding box center [275, 521] width 61 height 27
click at [268, 524] on button "Search" at bounding box center [275, 521] width 61 height 27
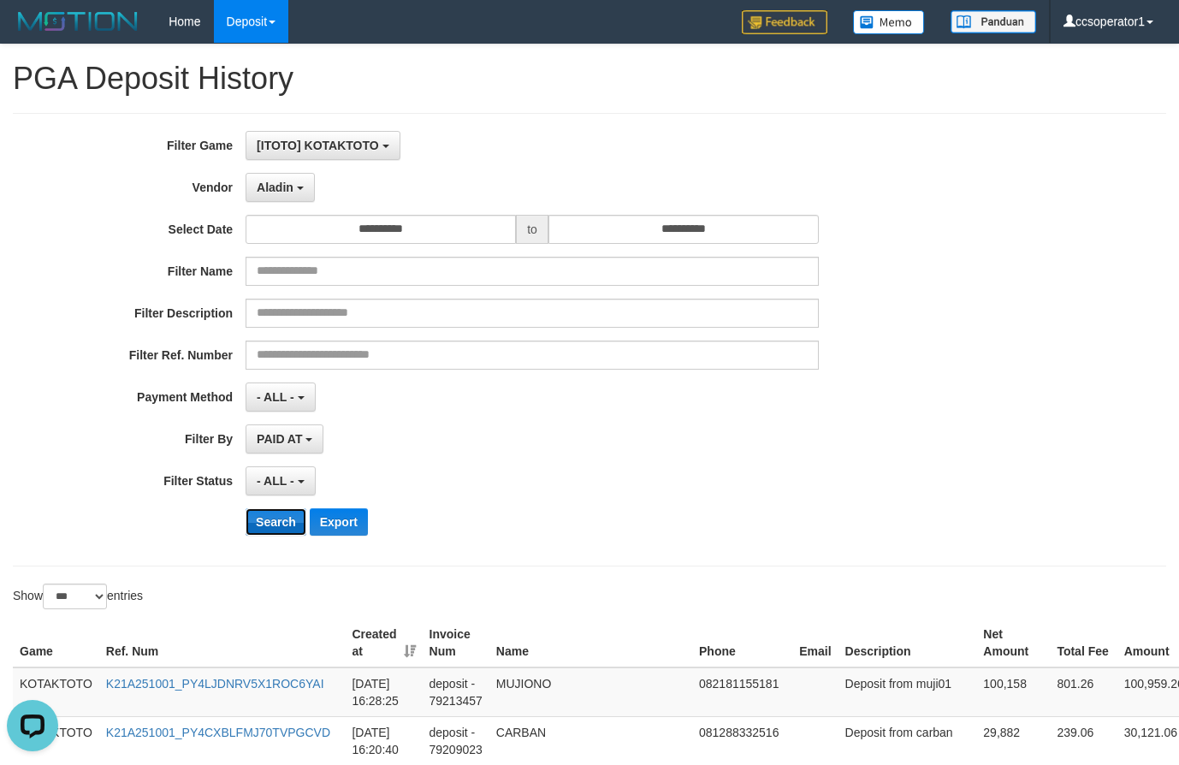
click at [268, 524] on button "Search" at bounding box center [275, 521] width 61 height 27
click at [269, 524] on button "Search" at bounding box center [275, 521] width 61 height 27
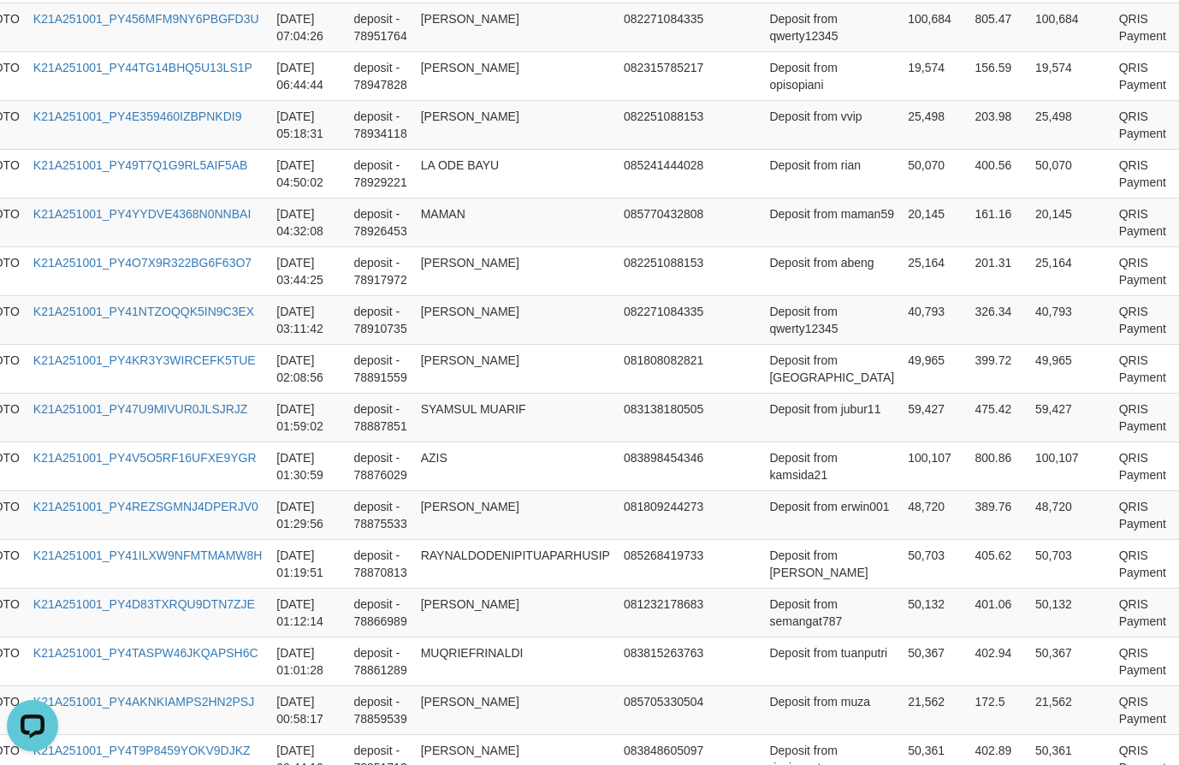
scroll to position [2380, 73]
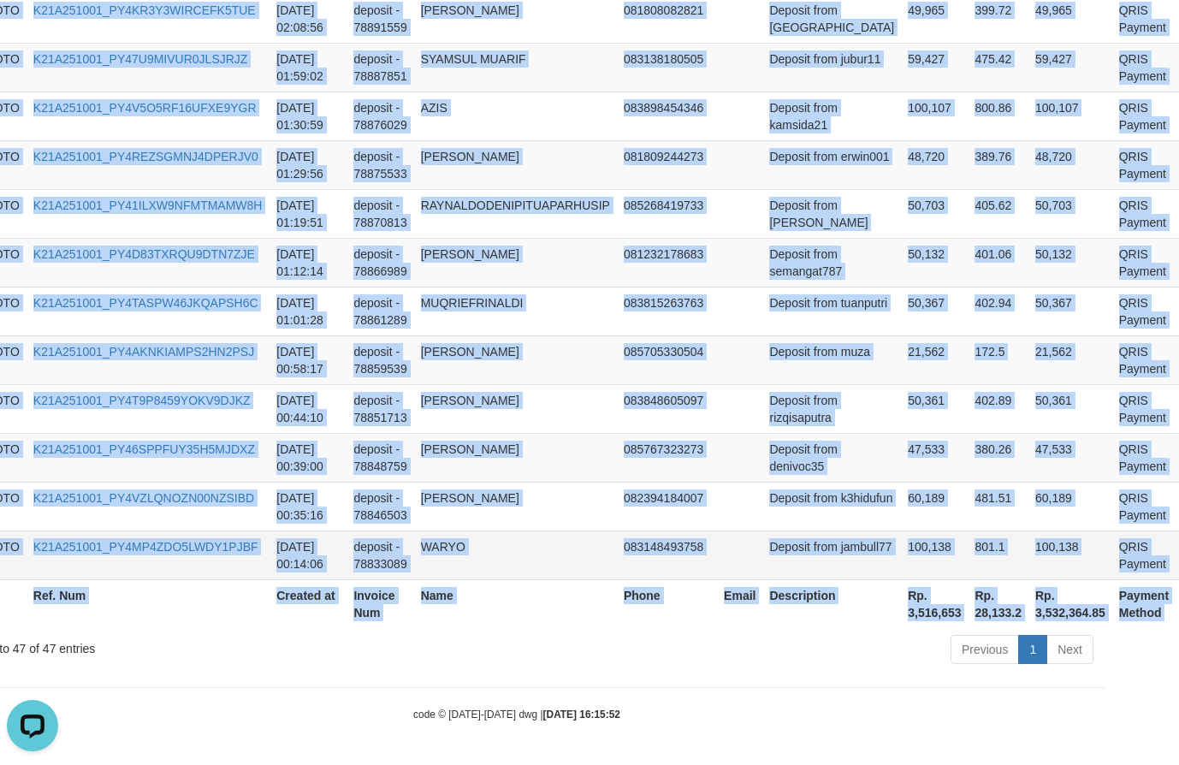
drag, startPoint x: 15, startPoint y: 219, endPoint x: 1150, endPoint y: 559, distance: 1184.2
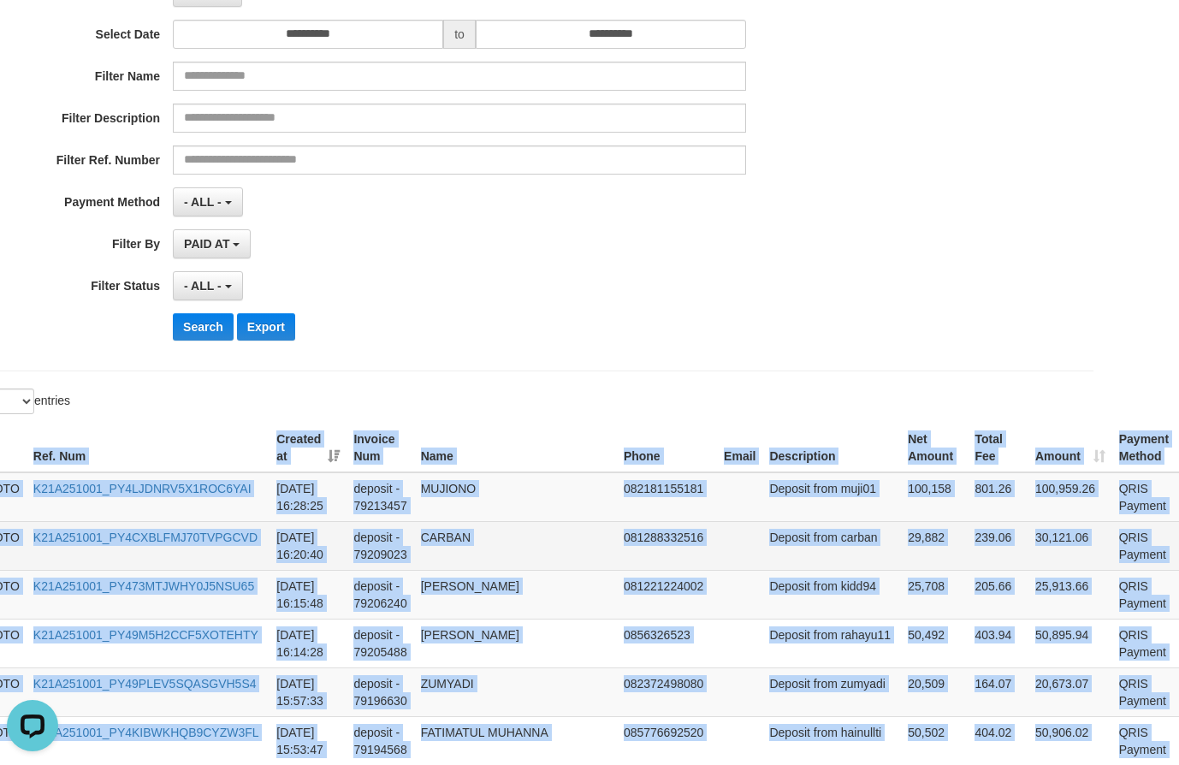
scroll to position [428, 73]
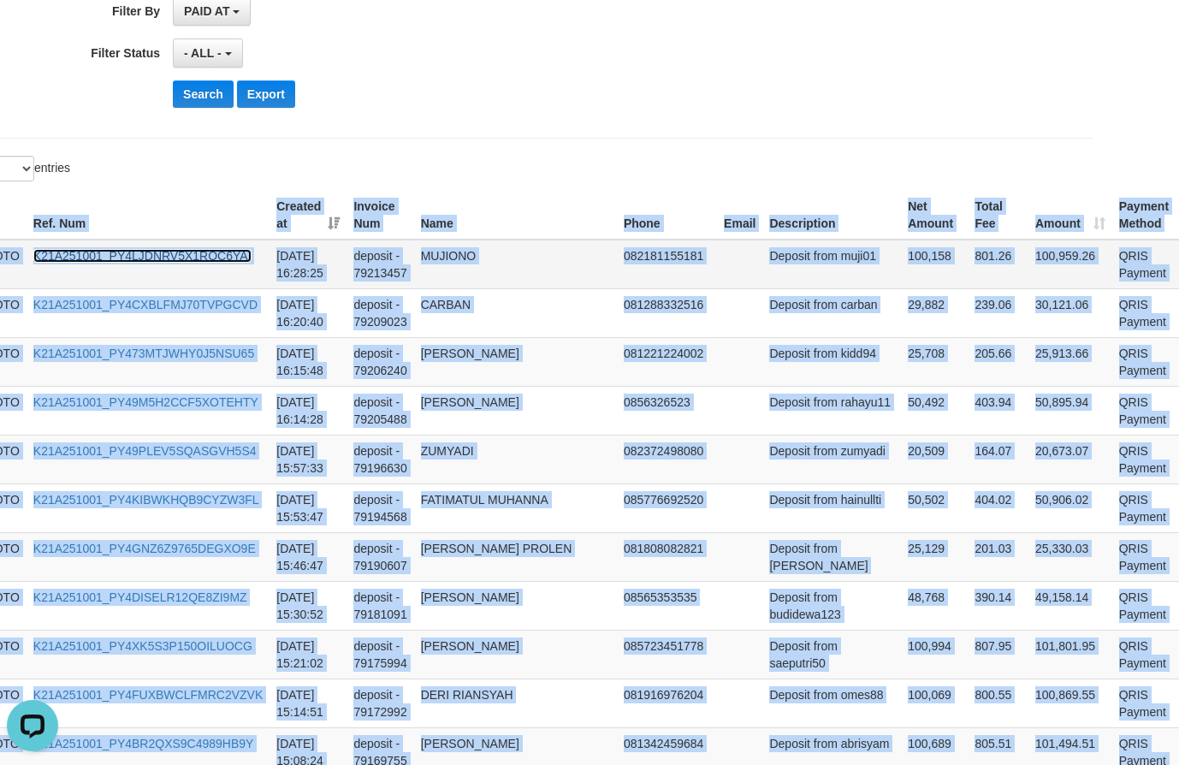
click at [76, 262] on link "K21A251001_PY4LJDNRV5X1ROC6YAI" at bounding box center [142, 256] width 218 height 14
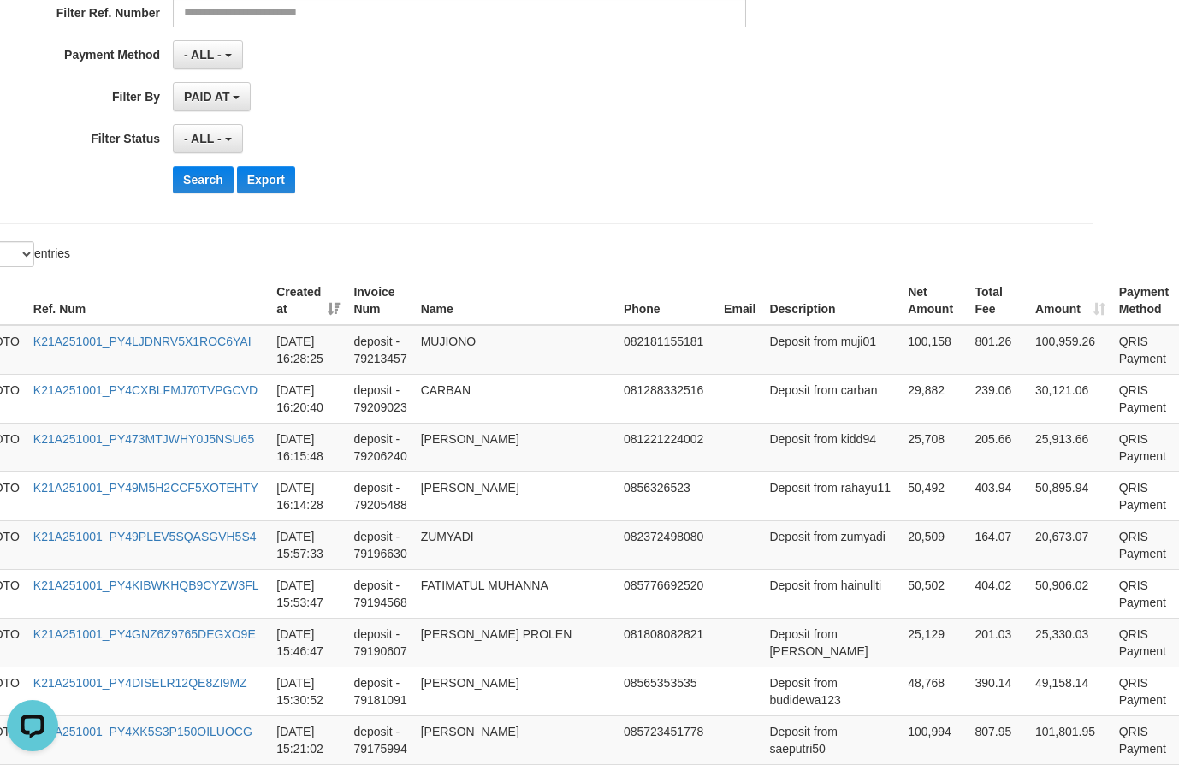
click at [680, 172] on div "Search Export" at bounding box center [541, 179] width 736 height 27
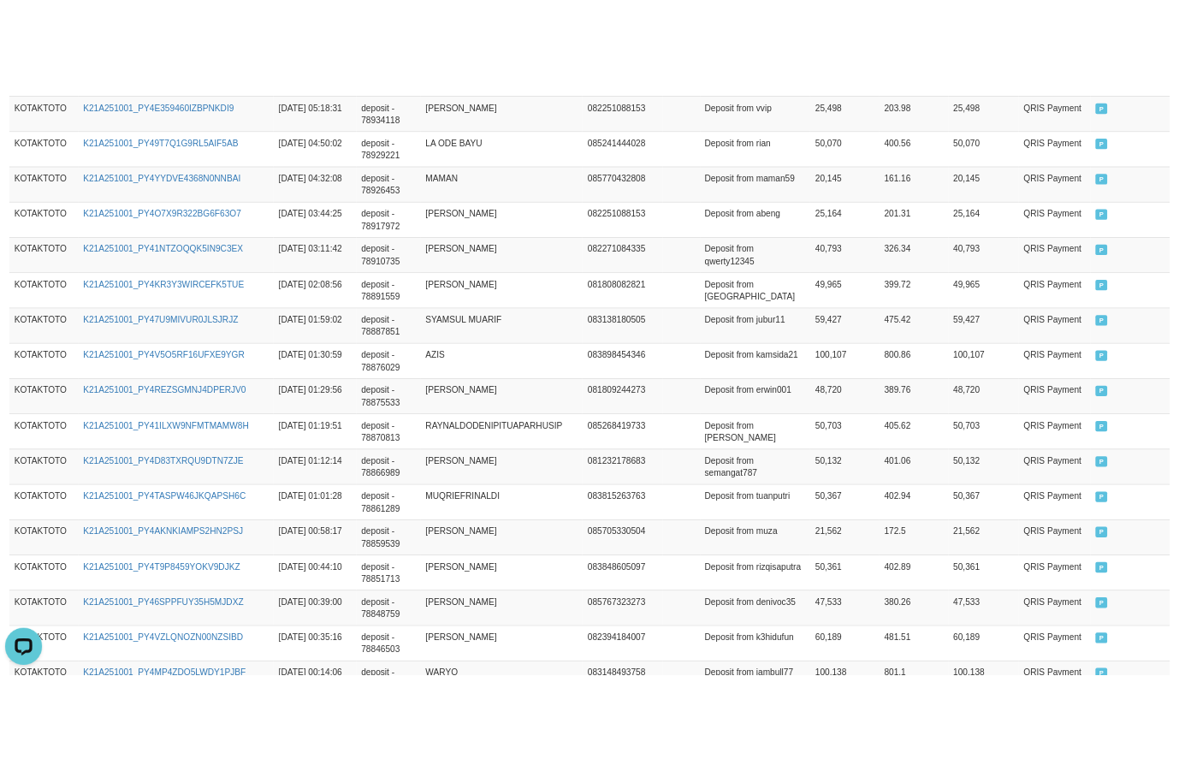
scroll to position [2336, 0]
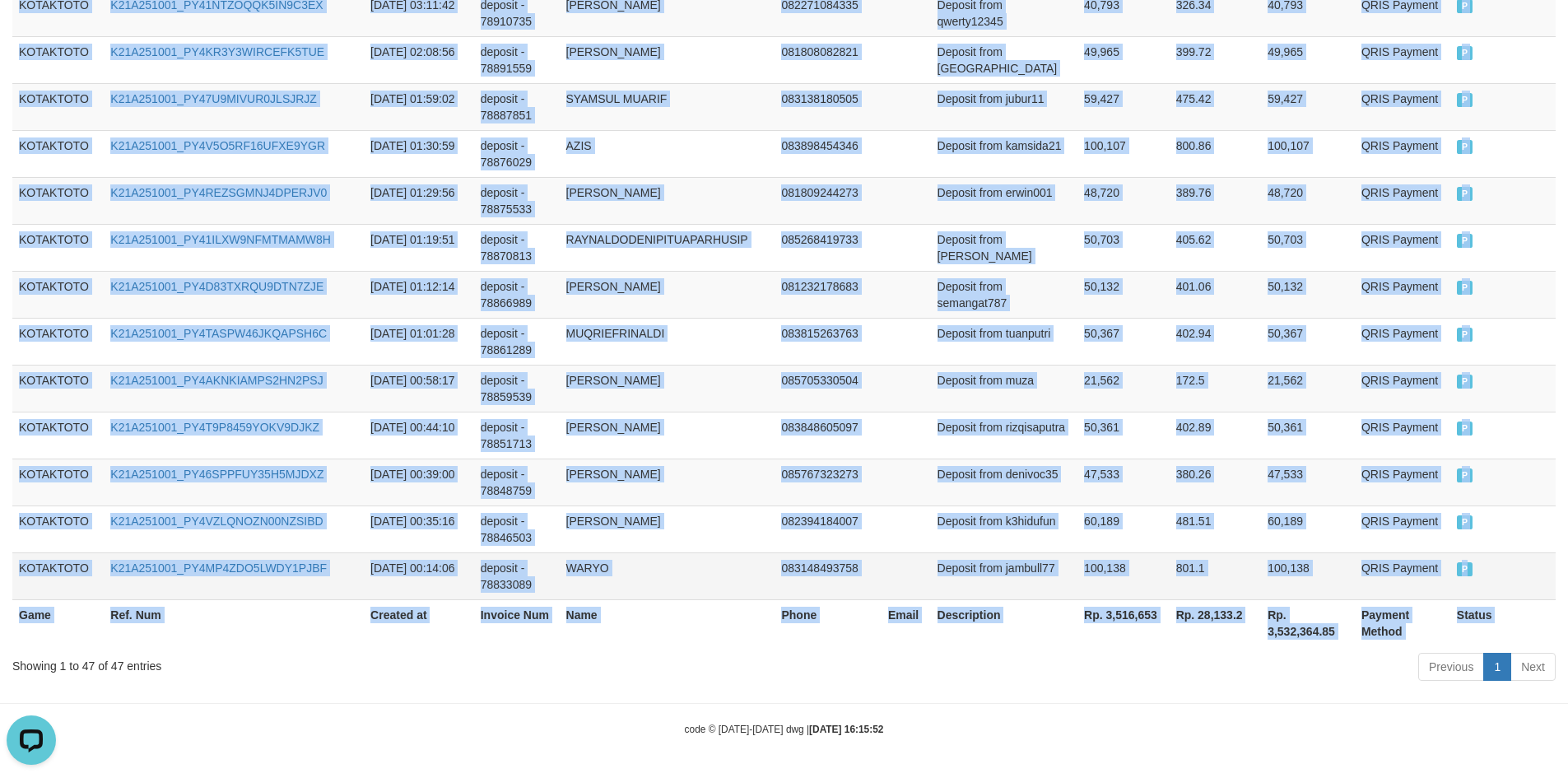
drag, startPoint x: 5, startPoint y: 376, endPoint x: 1470, endPoint y: 587, distance: 1480.1
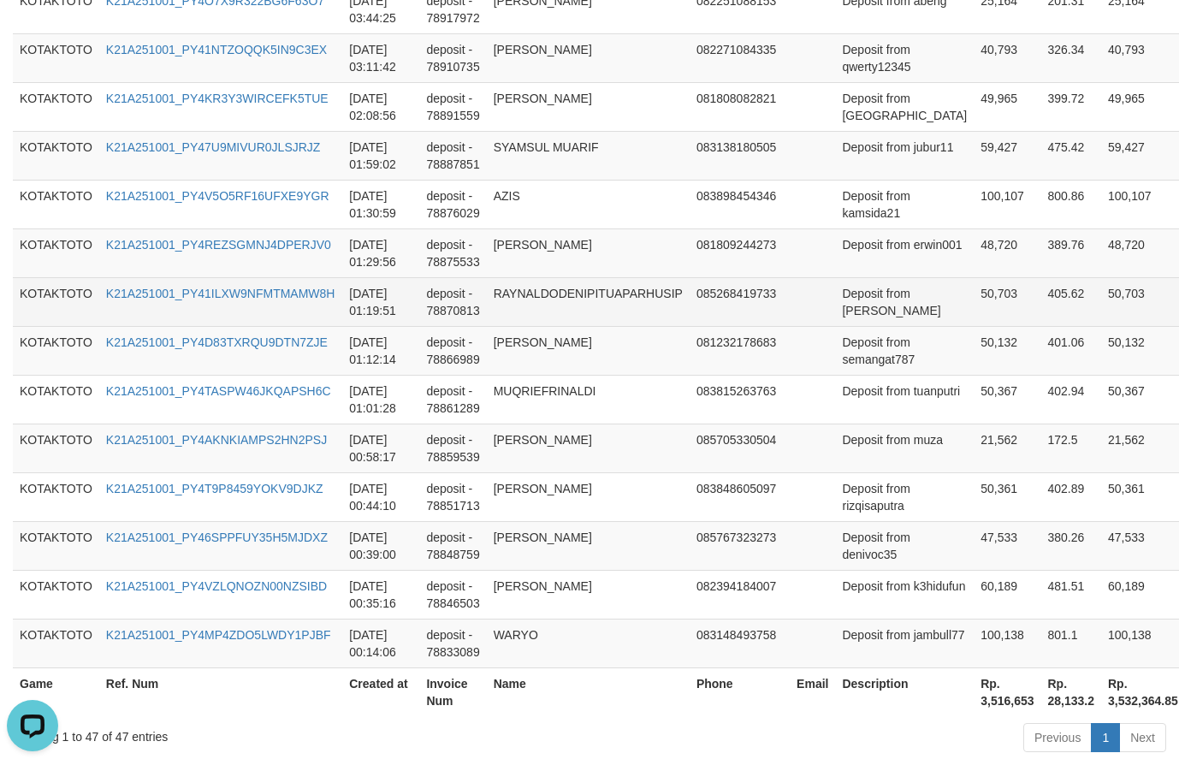
scroll to position [2250, 0]
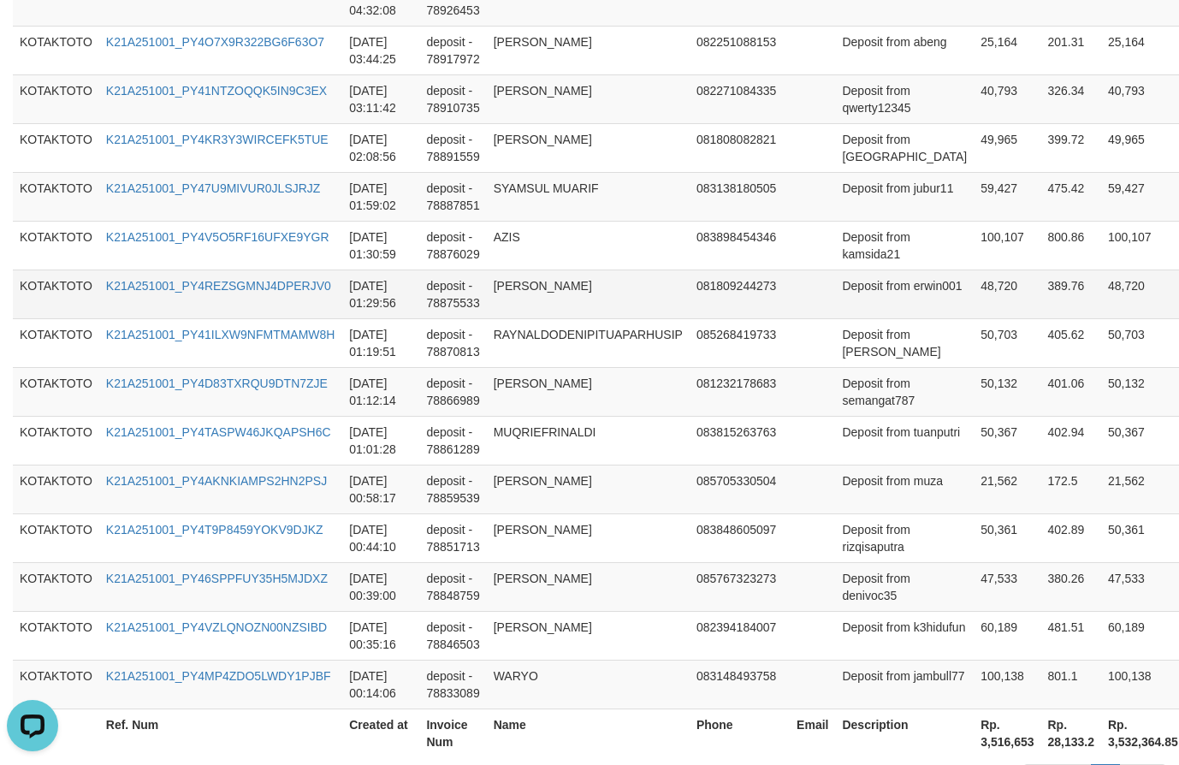
click at [973, 285] on td "48,720" at bounding box center [1006, 293] width 67 height 49
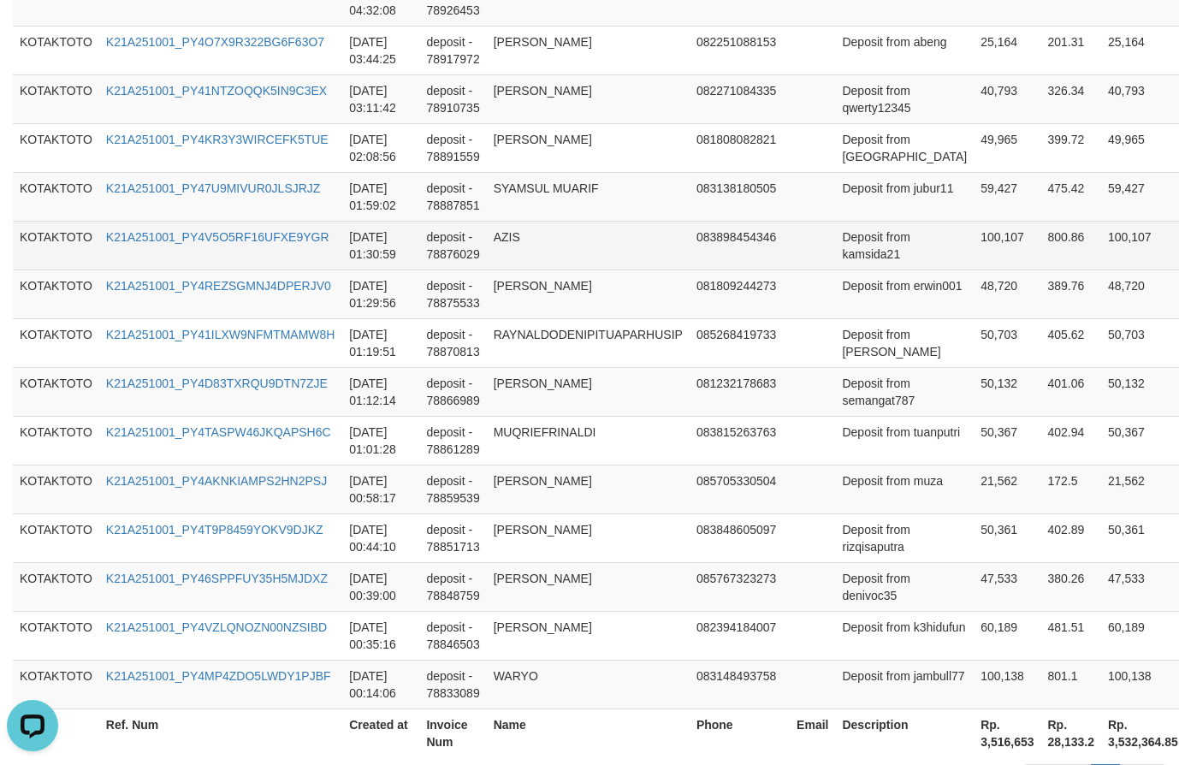
scroll to position [1861, 0]
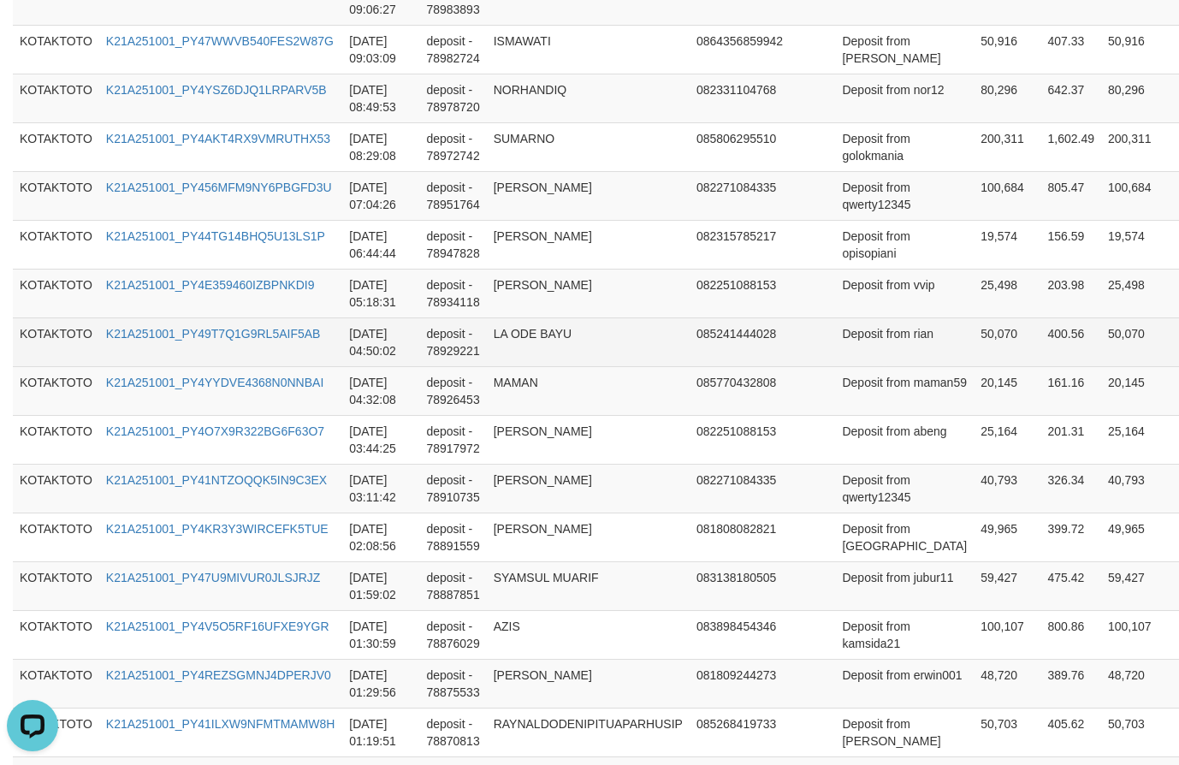
click at [973, 345] on td "50,070" at bounding box center [1006, 341] width 67 height 49
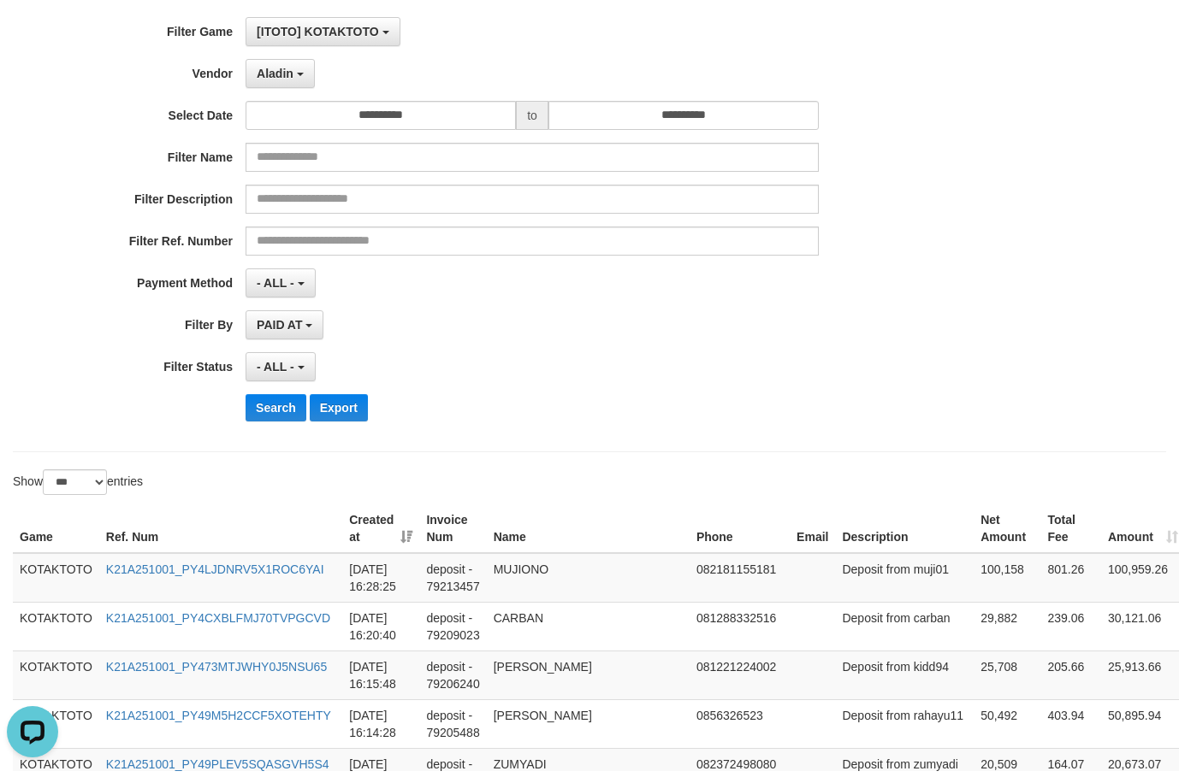
scroll to position [0, 0]
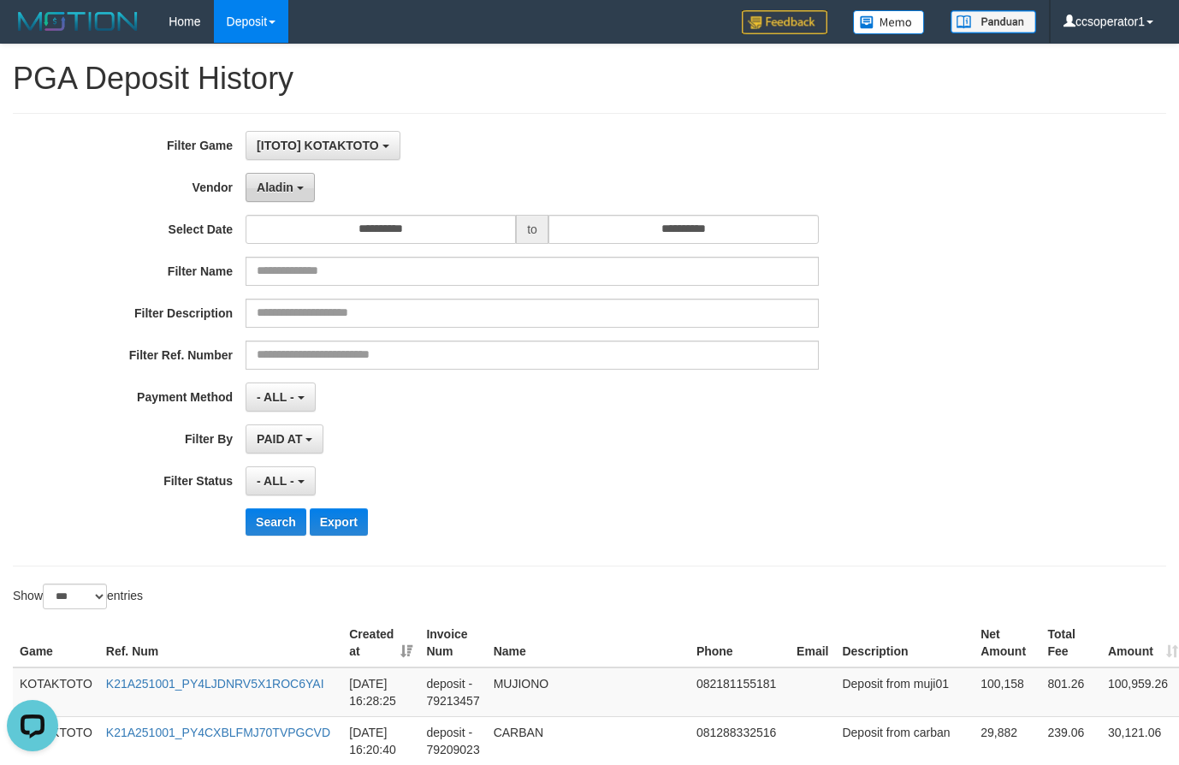
click at [302, 188] on b "button" at bounding box center [300, 187] width 7 height 3
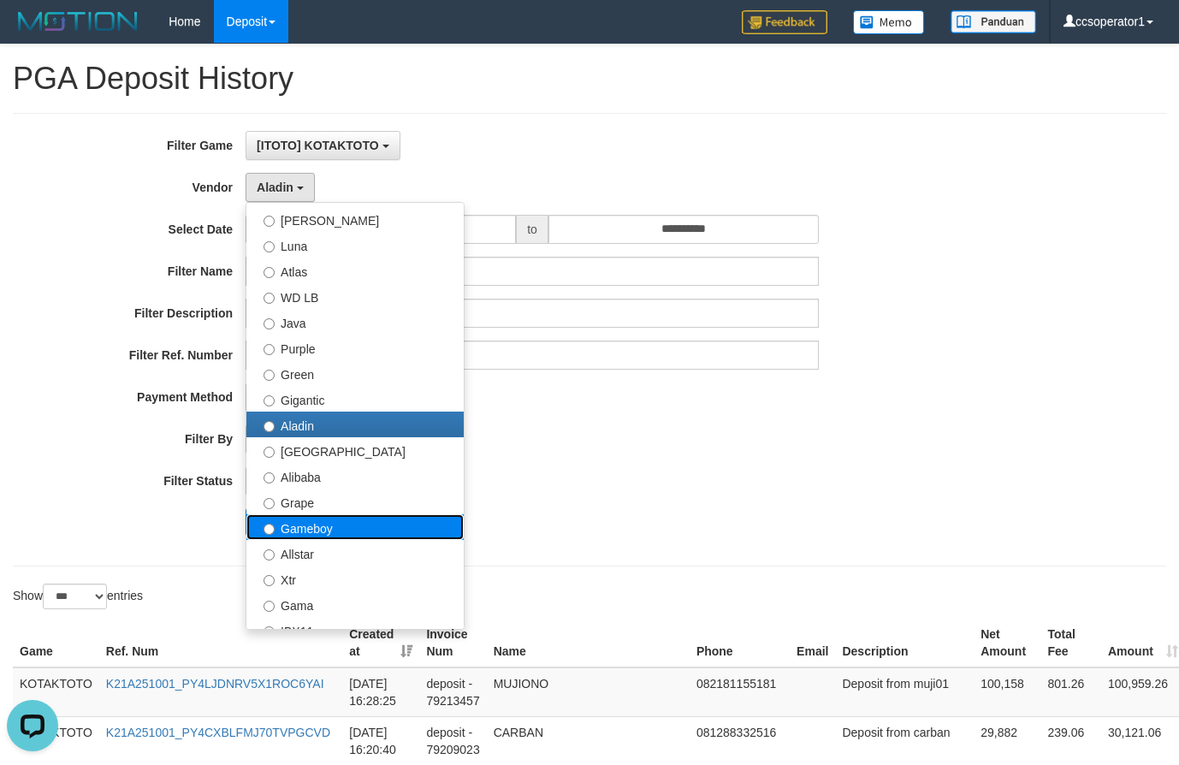
click at [357, 537] on label "Gameboy" at bounding box center [354, 527] width 217 height 26
select select "**********"
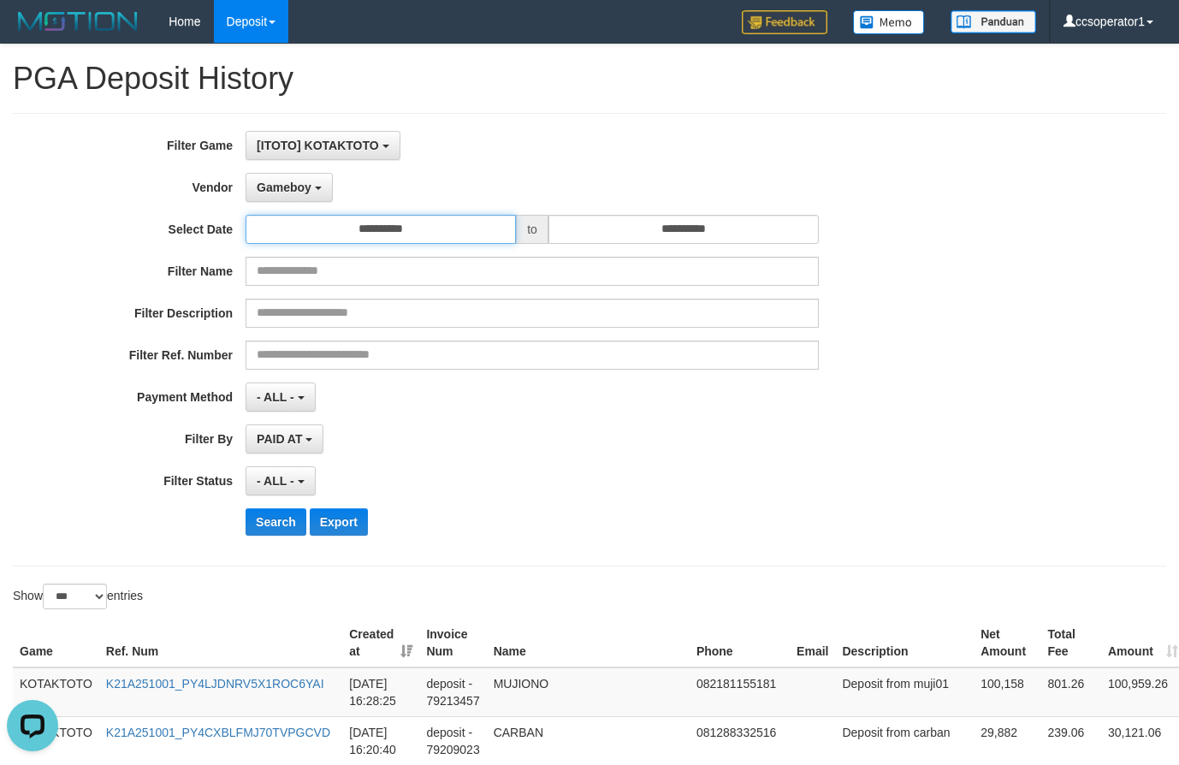
click at [418, 229] on input "**********" at bounding box center [380, 229] width 270 height 29
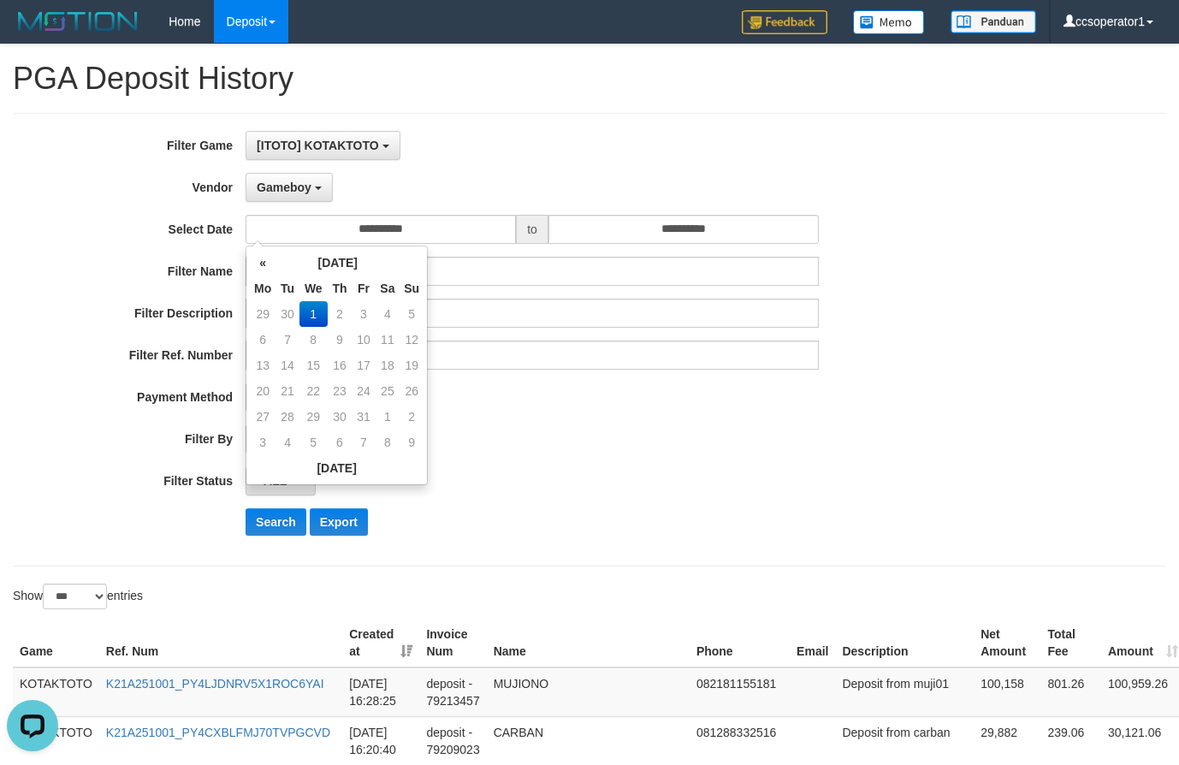
click at [493, 185] on div "Gameboy - Default Vendor - [PERSON_NAME] Atlas WD LB Java Purple Green Gigantic…" at bounding box center [531, 187] width 573 height 29
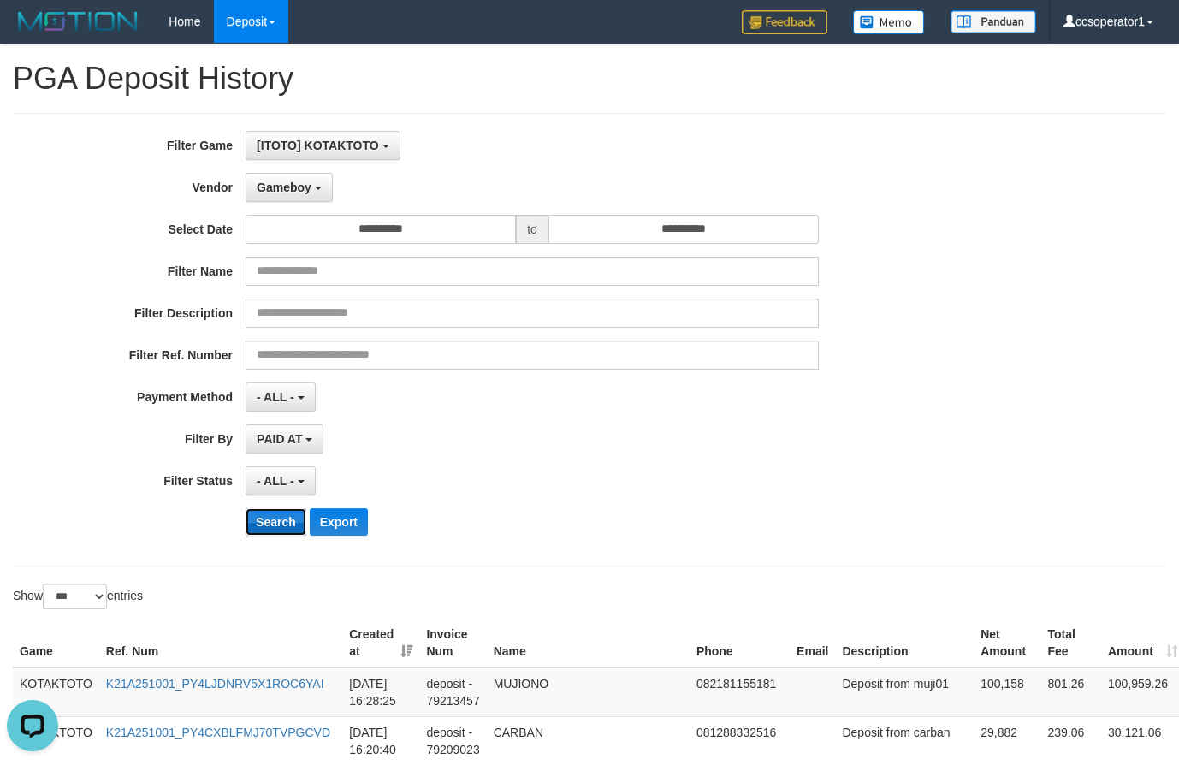
click at [276, 532] on button "Search" at bounding box center [275, 521] width 61 height 27
click at [276, 529] on button "Search" at bounding box center [275, 521] width 61 height 27
click at [279, 522] on button "Search" at bounding box center [275, 521] width 61 height 27
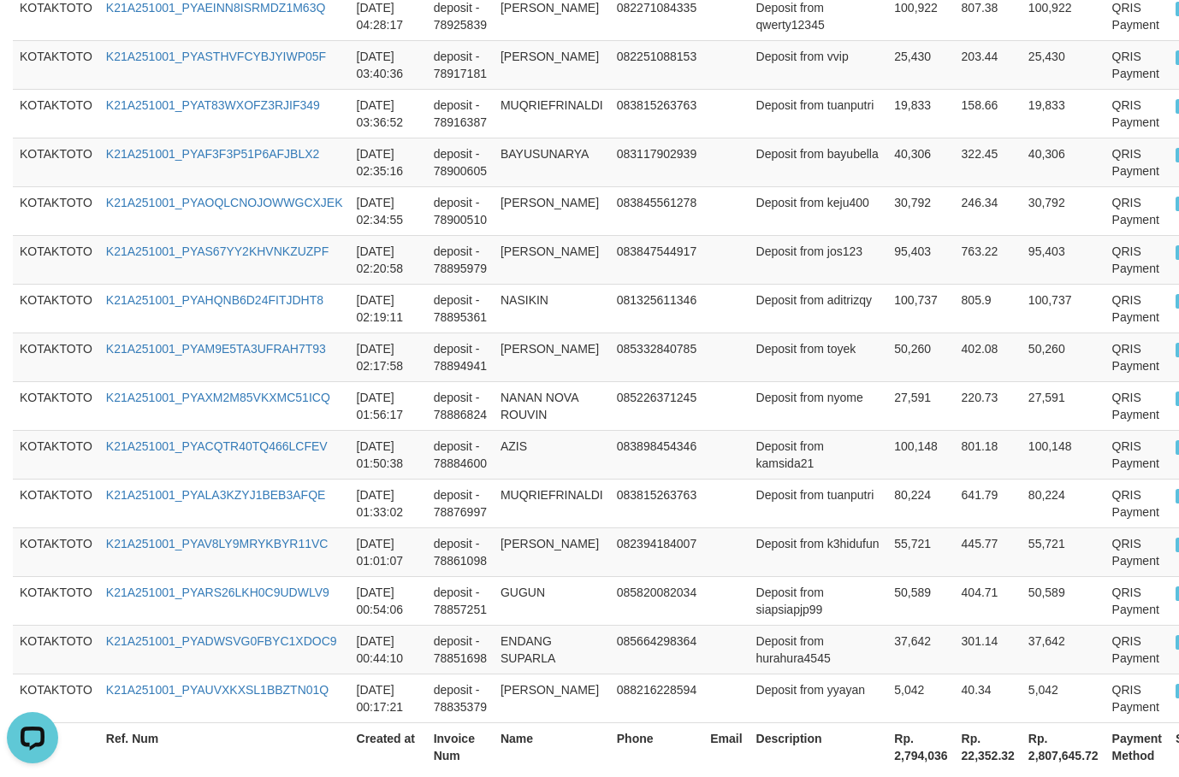
scroll to position [2547, 0]
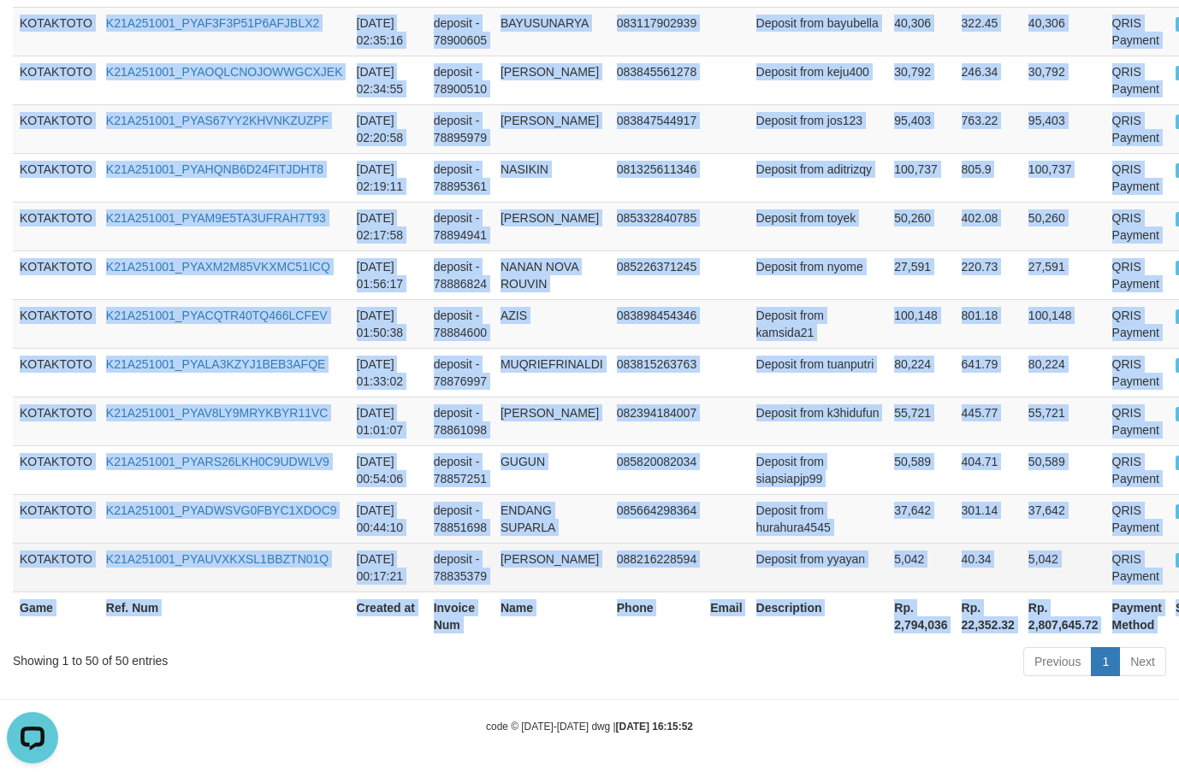
drag, startPoint x: 22, startPoint y: 133, endPoint x: 1144, endPoint y: 576, distance: 1206.2
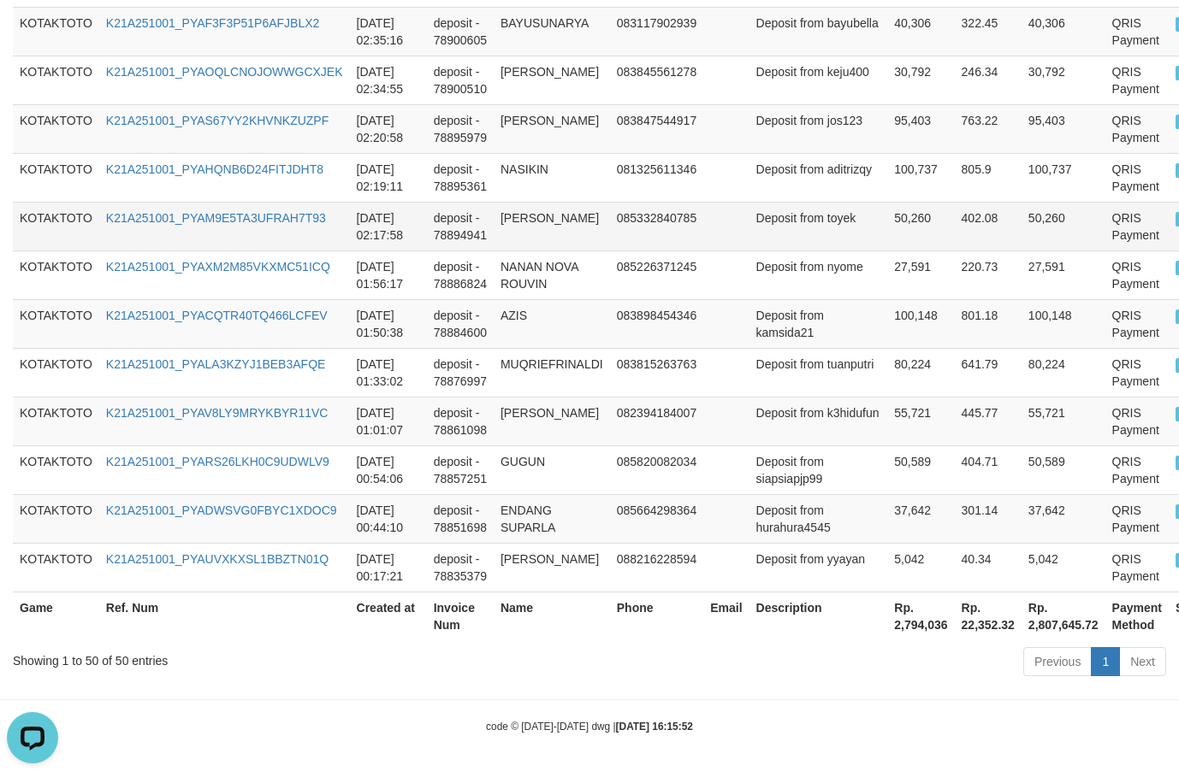
click at [887, 213] on td "50,260" at bounding box center [920, 226] width 67 height 49
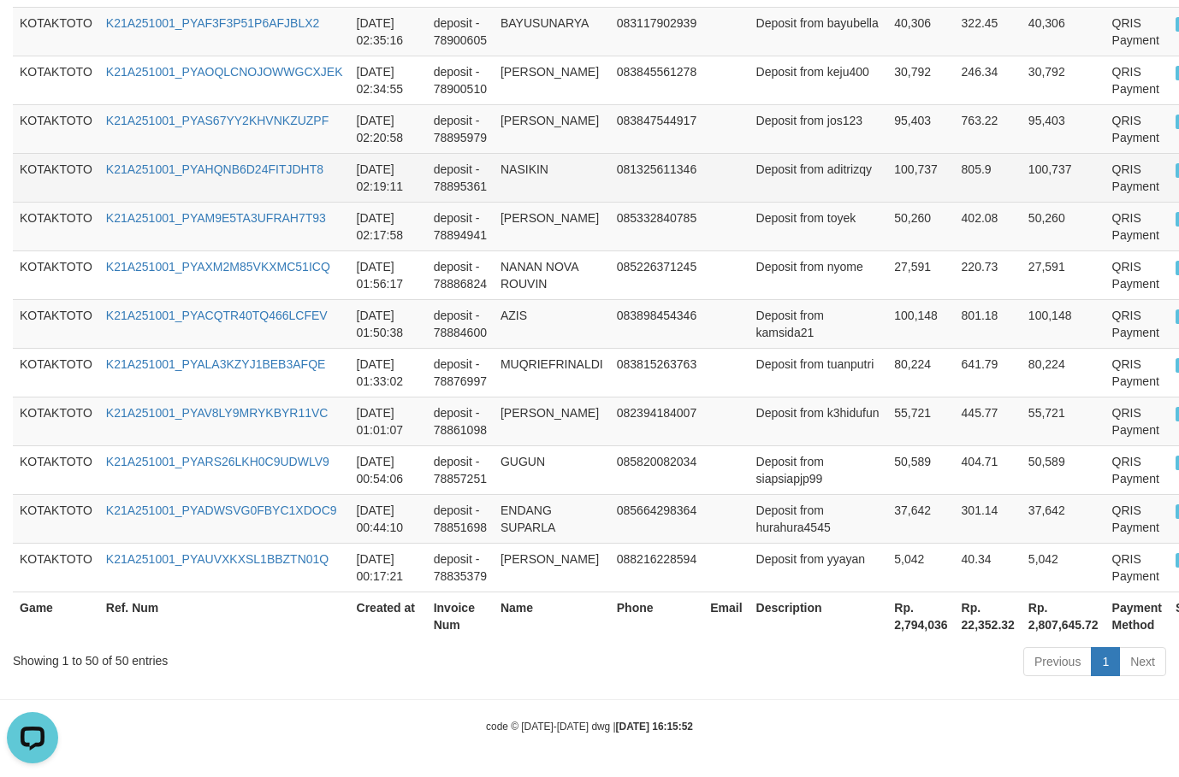
scroll to position [2132, 0]
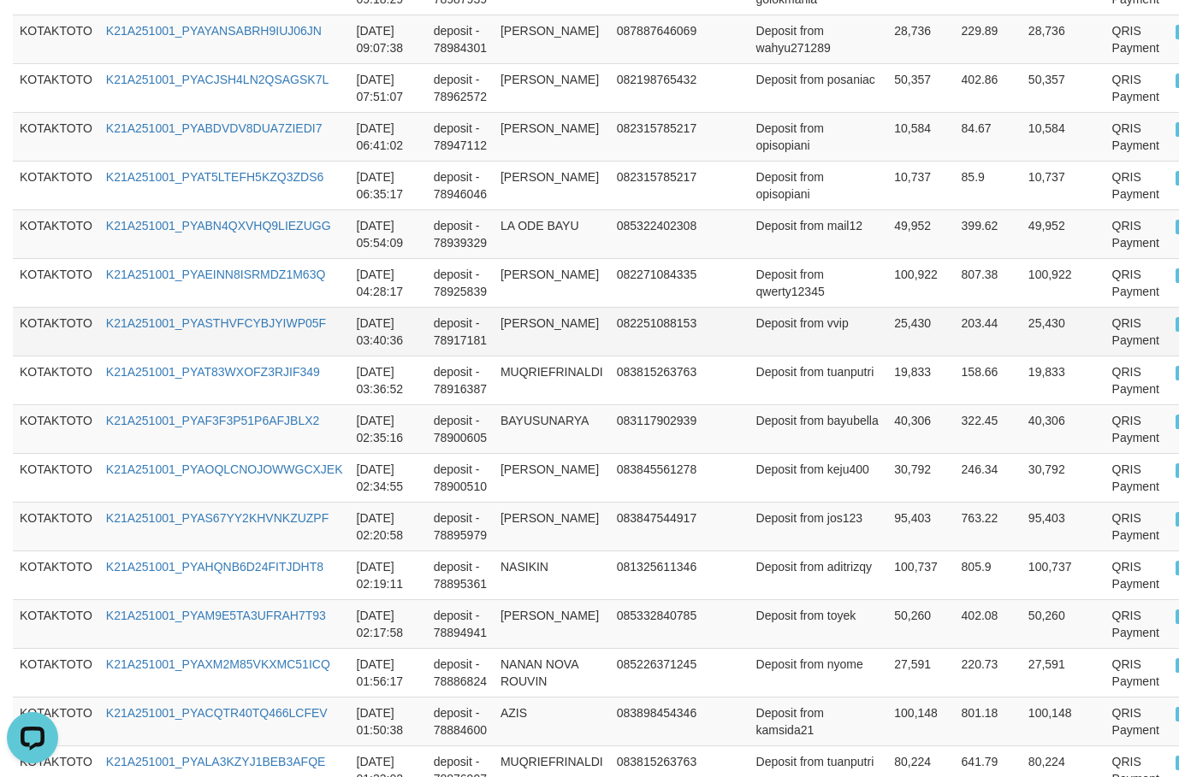
click at [887, 352] on td "25,430" at bounding box center [920, 331] width 67 height 49
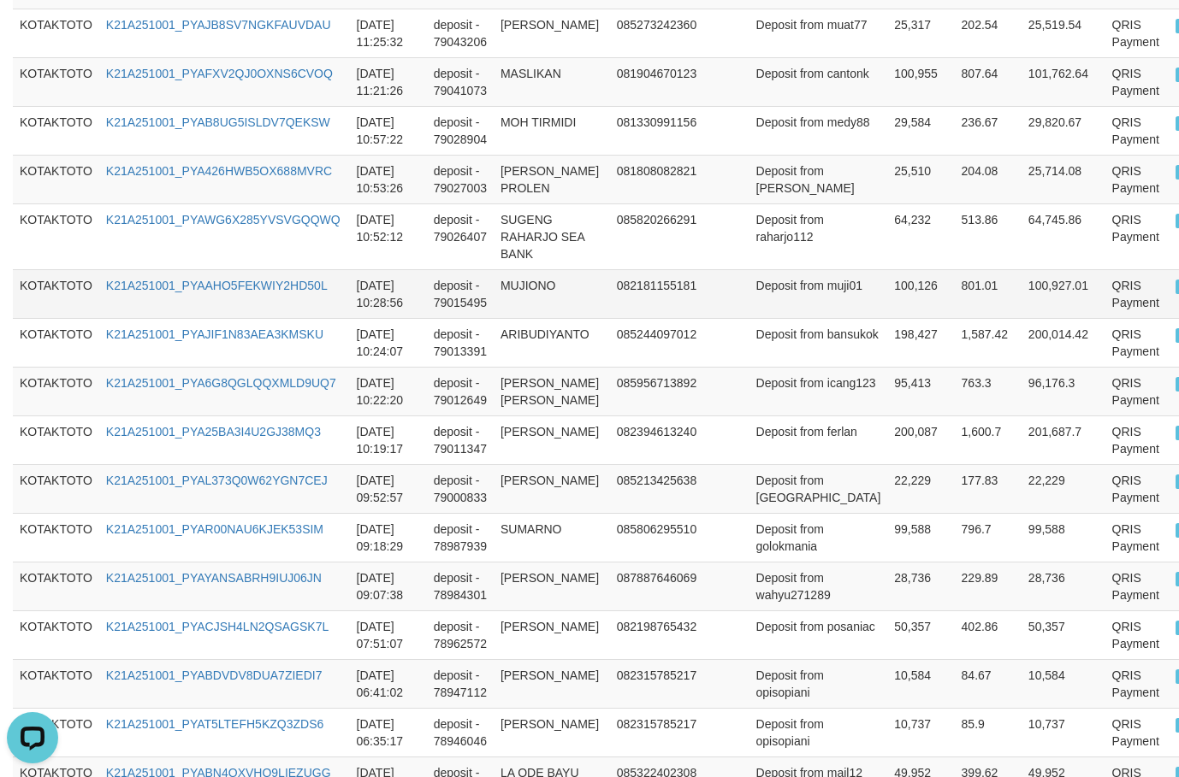
scroll to position [1587, 0]
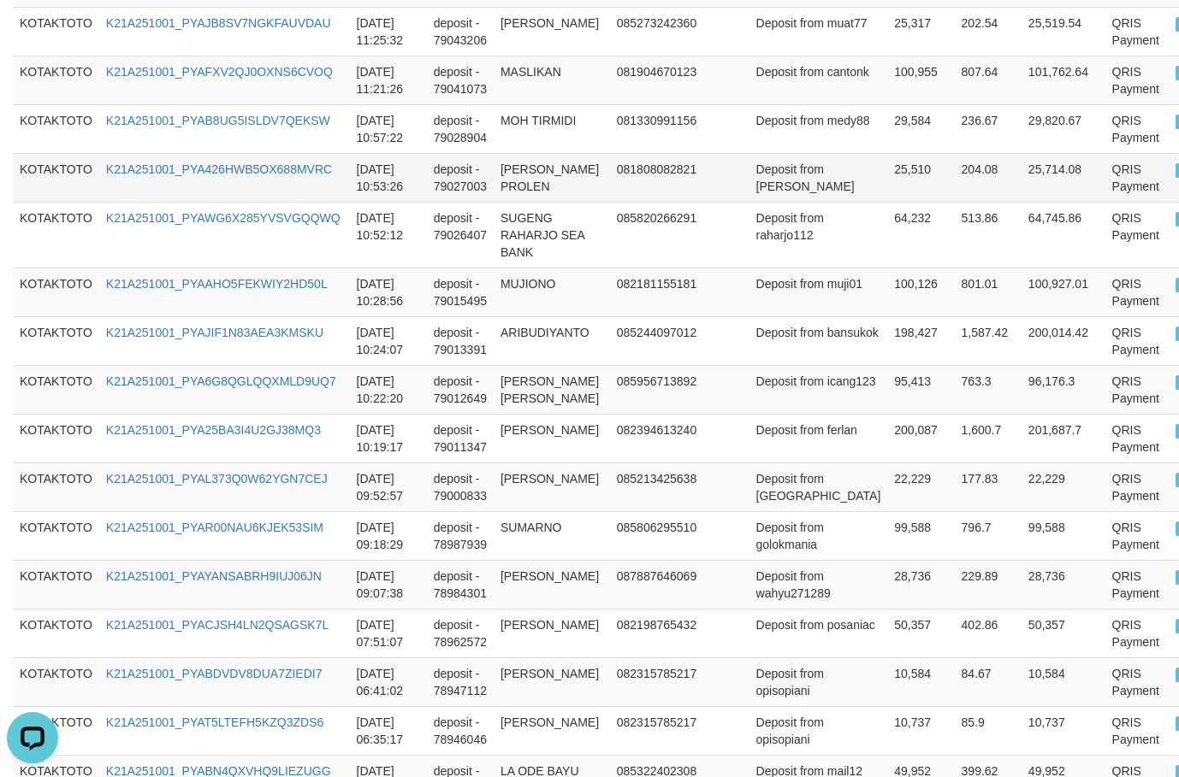
click at [887, 175] on td "25,510" at bounding box center [920, 177] width 67 height 49
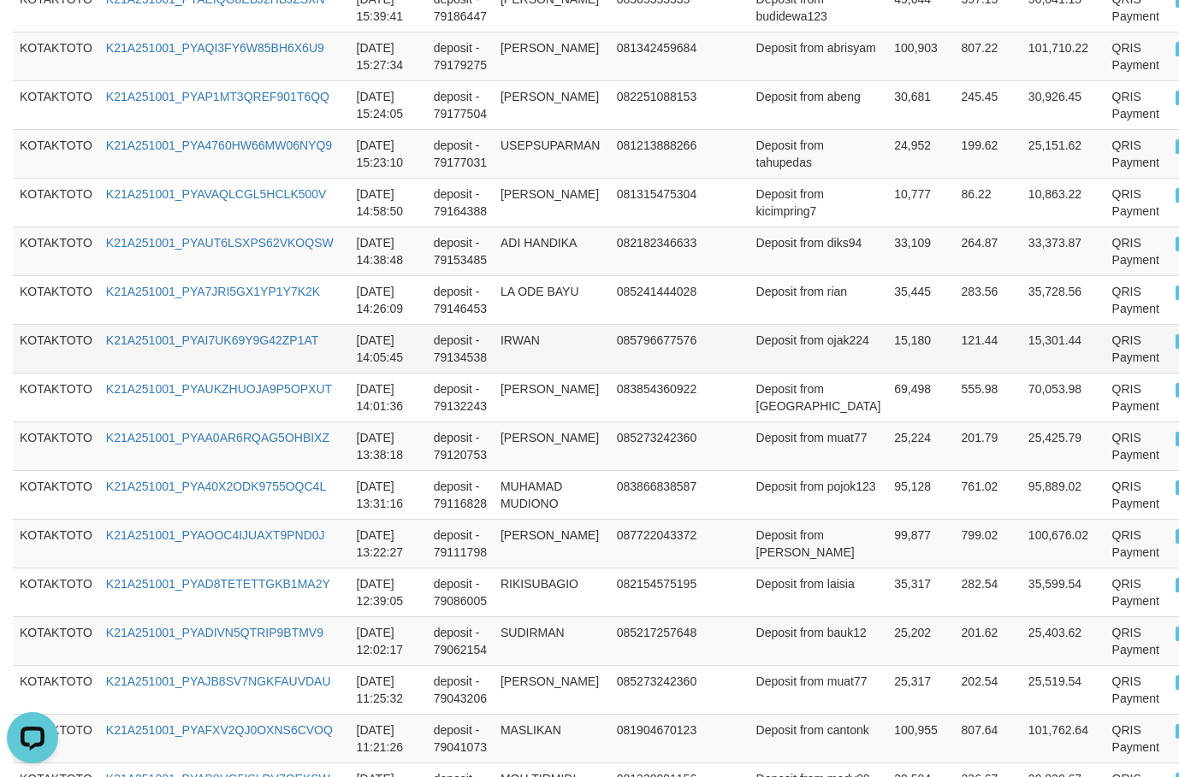
click at [887, 342] on td "15,180" at bounding box center [920, 348] width 67 height 49
drag, startPoint x: 859, startPoint y: 342, endPoint x: 874, endPoint y: 329, distance: 20.0
click at [887, 341] on td "15,180" at bounding box center [920, 348] width 67 height 49
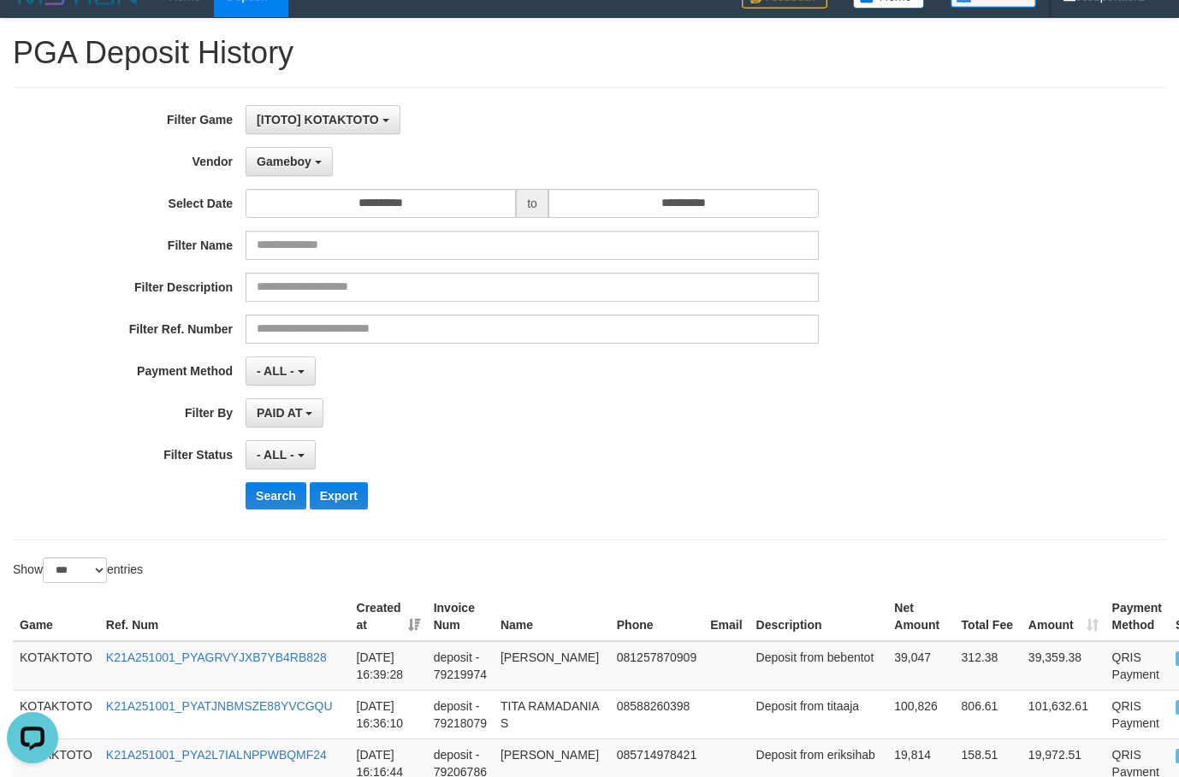
scroll to position [0, 0]
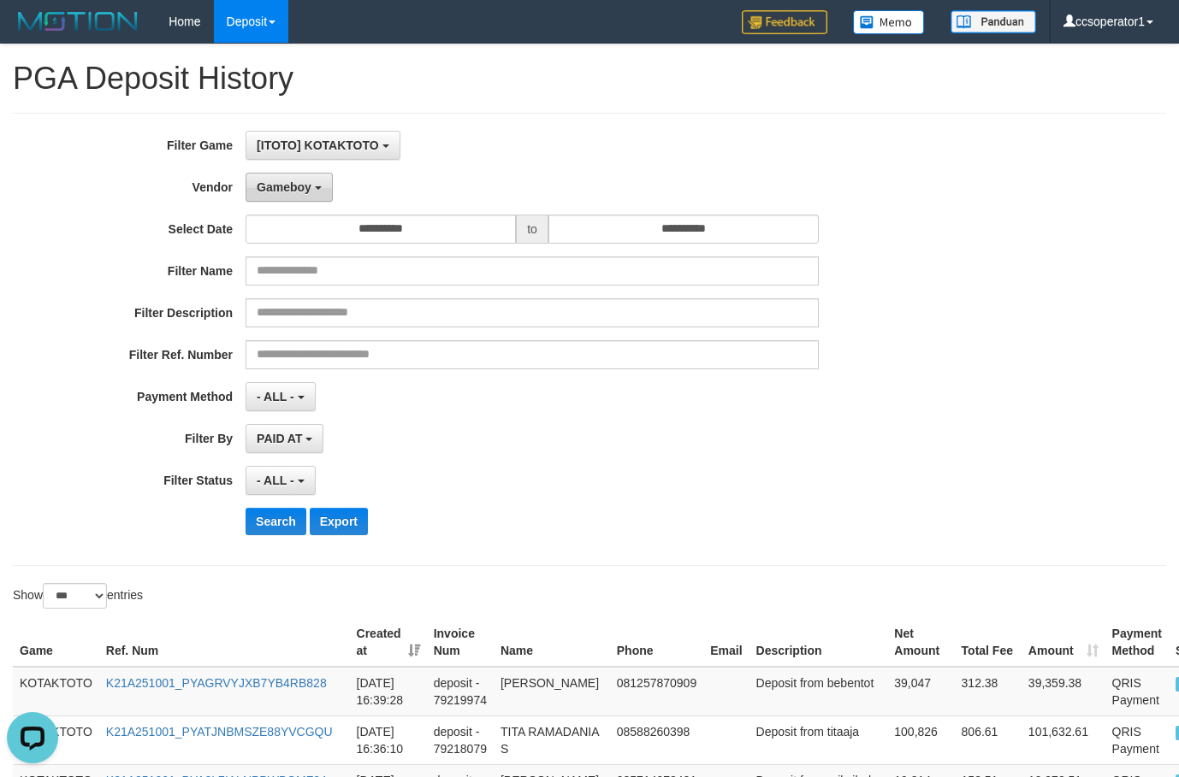
click at [317, 185] on button "Gameboy" at bounding box center [288, 187] width 87 height 29
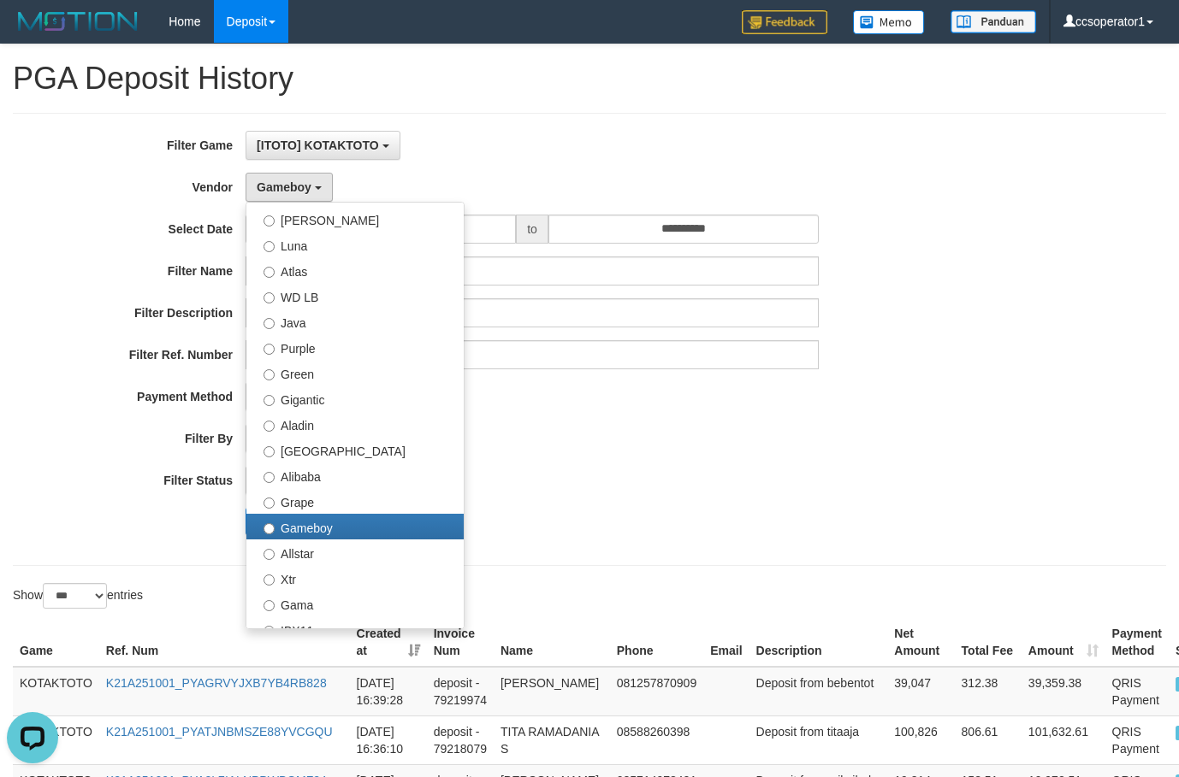
click at [529, 146] on div "[ITOTO] KOTAKTOTO SELECT GAME [ITOTO] KOTAKTOTO [OXPLAY] DEBIT777" at bounding box center [531, 145] width 573 height 29
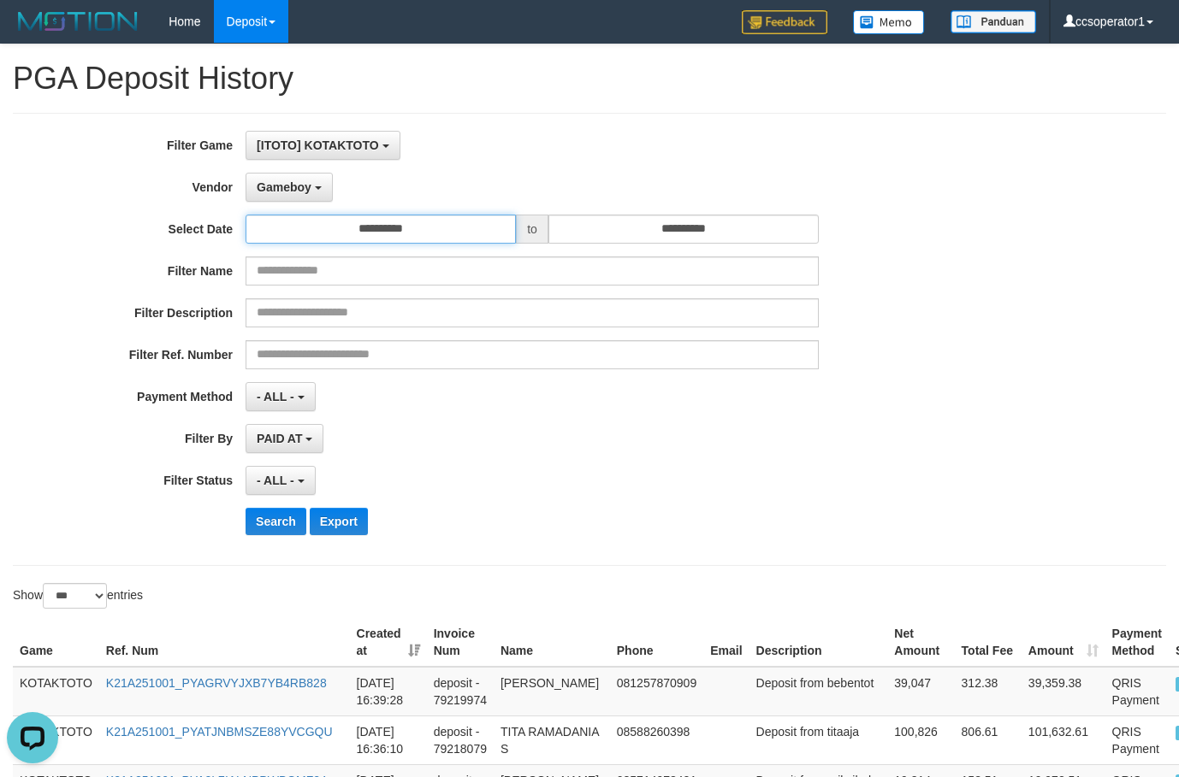
click at [381, 229] on input "**********" at bounding box center [380, 229] width 270 height 29
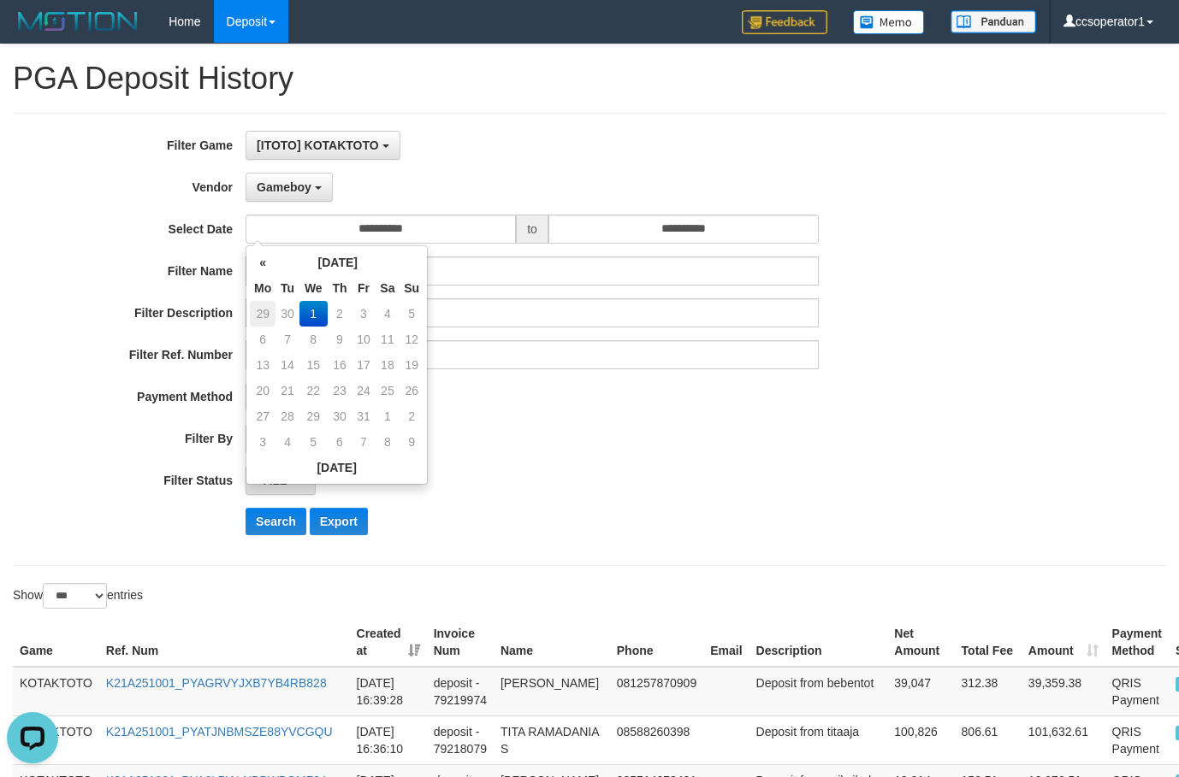
click at [256, 316] on td "29" at bounding box center [263, 314] width 26 height 26
type input "**********"
click at [98, 595] on select "** ** ** ***" at bounding box center [75, 596] width 64 height 26
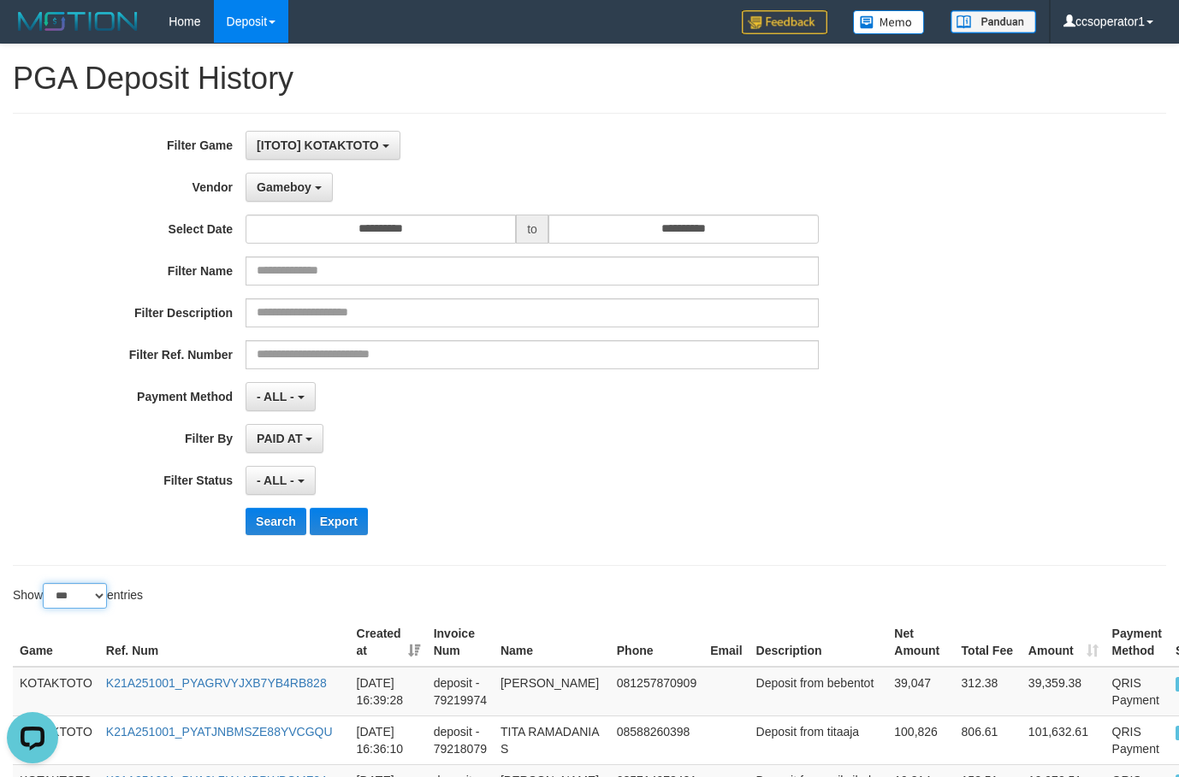
select select "**"
click at [45, 583] on select "** ** ** ***" at bounding box center [75, 596] width 64 height 26
click at [339, 220] on input "**********" at bounding box center [380, 229] width 270 height 29
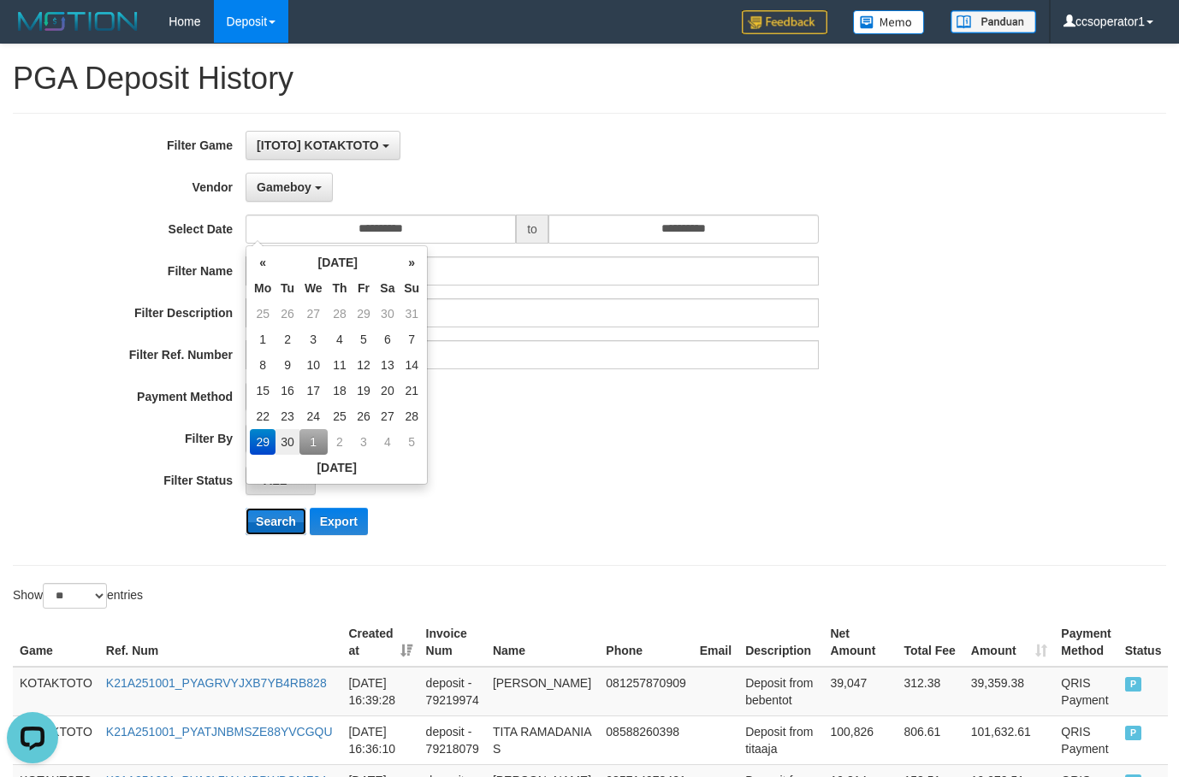
click at [282, 527] on button "Search" at bounding box center [275, 521] width 61 height 27
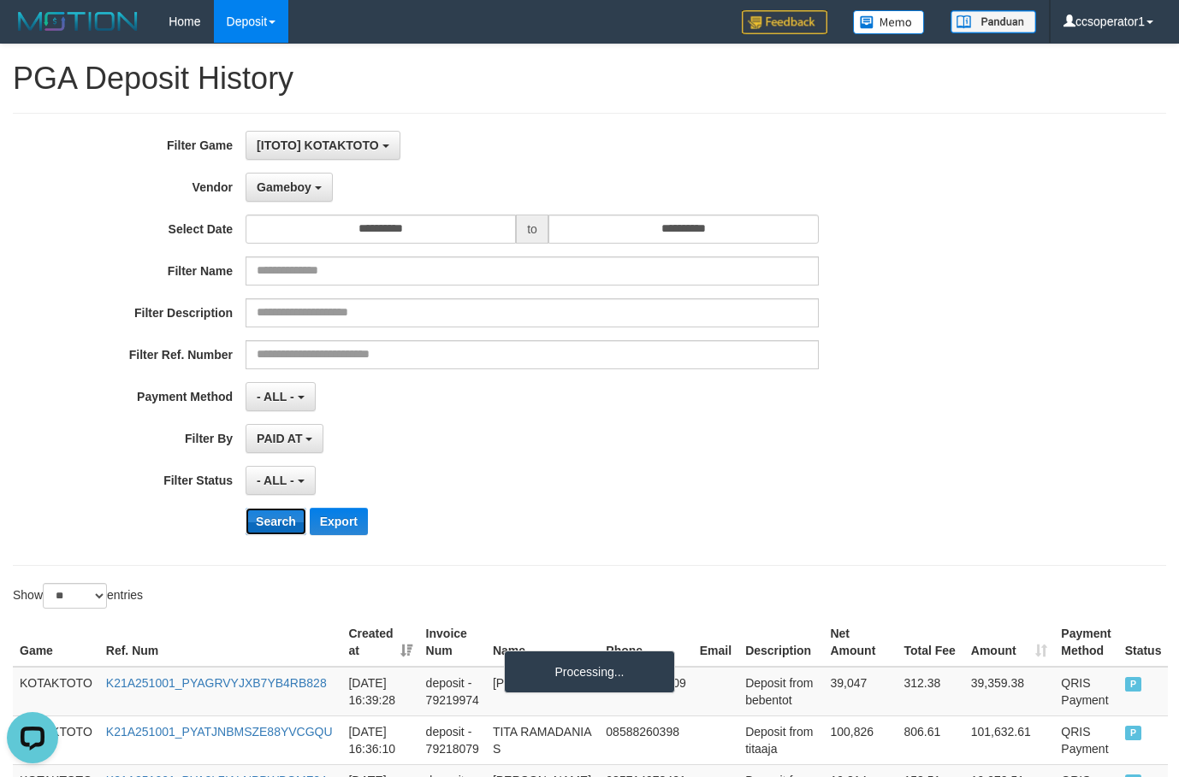
click at [282, 527] on button "Search" at bounding box center [275, 521] width 61 height 27
click at [282, 525] on button "Search" at bounding box center [275, 521] width 61 height 27
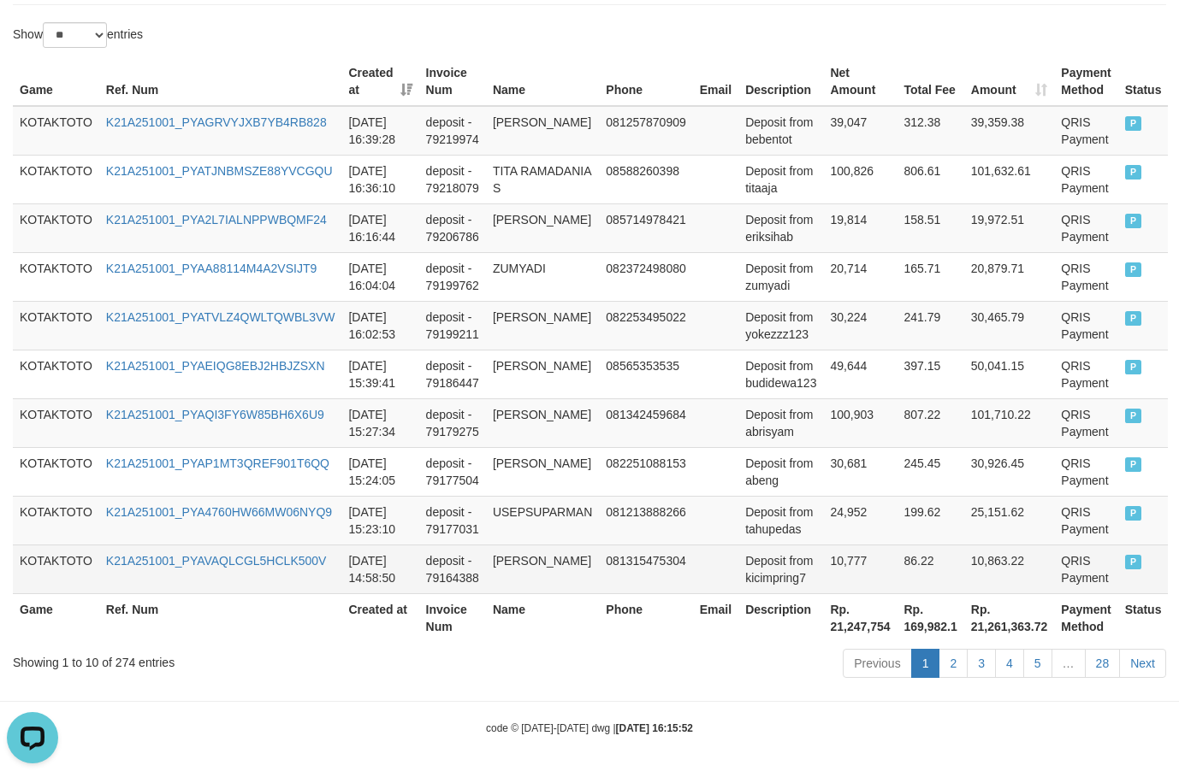
scroll to position [563, 0]
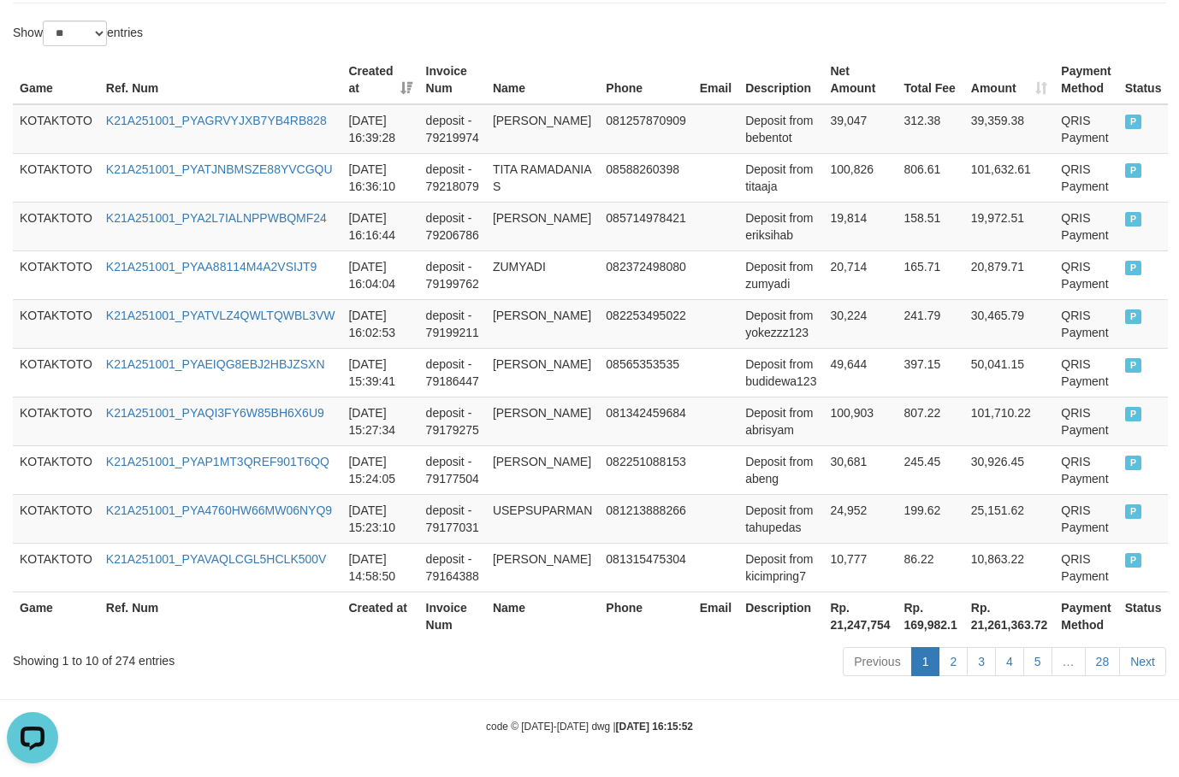
click at [865, 624] on th "Rp. 21,247,754" at bounding box center [860, 616] width 74 height 49
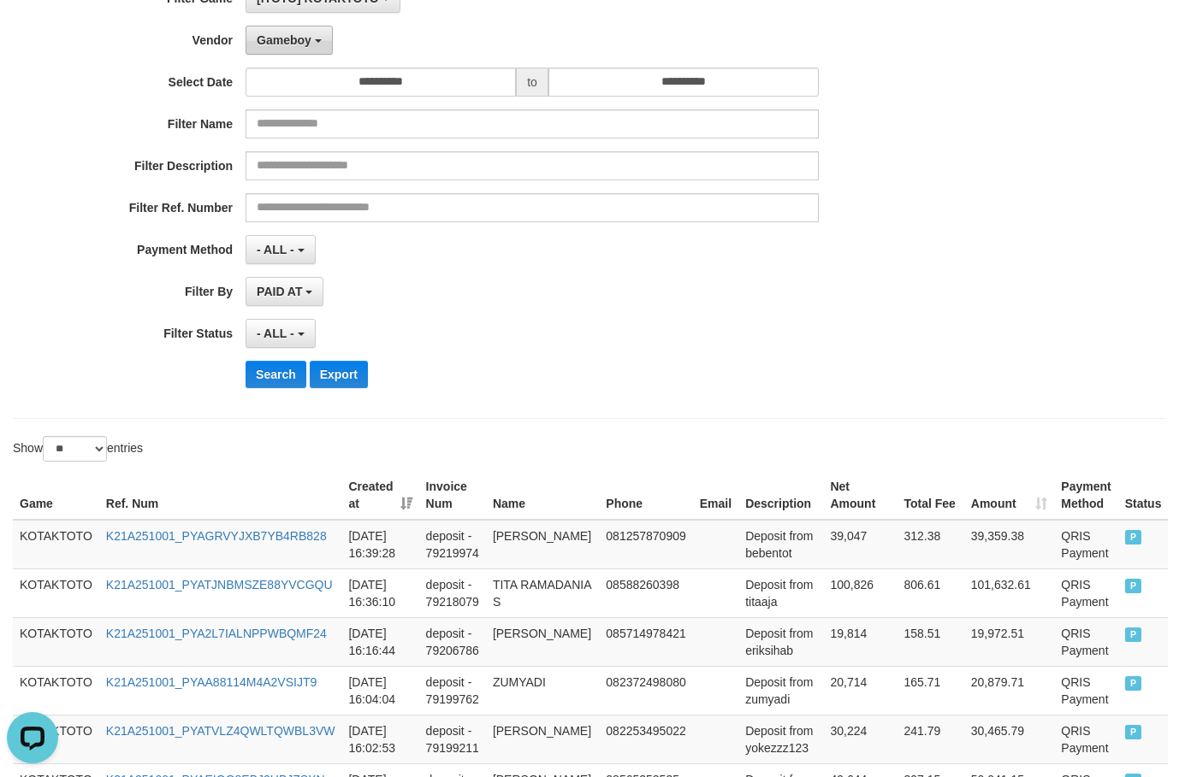
scroll to position [0, 0]
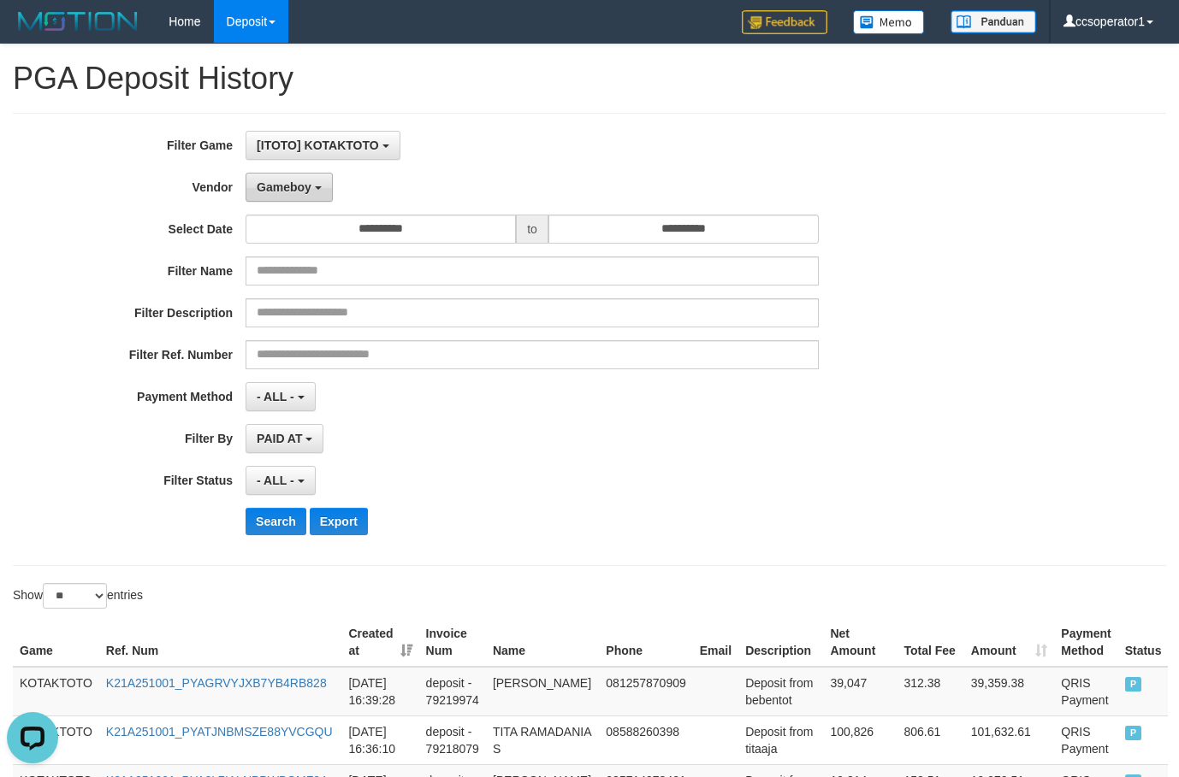
click at [301, 180] on span "Gameboy" at bounding box center [284, 187] width 55 height 14
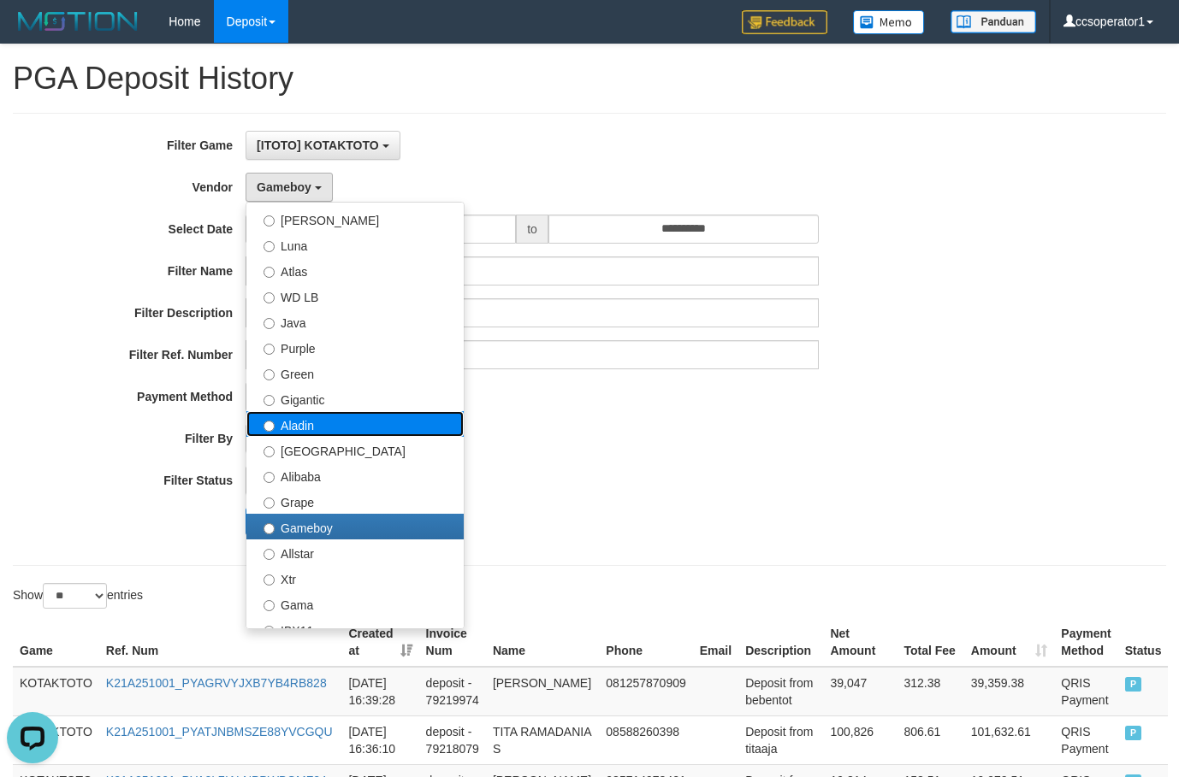
click at [339, 423] on label "Aladin" at bounding box center [354, 424] width 217 height 26
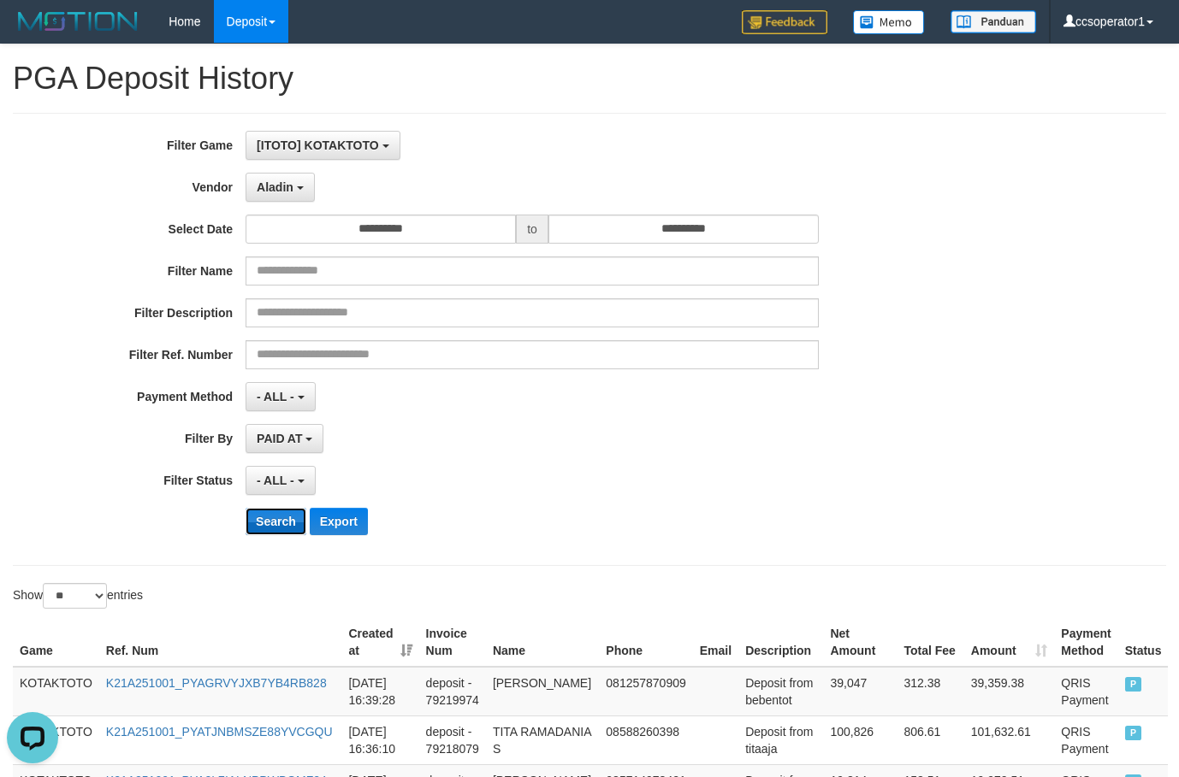
click at [268, 517] on button "Search" at bounding box center [275, 521] width 61 height 27
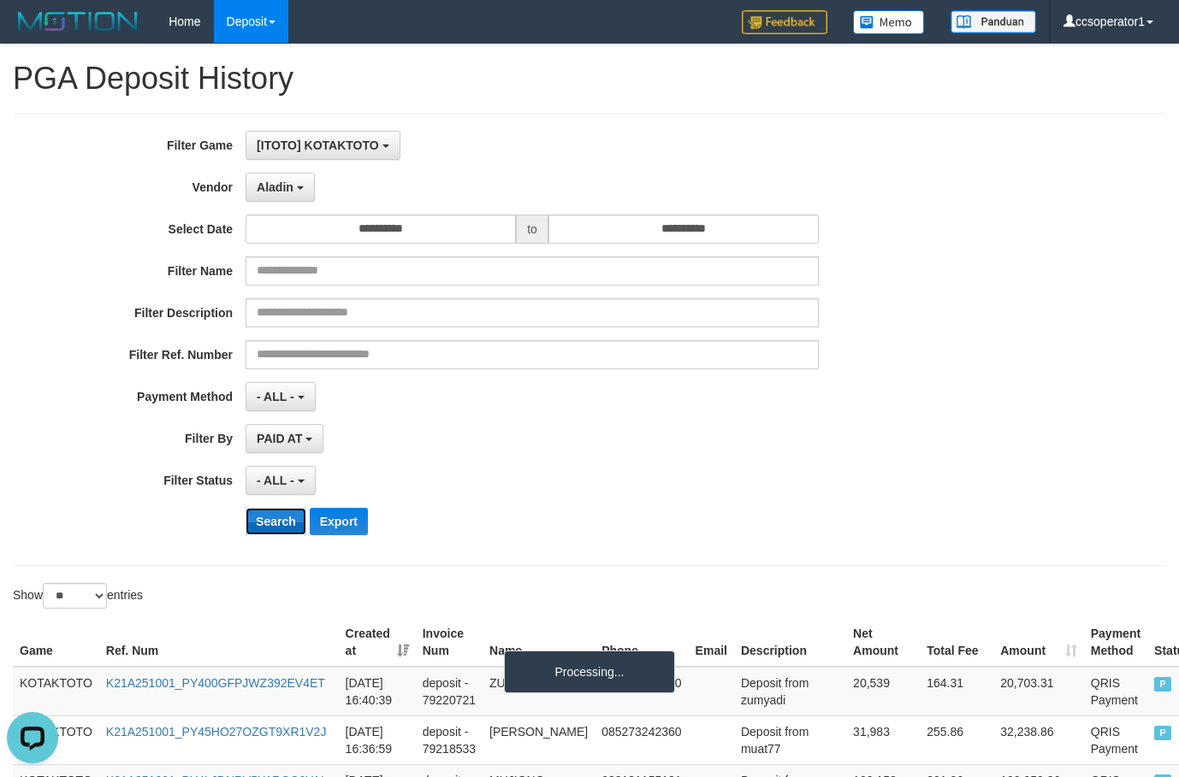
click at [268, 517] on button "Search" at bounding box center [275, 521] width 61 height 27
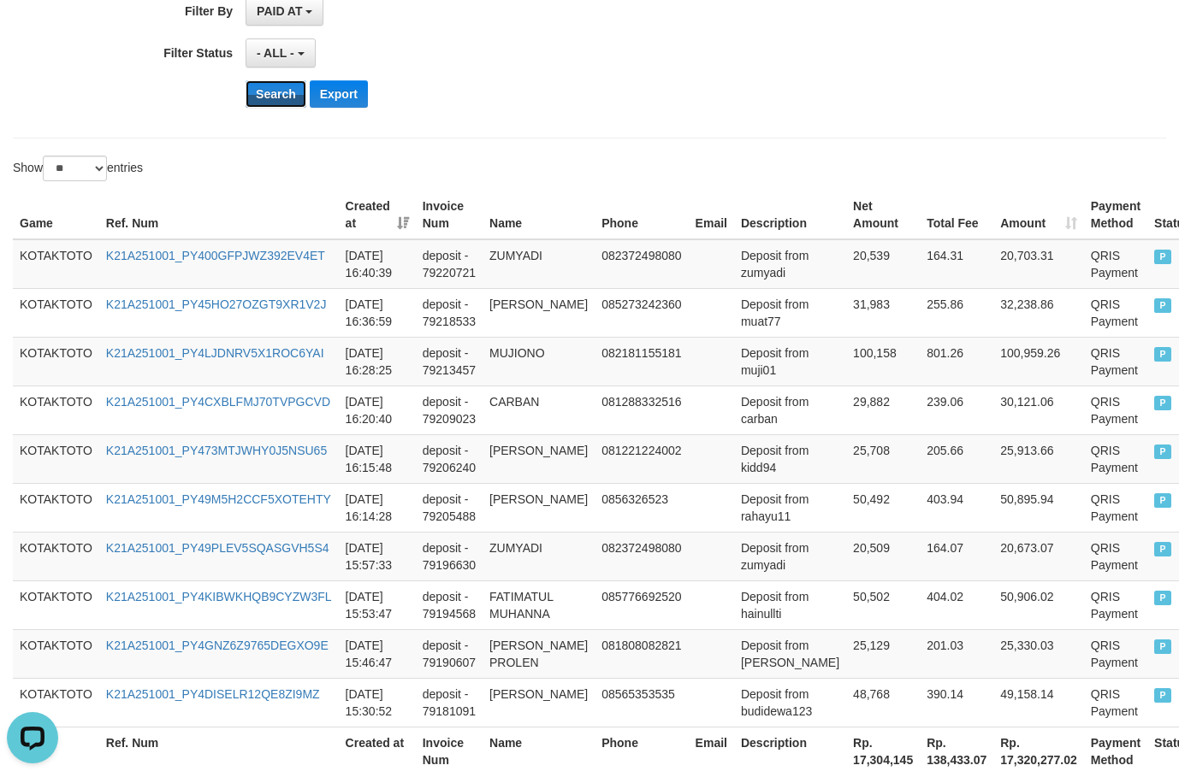
scroll to position [597, 0]
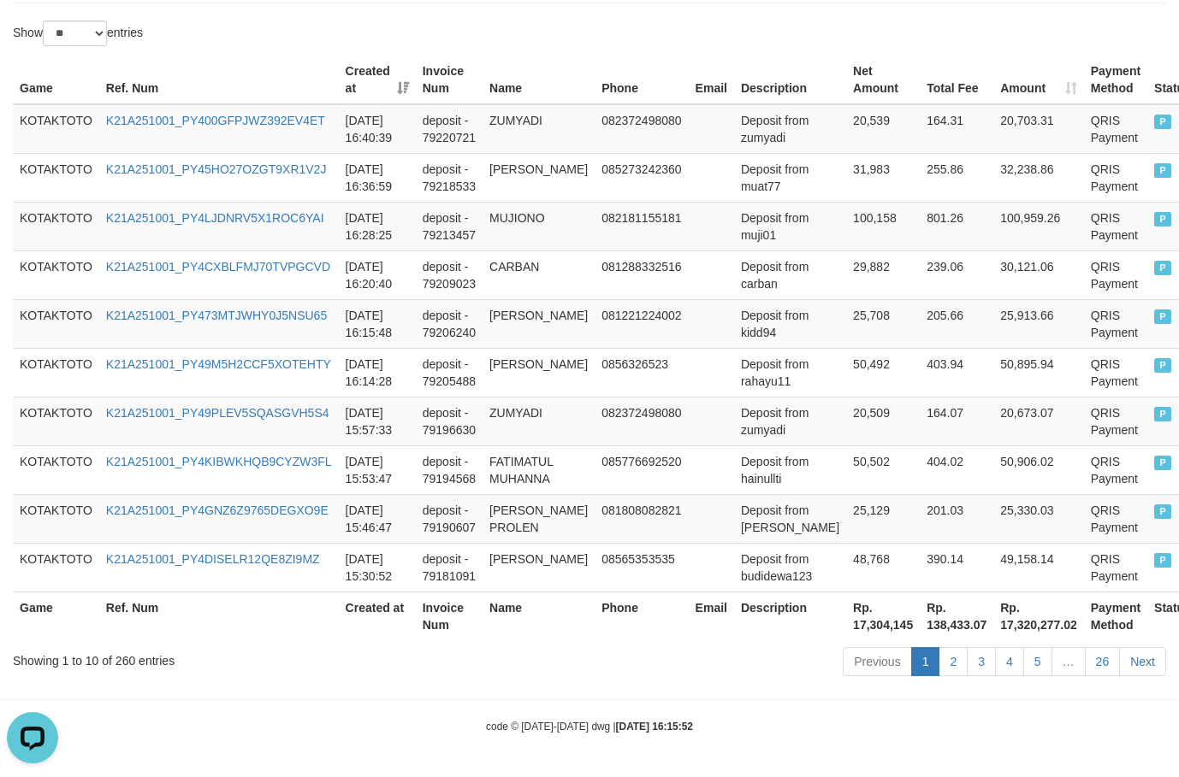
click at [846, 628] on th "Rp. 17,304,145" at bounding box center [883, 616] width 74 height 49
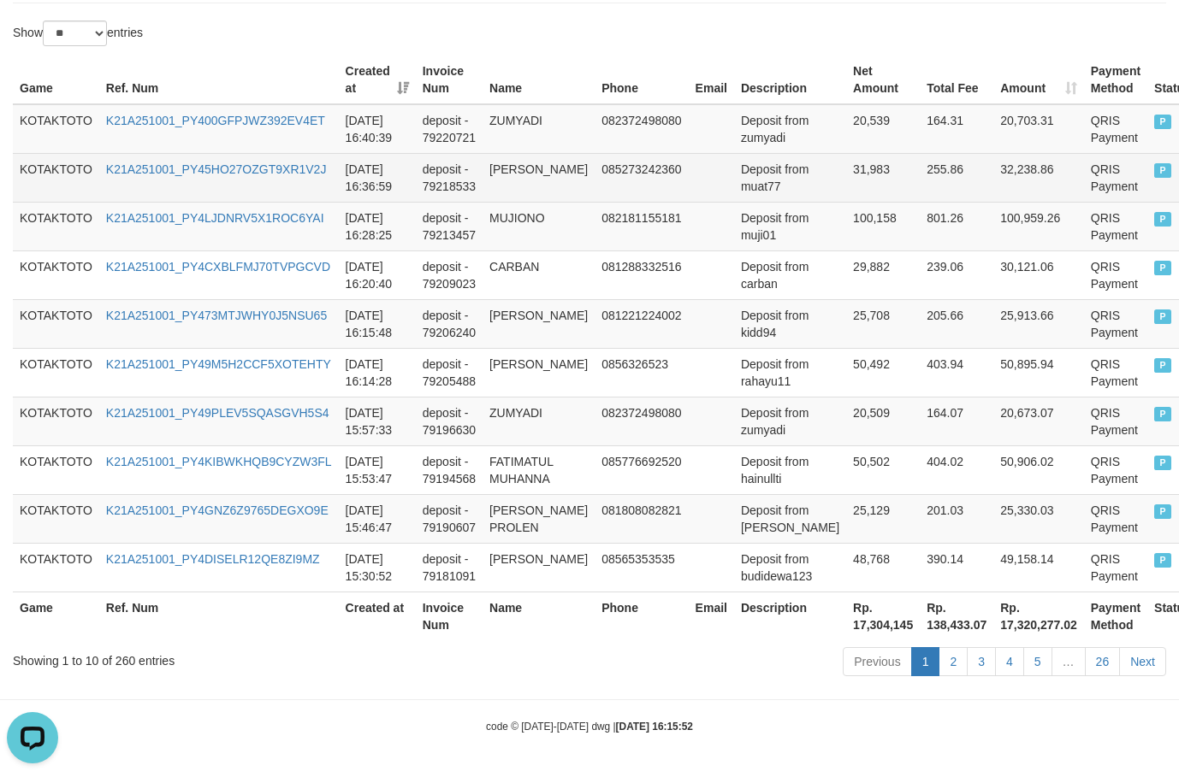
click at [846, 153] on td "31,983" at bounding box center [883, 177] width 74 height 49
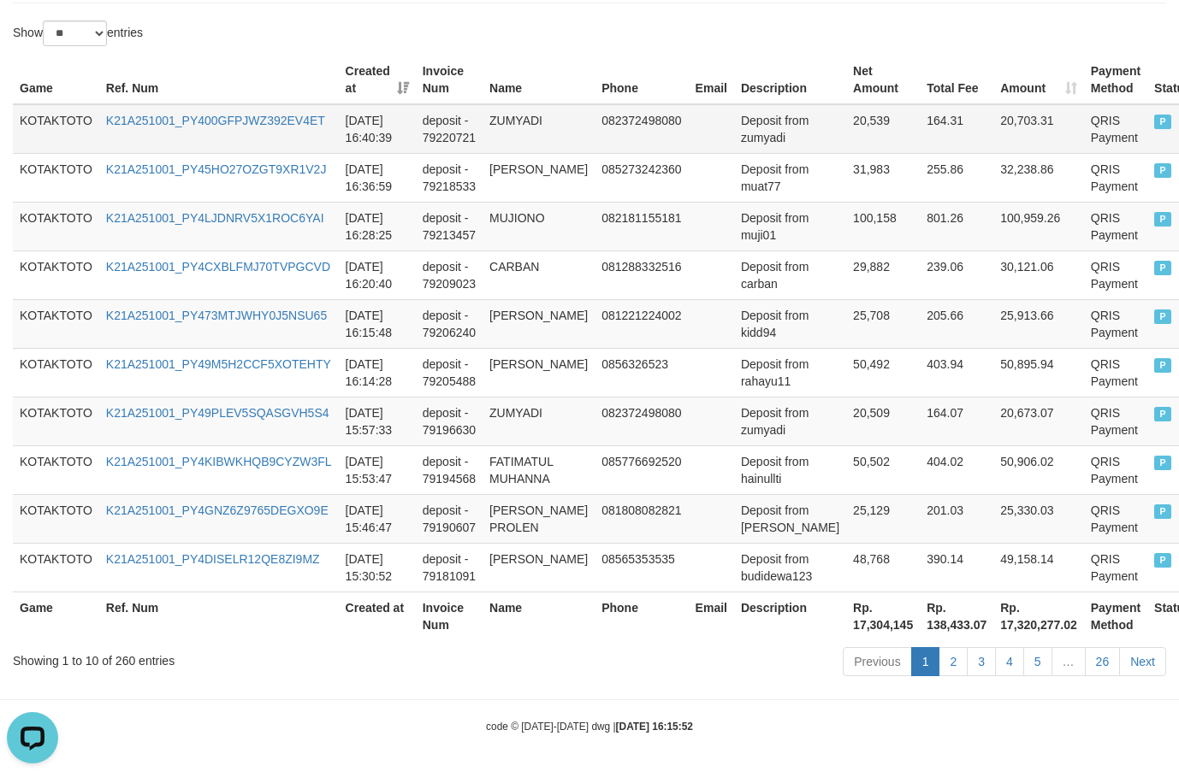
click at [846, 104] on td "20,539" at bounding box center [883, 129] width 74 height 50
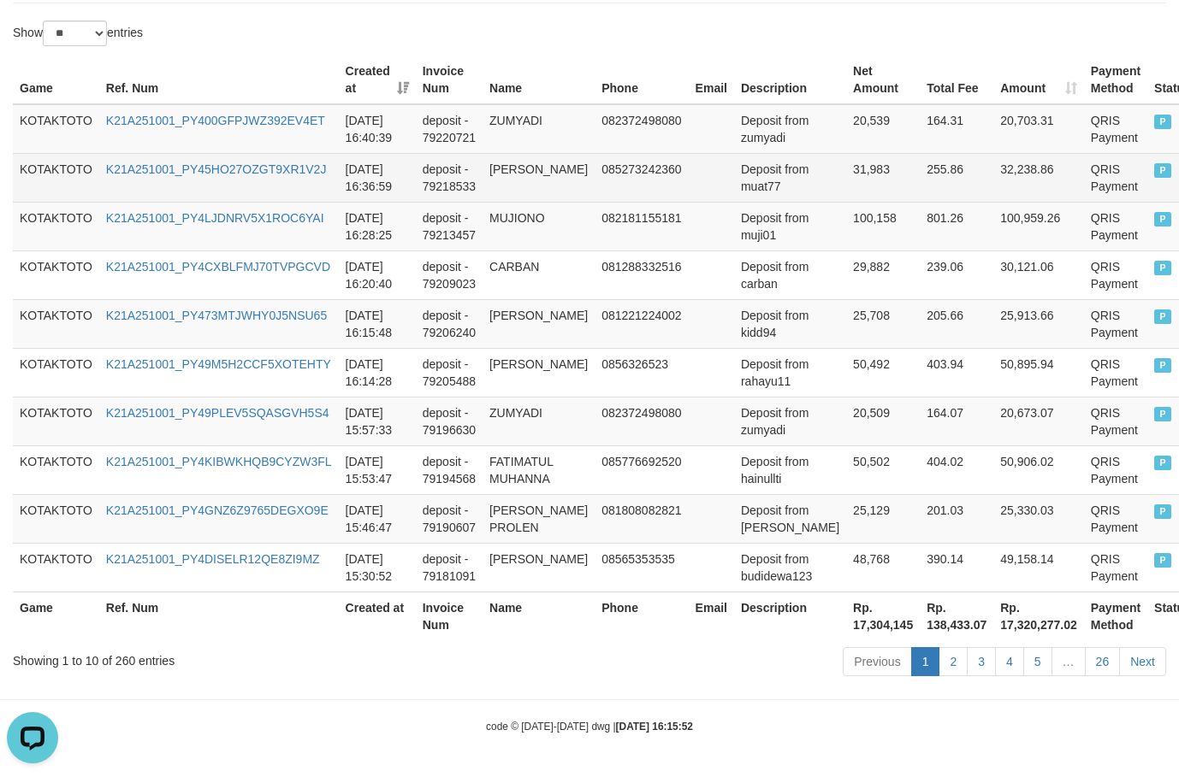
click at [846, 153] on td "31,983" at bounding box center [883, 177] width 74 height 49
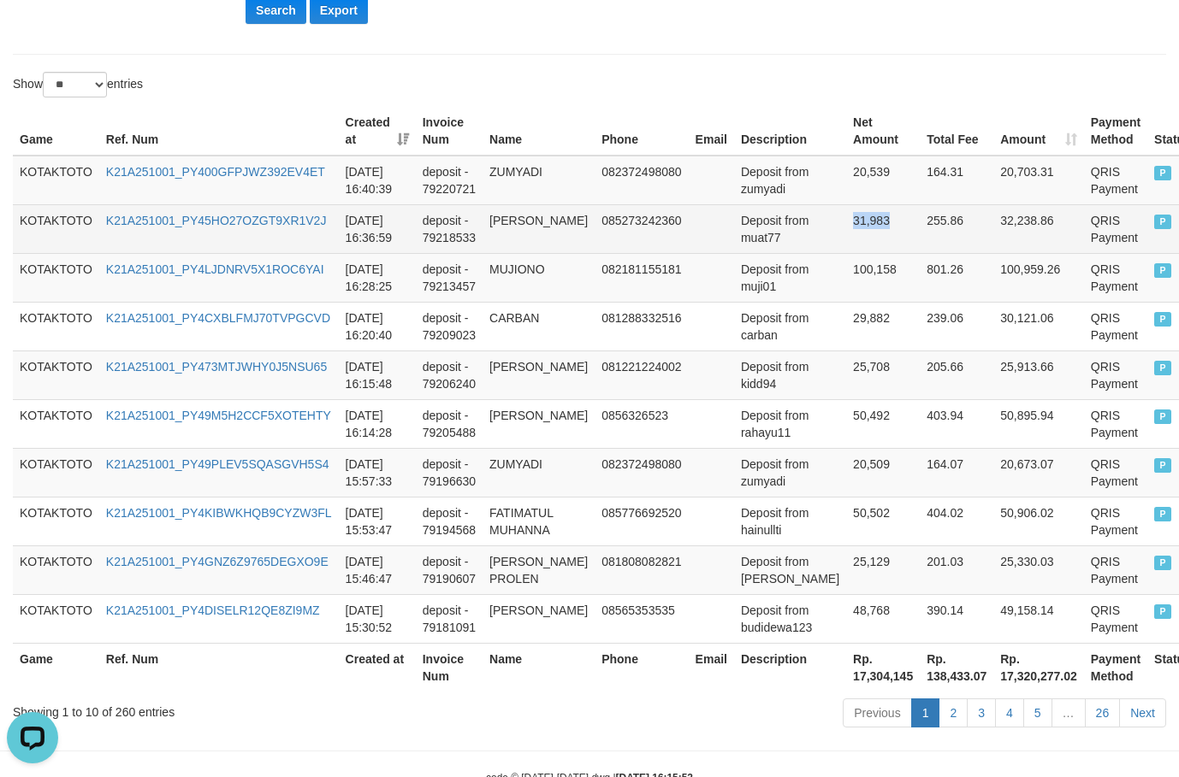
click at [846, 228] on td "31,983" at bounding box center [883, 228] width 74 height 49
click at [846, 217] on td "31,983" at bounding box center [883, 228] width 74 height 49
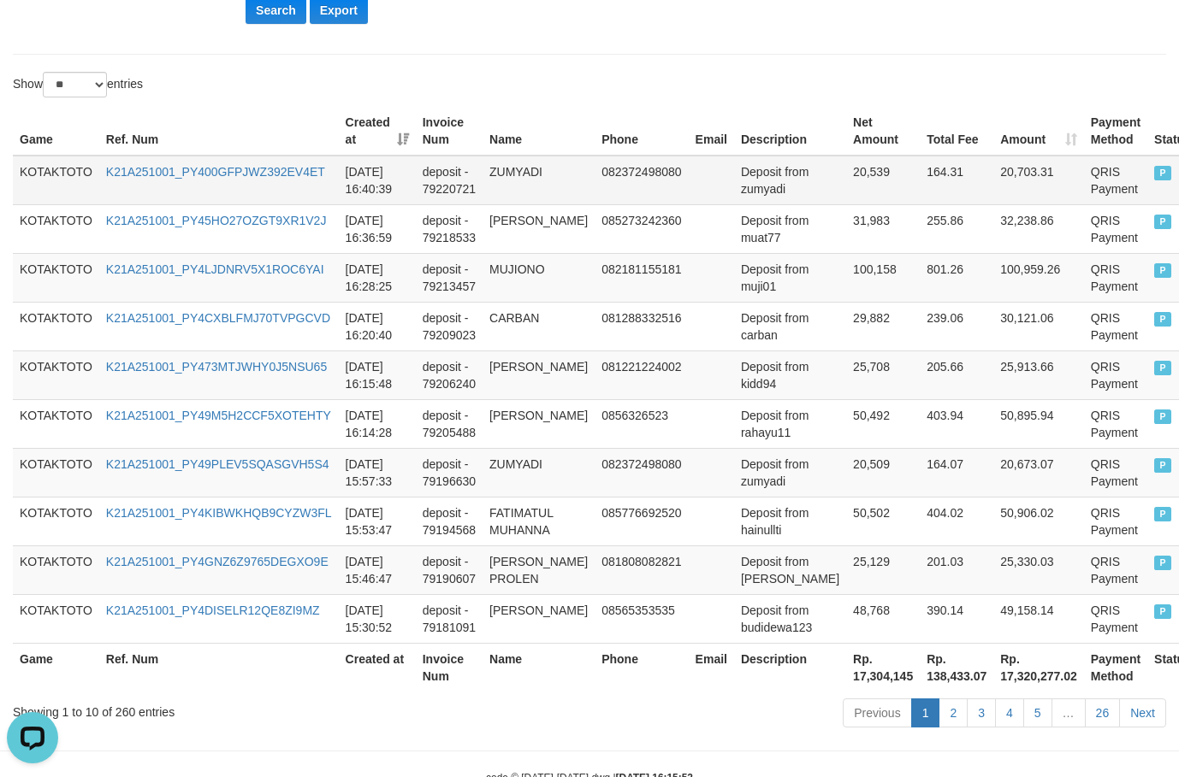
click at [846, 164] on td "20,539" at bounding box center [883, 181] width 74 height 50
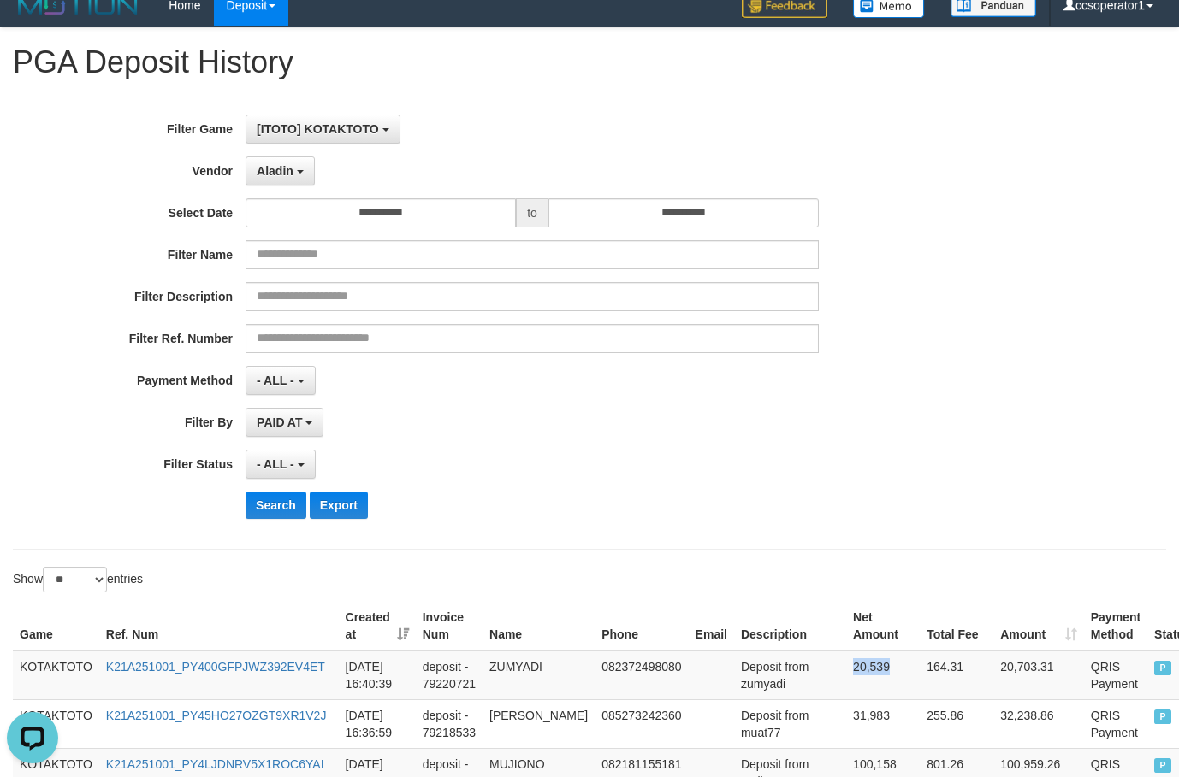
scroll to position [0, 0]
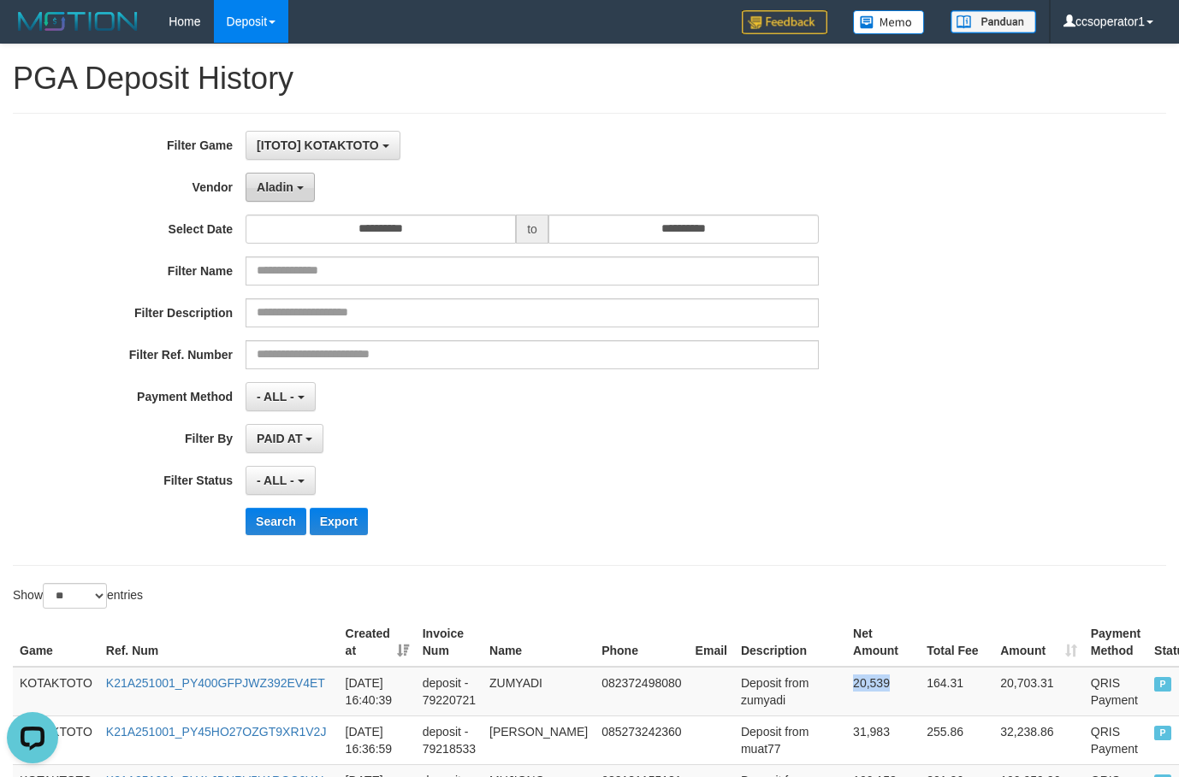
click at [308, 197] on button "Aladin" at bounding box center [279, 187] width 69 height 29
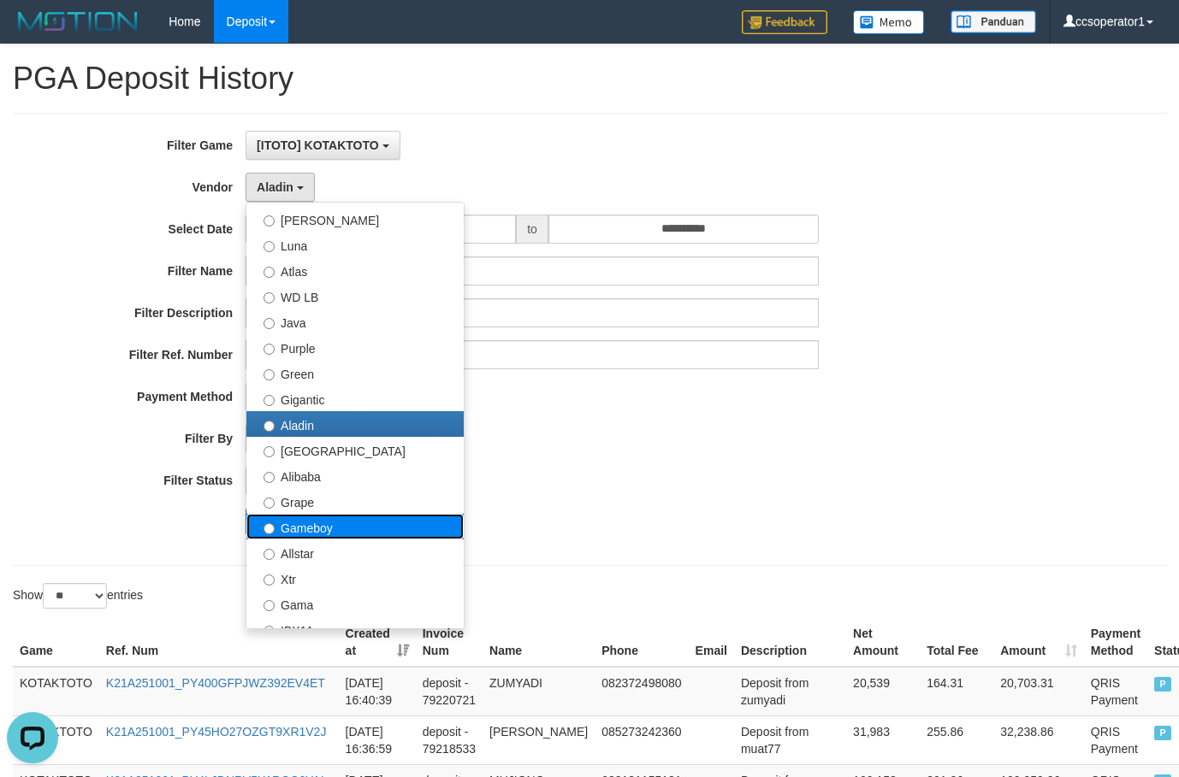
click at [368, 533] on label "Gameboy" at bounding box center [354, 527] width 217 height 26
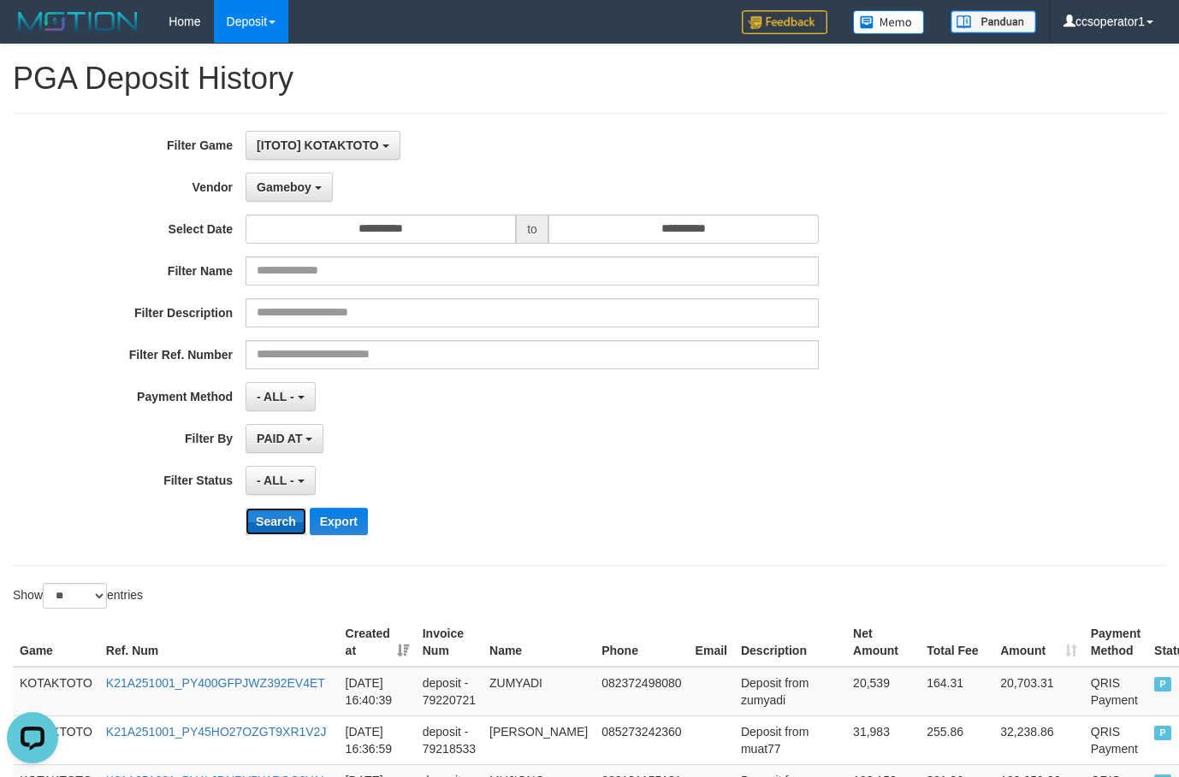
click at [278, 534] on button "Search" at bounding box center [275, 521] width 61 height 27
click at [278, 527] on button "Search" at bounding box center [275, 521] width 61 height 27
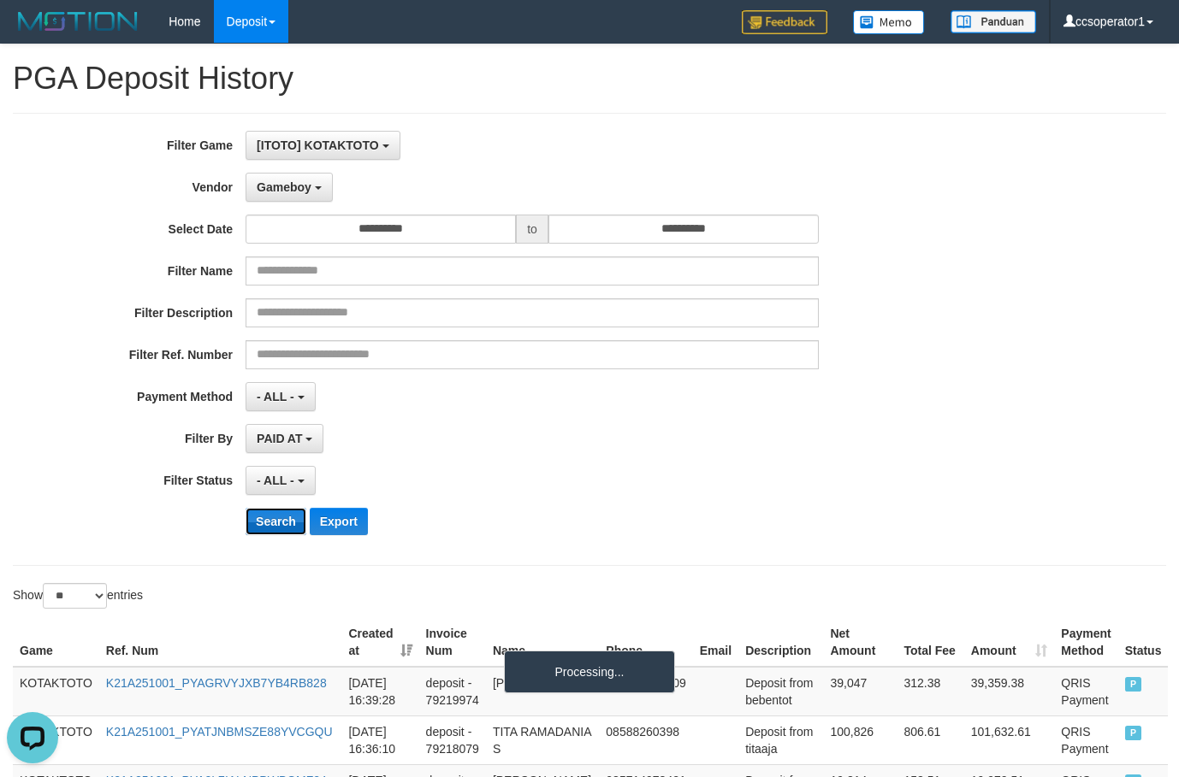
click at [278, 527] on button "Search" at bounding box center [275, 521] width 61 height 27
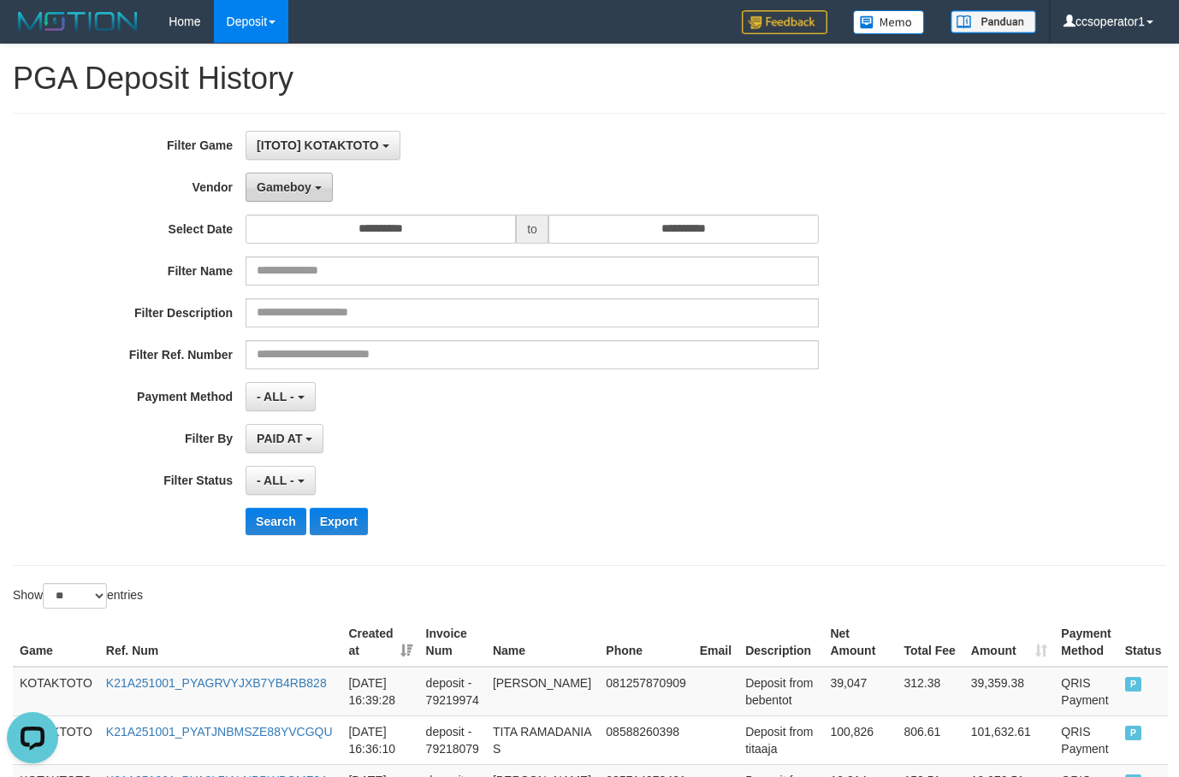
click at [313, 188] on button "Gameboy" at bounding box center [288, 187] width 87 height 29
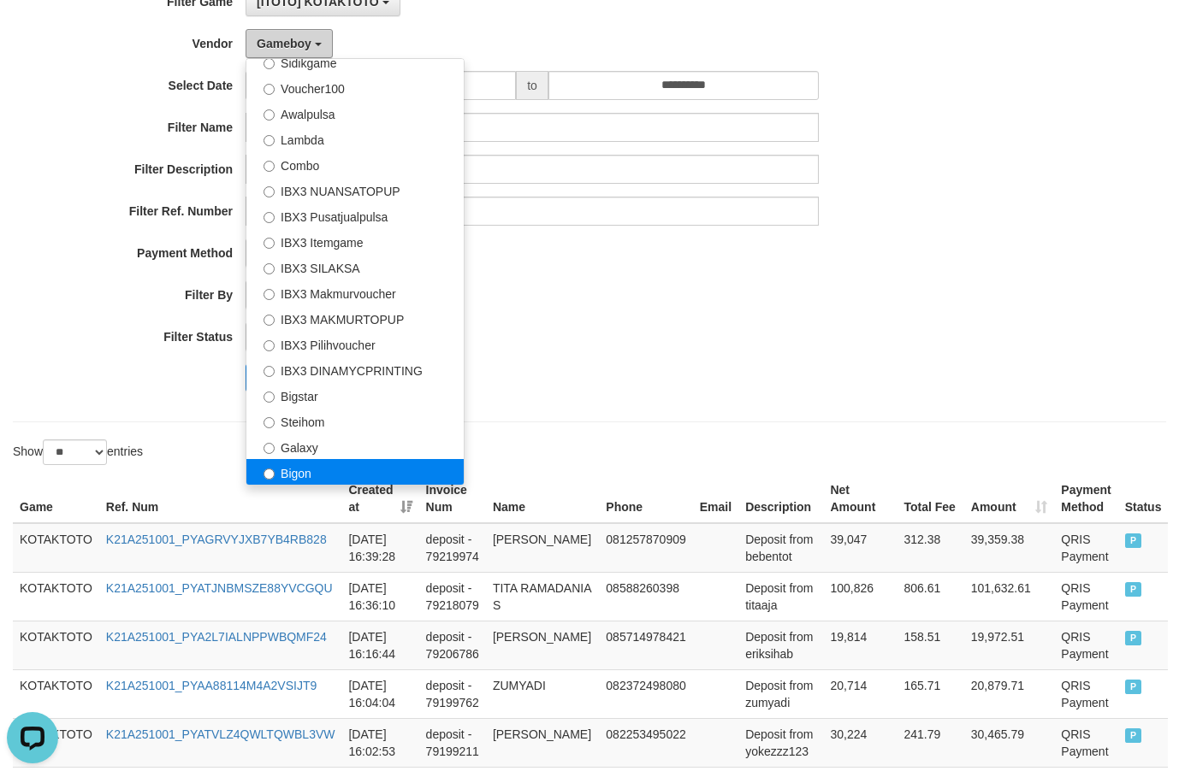
scroll to position [171, 0]
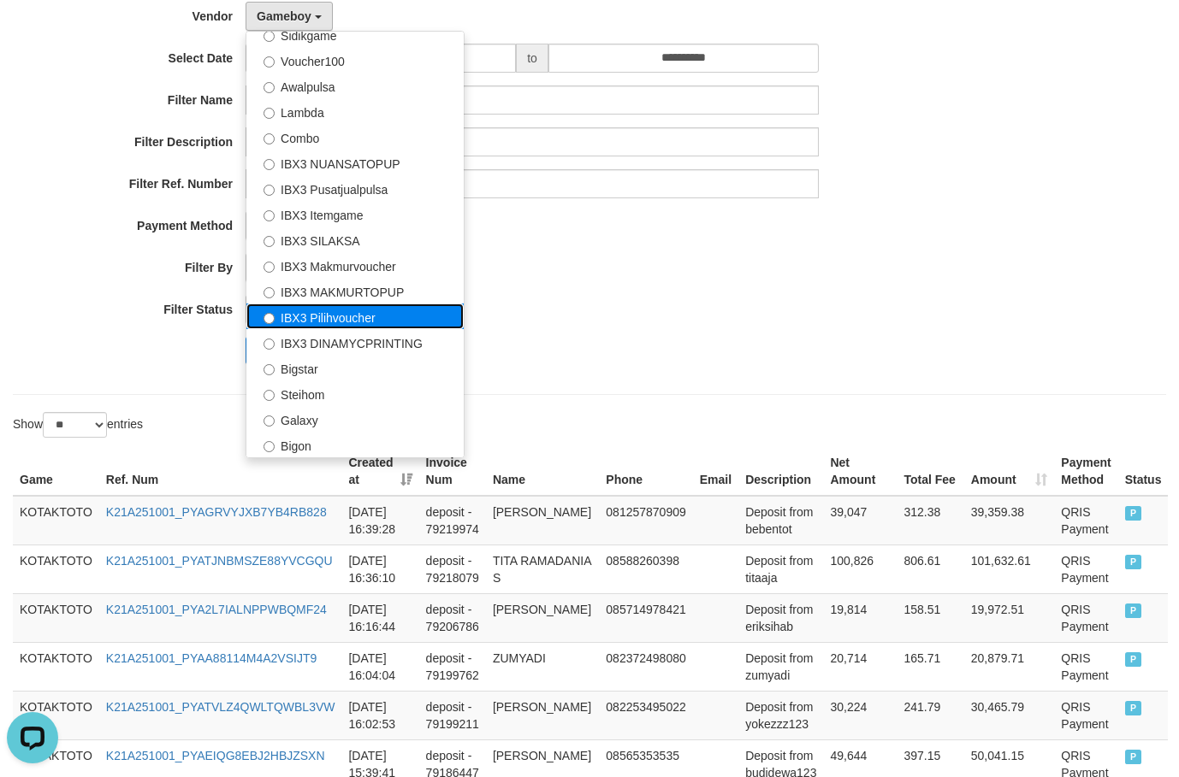
click at [402, 316] on label "IBX3 Pilihvoucher" at bounding box center [354, 317] width 217 height 26
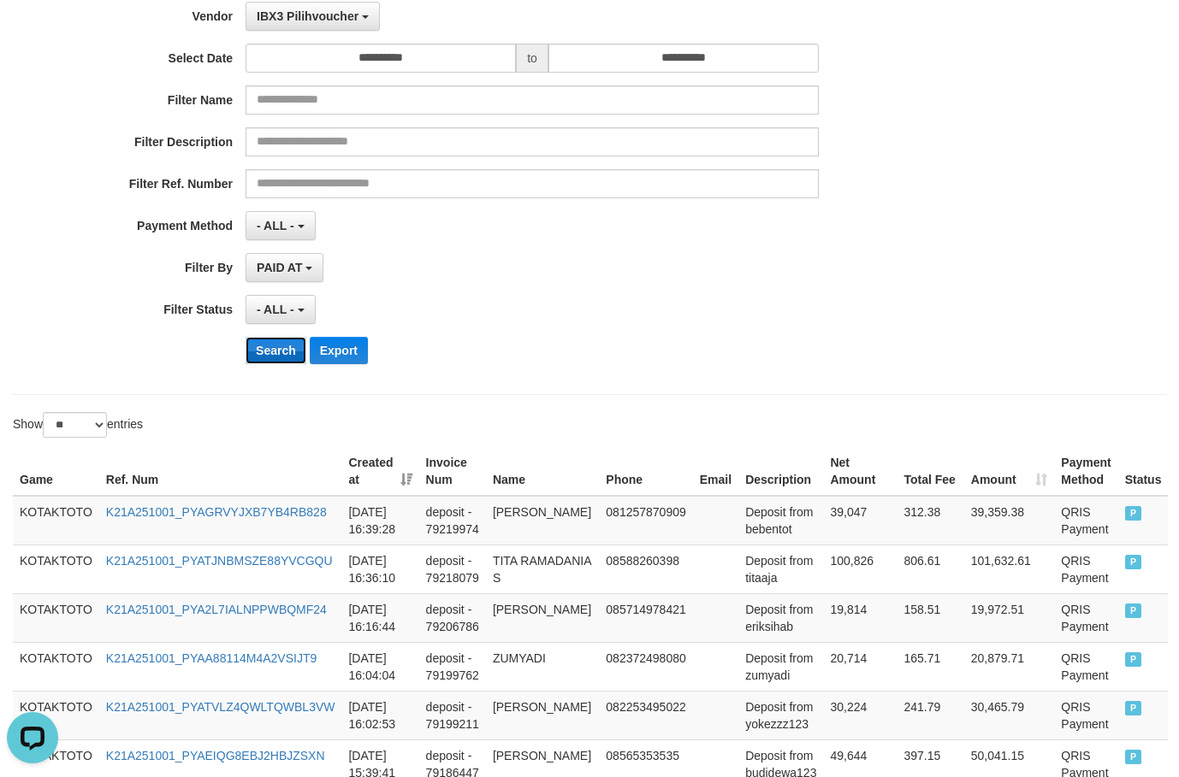
click at [281, 360] on button "Search" at bounding box center [275, 350] width 61 height 27
drag, startPoint x: 281, startPoint y: 360, endPoint x: 272, endPoint y: 344, distance: 18.4
click at [280, 358] on button "Search" at bounding box center [275, 350] width 61 height 27
click at [272, 344] on button "Search" at bounding box center [275, 350] width 61 height 27
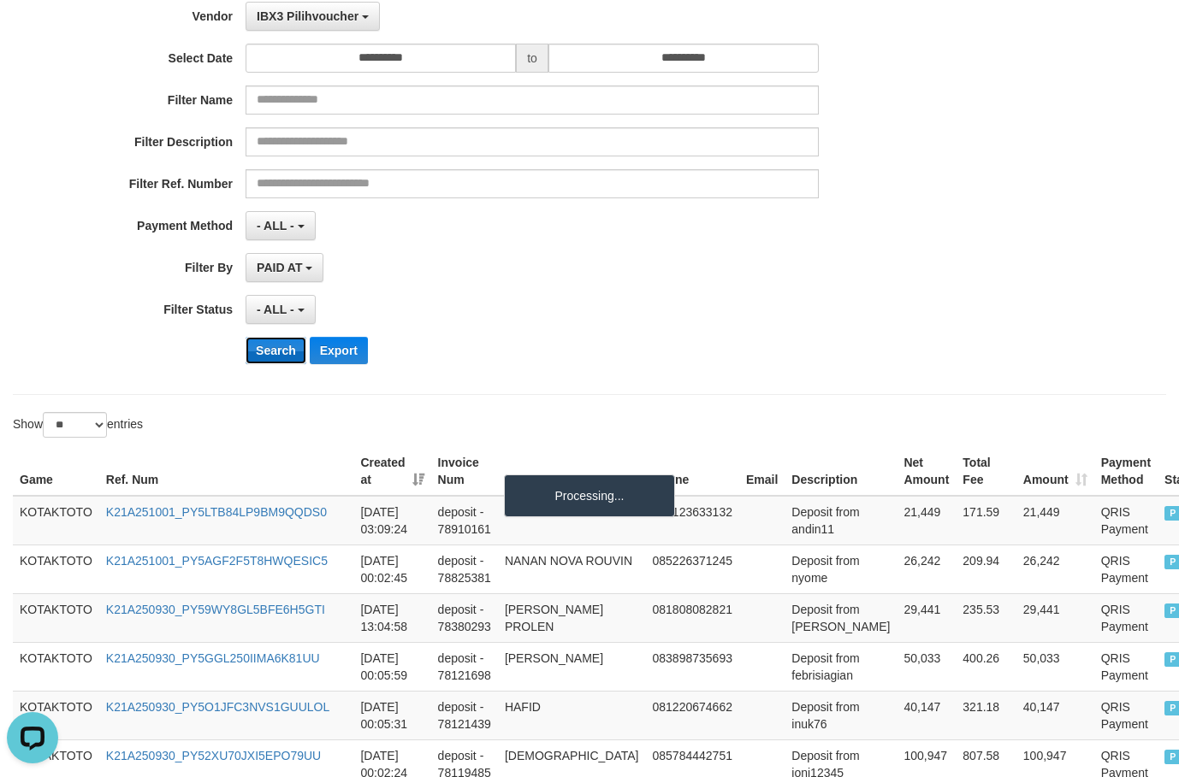
click at [272, 344] on button "Search" at bounding box center [275, 350] width 61 height 27
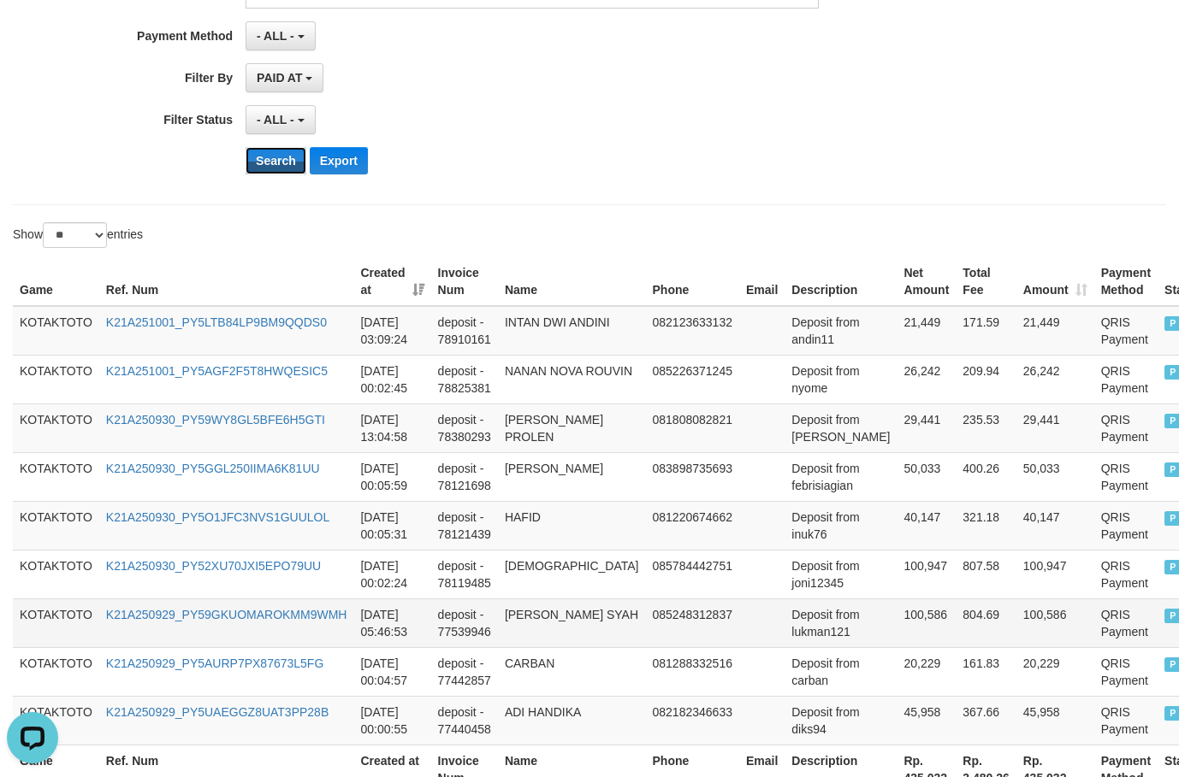
scroll to position [565, 0]
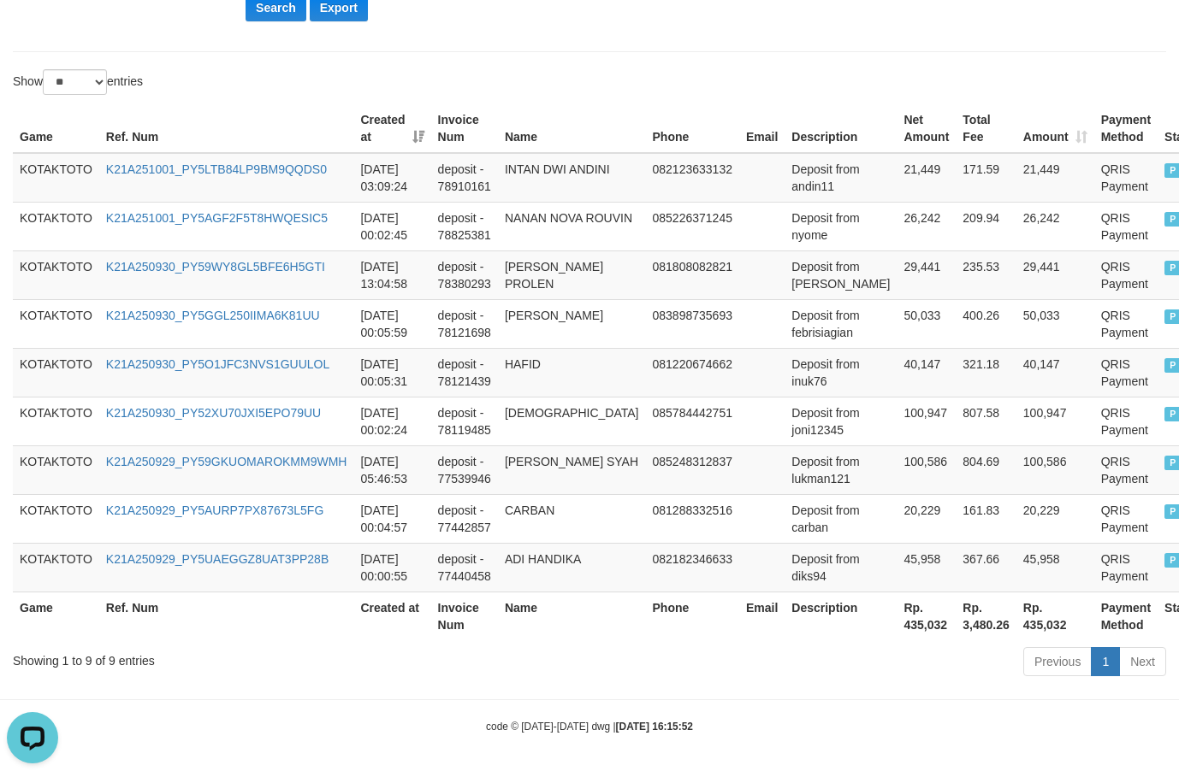
click at [896, 627] on th "Rp. 435,032" at bounding box center [925, 616] width 59 height 49
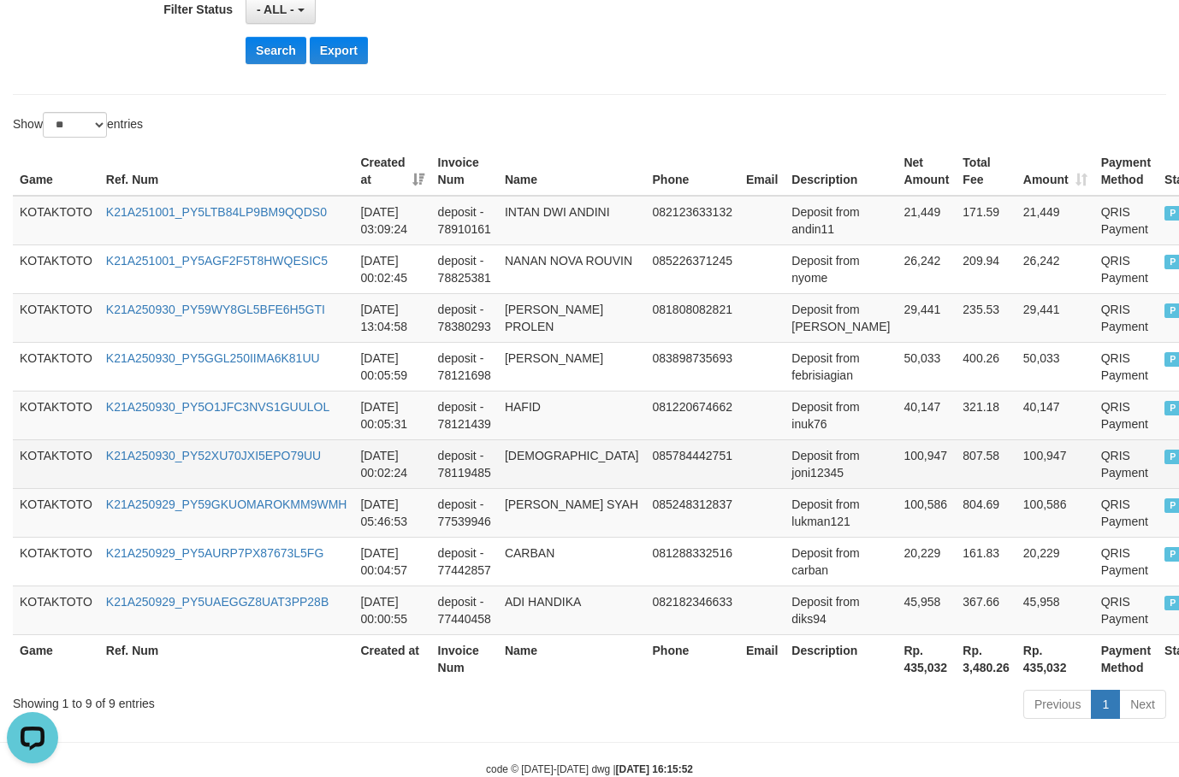
scroll to position [480, 0]
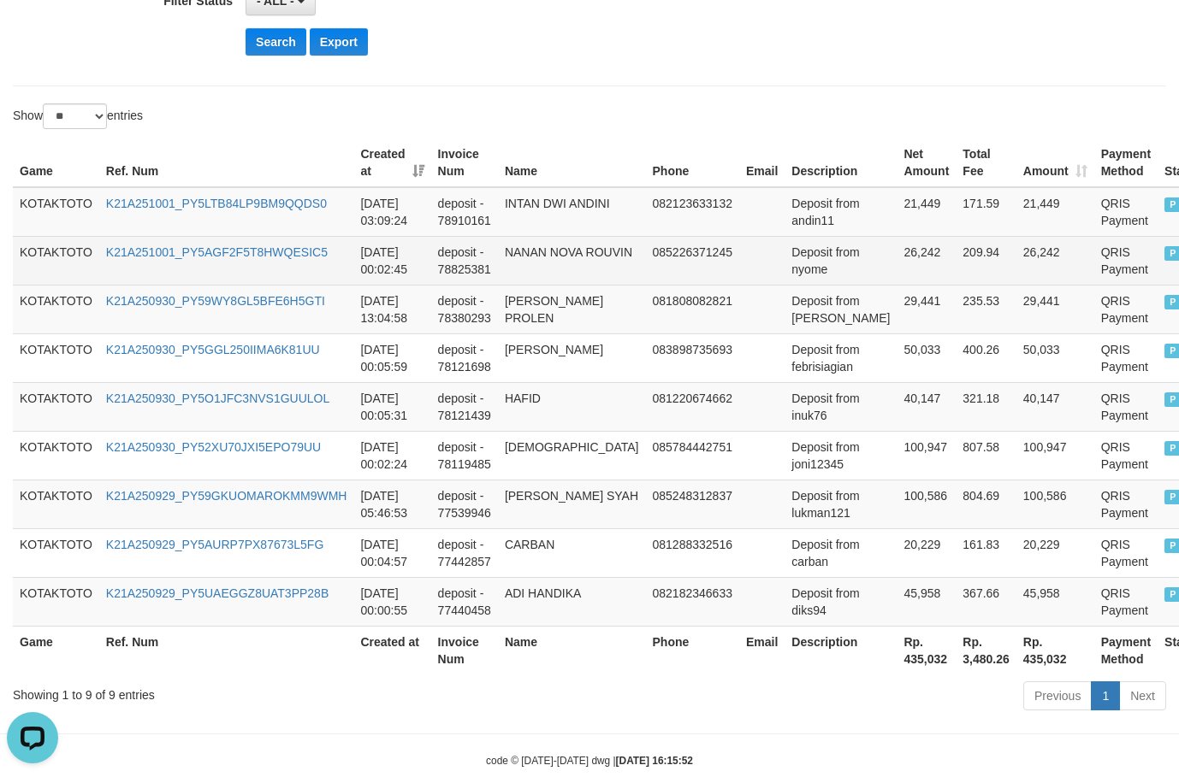
click at [896, 243] on td "26,242" at bounding box center [925, 260] width 59 height 49
click at [896, 245] on td "26,242" at bounding box center [925, 260] width 59 height 49
click at [896, 251] on td "26,242" at bounding box center [925, 260] width 59 height 49
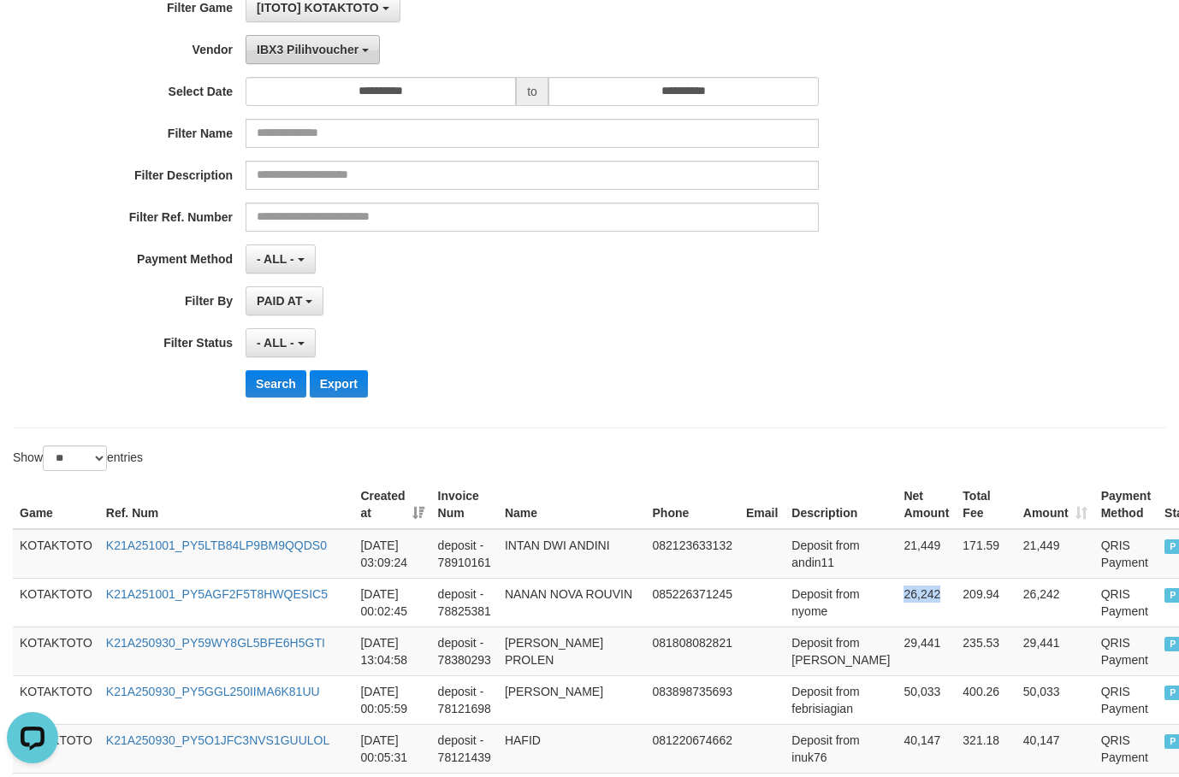
click at [331, 41] on button "IBX3 Pilihvoucher" at bounding box center [312, 49] width 134 height 29
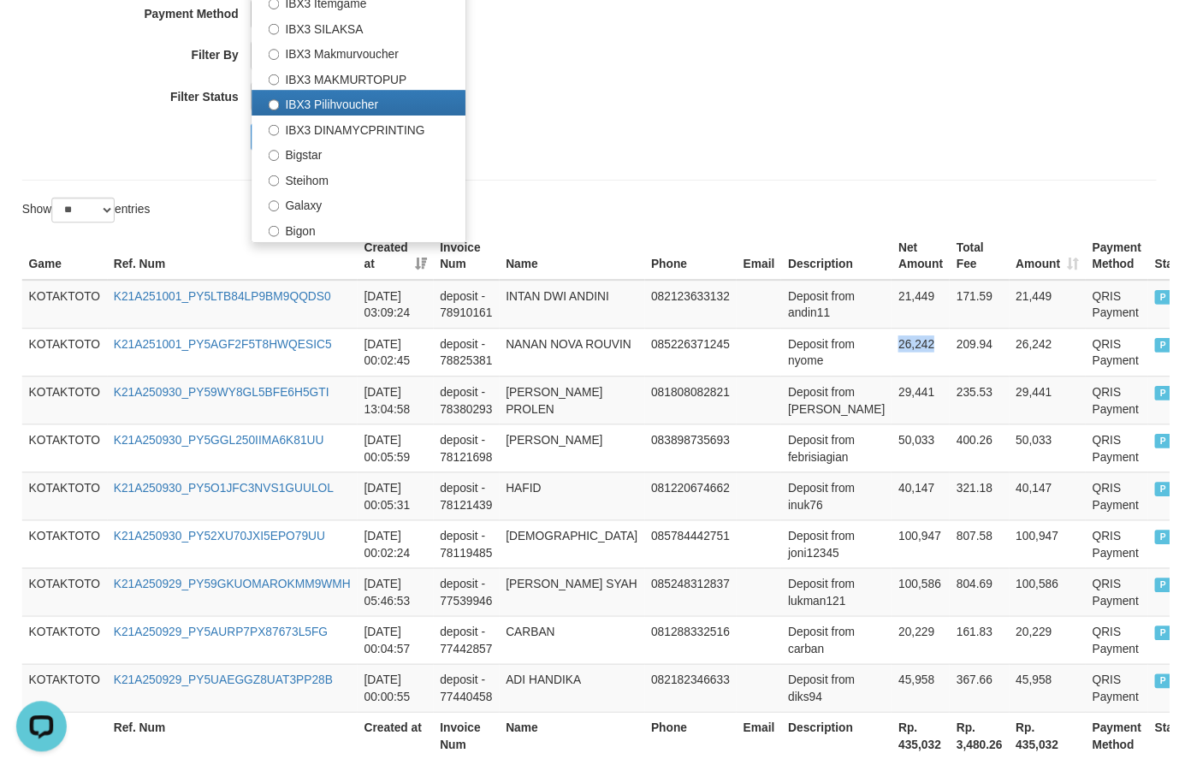
scroll to position [394, 0]
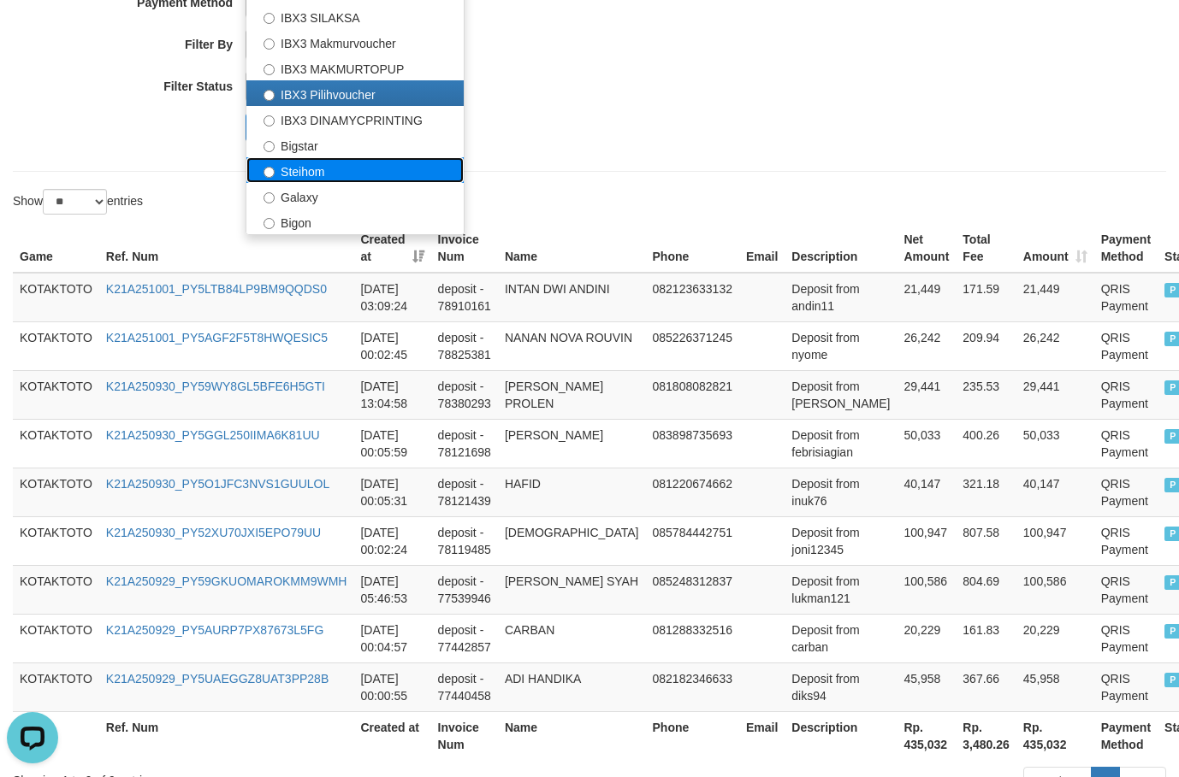
click at [361, 176] on label "Steihom" at bounding box center [354, 170] width 217 height 26
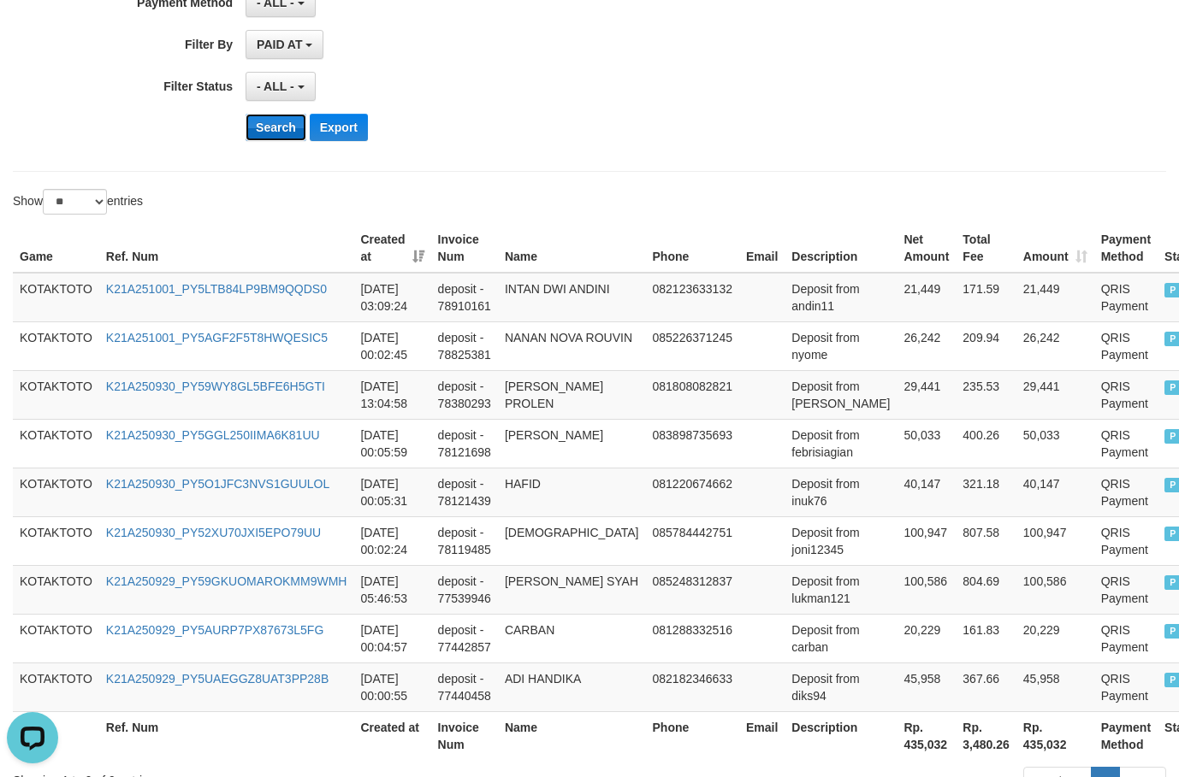
click at [272, 136] on button "Search" at bounding box center [275, 127] width 61 height 27
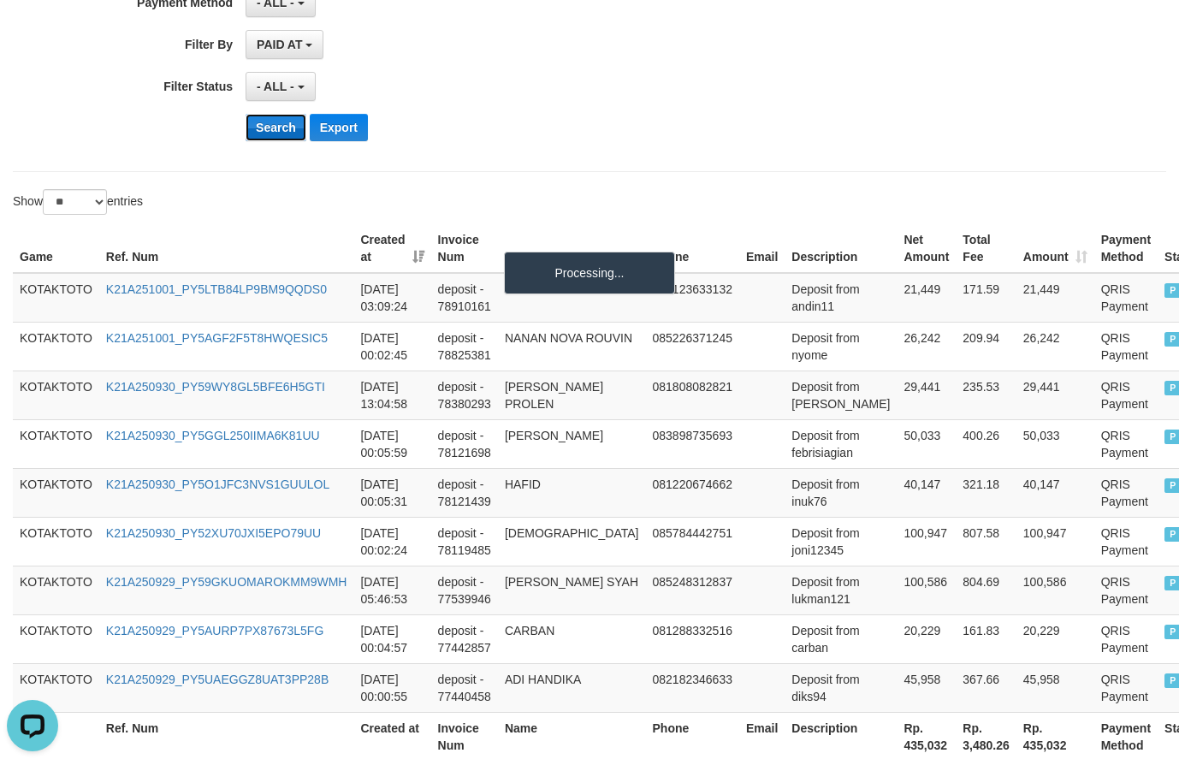
click at [271, 135] on button "Search" at bounding box center [275, 127] width 61 height 27
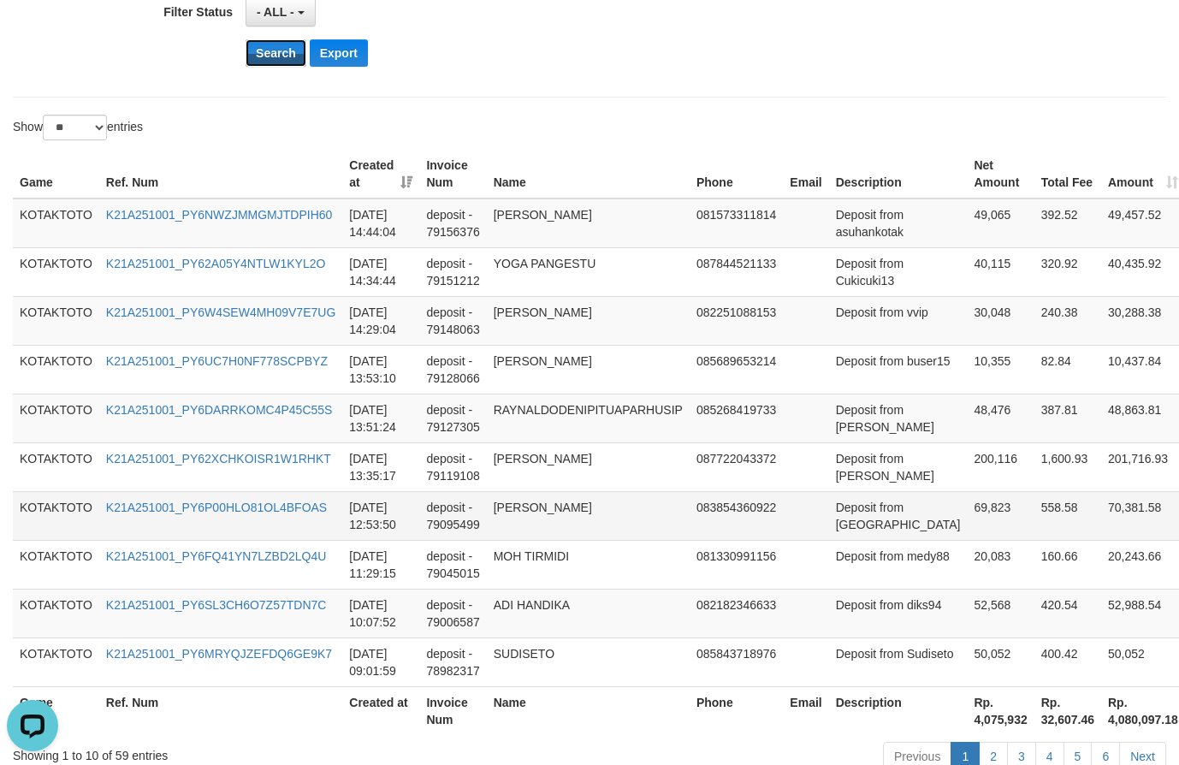
scroll to position [576, 0]
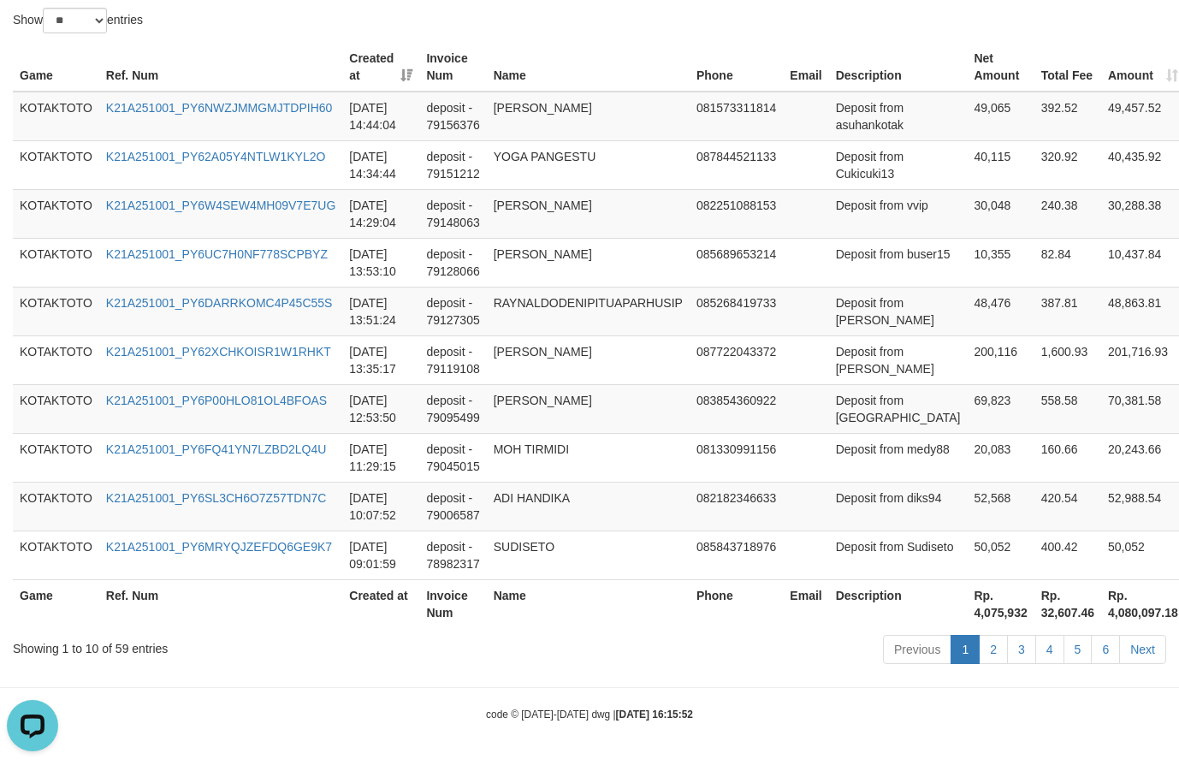
click at [967, 622] on th "Rp. 4,075,932" at bounding box center [1000, 603] width 67 height 49
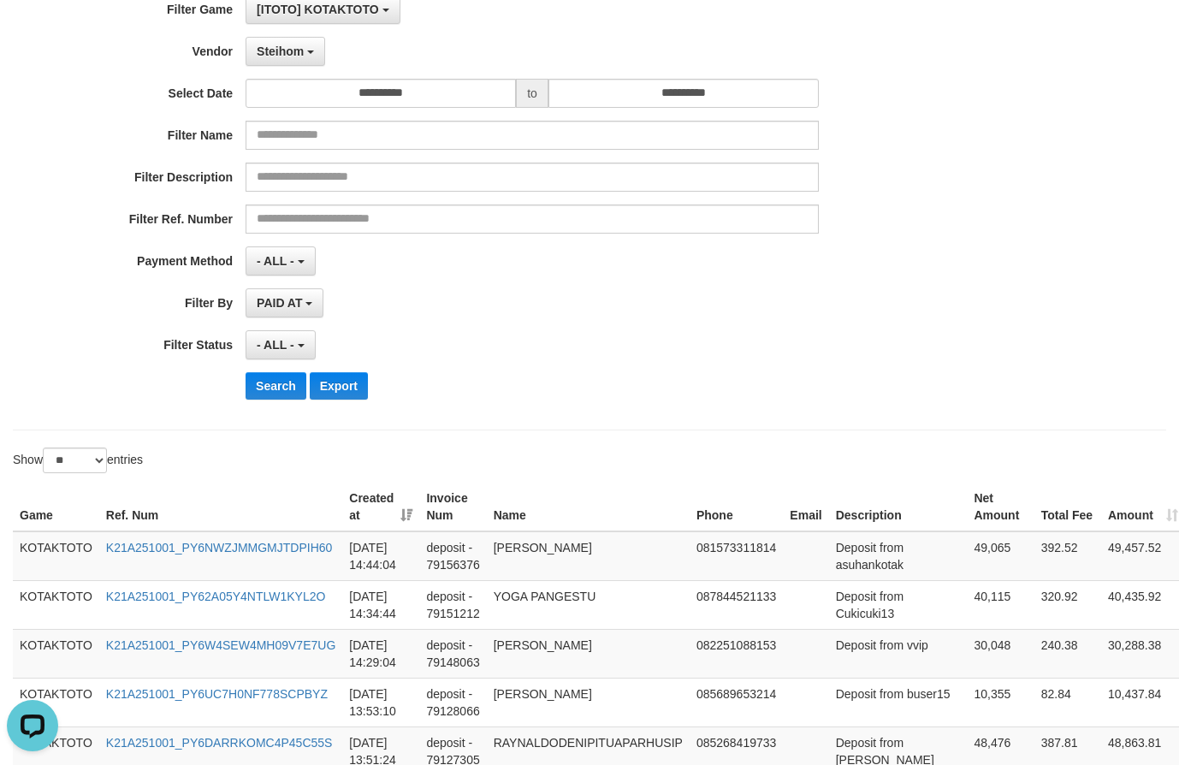
scroll to position [0, 0]
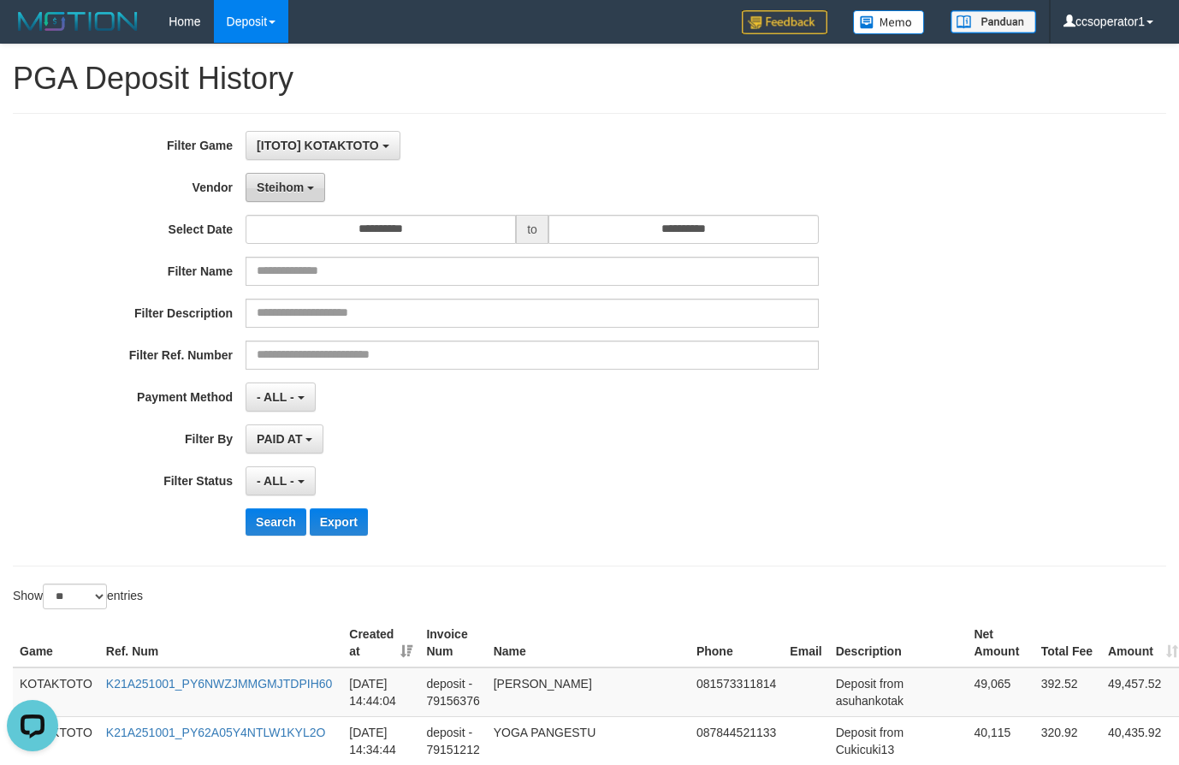
click at [290, 189] on span "Steihom" at bounding box center [280, 187] width 47 height 14
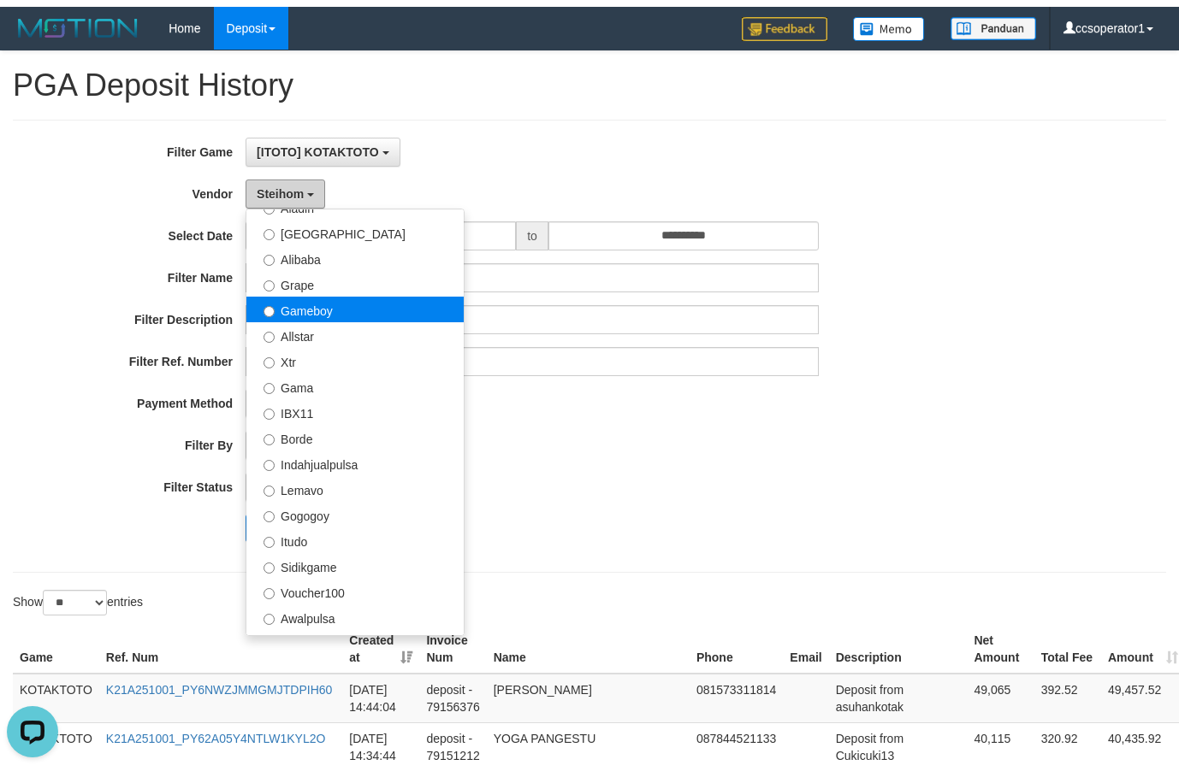
scroll to position [210, 0]
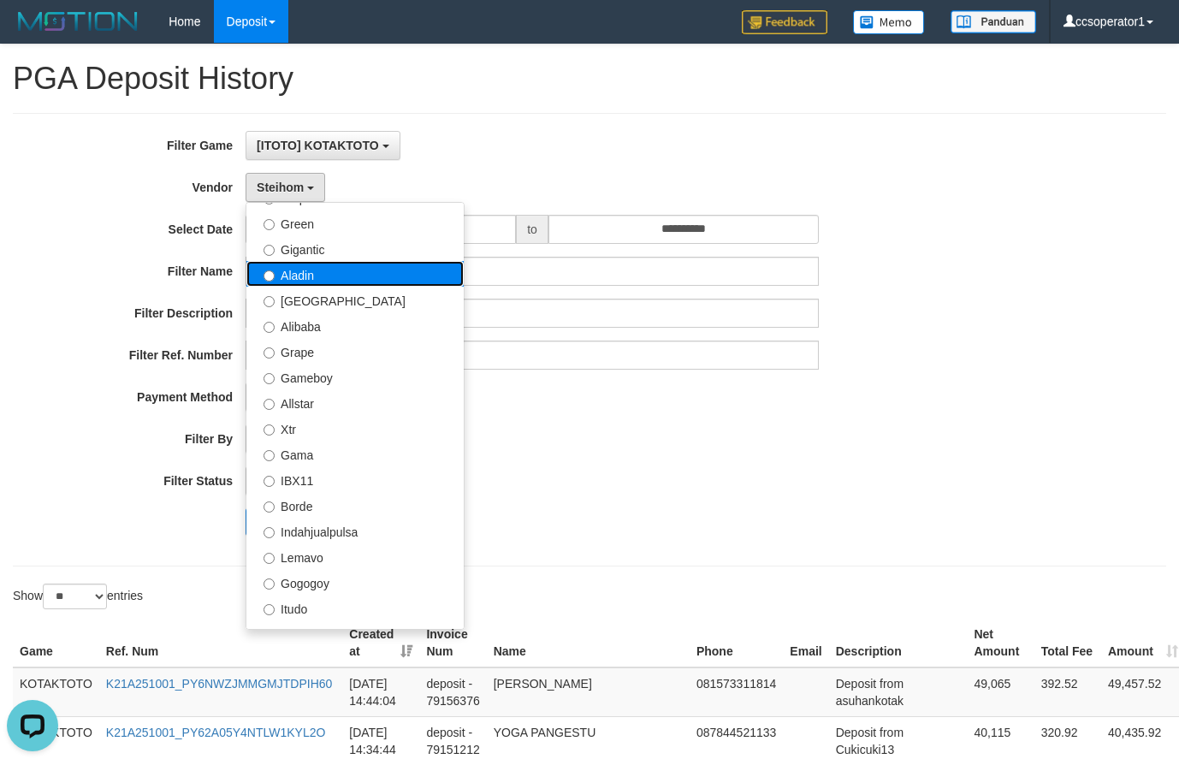
click at [335, 280] on label "Aladin" at bounding box center [354, 274] width 217 height 26
select select "**********"
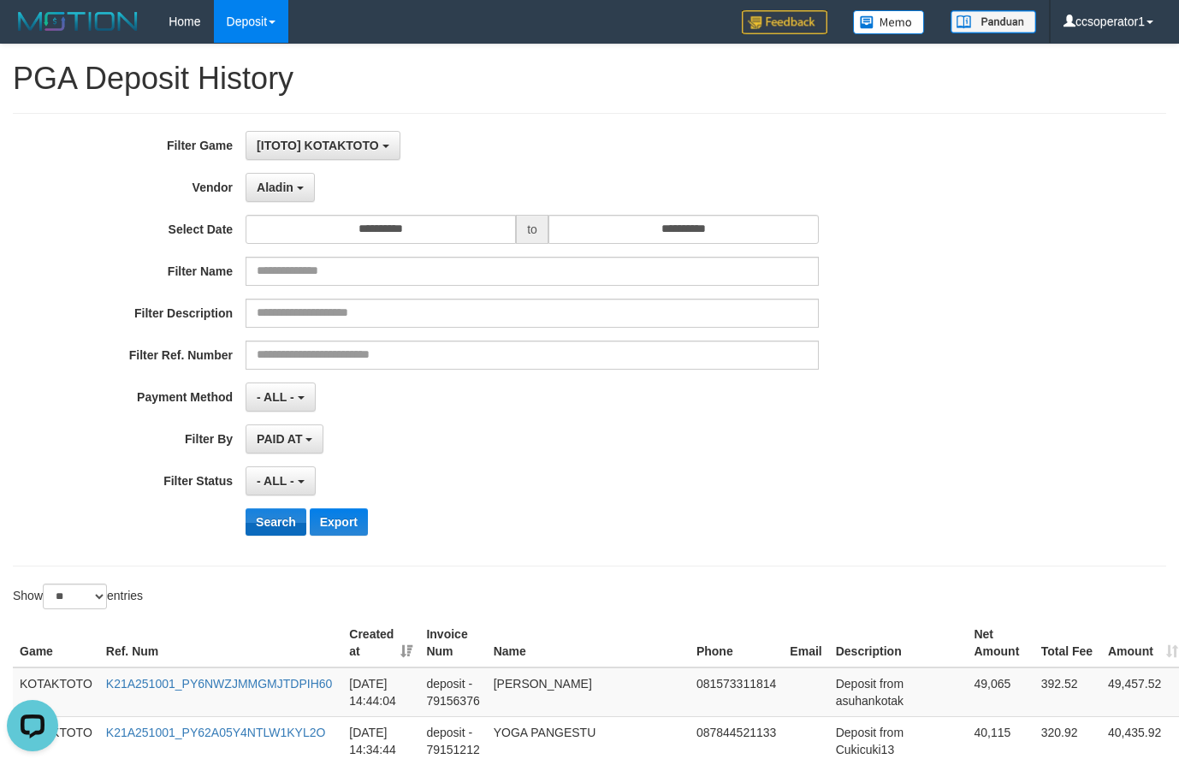
click at [274, 506] on div "**********" at bounding box center [491, 339] width 982 height 417
click at [274, 511] on button "Search" at bounding box center [275, 521] width 61 height 27
click at [274, 512] on button "Search" at bounding box center [275, 521] width 61 height 27
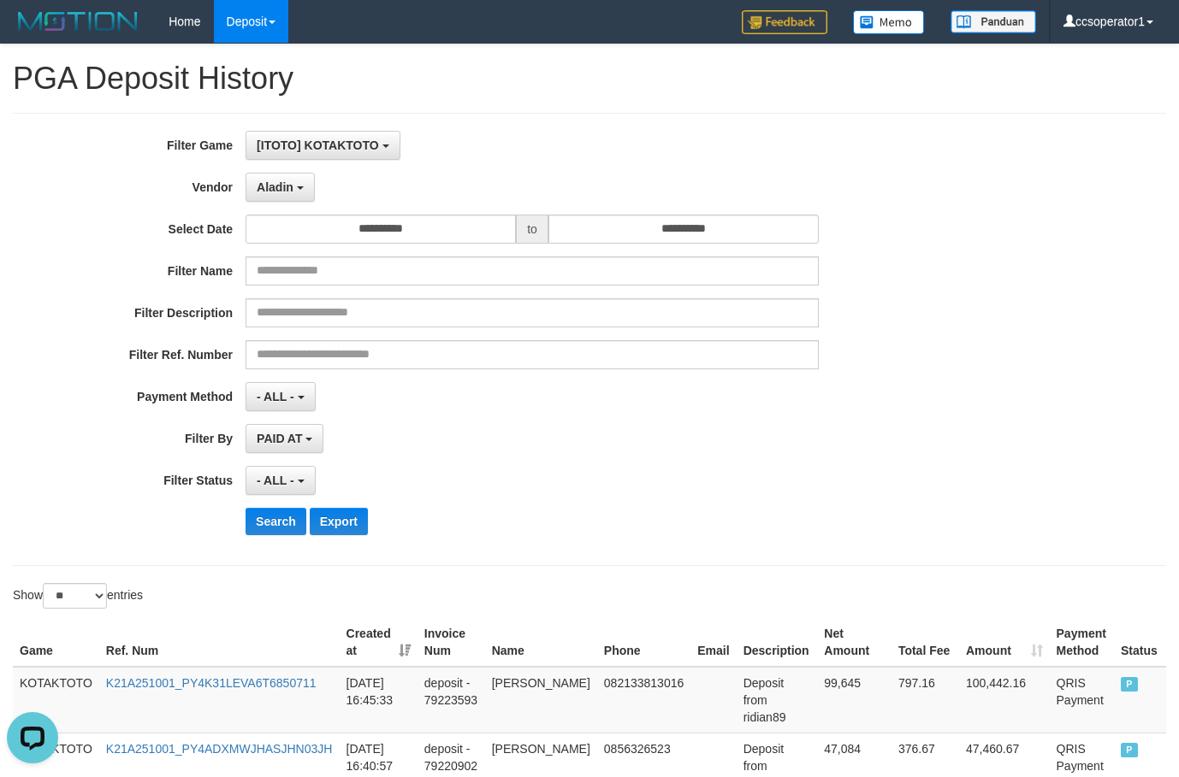
click at [835, 440] on div "**********" at bounding box center [491, 438] width 982 height 29
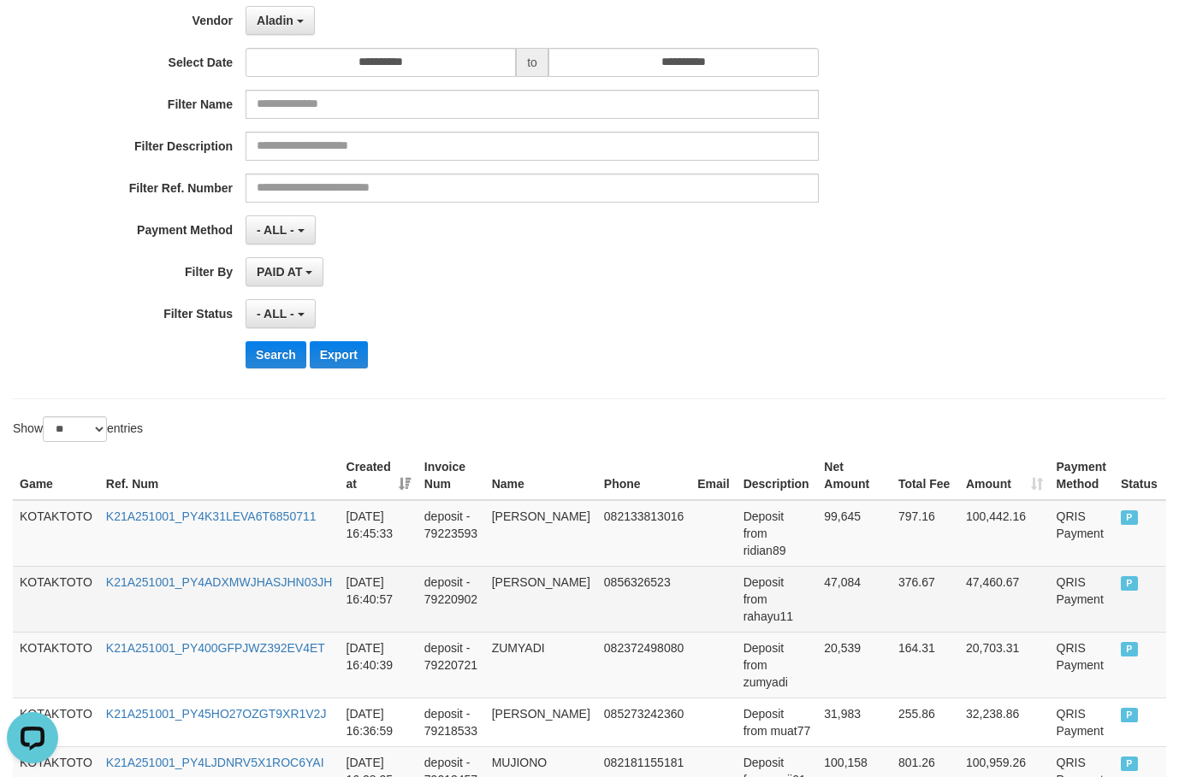
scroll to position [181, 0]
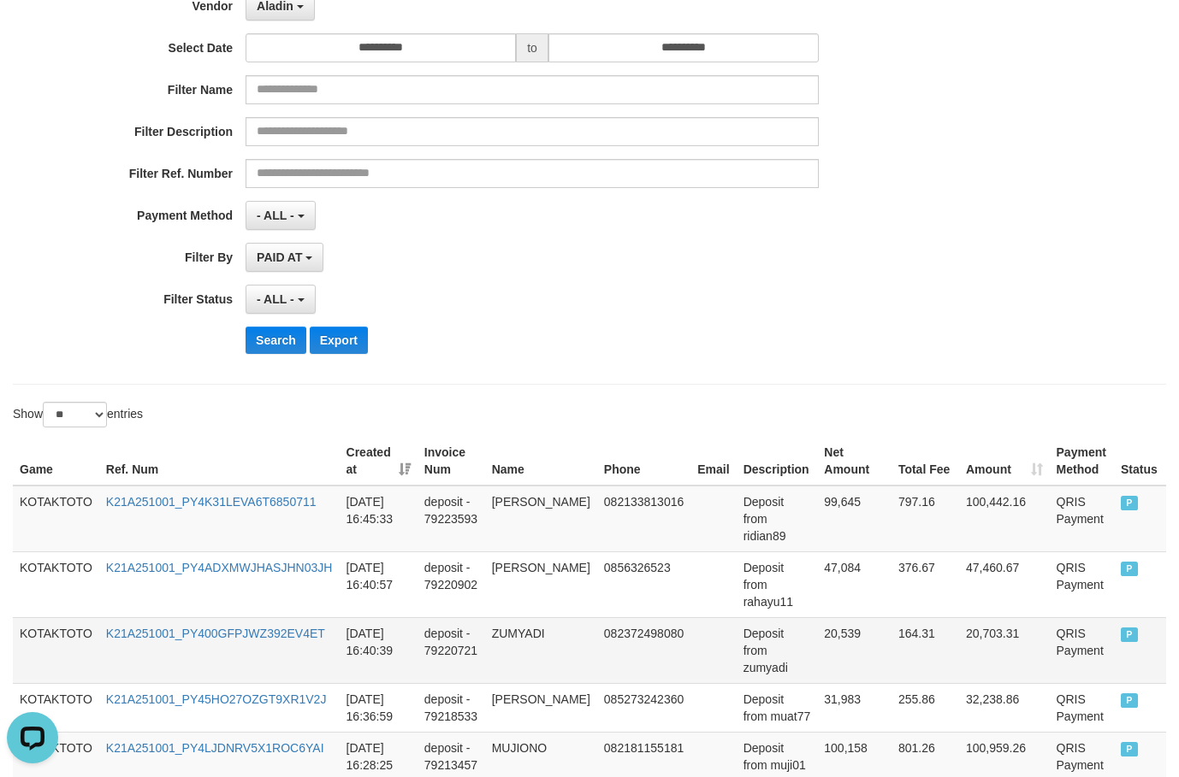
click at [751, 618] on td "Deposit from zumyadi" at bounding box center [776, 651] width 81 height 66
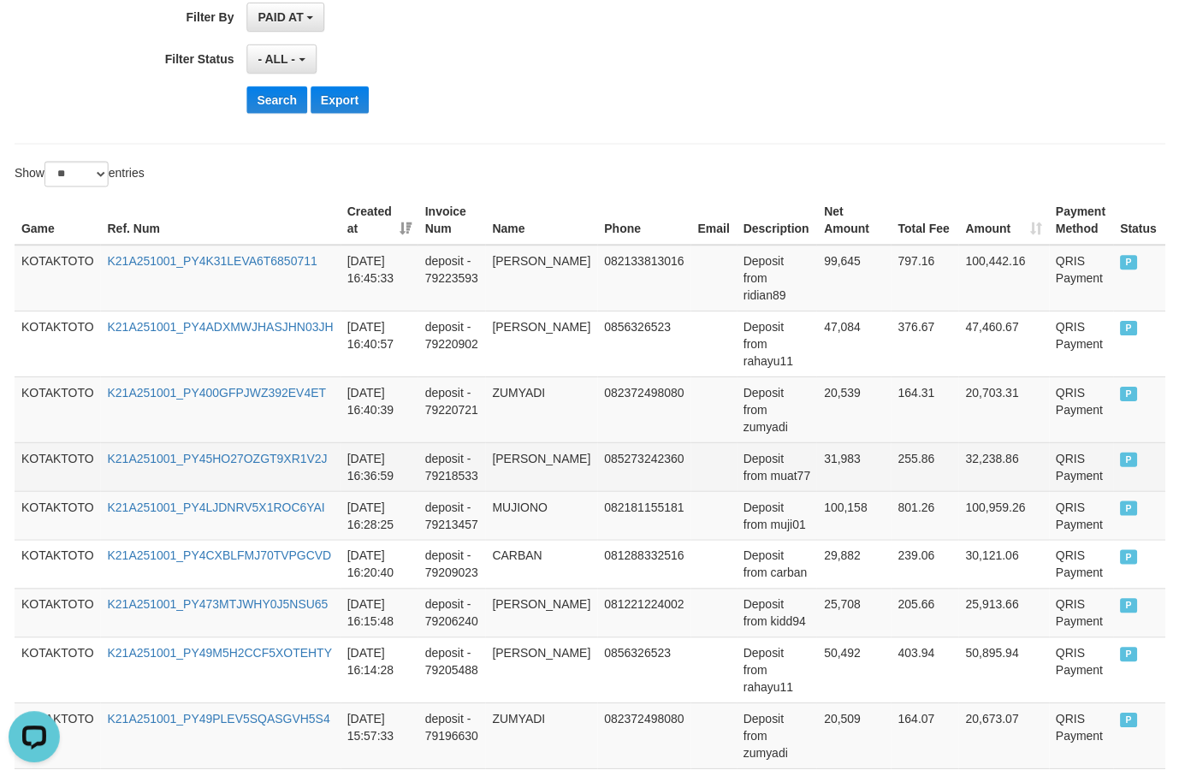
scroll to position [438, 0]
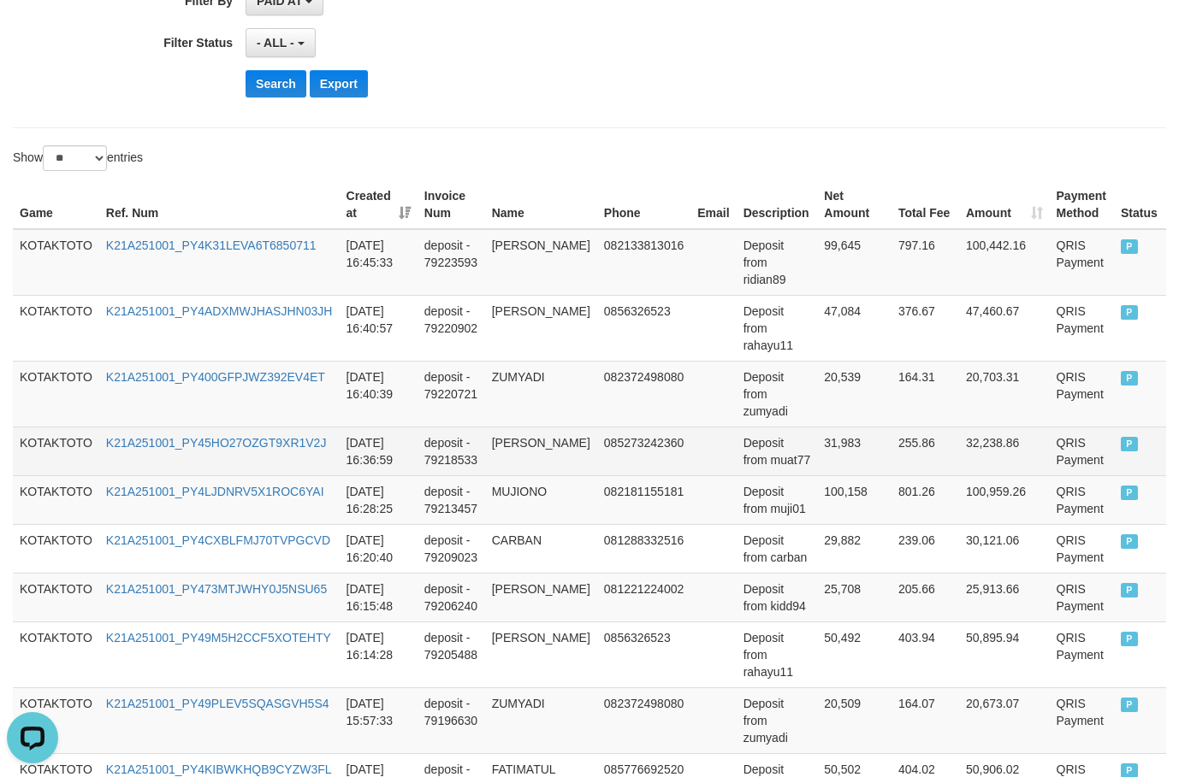
click at [745, 427] on td "Deposit from muat77" at bounding box center [776, 451] width 81 height 49
click at [523, 427] on td "[PERSON_NAME]" at bounding box center [541, 451] width 112 height 49
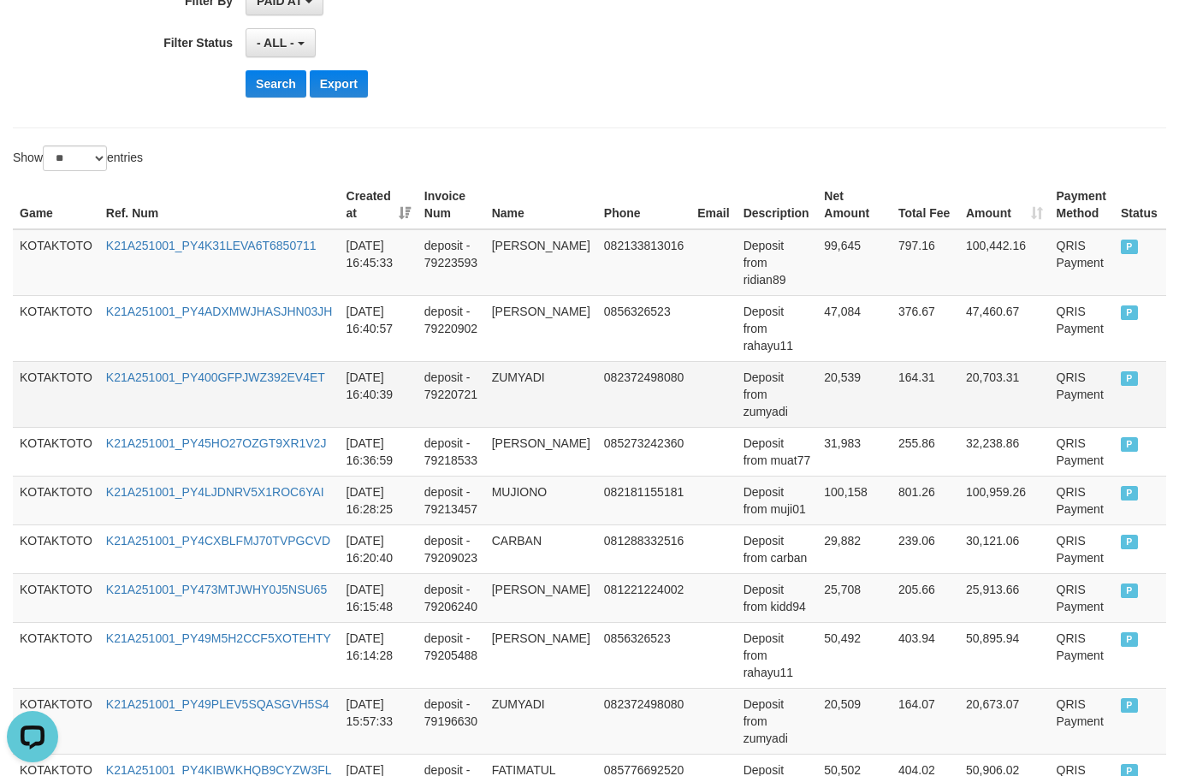
click at [505, 361] on td "ZUMYADI" at bounding box center [541, 394] width 112 height 66
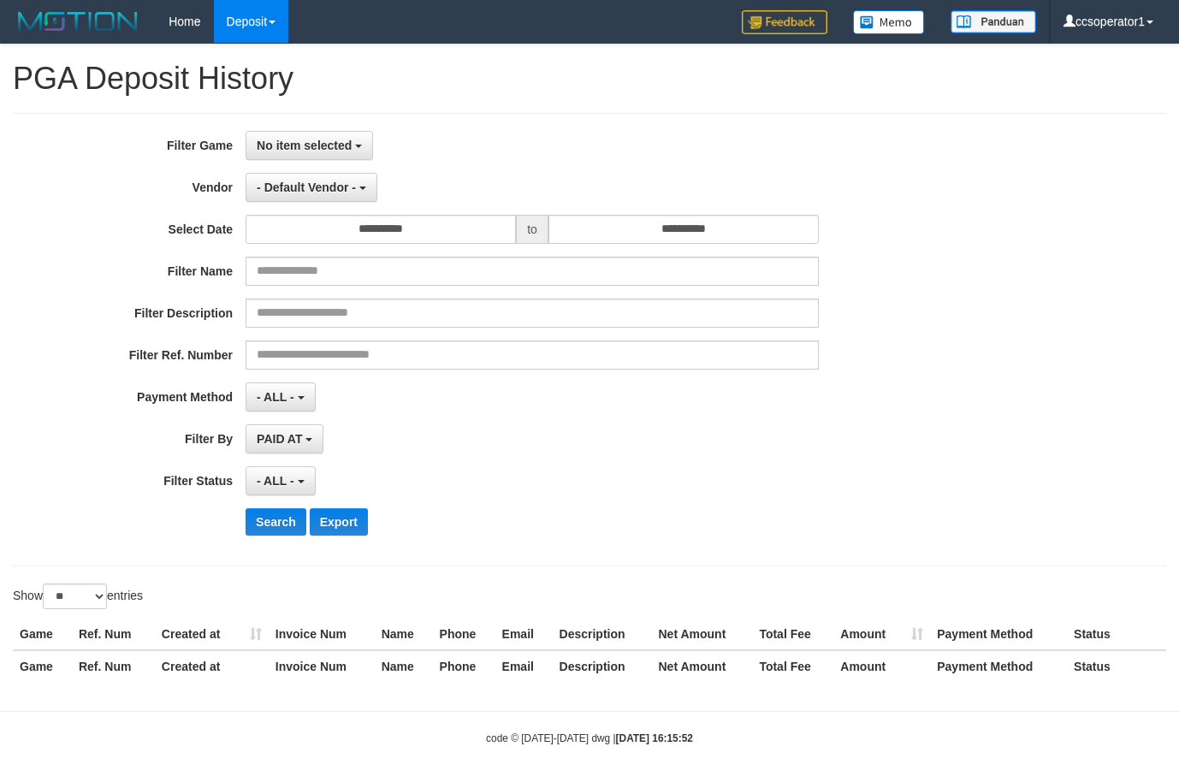
select select "**********"
